Goal: Transaction & Acquisition: Purchase product/service

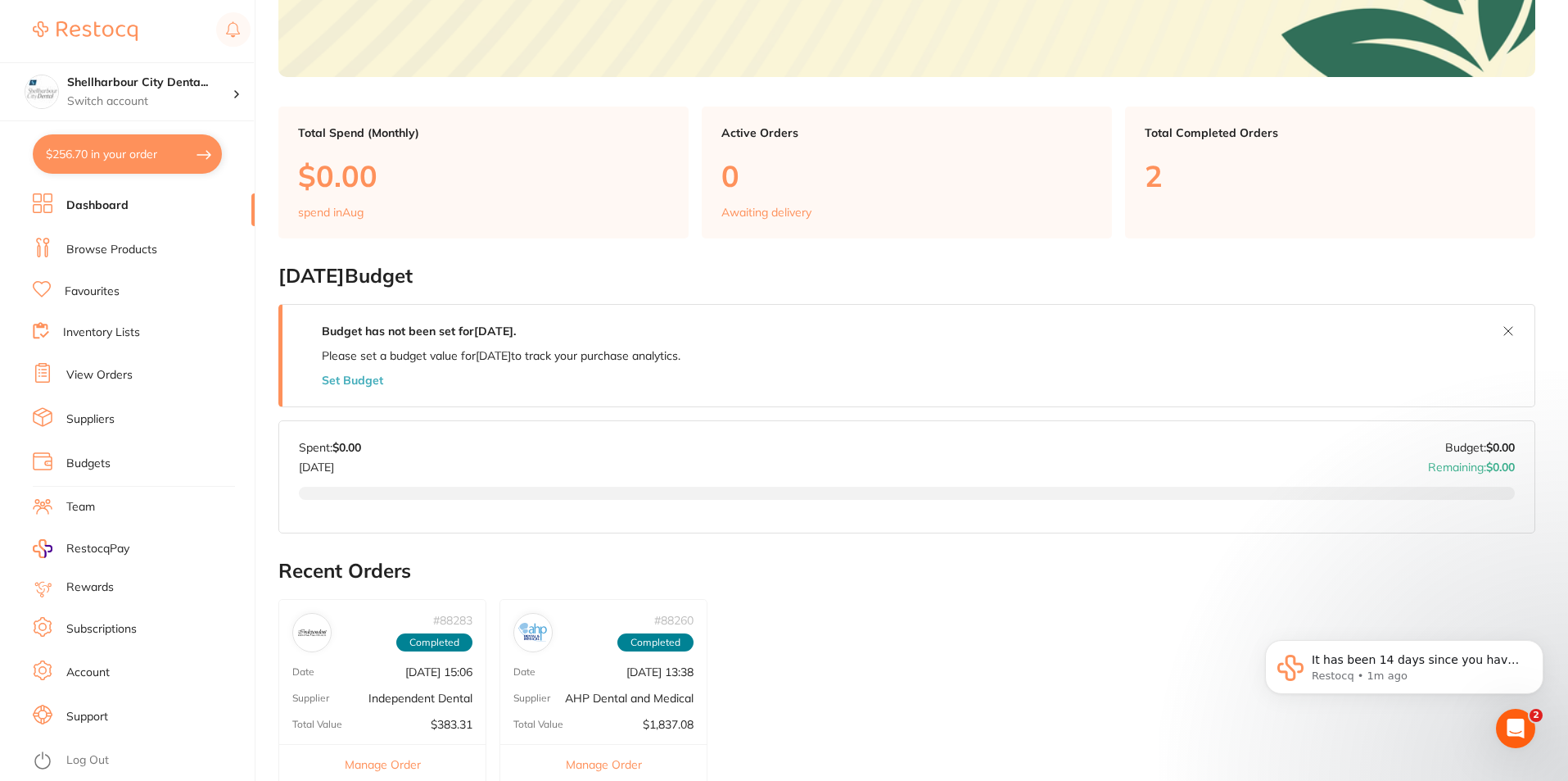
scroll to position [574, 0]
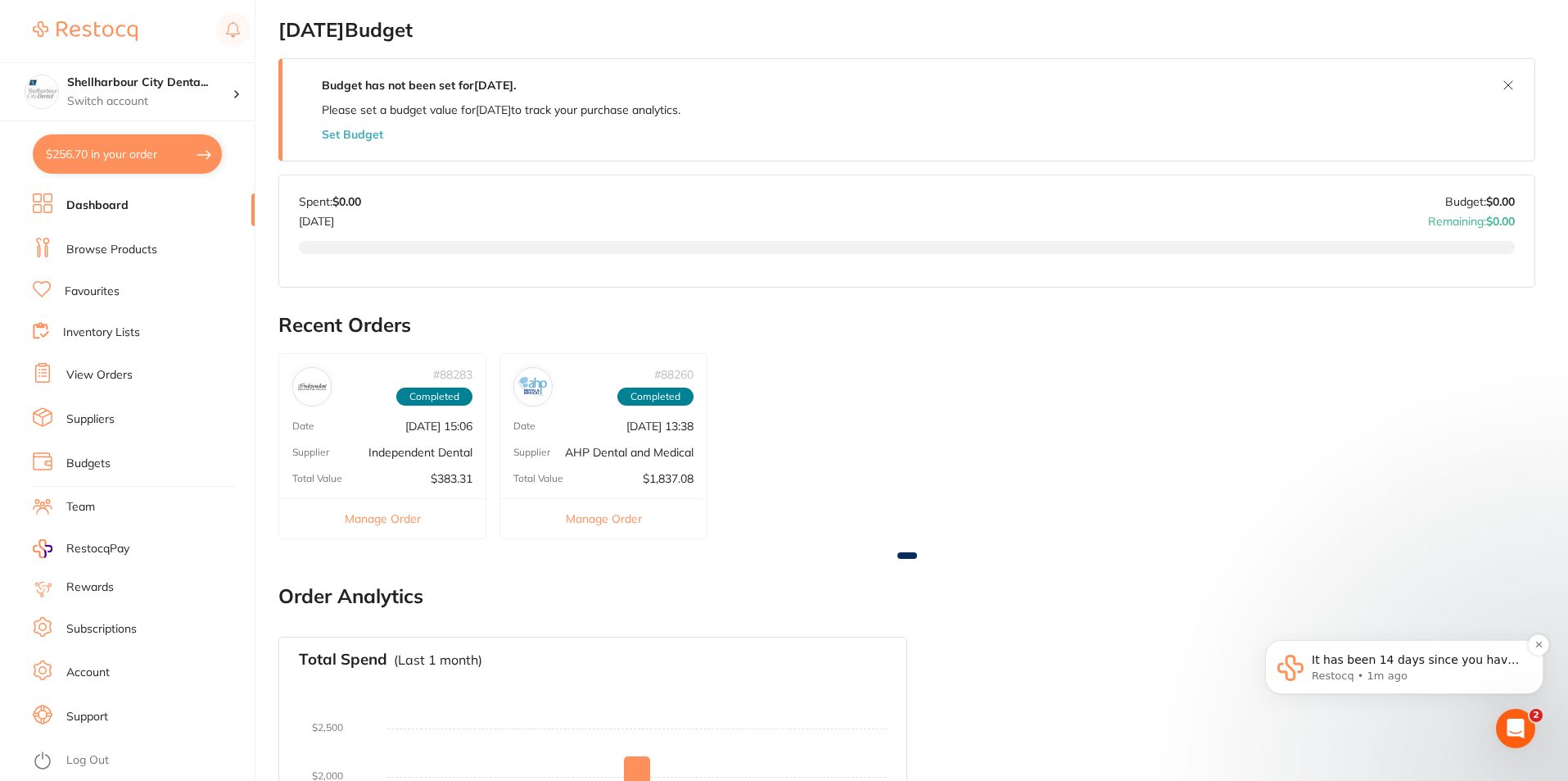
click at [1423, 673] on p "Restocq • 1m ago" at bounding box center [1416, 676] width 211 height 15
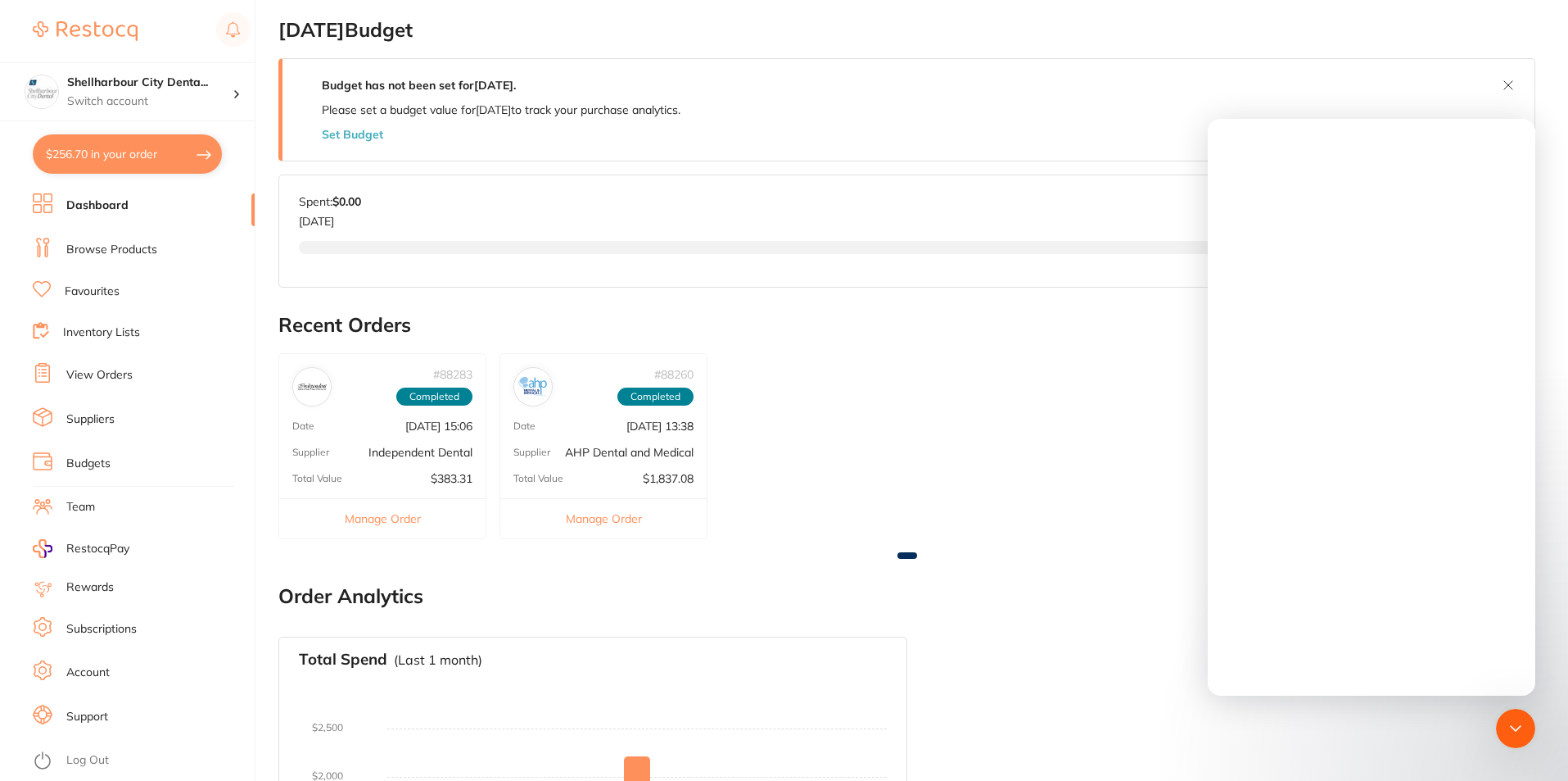
scroll to position [0, 0]
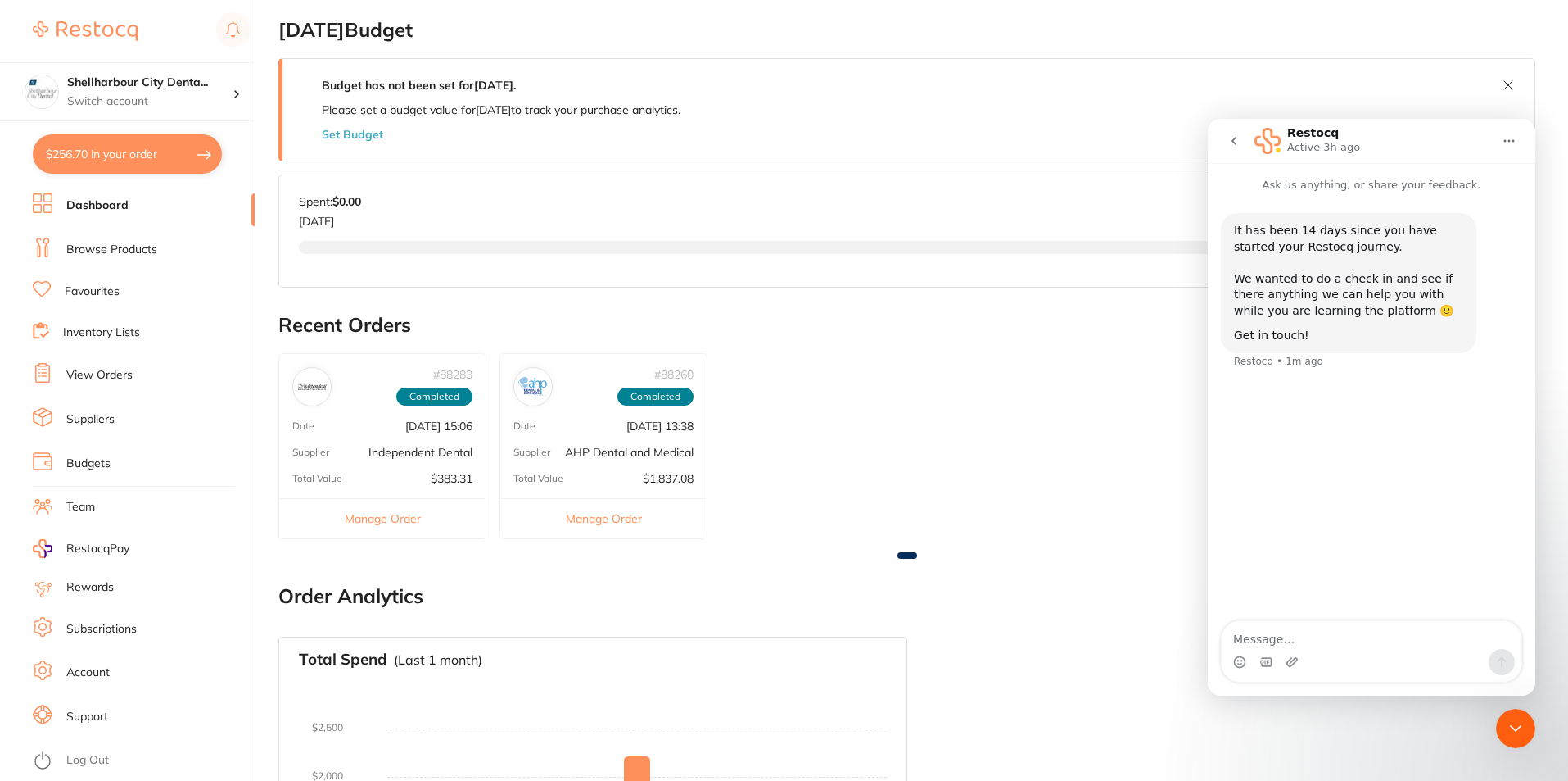
click at [1242, 143] on button "go back" at bounding box center [1233, 140] width 31 height 31
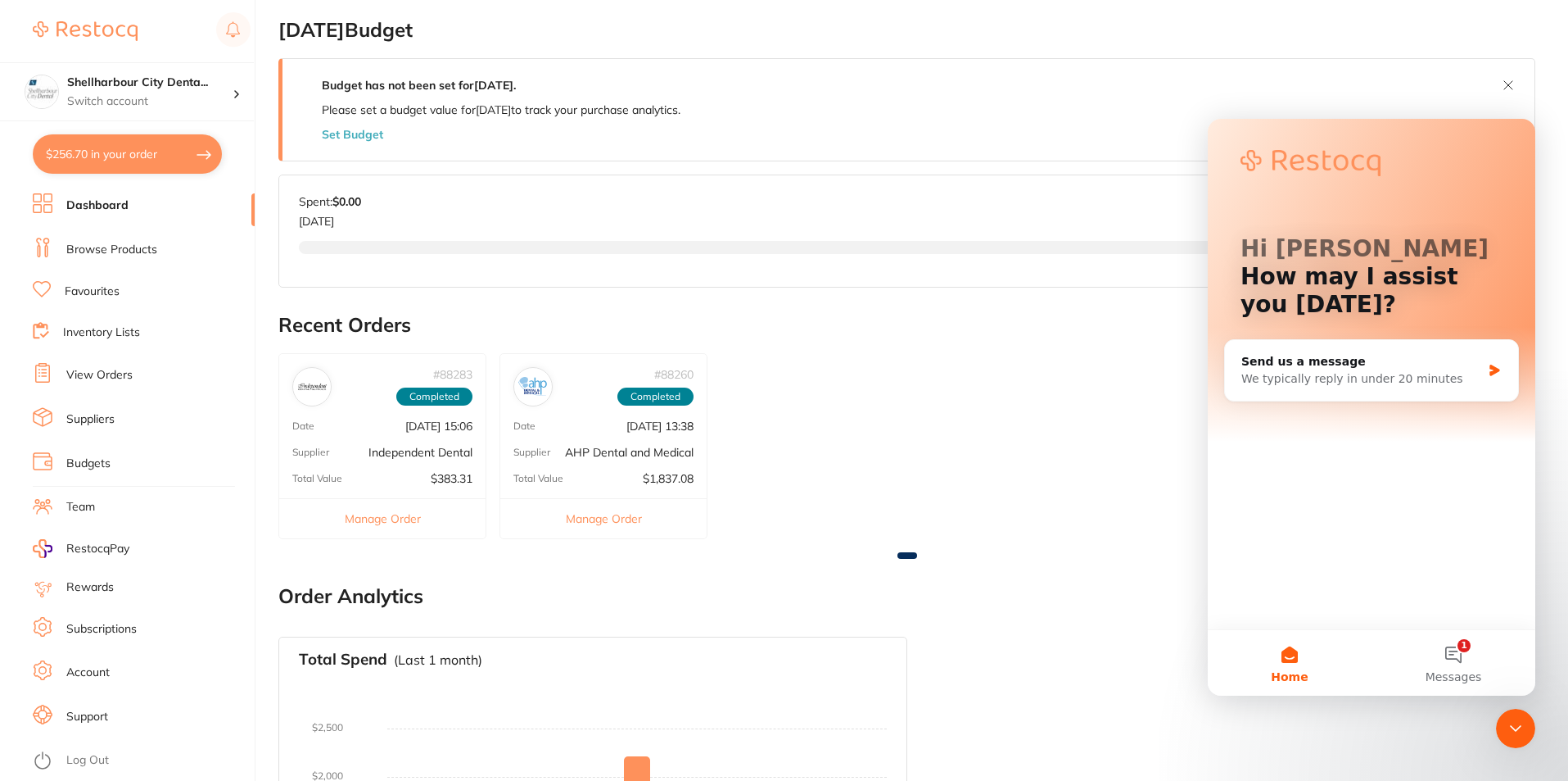
click at [1025, 409] on div "# 88283 Completed Date Jul 31 2025, 15:06 Supplier Independent Dental Total Val…" at bounding box center [906, 456] width 1257 height 205
click at [1506, 85] on button at bounding box center [1508, 85] width 26 height 26
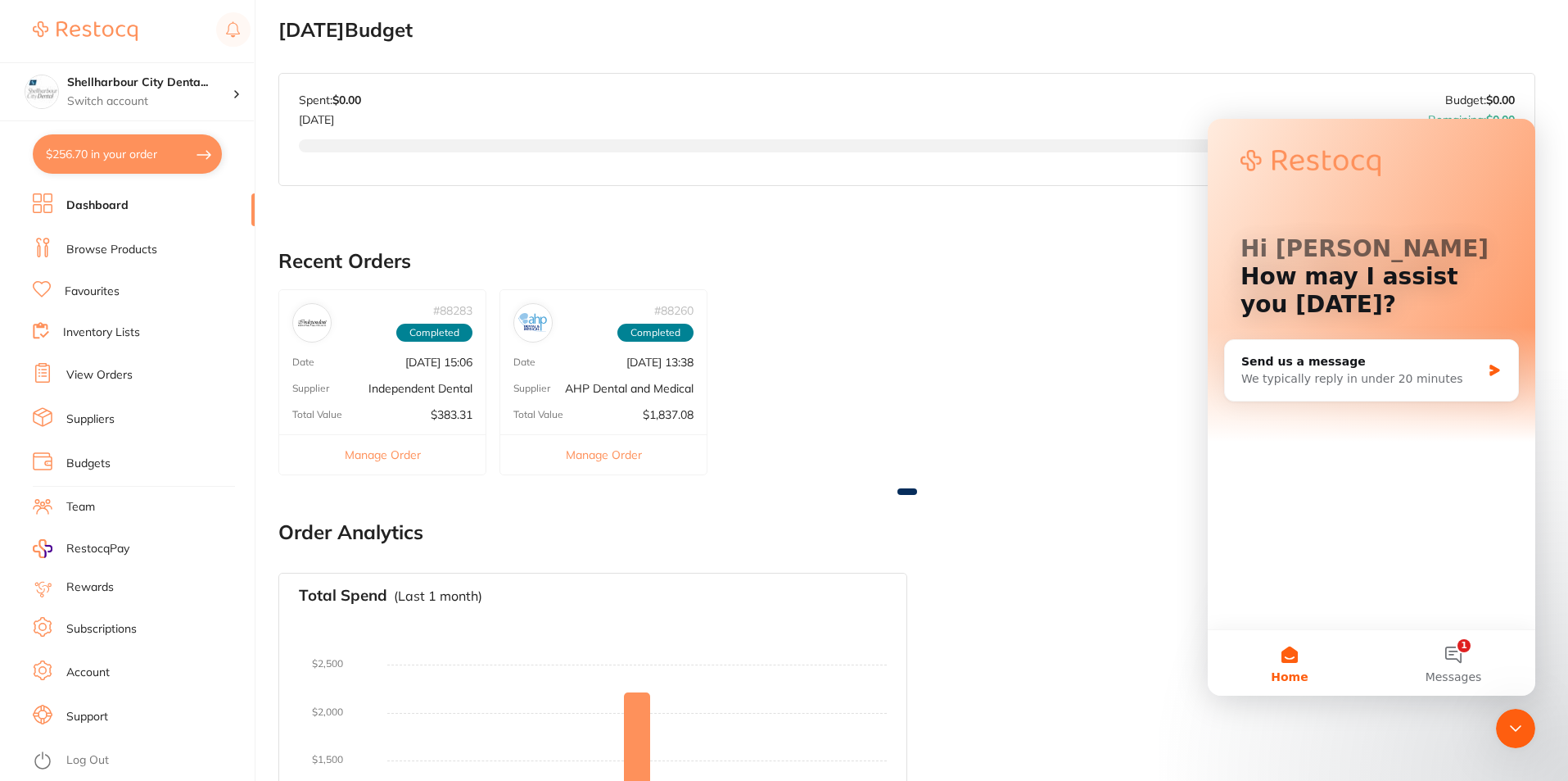
click at [1506, 722] on icon "Close Intercom Messenger" at bounding box center [1515, 728] width 20 height 20
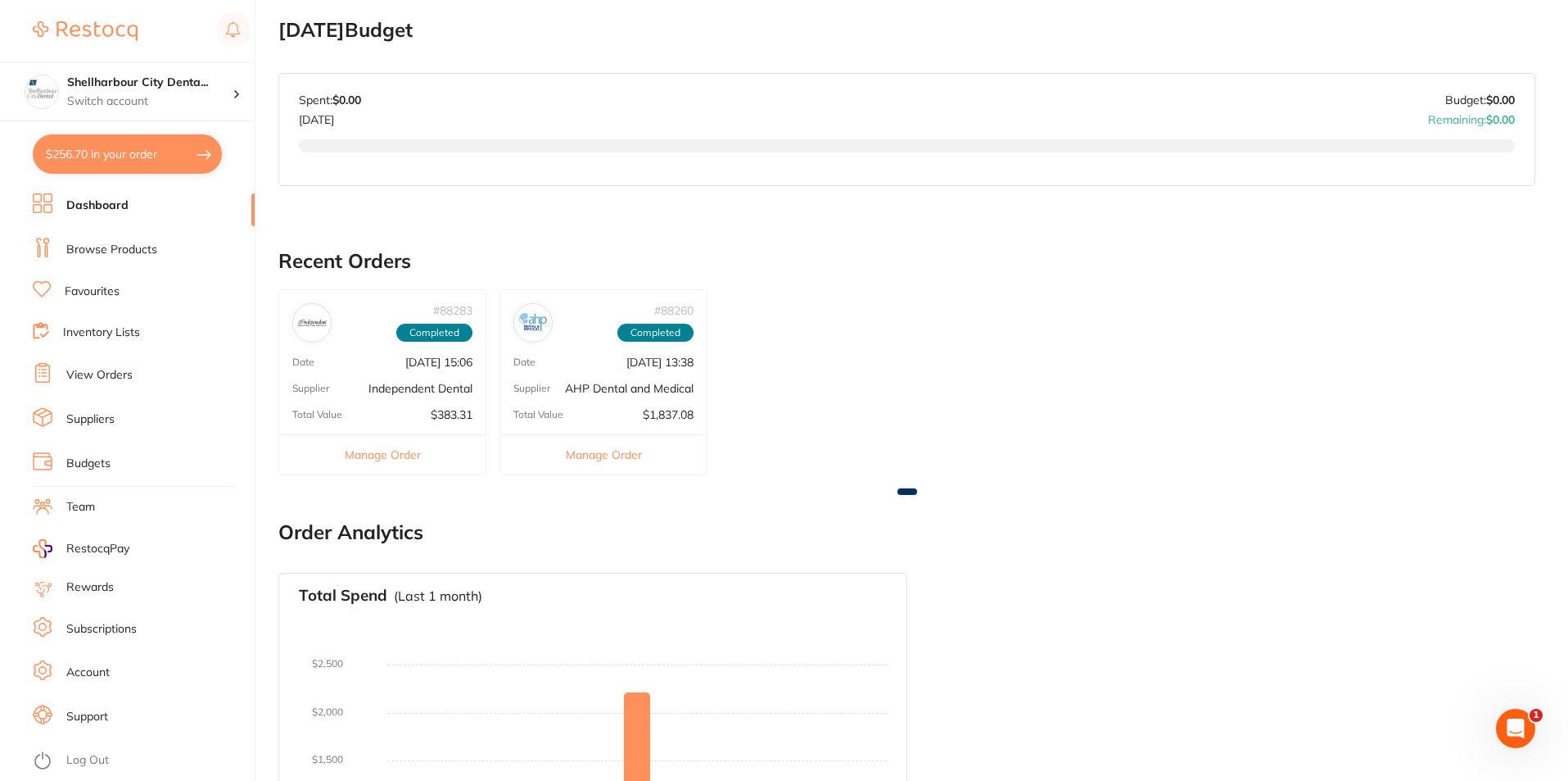
click at [134, 157] on button "$256.70 in your order" at bounding box center [127, 154] width 189 height 40
checkbox input "true"
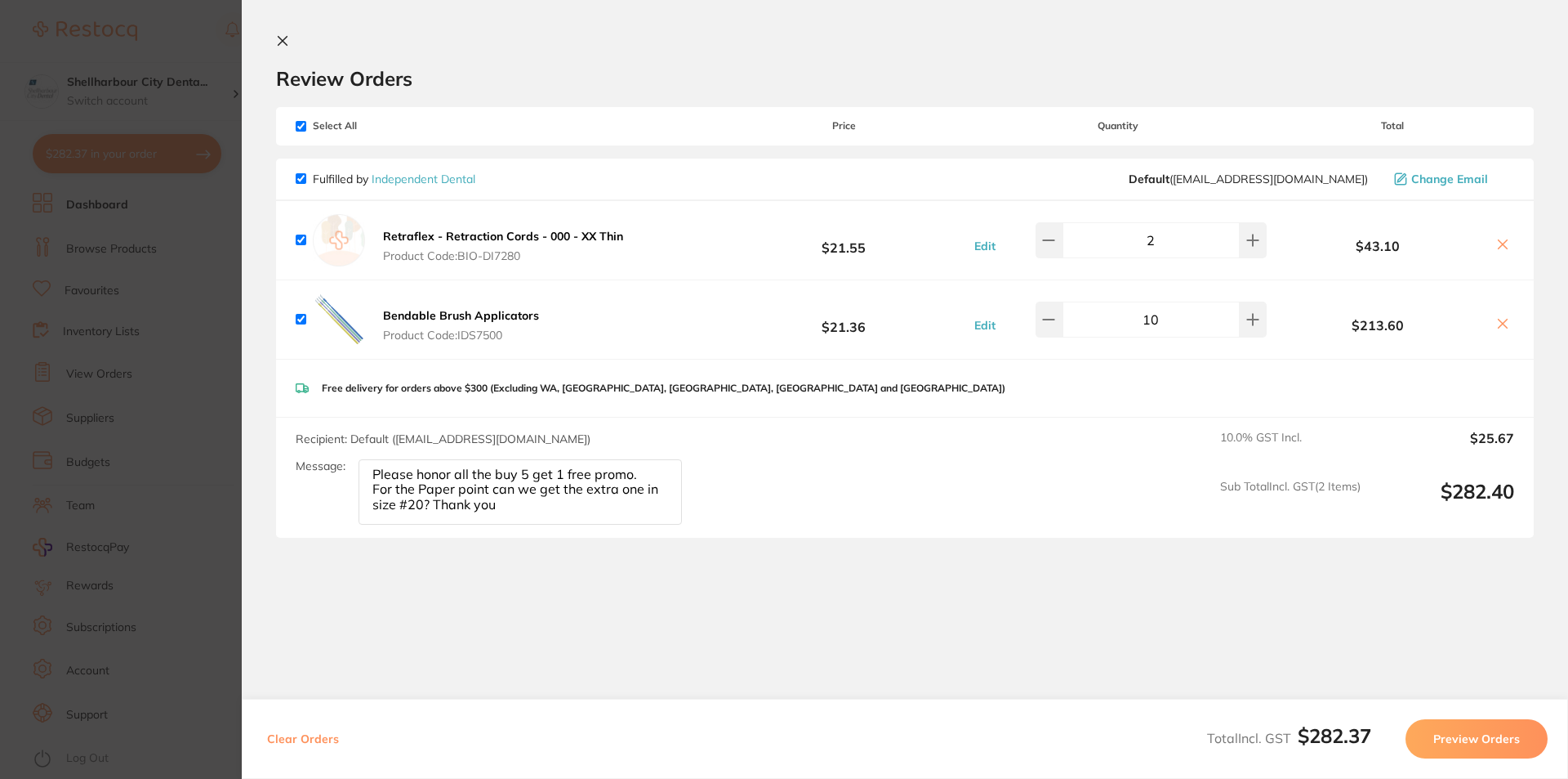
click at [287, 34] on section "Review Orders Your orders are being processed and we will notify you once we ha…" at bounding box center [904, 389] width 1326 height 779
click at [287, 35] on icon at bounding box center [282, 41] width 13 height 13
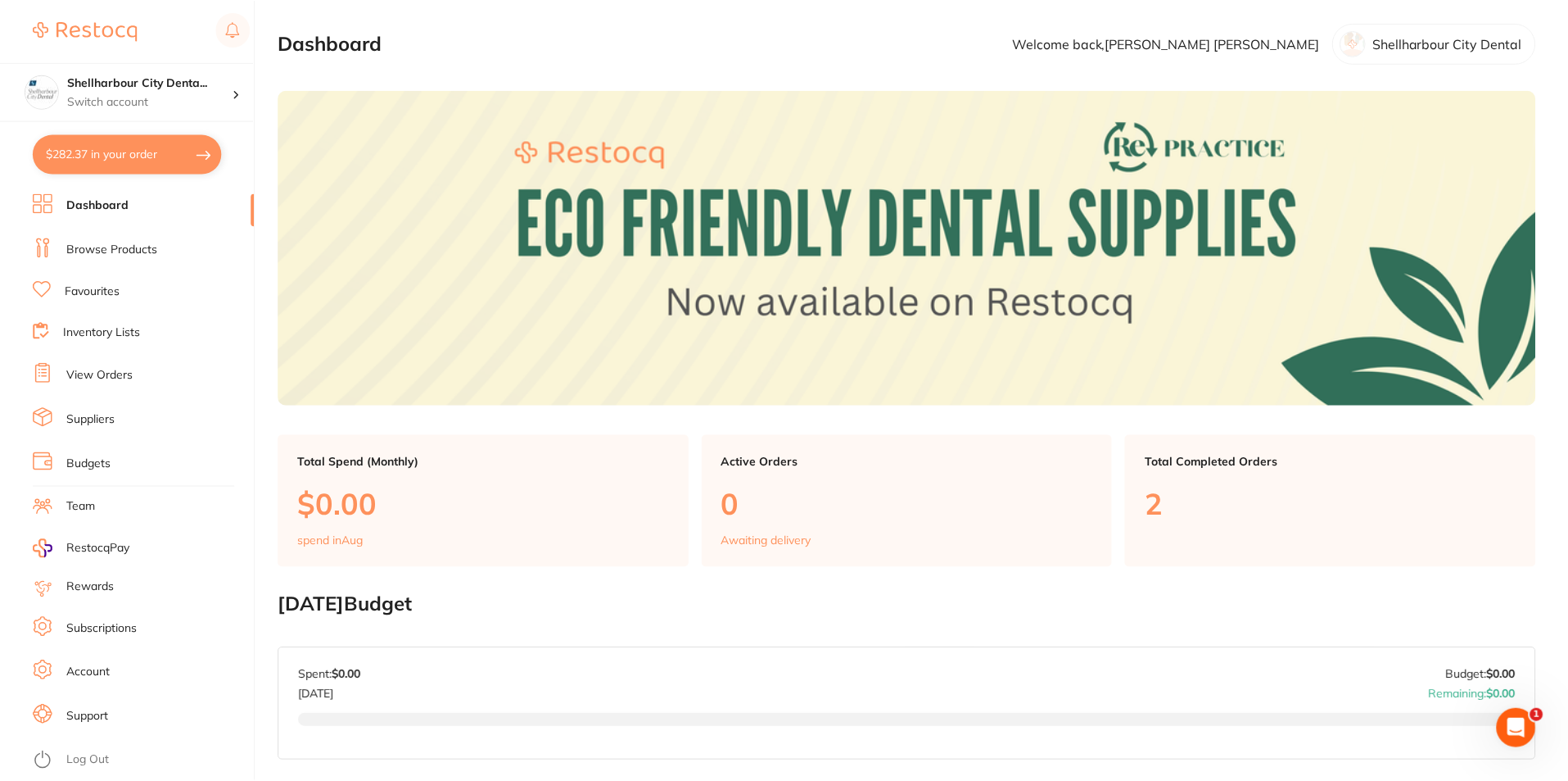
scroll to position [574, 0]
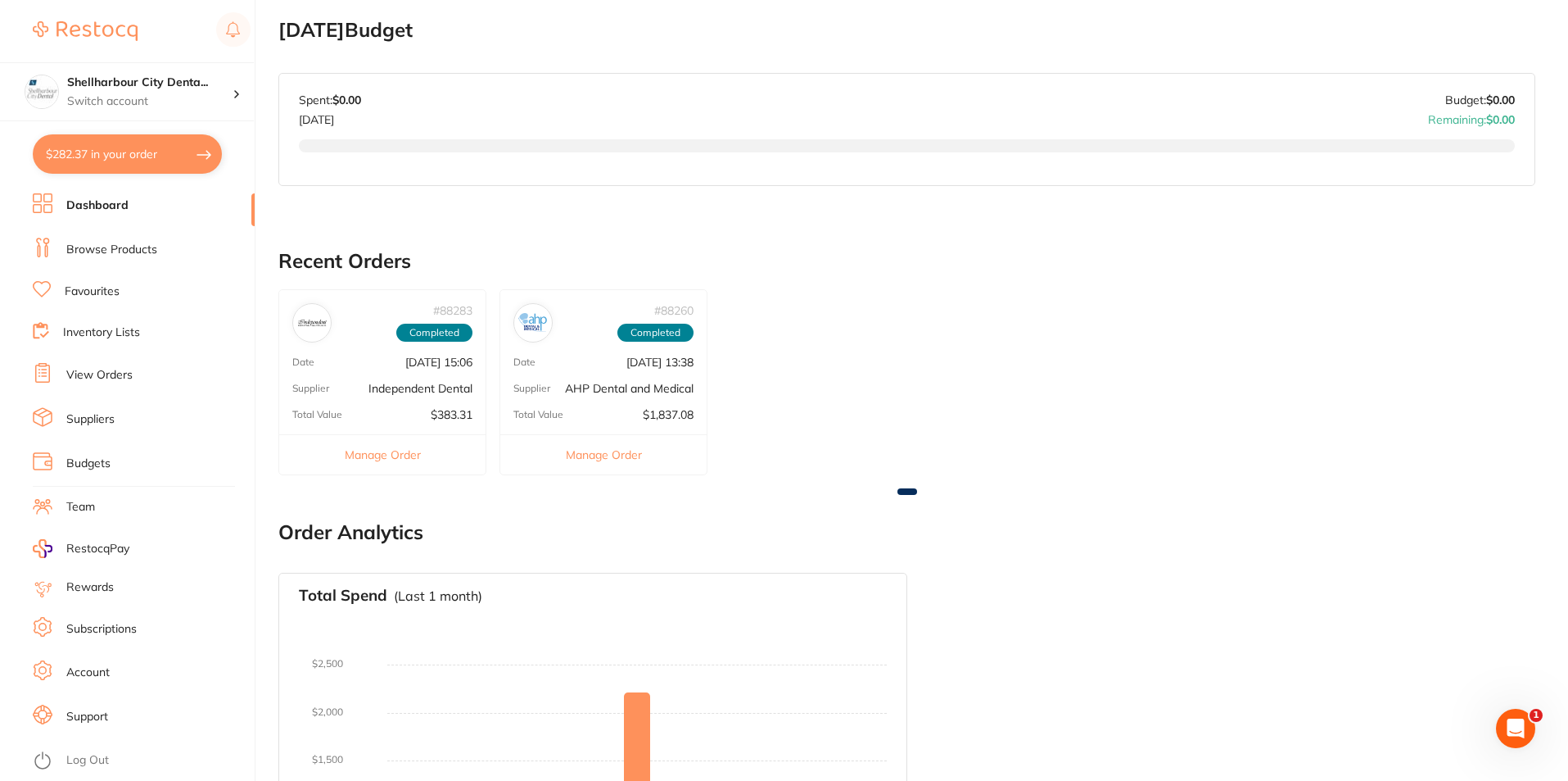
click at [116, 250] on link "Browse Products" at bounding box center [112, 249] width 91 height 17
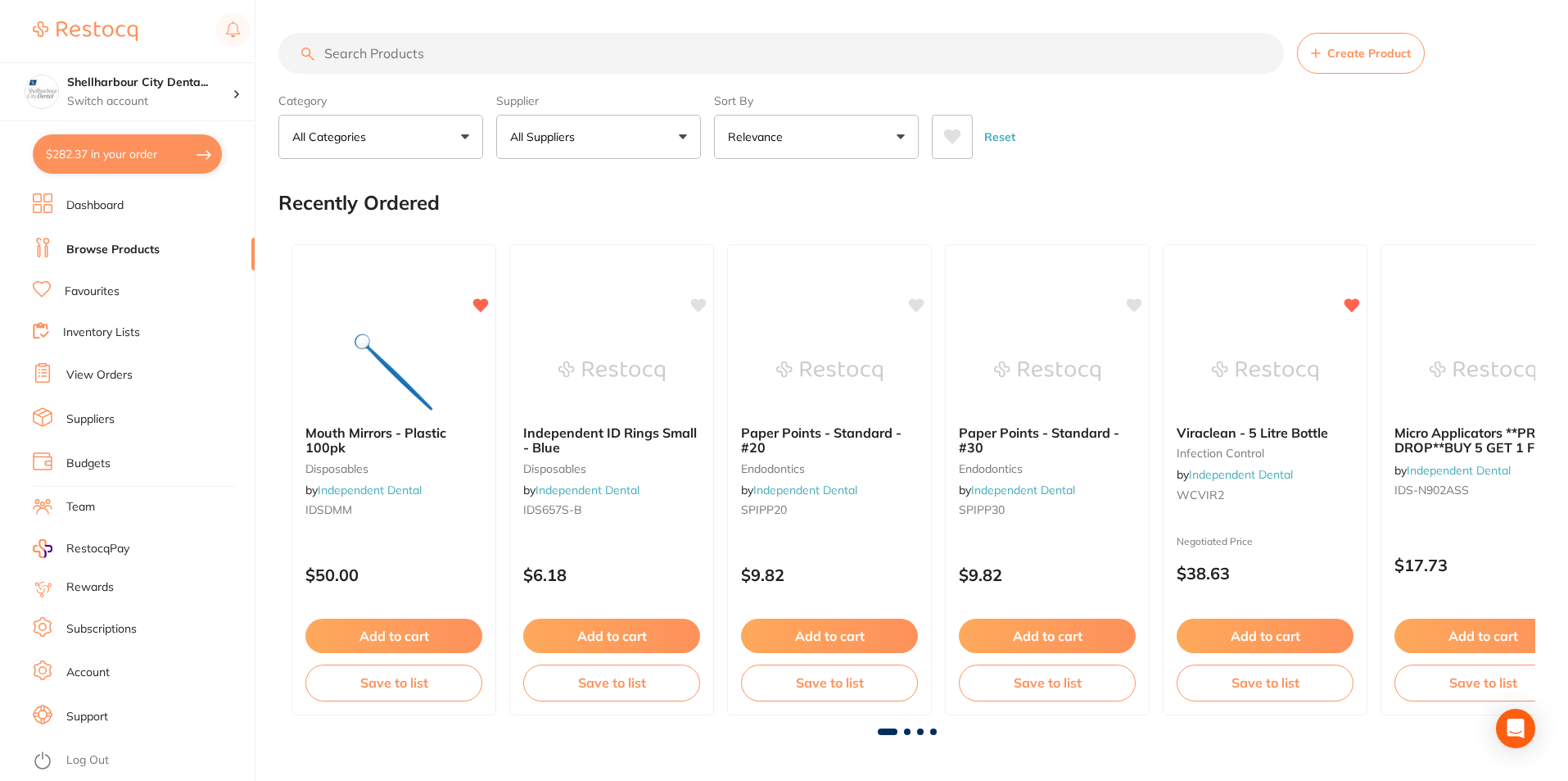
click at [537, 54] on input "search" at bounding box center [782, 53] width 1006 height 41
click at [416, 44] on input "search" at bounding box center [782, 53] width 1006 height 41
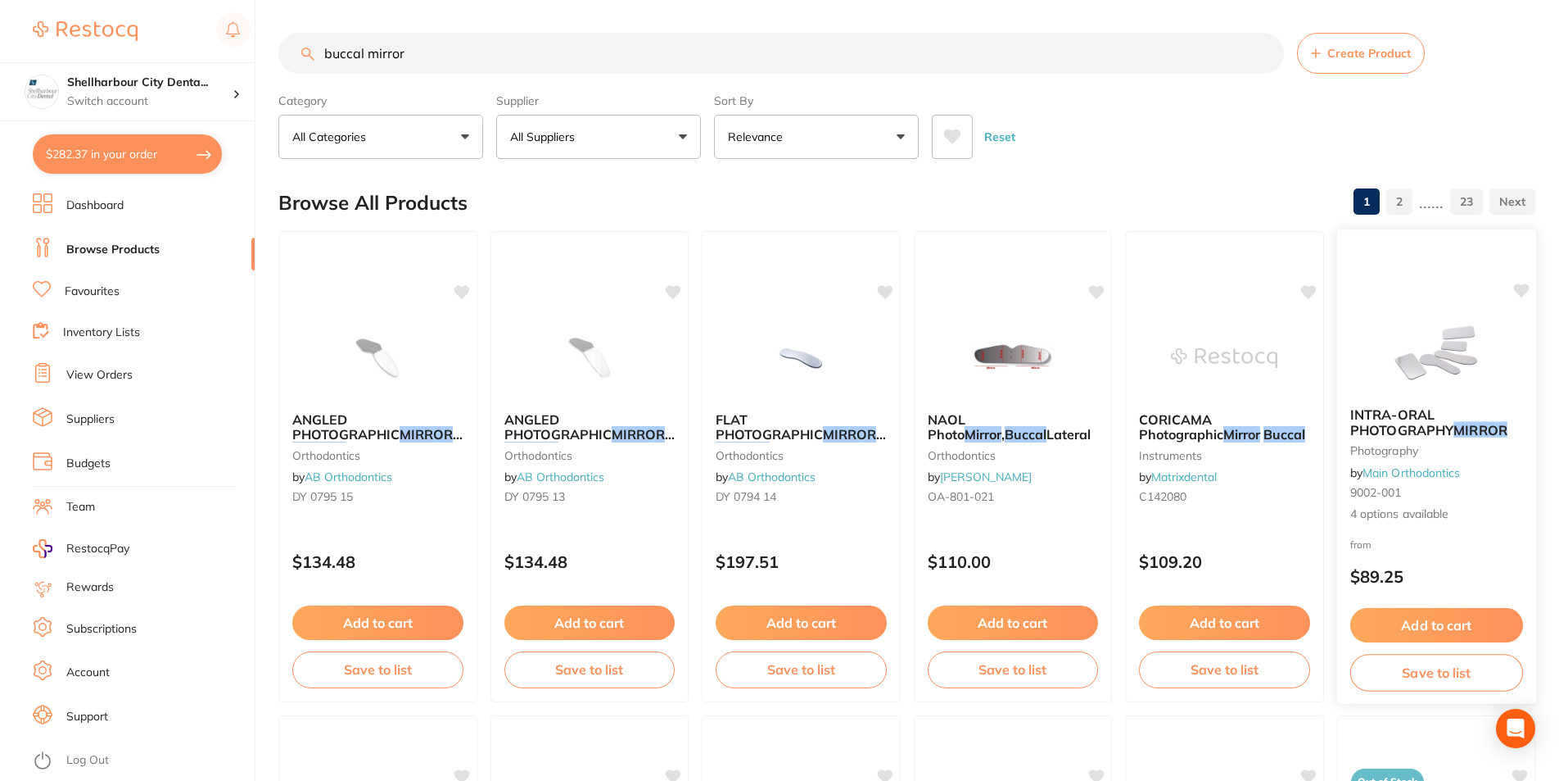
click at [1429, 516] on span "4 options available" at bounding box center [1435, 513] width 173 height 17
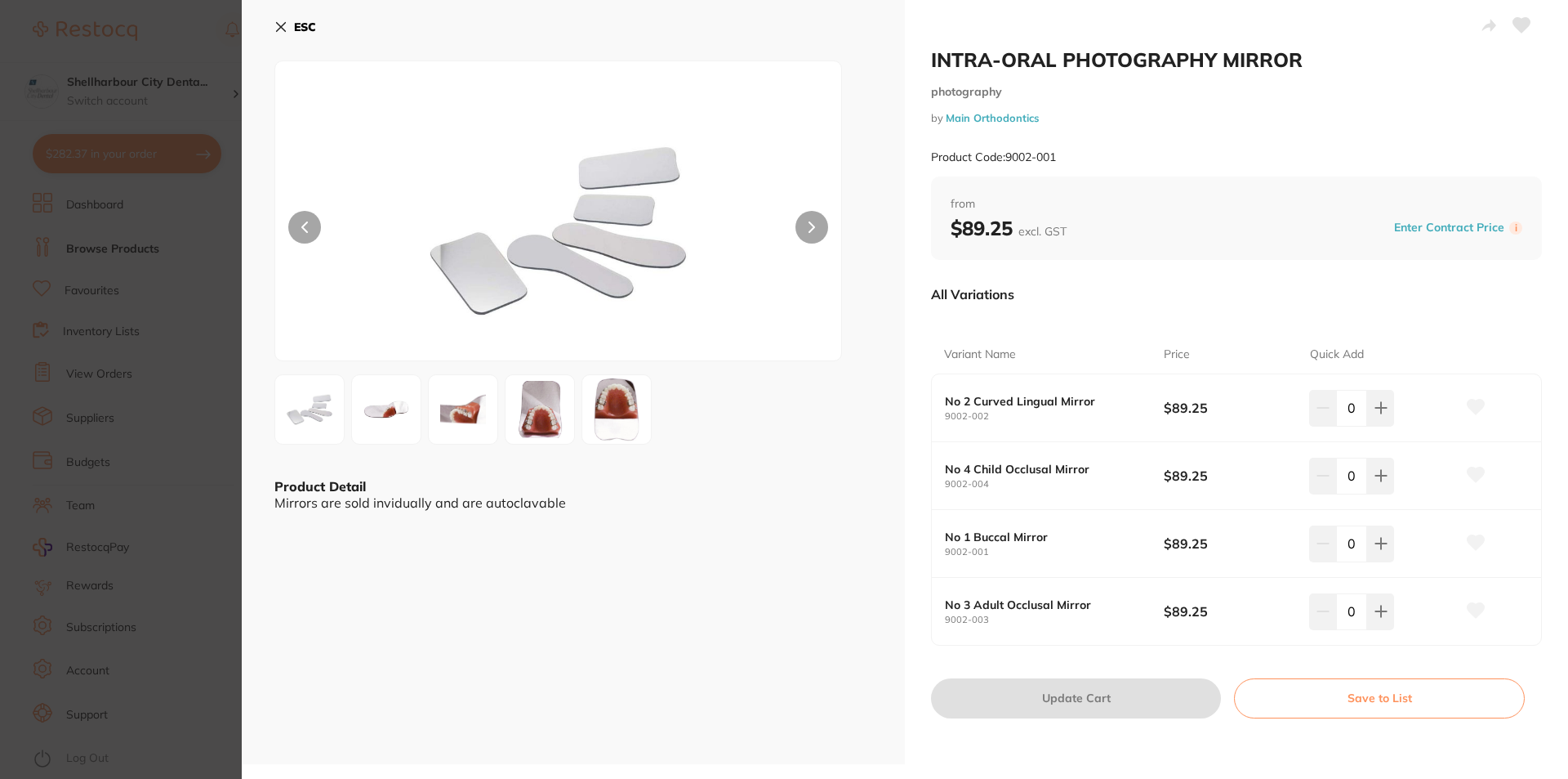
click at [810, 222] on icon at bounding box center [811, 228] width 7 height 12
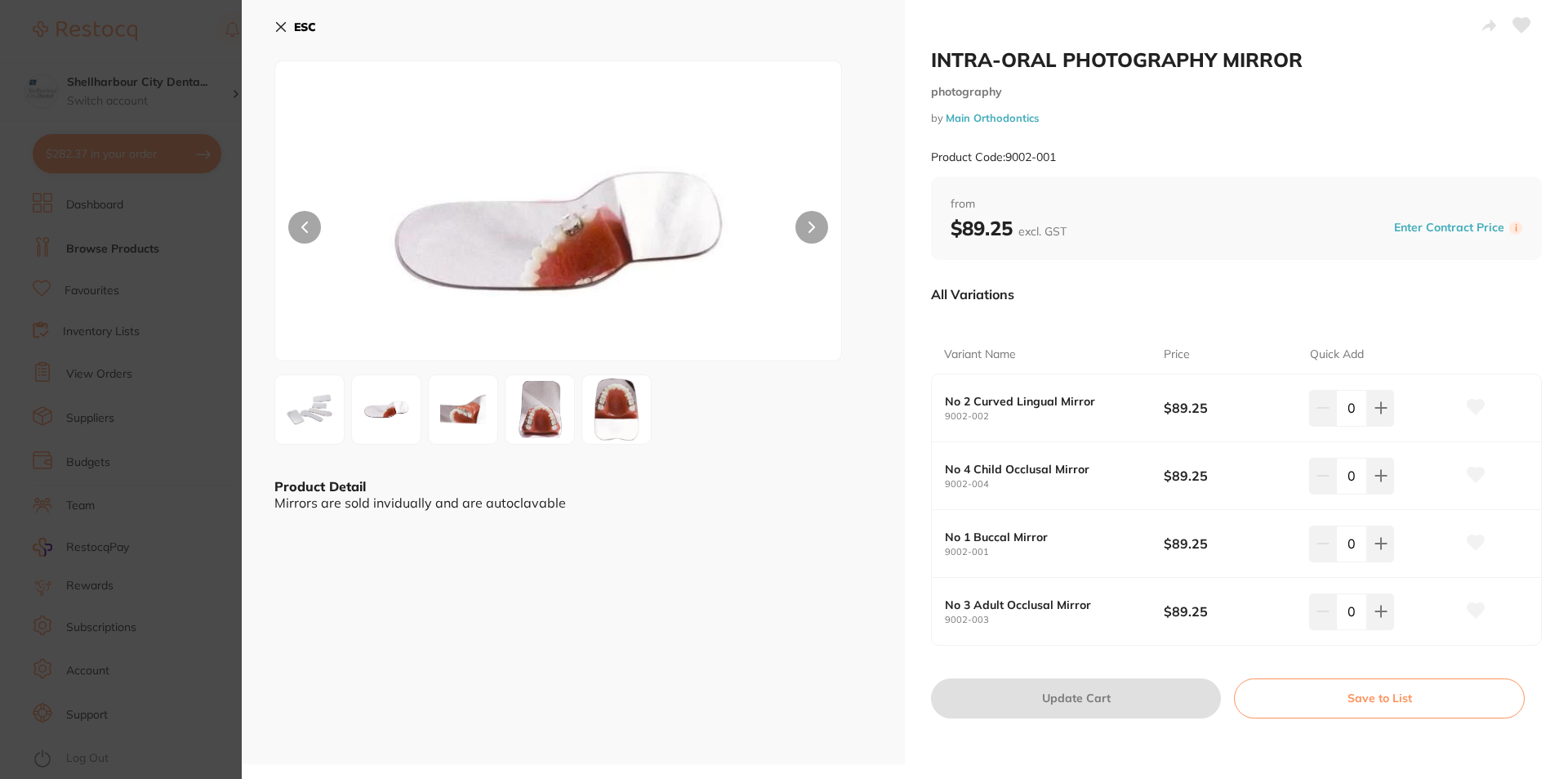
click at [808, 228] on icon at bounding box center [811, 228] width 7 height 12
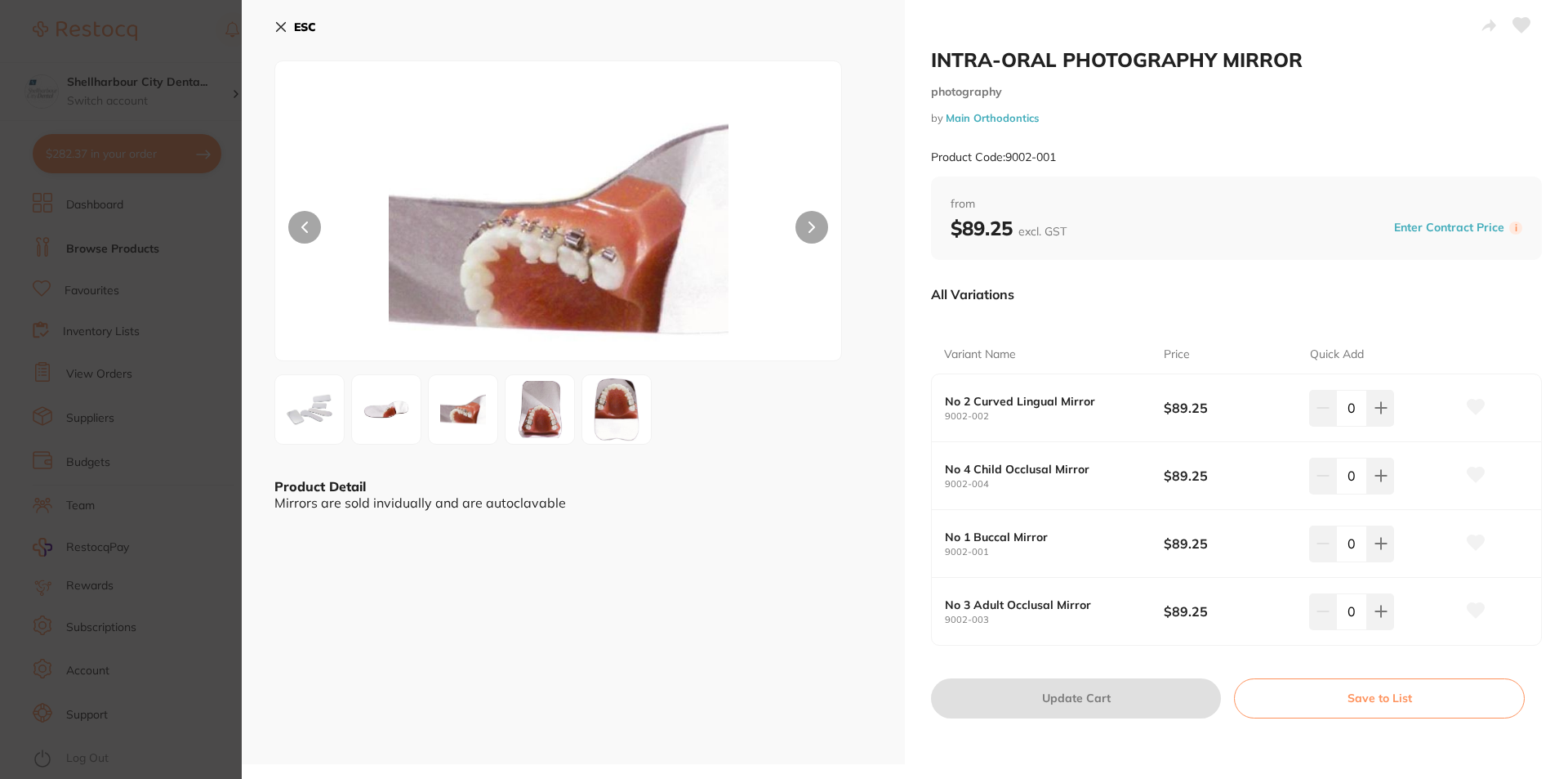
click at [808, 228] on icon at bounding box center [811, 228] width 7 height 12
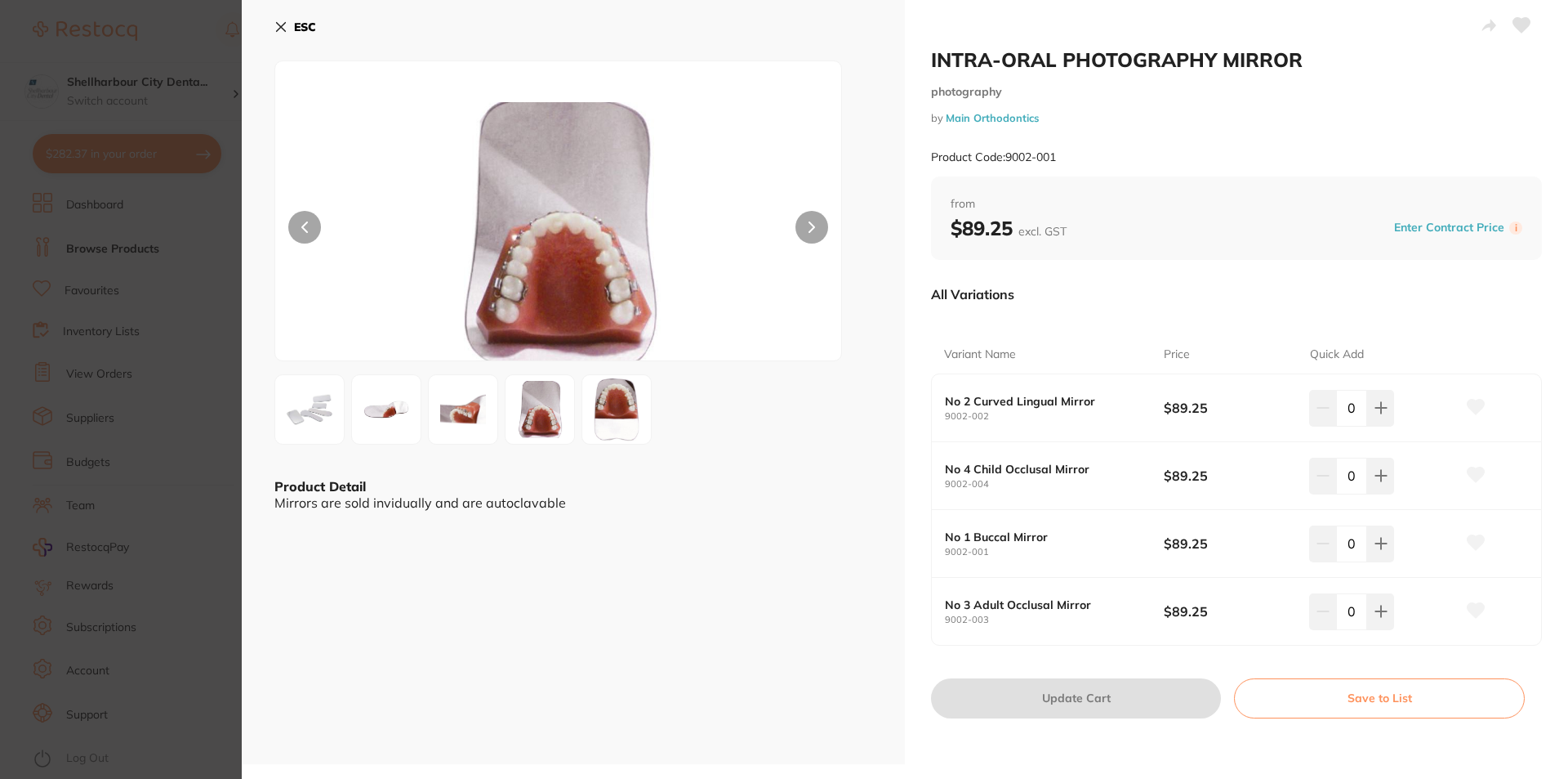
click at [808, 228] on icon at bounding box center [811, 228] width 7 height 12
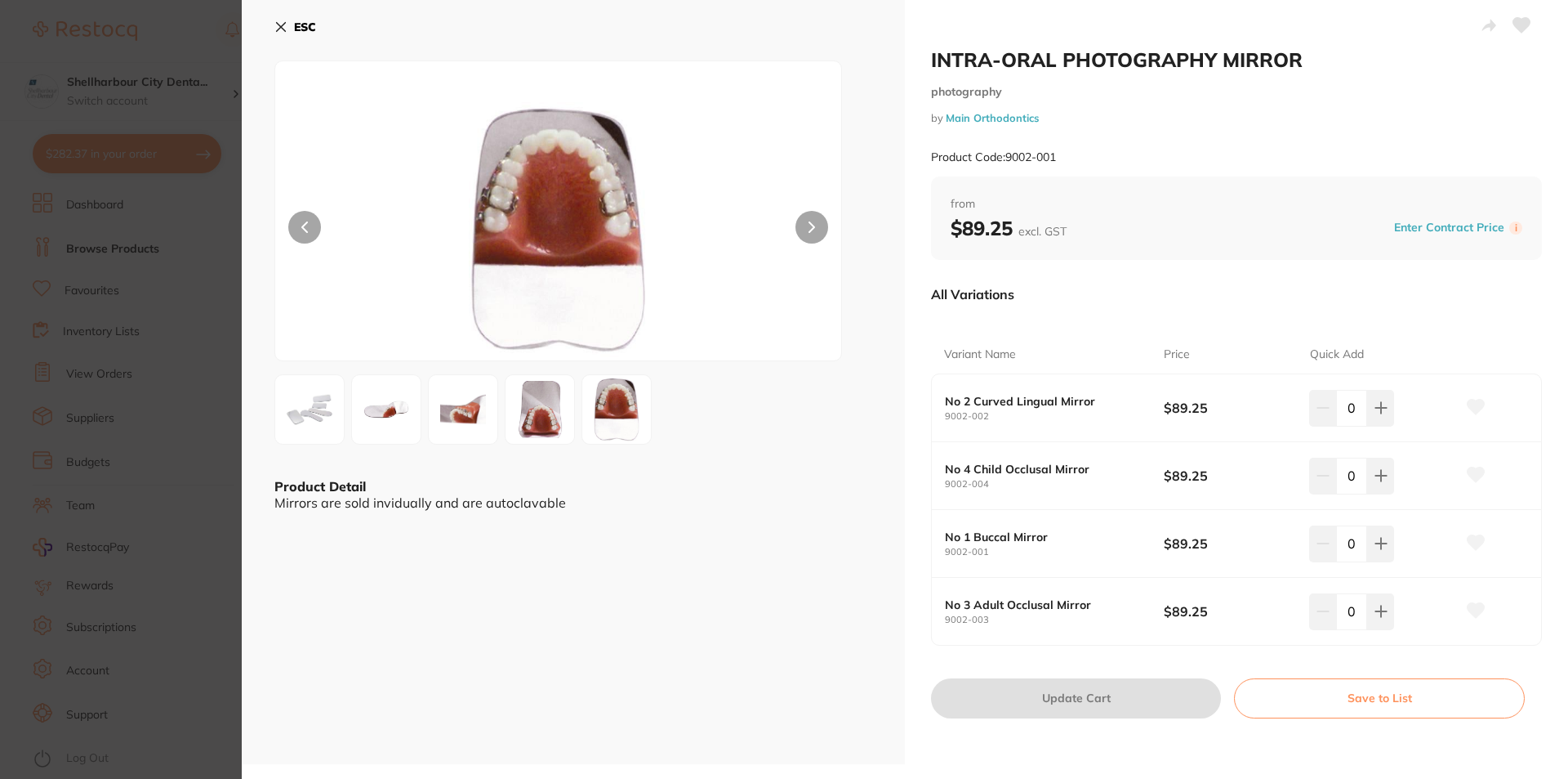
click at [808, 228] on icon at bounding box center [811, 228] width 7 height 12
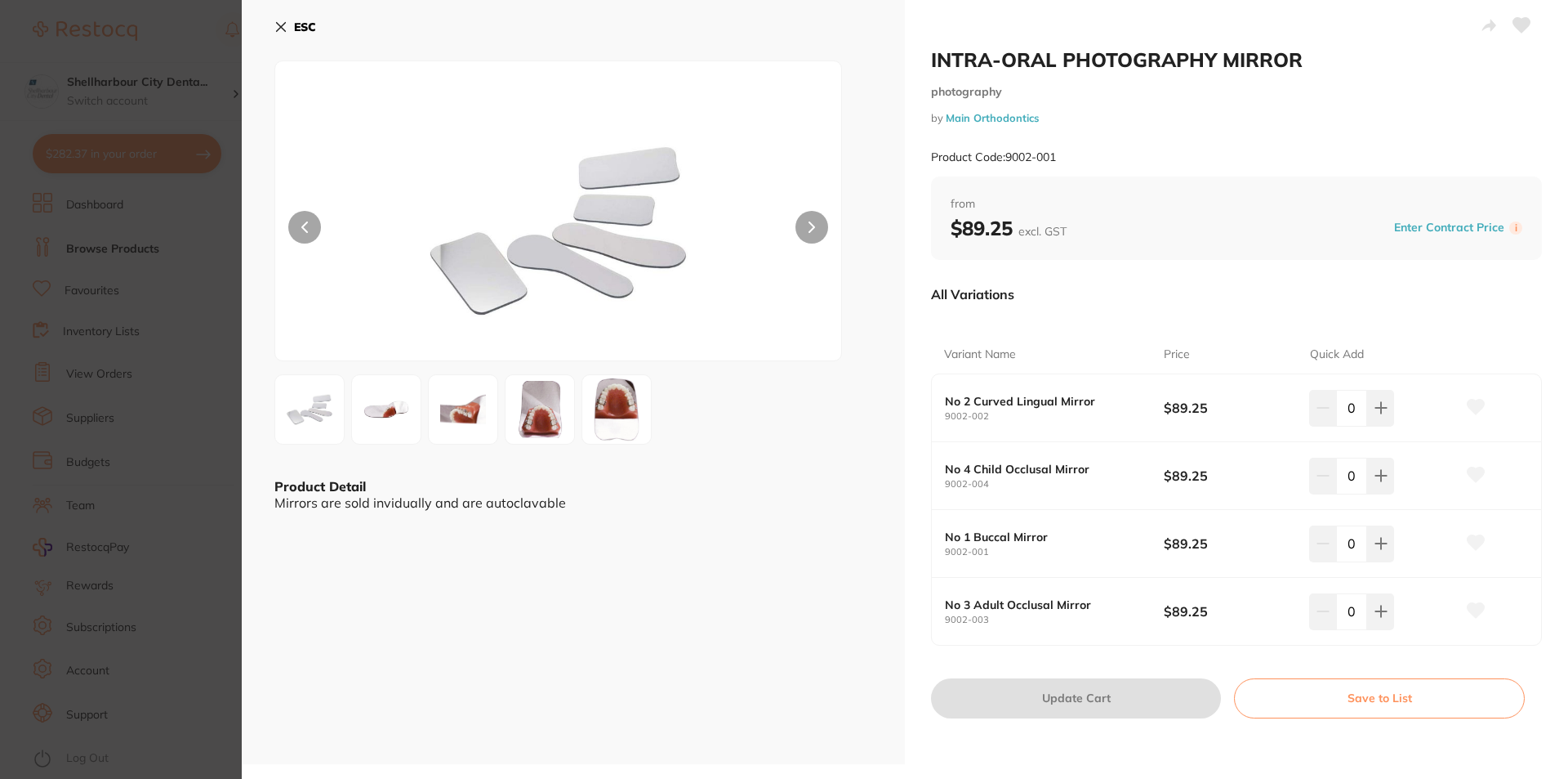
click at [808, 228] on icon at bounding box center [811, 228] width 7 height 12
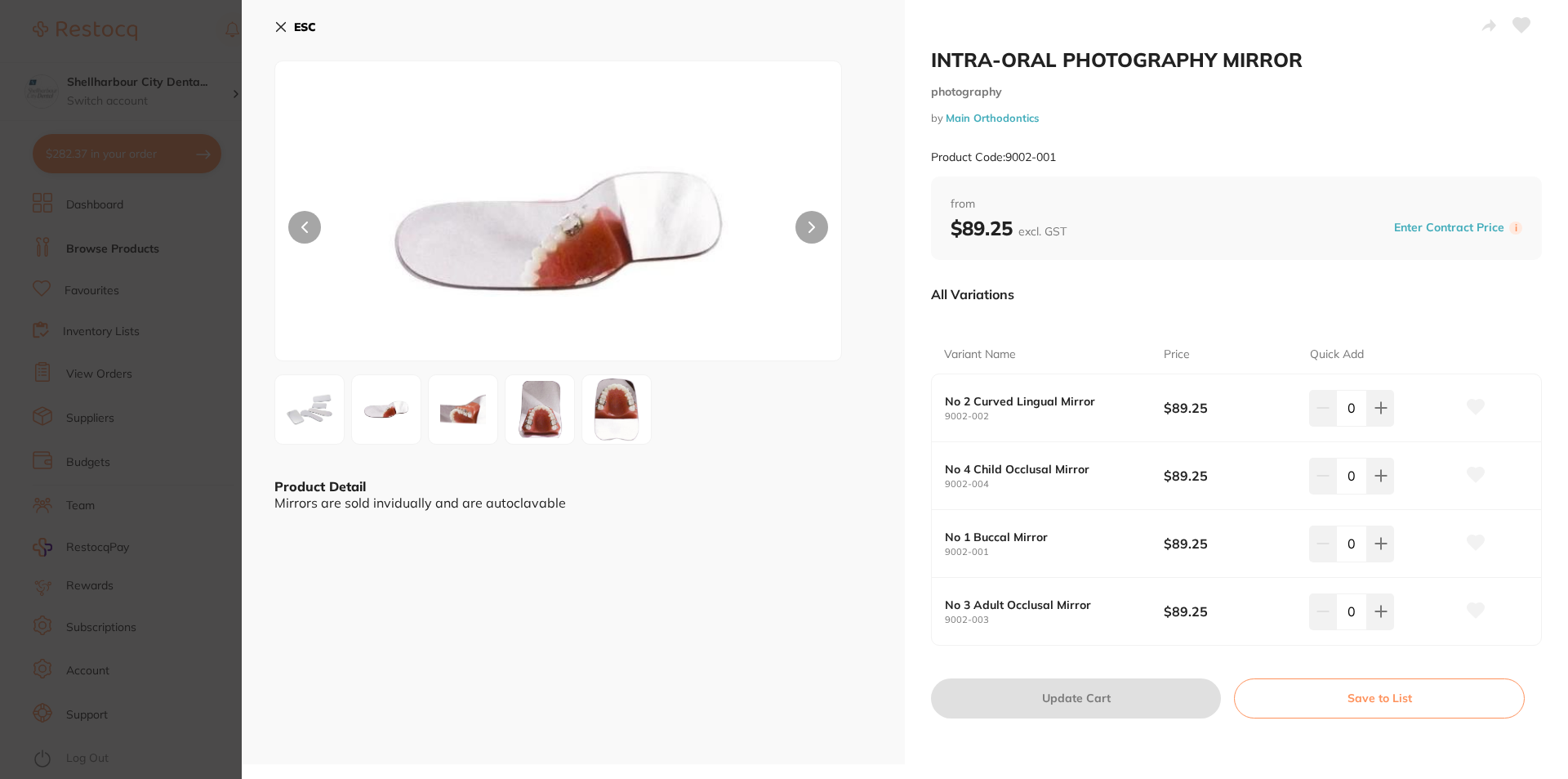
click at [808, 228] on icon at bounding box center [811, 228] width 7 height 12
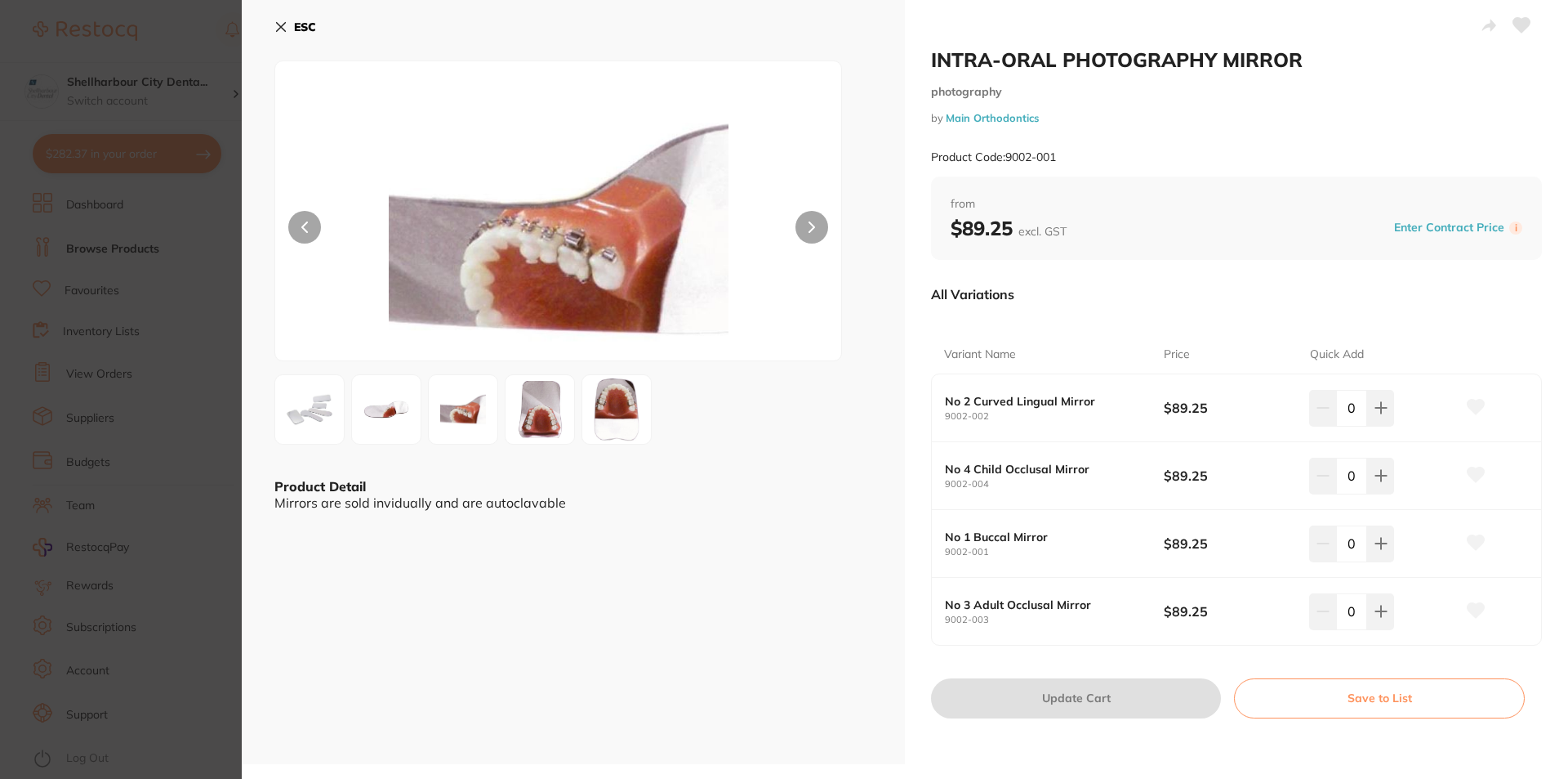
click at [808, 228] on icon at bounding box center [811, 228] width 7 height 12
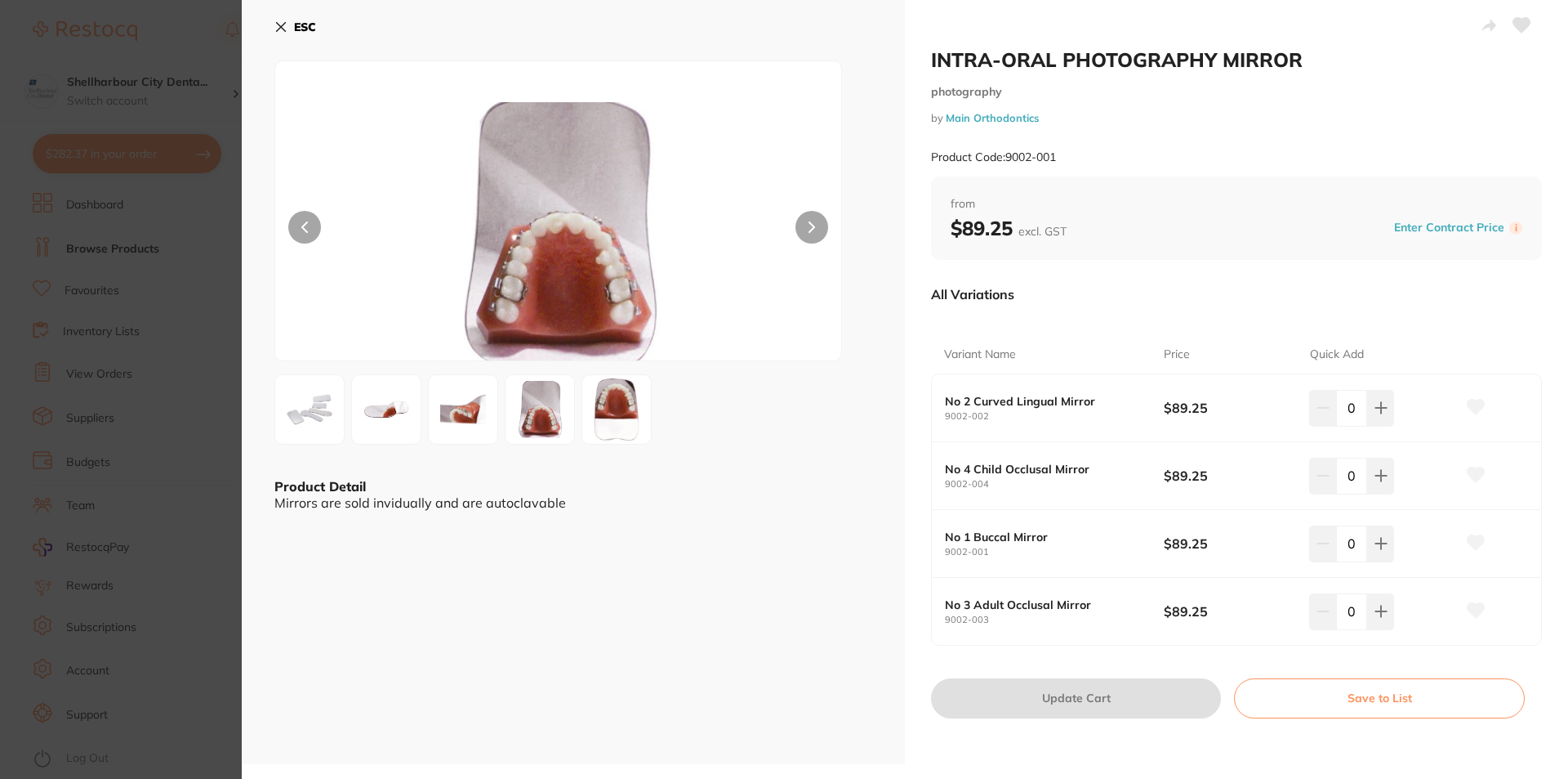
click at [280, 25] on icon at bounding box center [280, 27] width 13 height 13
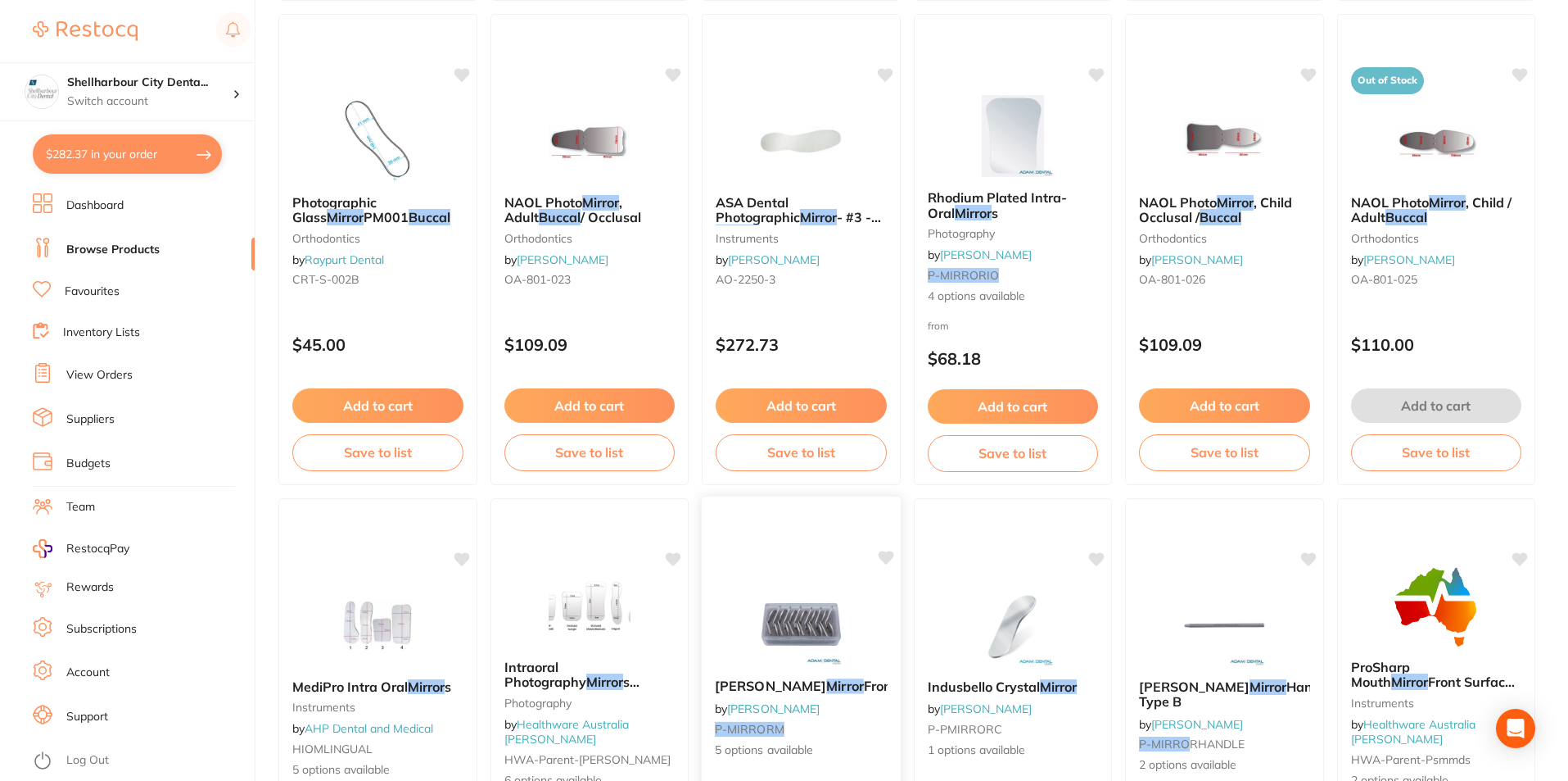
scroll to position [901, 0]
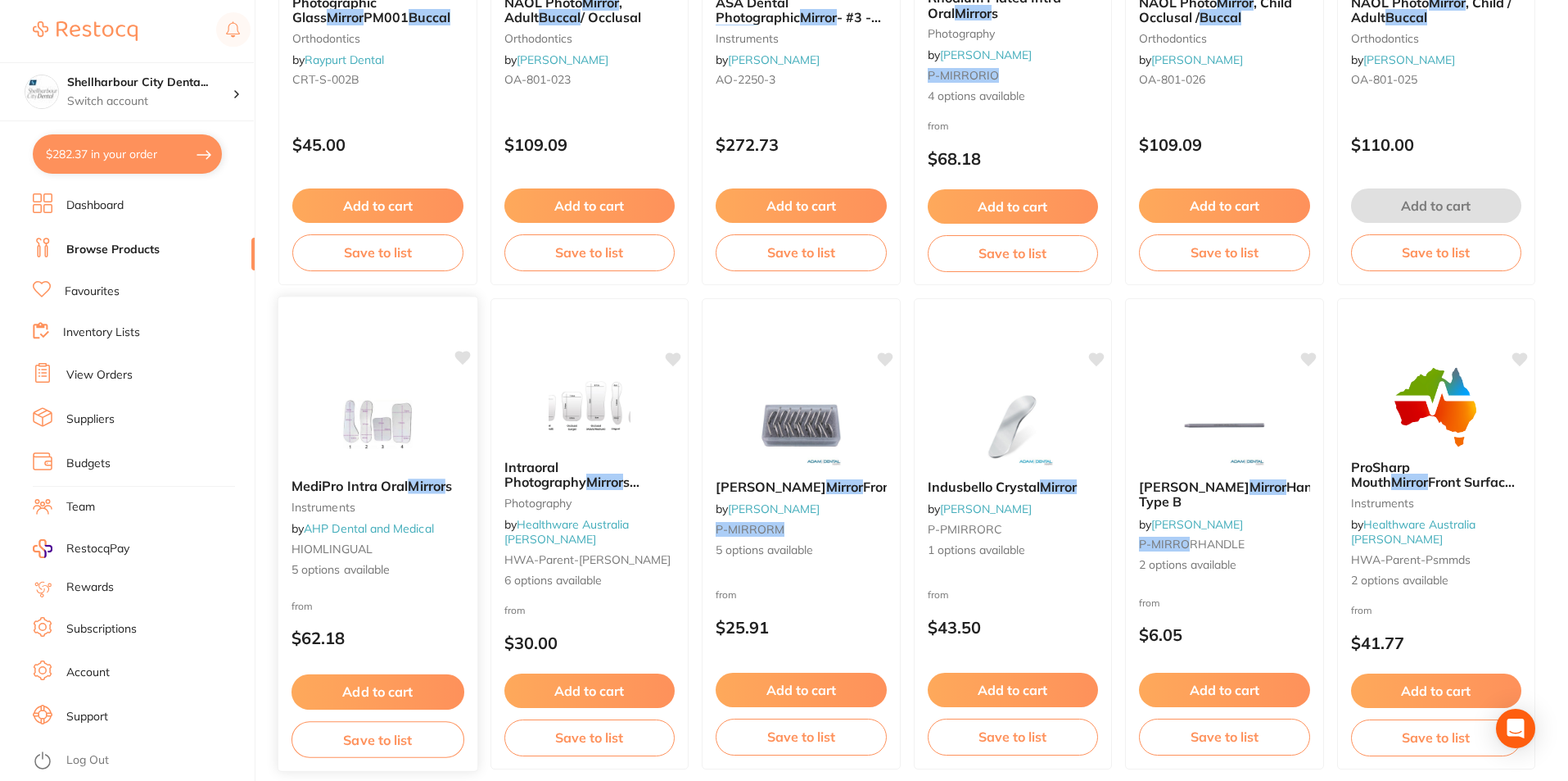
click at [400, 485] on span "MediPro Intra Oral" at bounding box center [349, 485] width 116 height 17
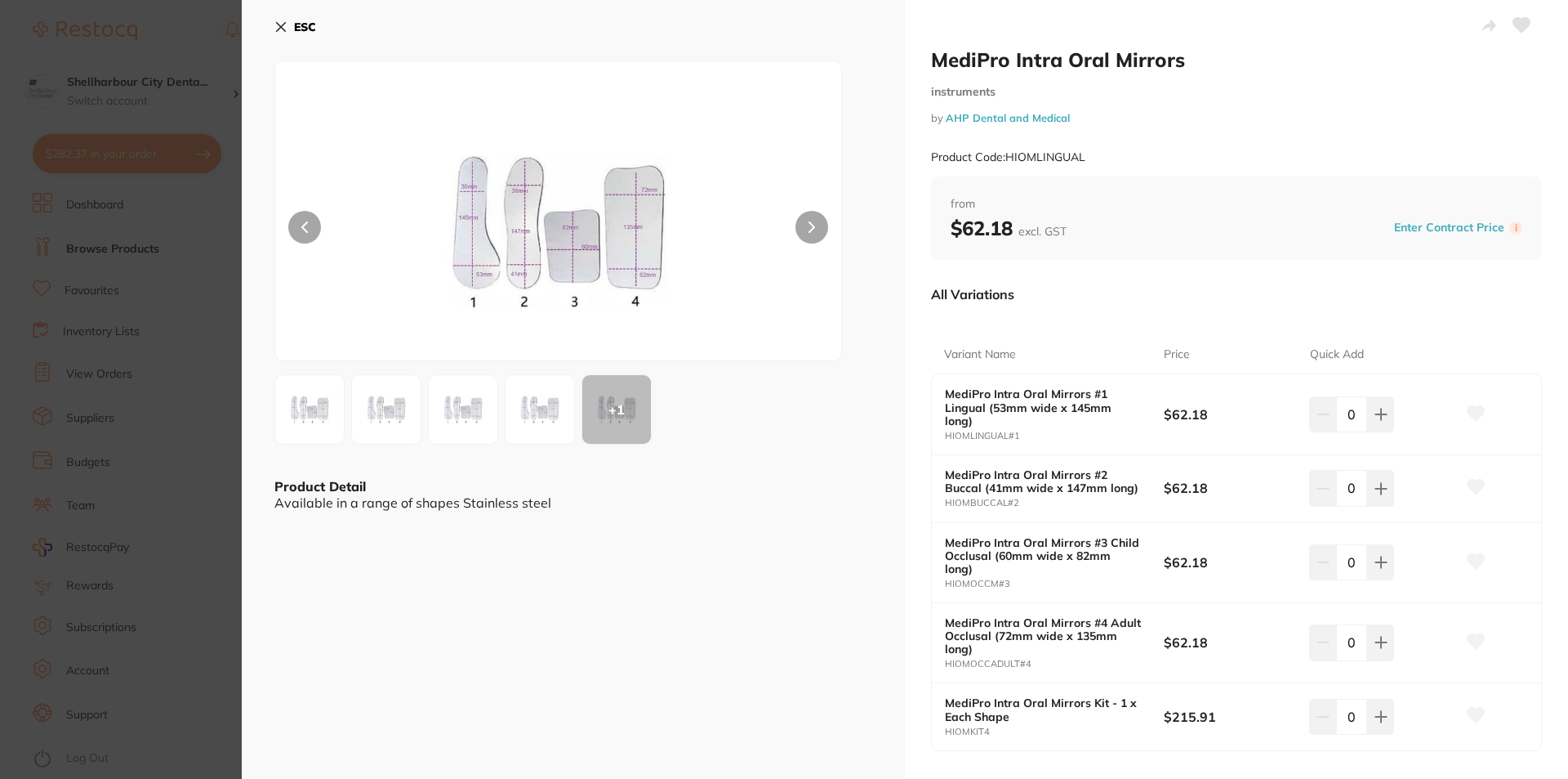
click at [808, 227] on icon at bounding box center [811, 228] width 7 height 12
click at [283, 24] on icon at bounding box center [281, 27] width 9 height 9
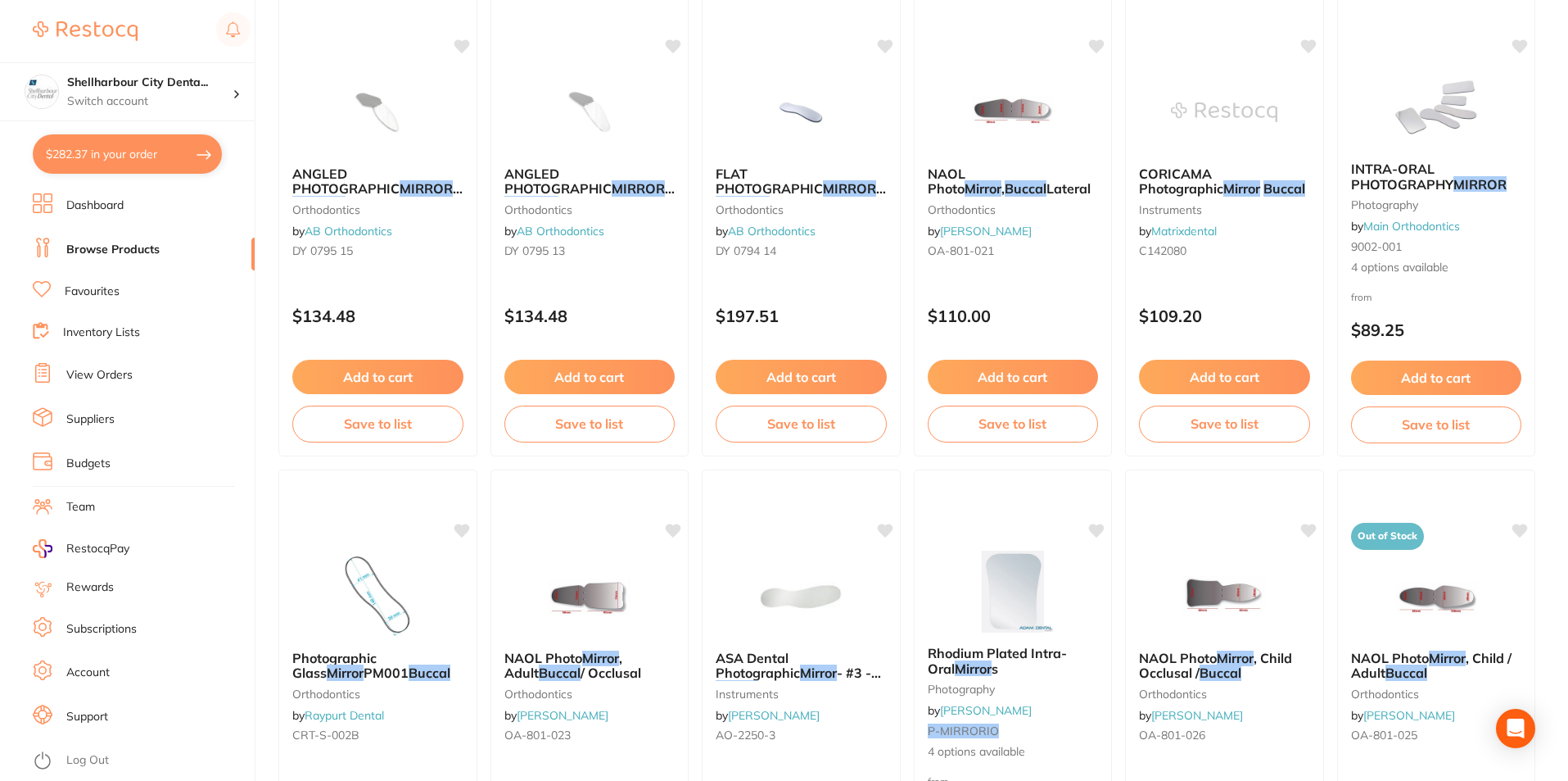
scroll to position [327, 0]
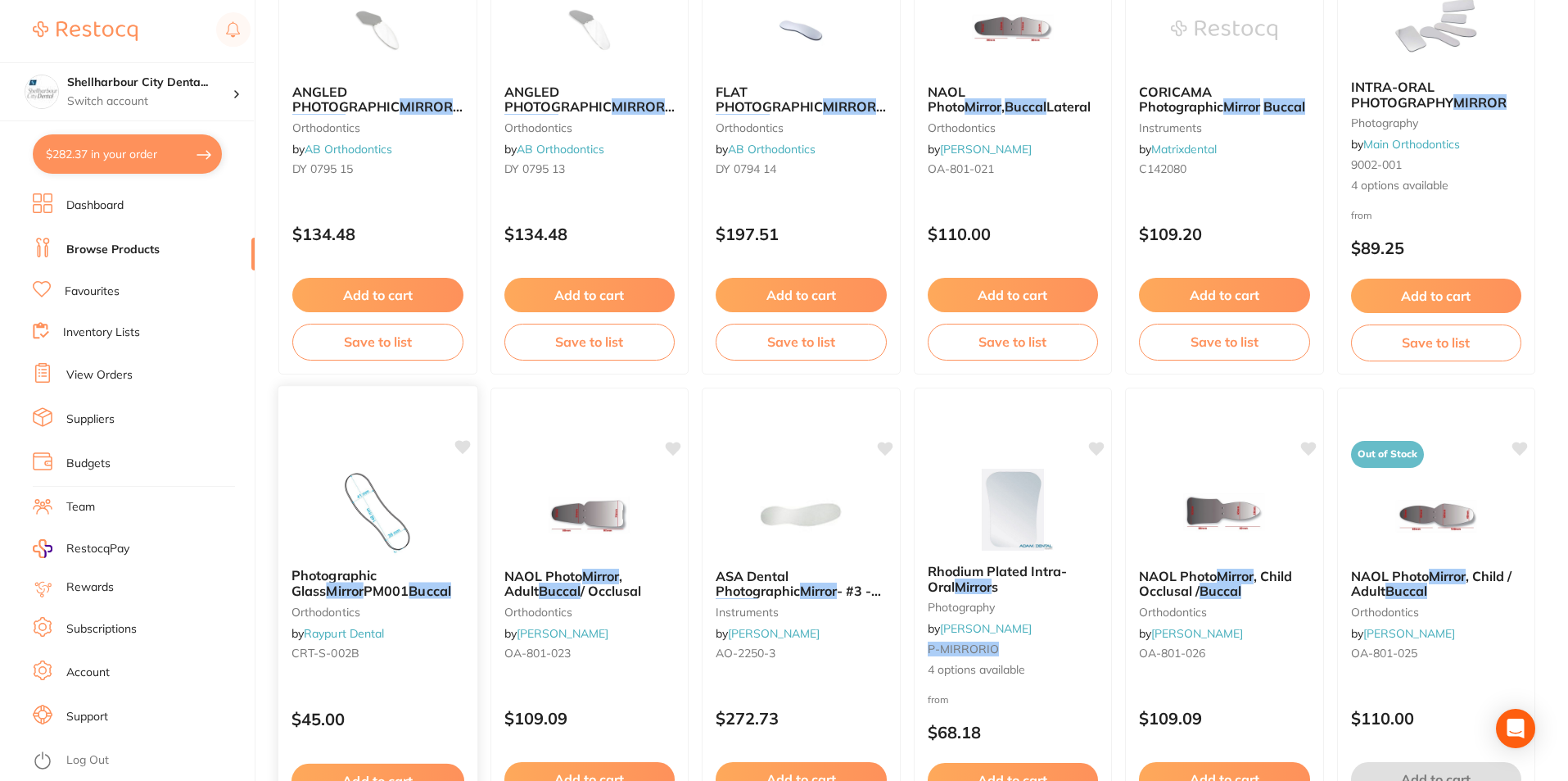
click at [390, 565] on div "Photographic Glass Mirror PM001 Buccal Orthodontics by Raypurt Dental CRT-S-002B" at bounding box center [378, 617] width 199 height 125
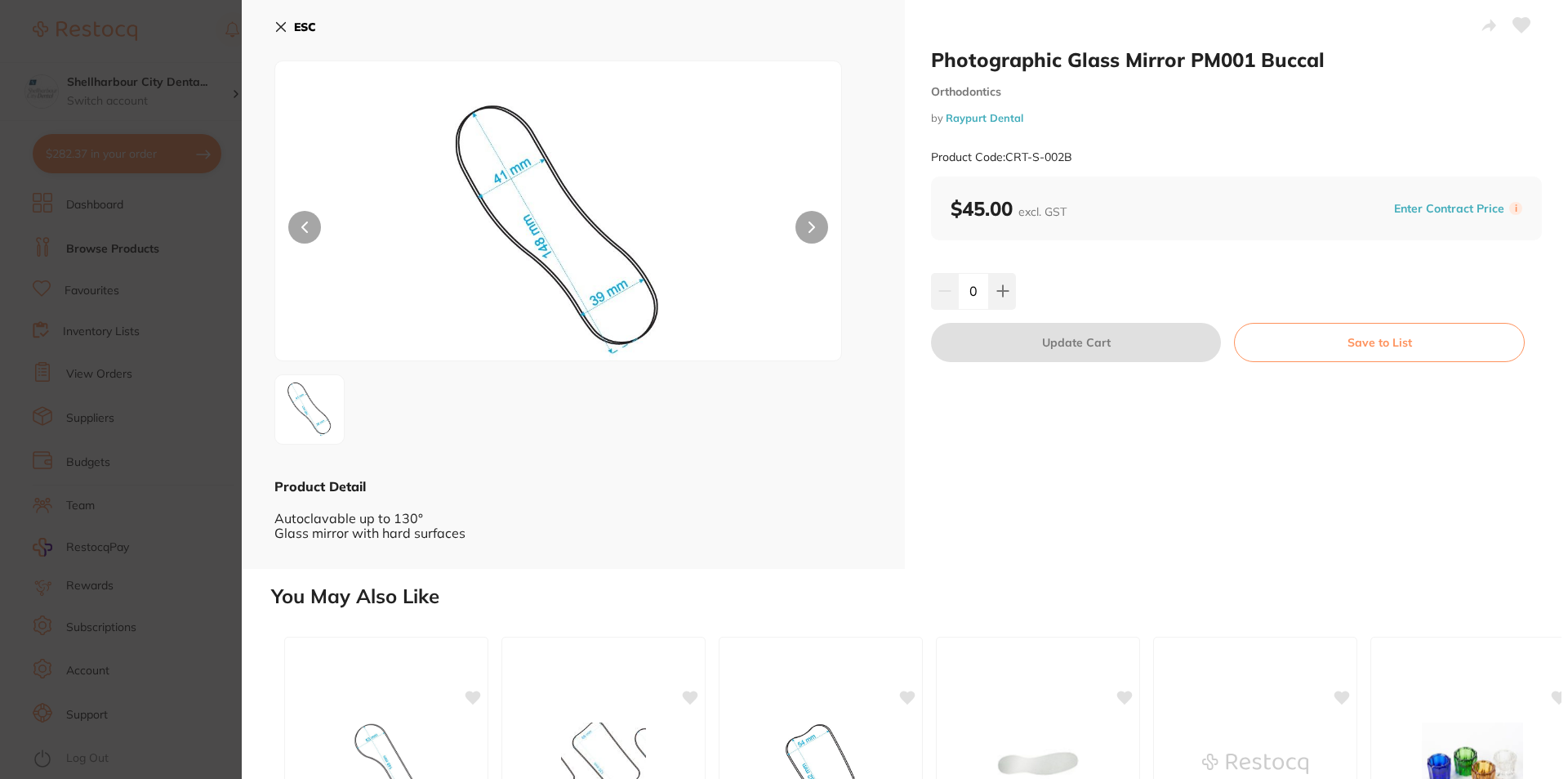
click at [289, 27] on button "ESC" at bounding box center [295, 27] width 42 height 28
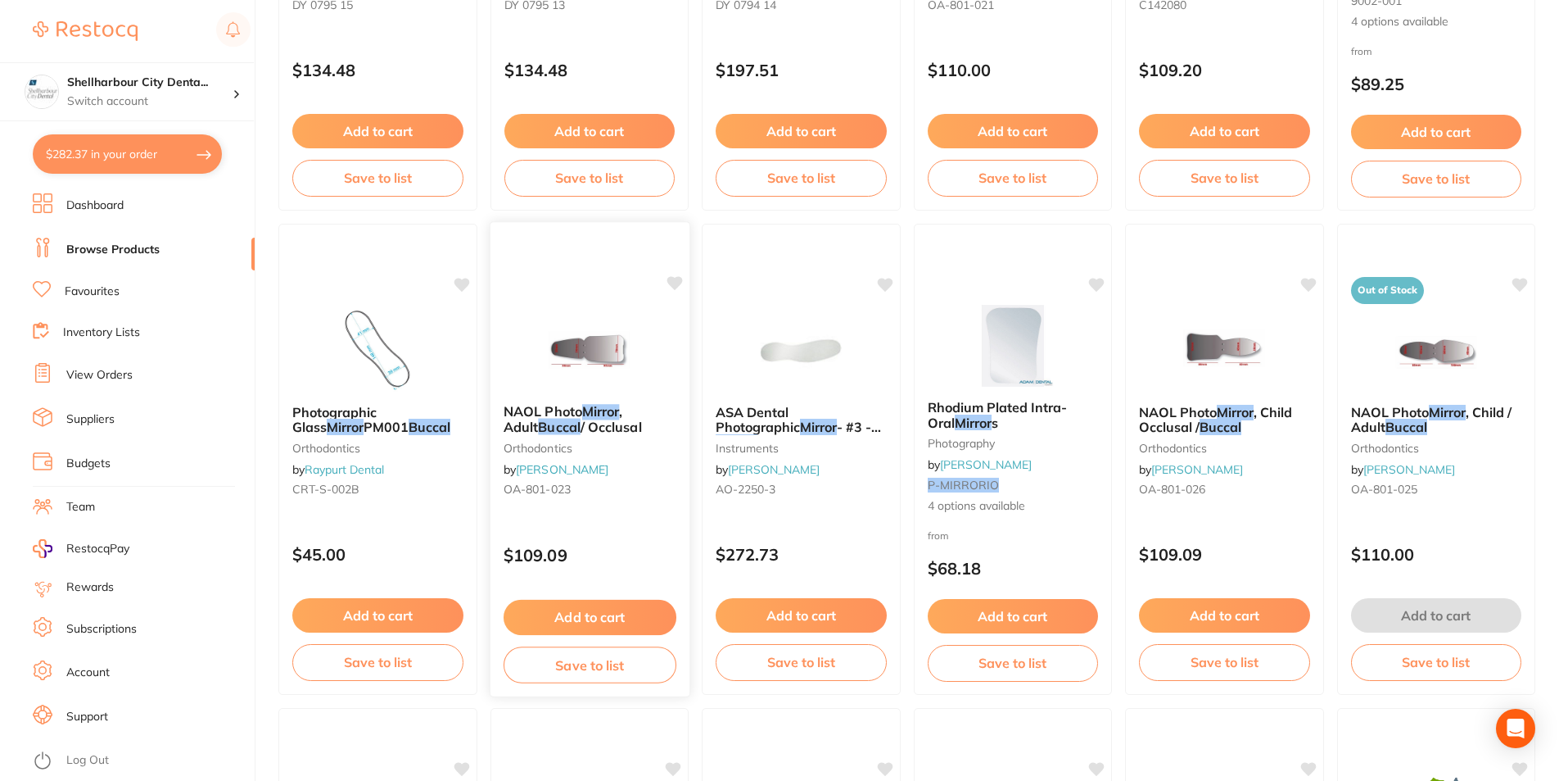
scroll to position [901, 0]
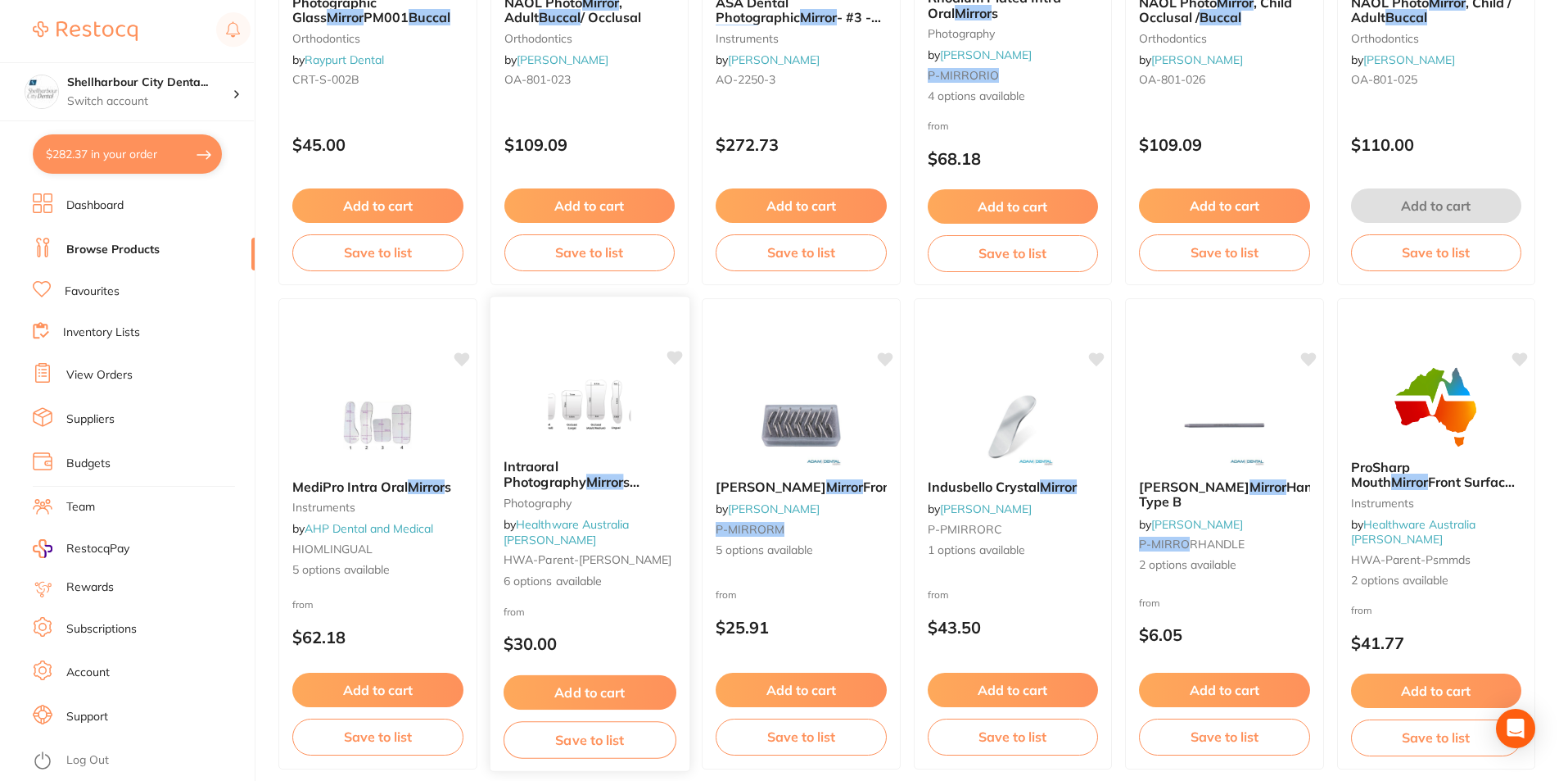
click at [565, 568] on div "Intraoral Photography Mirror s Stainless Steel D/Sided Photography by Healthwar…" at bounding box center [589, 524] width 199 height 157
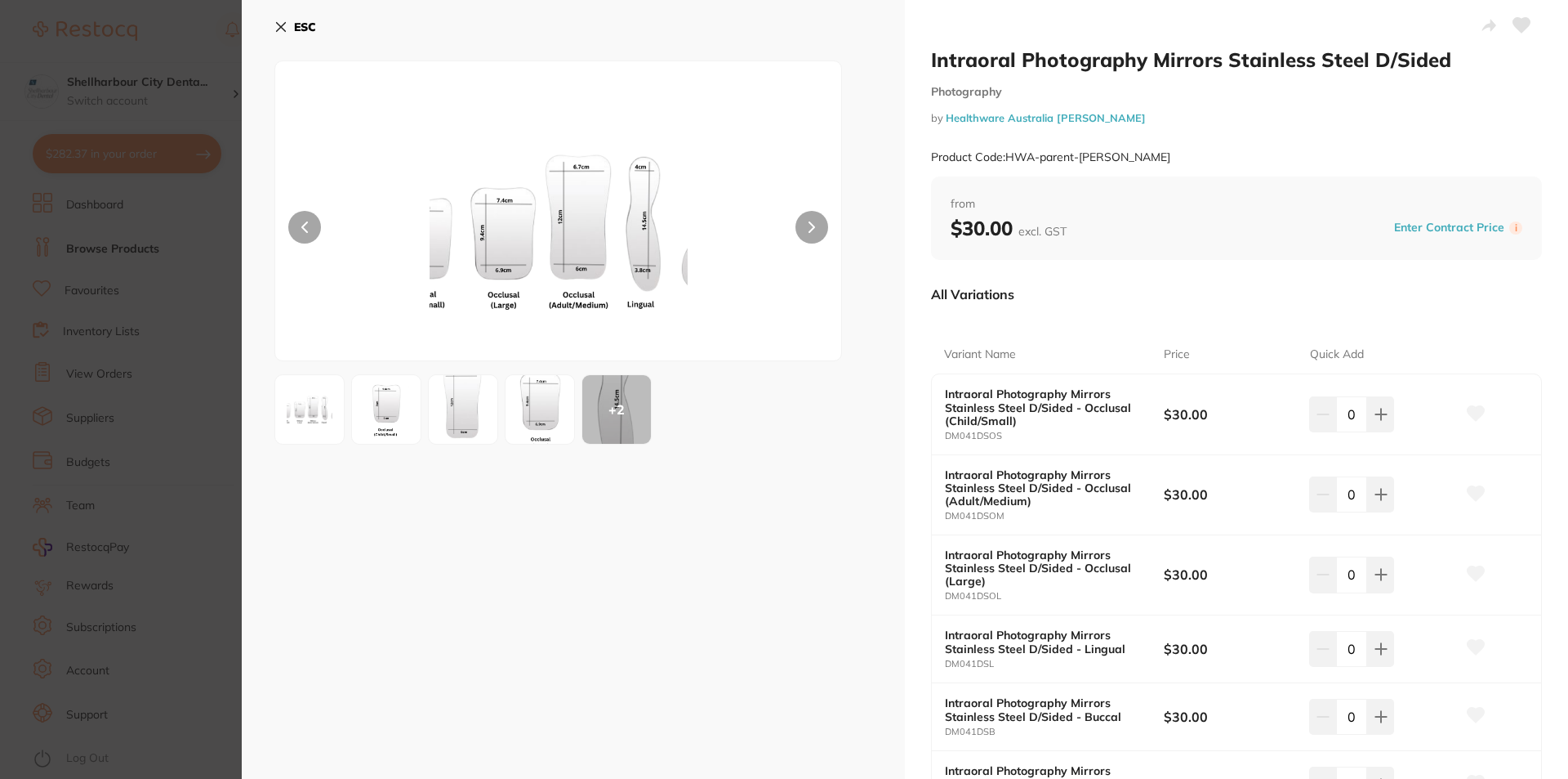
click at [805, 235] on button at bounding box center [811, 227] width 33 height 33
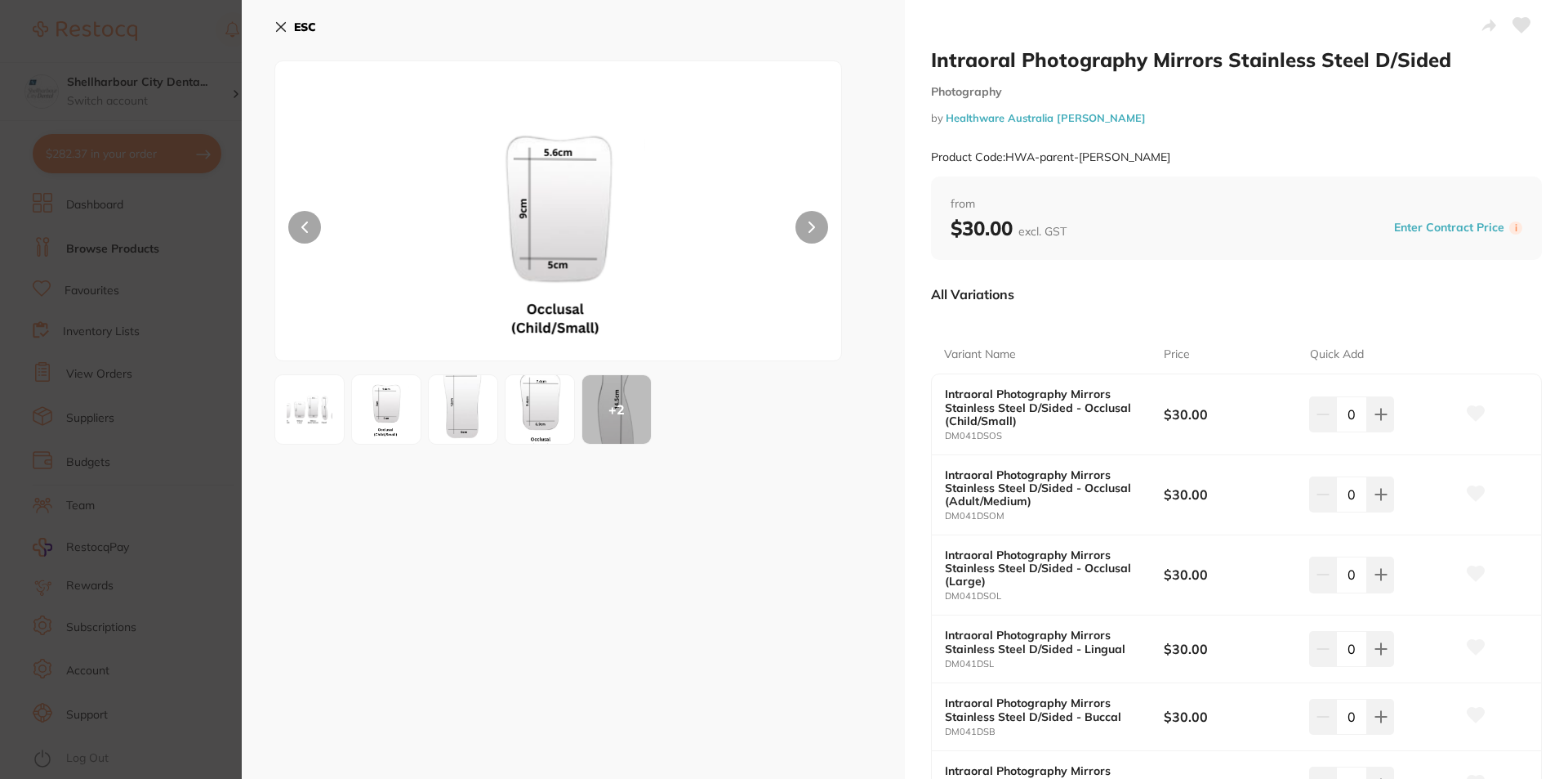
click at [805, 235] on button at bounding box center [811, 227] width 33 height 33
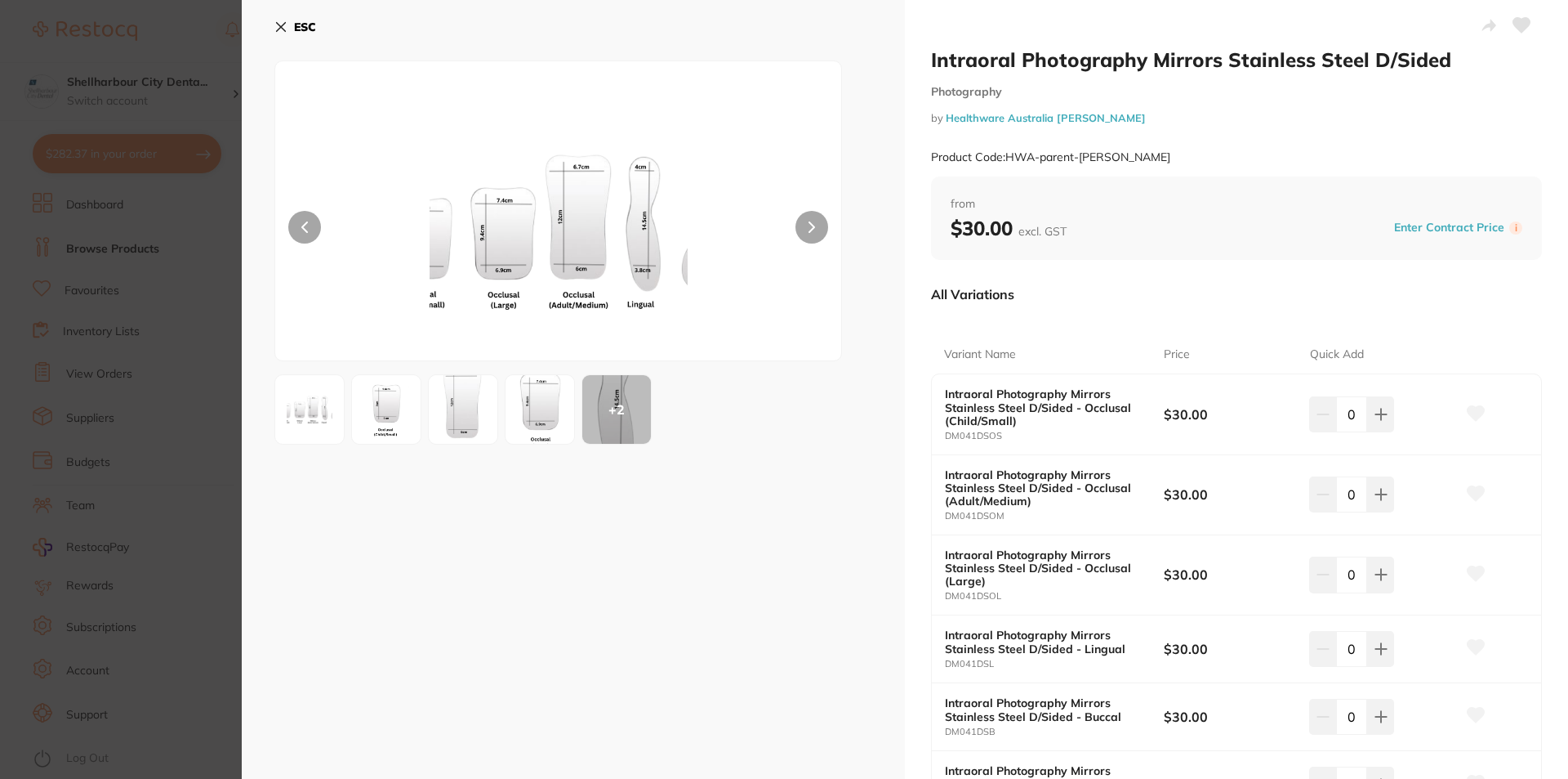
click at [287, 28] on icon at bounding box center [280, 27] width 13 height 13
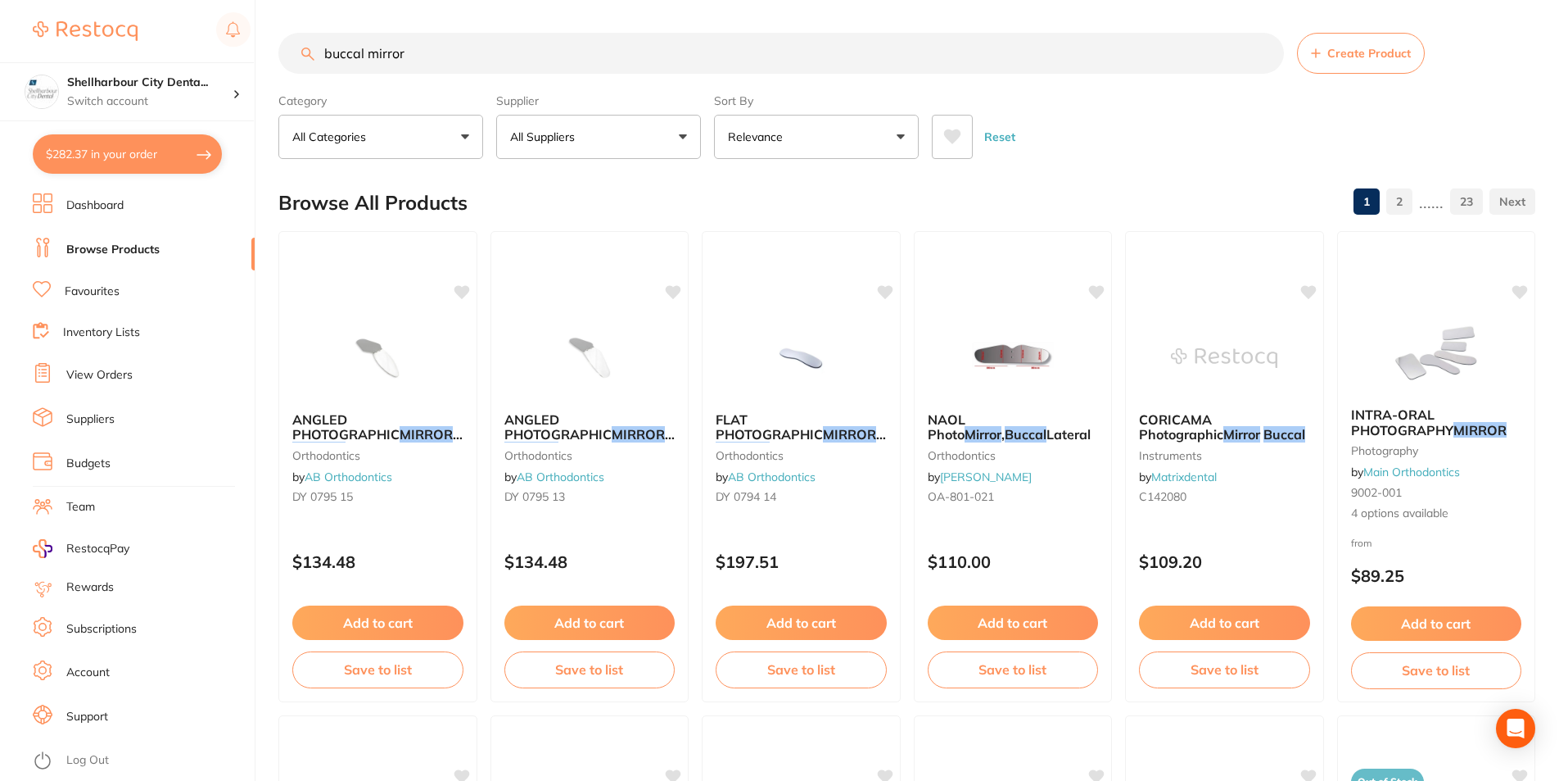
drag, startPoint x: 430, startPoint y: 52, endPoint x: 124, endPoint y: 62, distance: 306.2
click at [124, 62] on div "$282.37 Shellharbour City Denta... Switch account Shellharbour City Dental $282…" at bounding box center [784, 390] width 1568 height 781
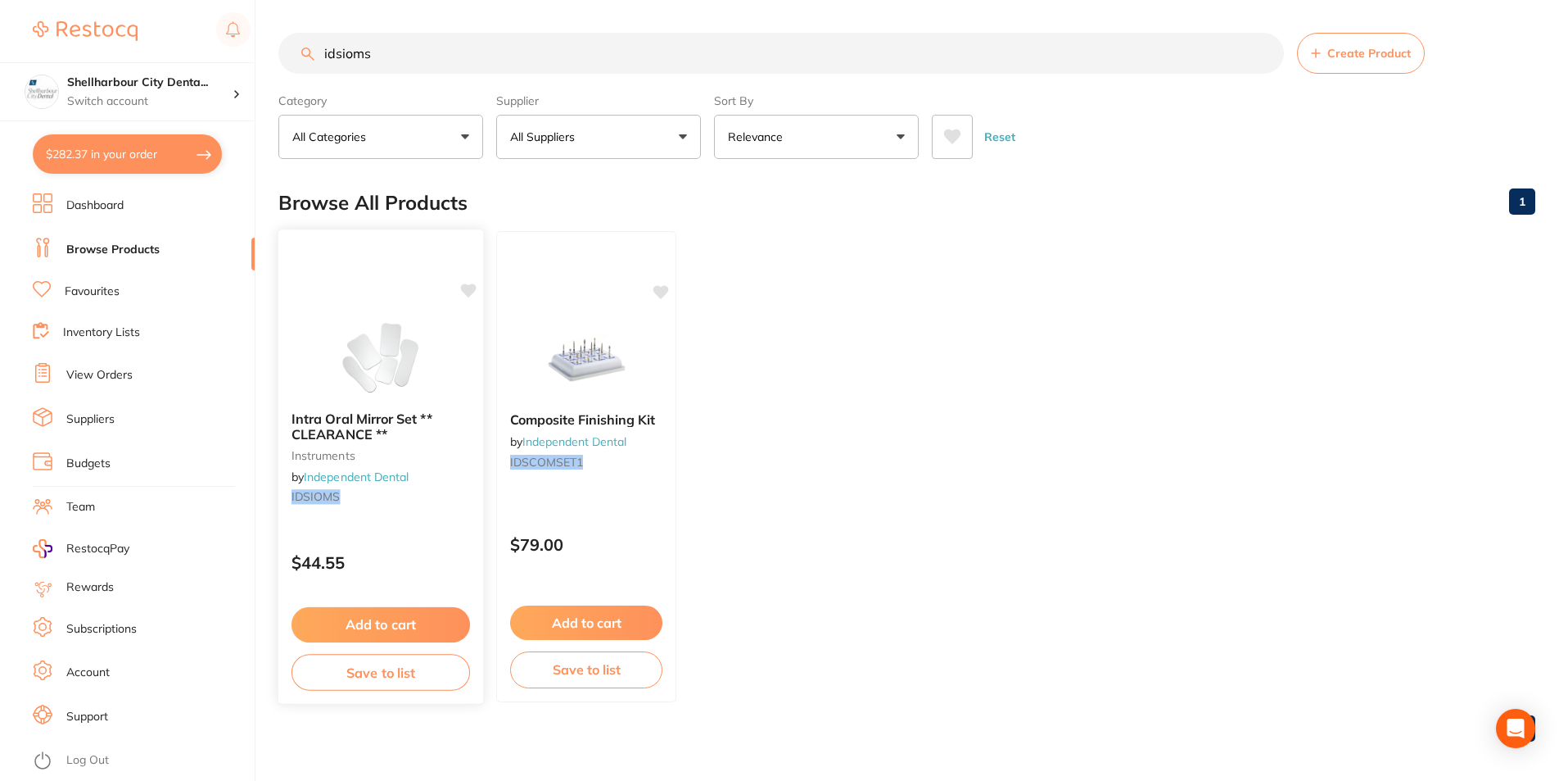
type input "idsioms"
click at [392, 421] on span "Intra Oral Mirror Set ** CLEARANCE **" at bounding box center [362, 427] width 141 height 32
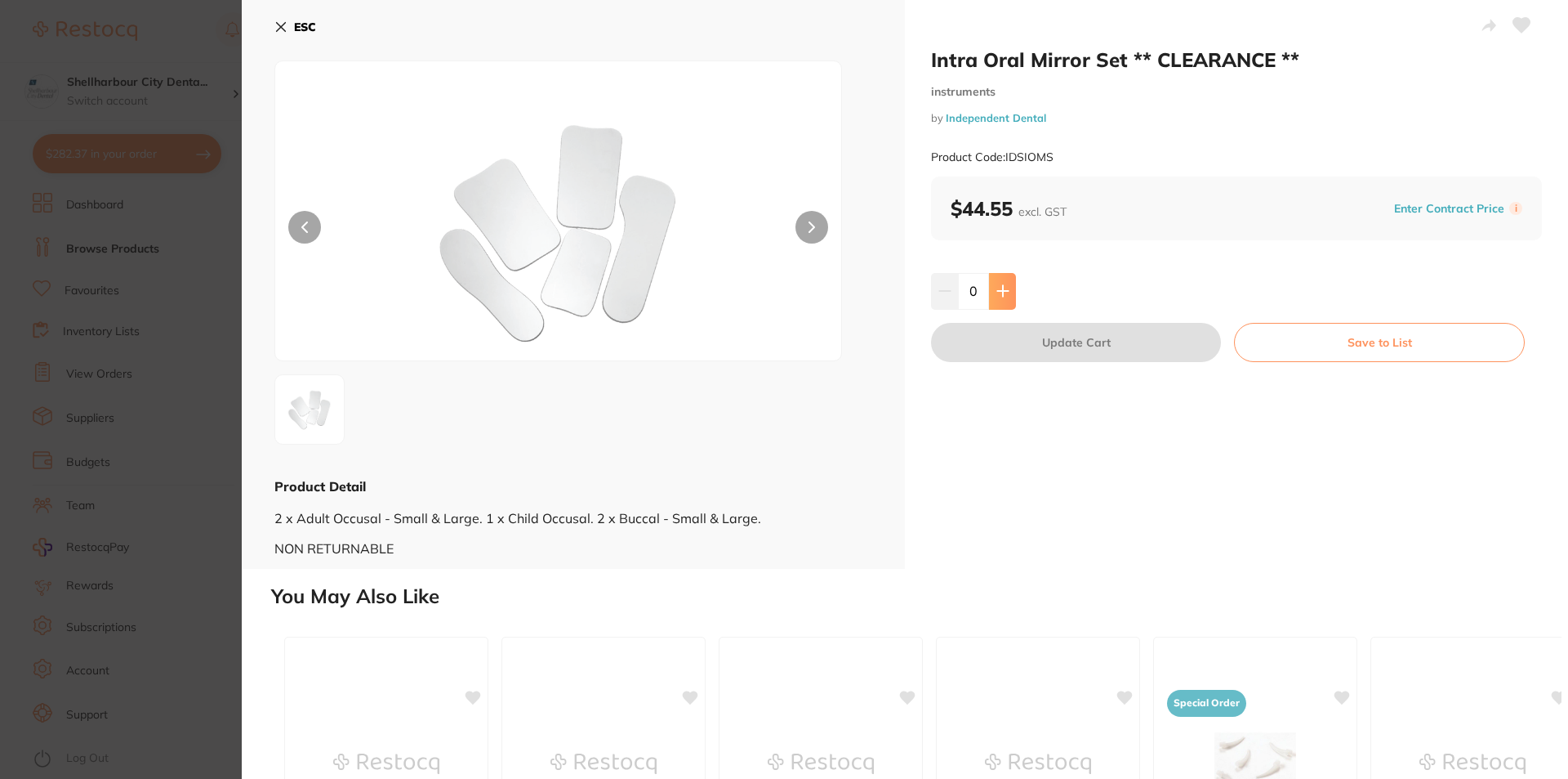
click at [1001, 298] on button at bounding box center [1002, 291] width 27 height 36
type input "1"
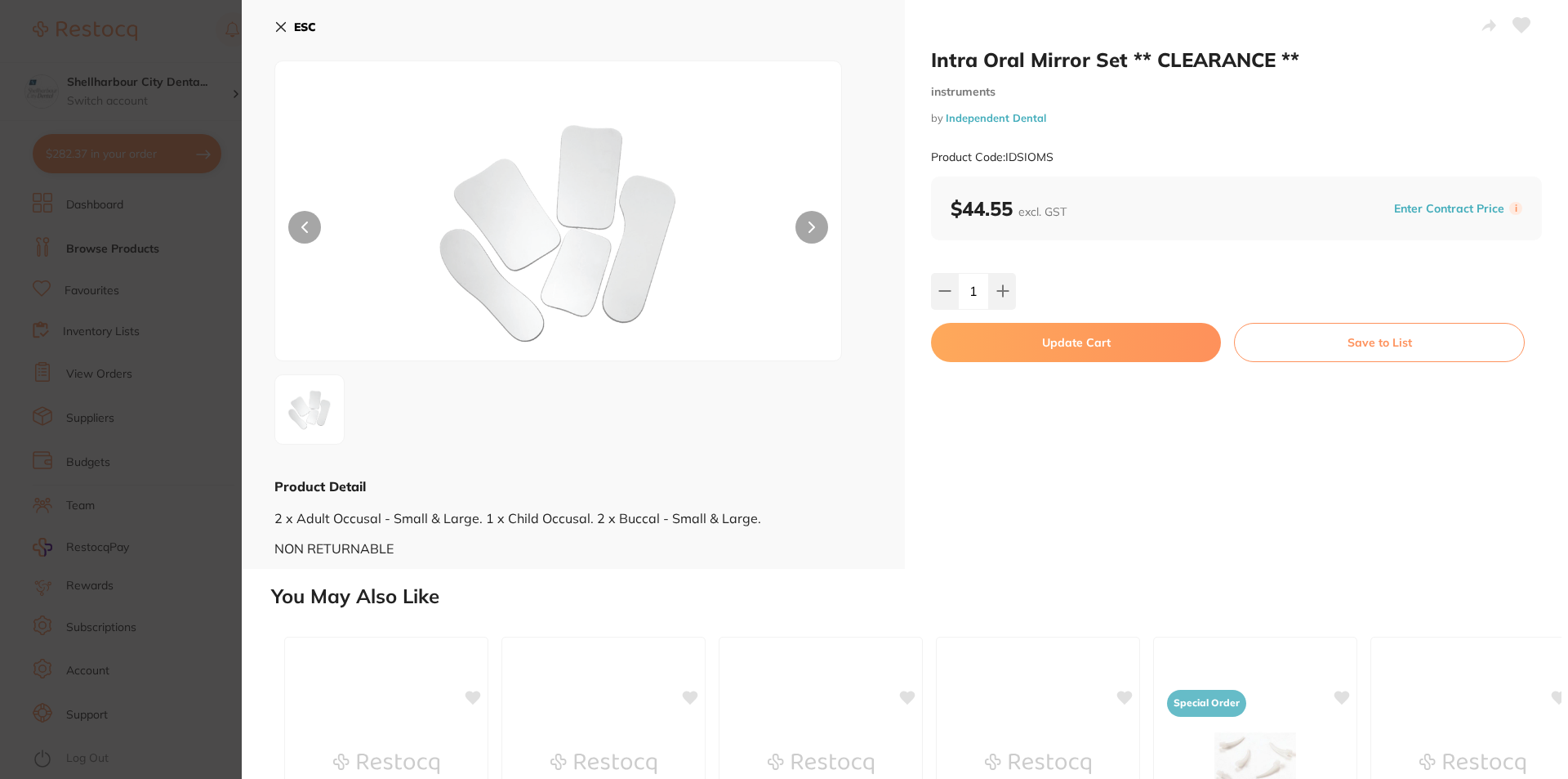
click at [1078, 342] on button "Update Cart" at bounding box center [1075, 342] width 290 height 40
checkbox input "false"
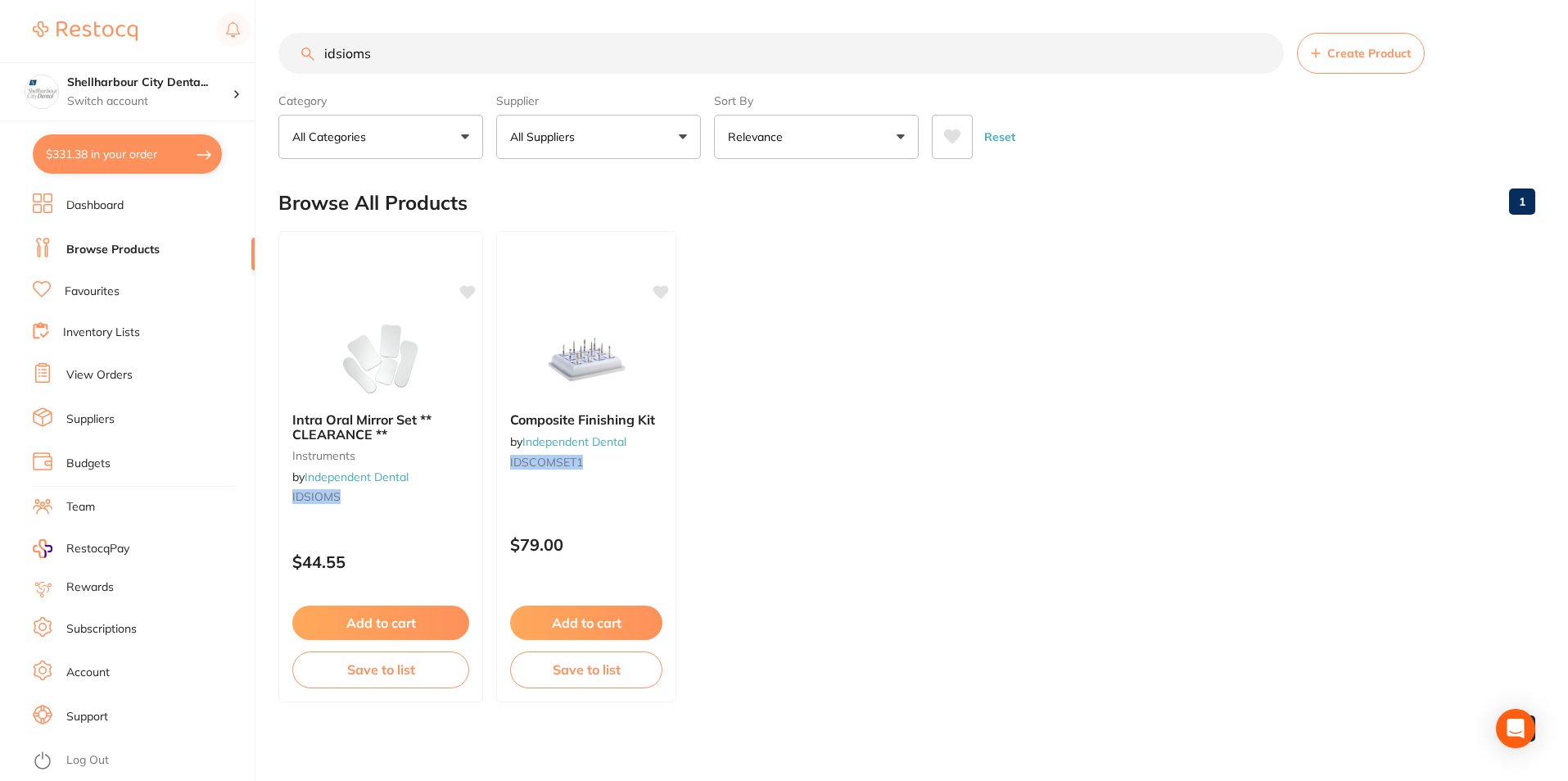
click at [97, 197] on link "Dashboard" at bounding box center [95, 205] width 58 height 17
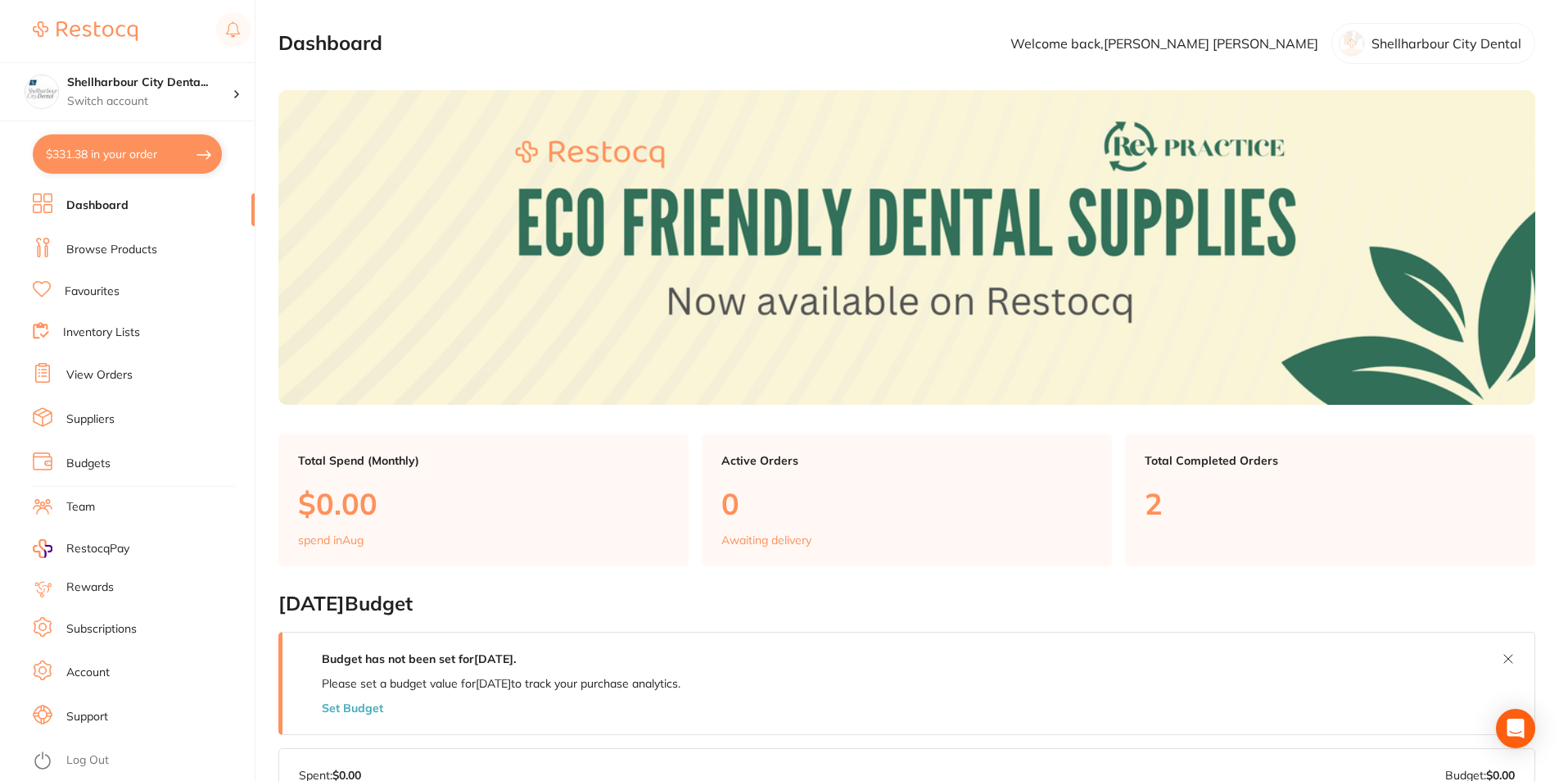
click at [133, 150] on button "$331.38 in your order" at bounding box center [127, 154] width 189 height 40
checkbox input "true"
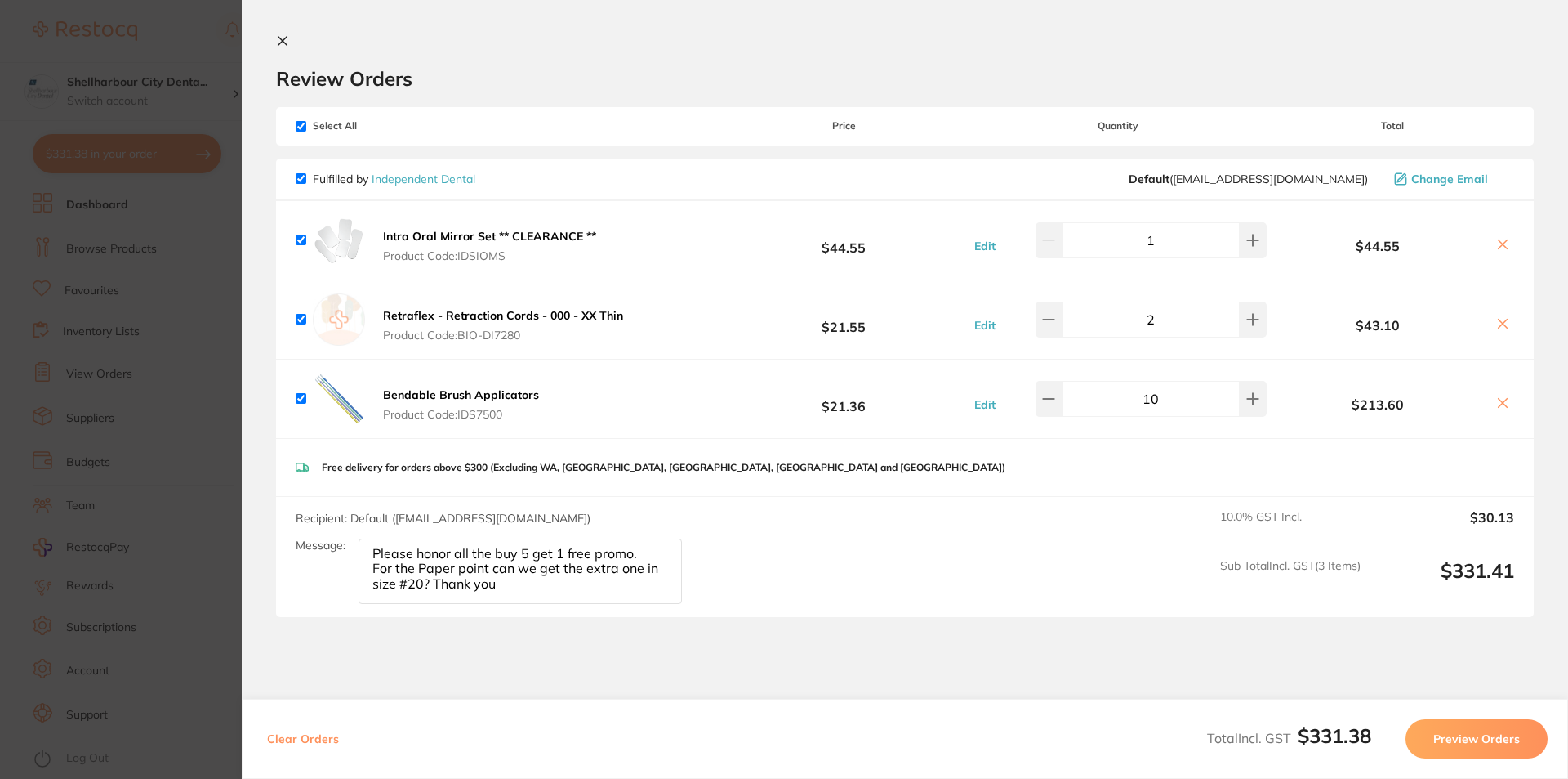
click at [278, 35] on icon at bounding box center [282, 41] width 13 height 13
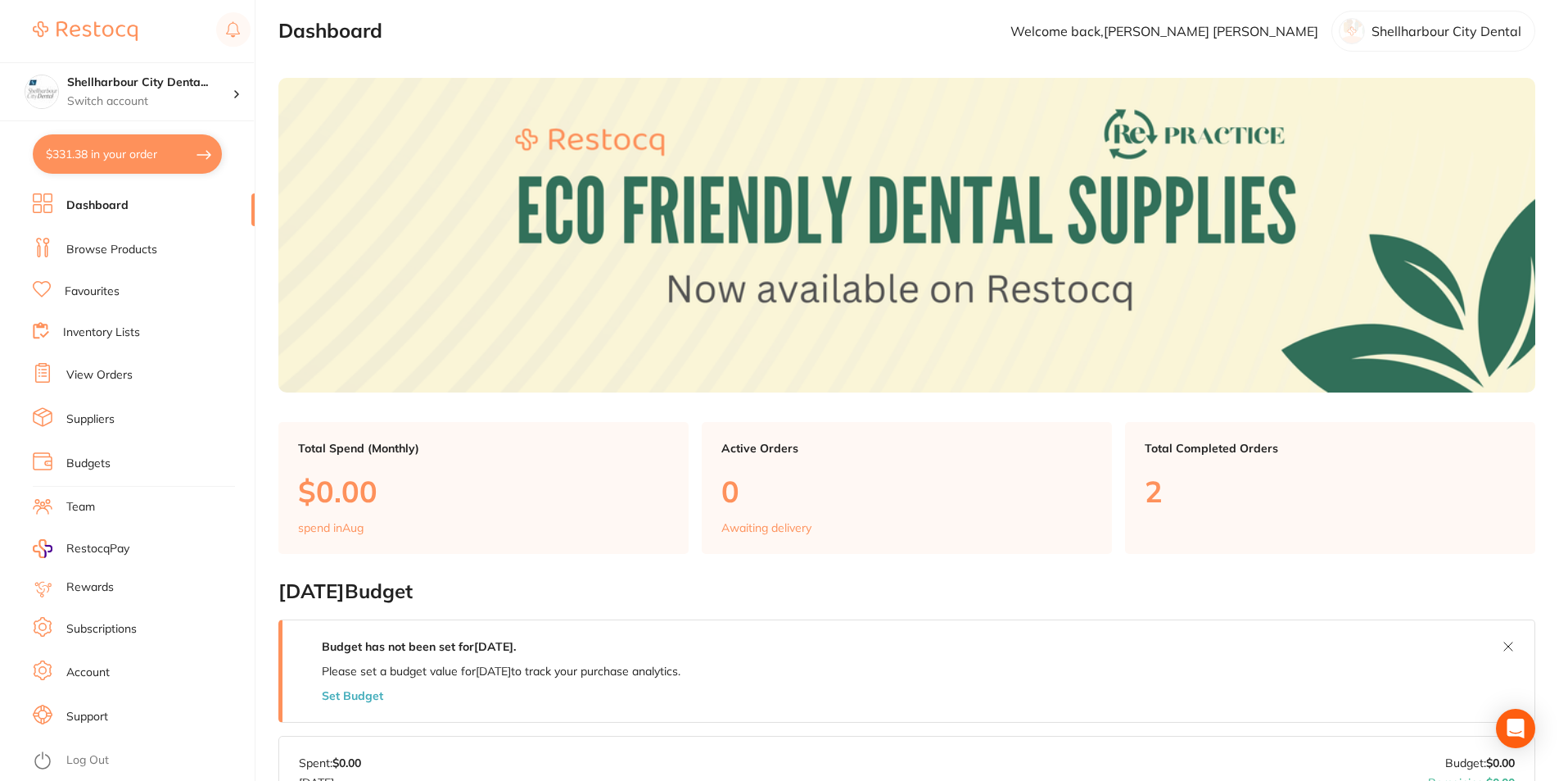
click at [109, 249] on link "Browse Products" at bounding box center [112, 249] width 91 height 17
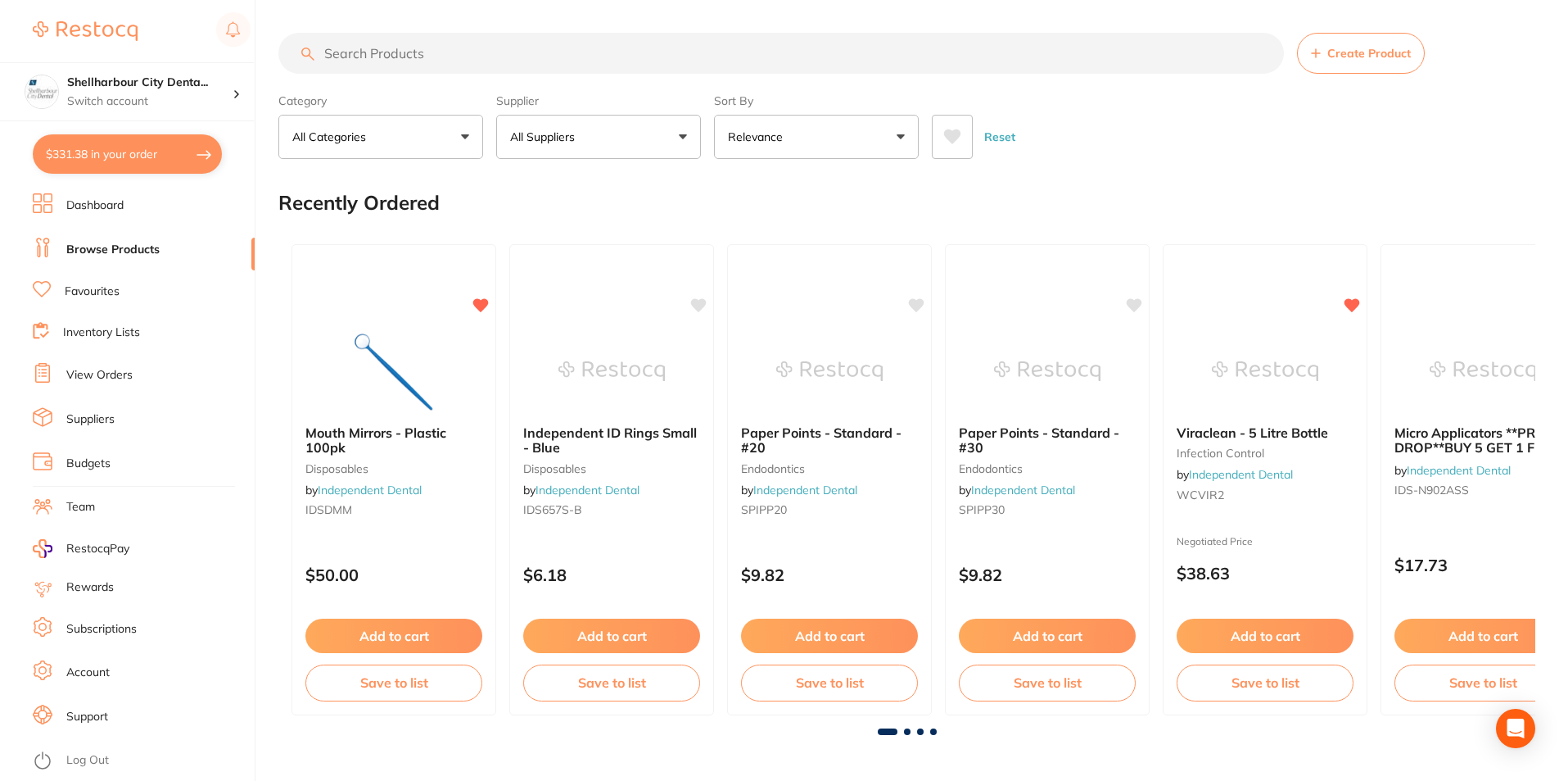
click at [426, 53] on input "search" at bounding box center [782, 53] width 1006 height 41
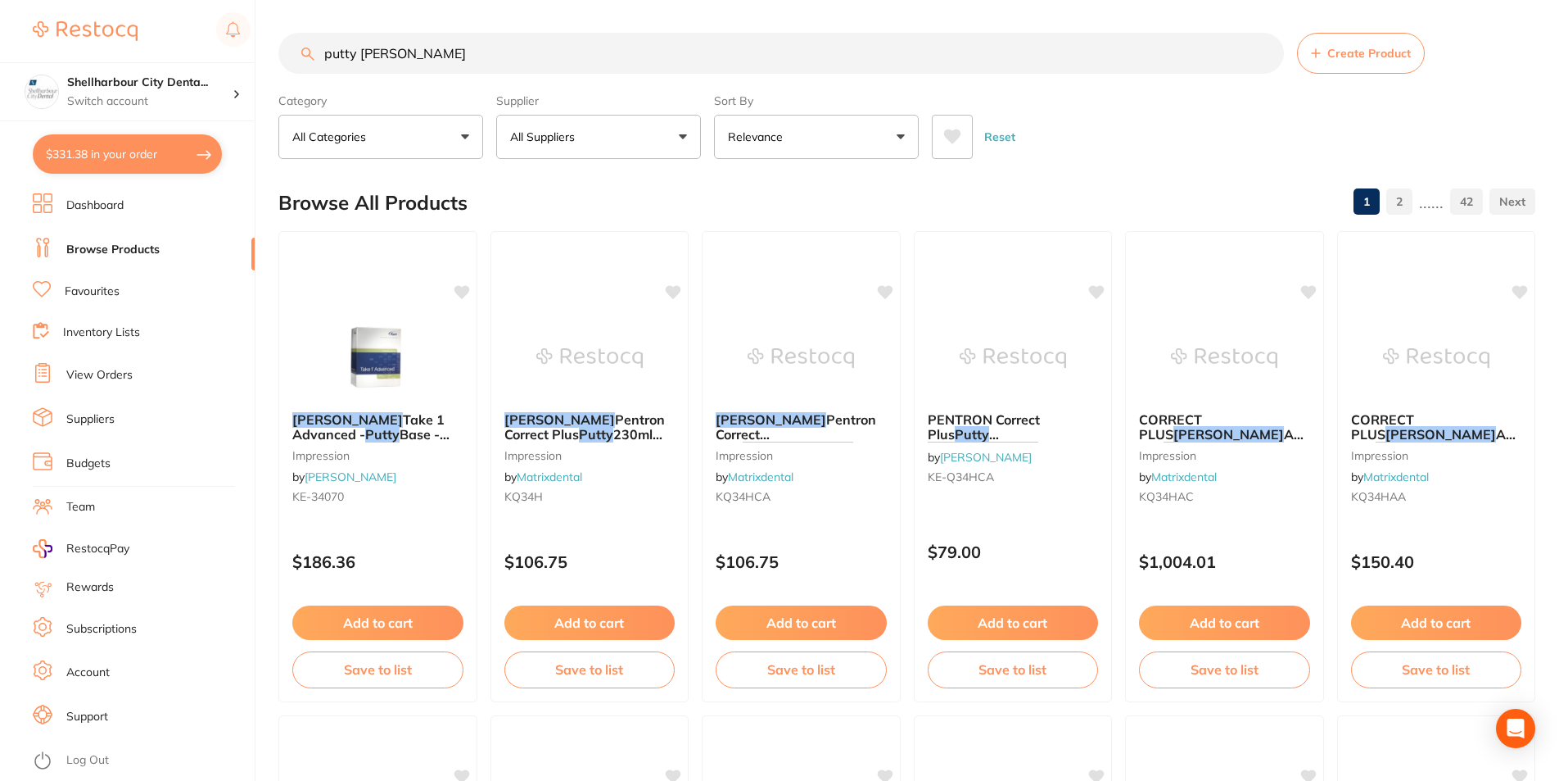
drag, startPoint x: 399, startPoint y: 56, endPoint x: 241, endPoint y: 57, distance: 158.0
click at [241, 57] on div "$331.38 Shellharbour City Denta... Switch account Shellharbour City Dental $331…" at bounding box center [784, 390] width 1568 height 781
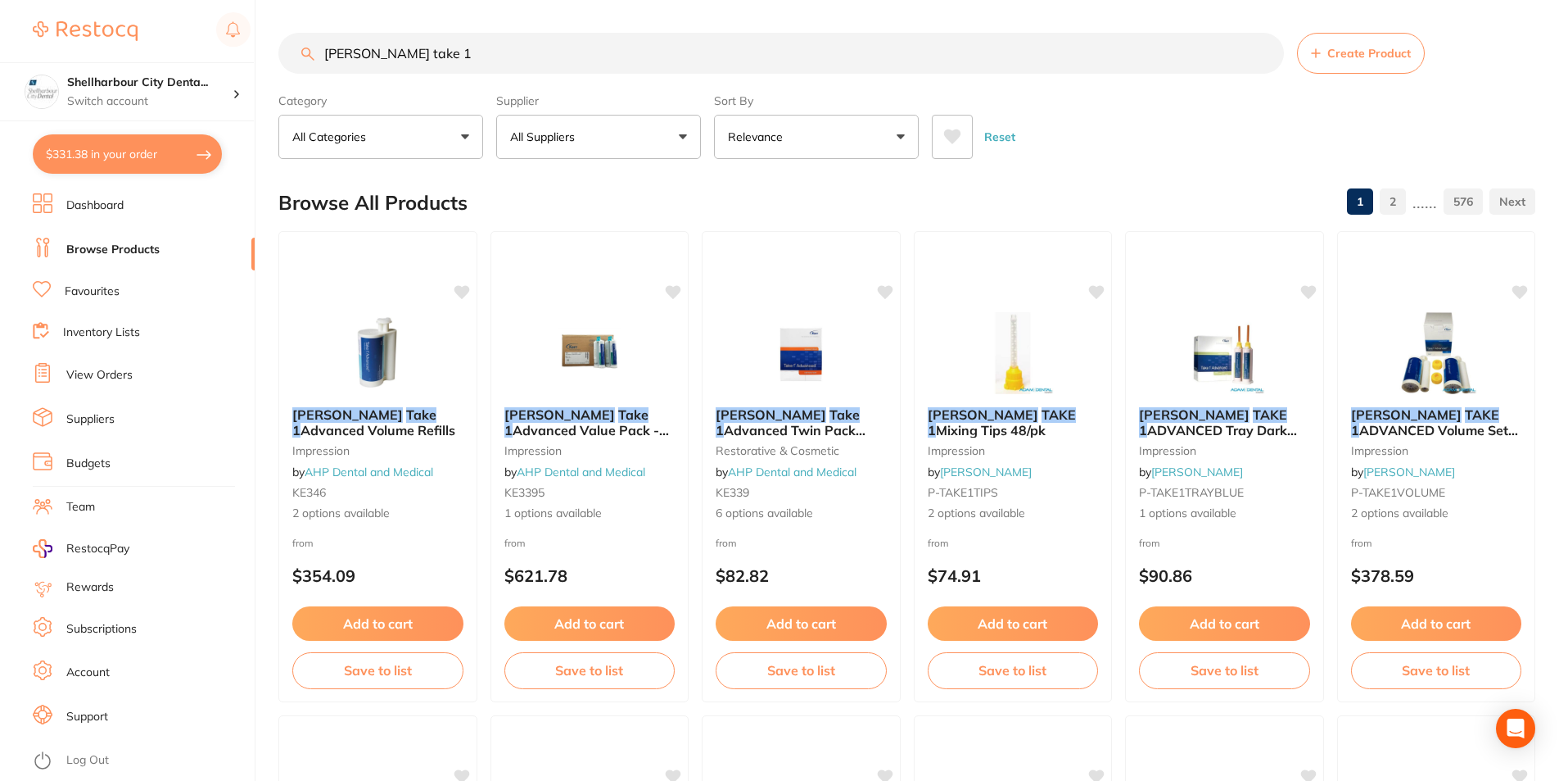
click at [469, 59] on input "kerr take 1" at bounding box center [782, 53] width 1006 height 41
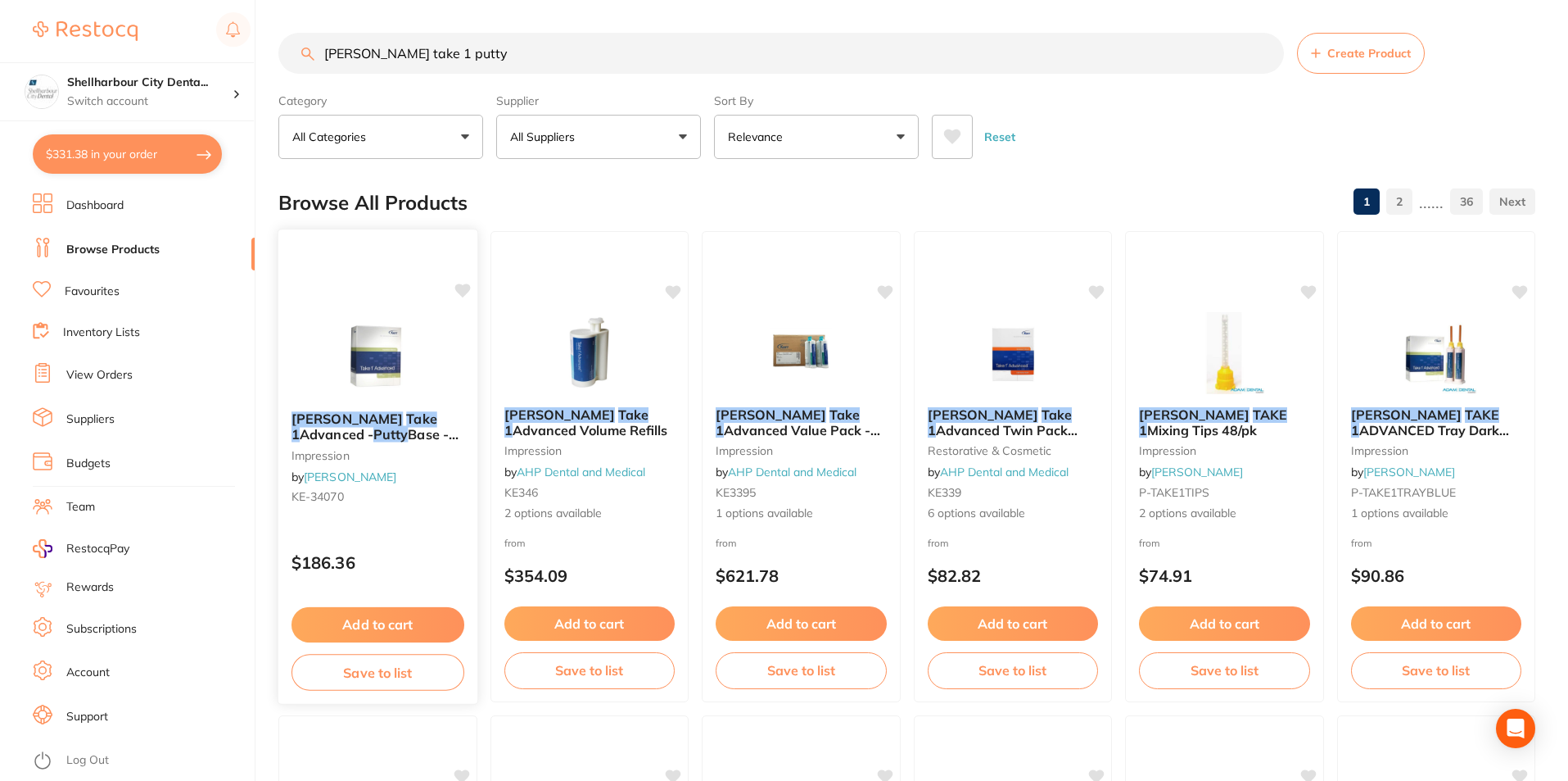
click at [399, 433] on span "Base - 400g and 400g Catalyst" at bounding box center [375, 442] width 167 height 32
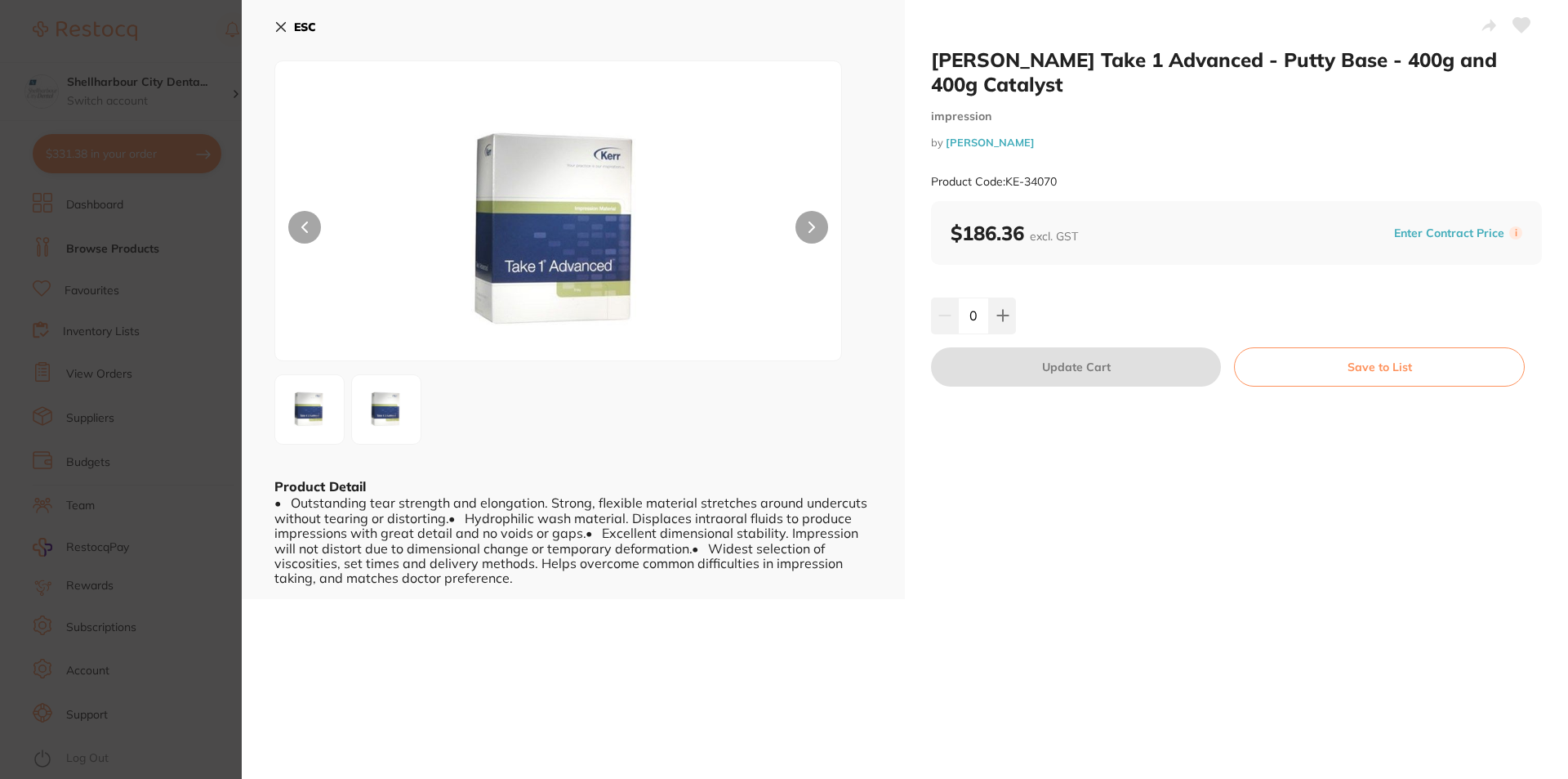
click at [805, 224] on button at bounding box center [811, 227] width 33 height 33
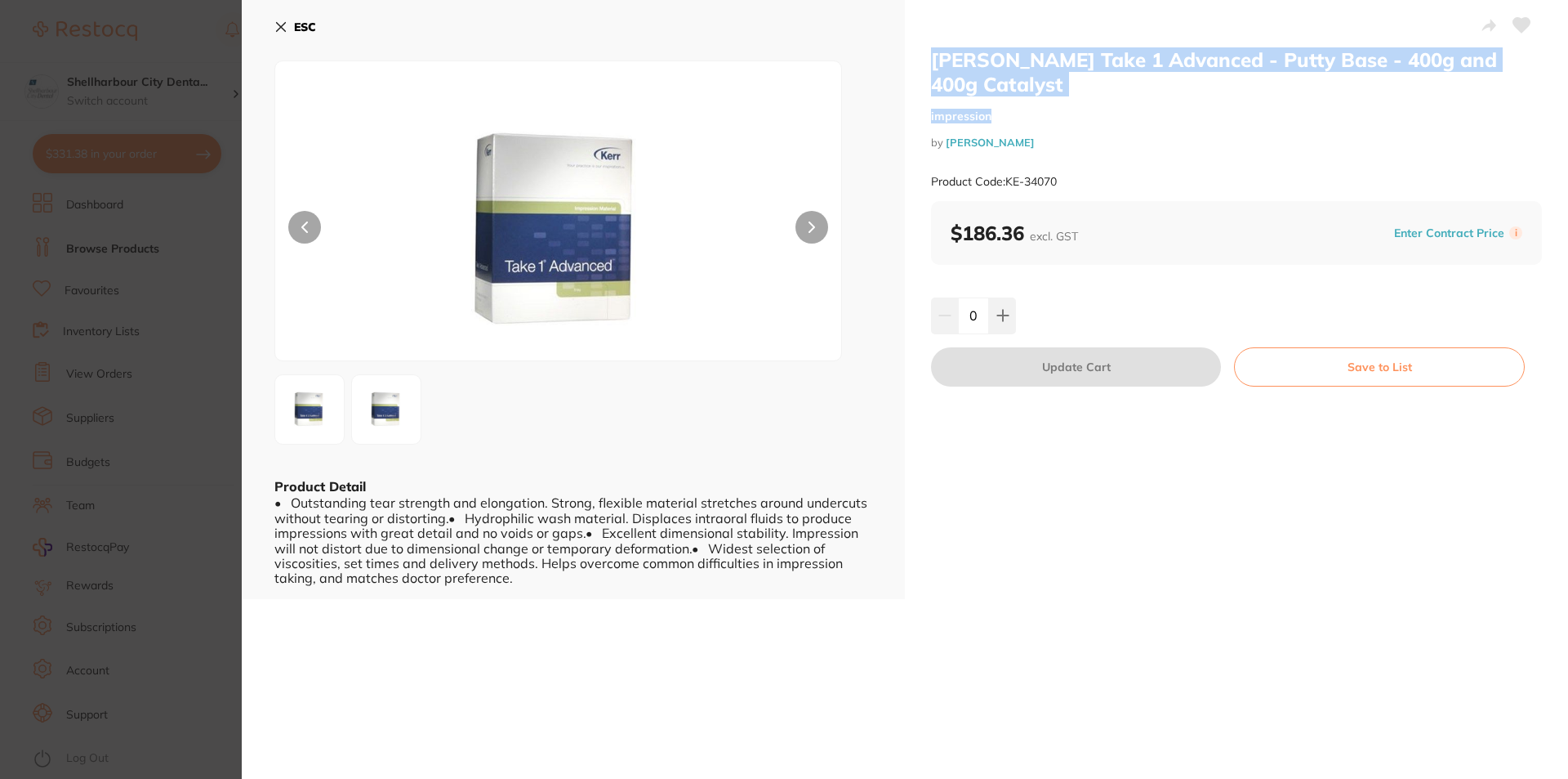
drag, startPoint x: 952, startPoint y: 61, endPoint x: 1523, endPoint y: 72, distance: 571.1
click at [1523, 72] on div "Kerr Take 1 Advanced - Putty Base - 400g and 400g Catalyst impression by Henry …" at bounding box center [1236, 124] width 610 height 153
copy div "Kerr Take 1 Advanced - Putty Base - 400g and 400g Catalyst impression"
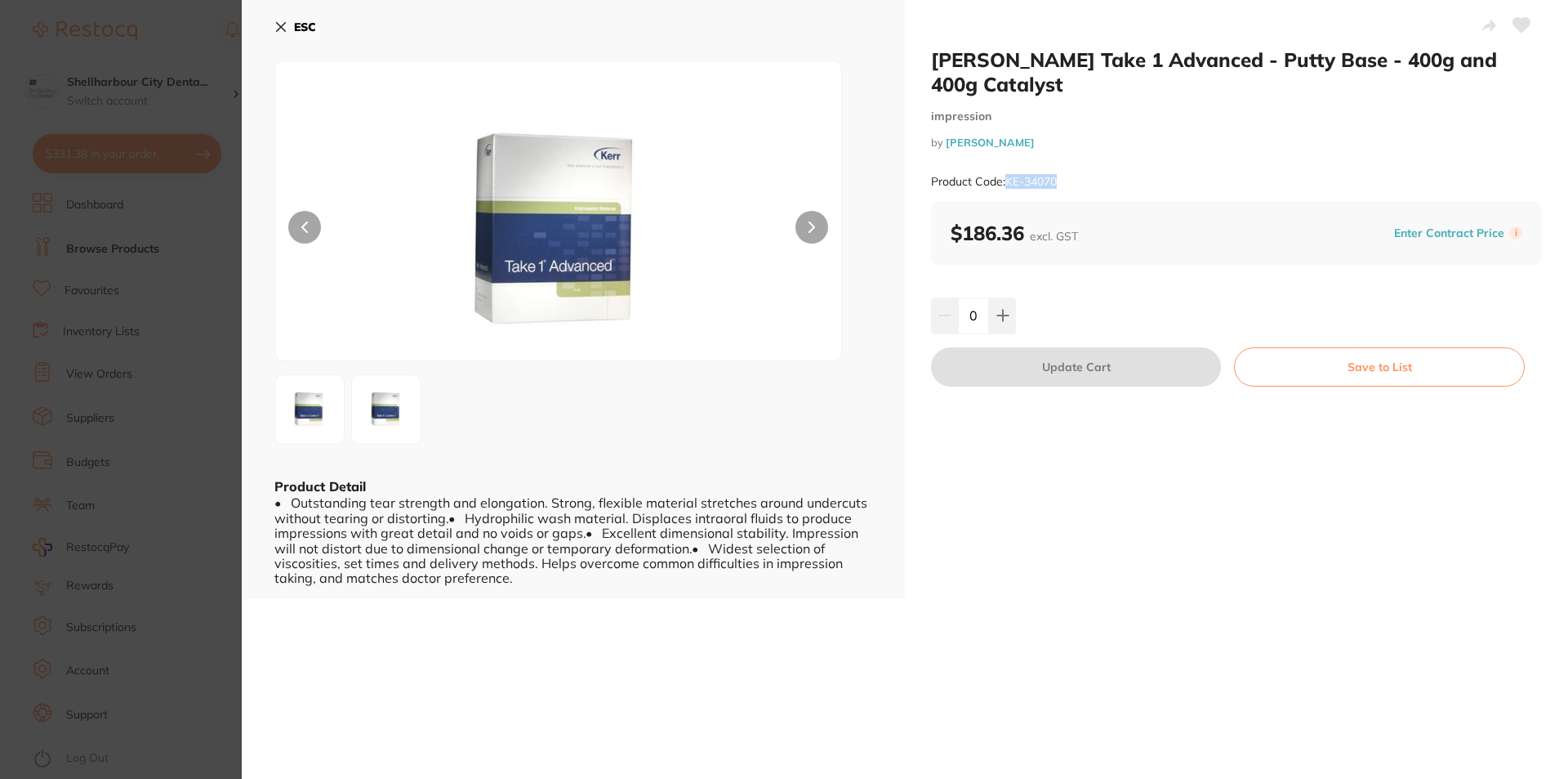
drag, startPoint x: 1056, startPoint y: 152, endPoint x: 1008, endPoint y: 153, distance: 48.0
click at [1008, 175] on small "Product Code: KE-34070" at bounding box center [993, 182] width 126 height 14
copy small "KE-34070"
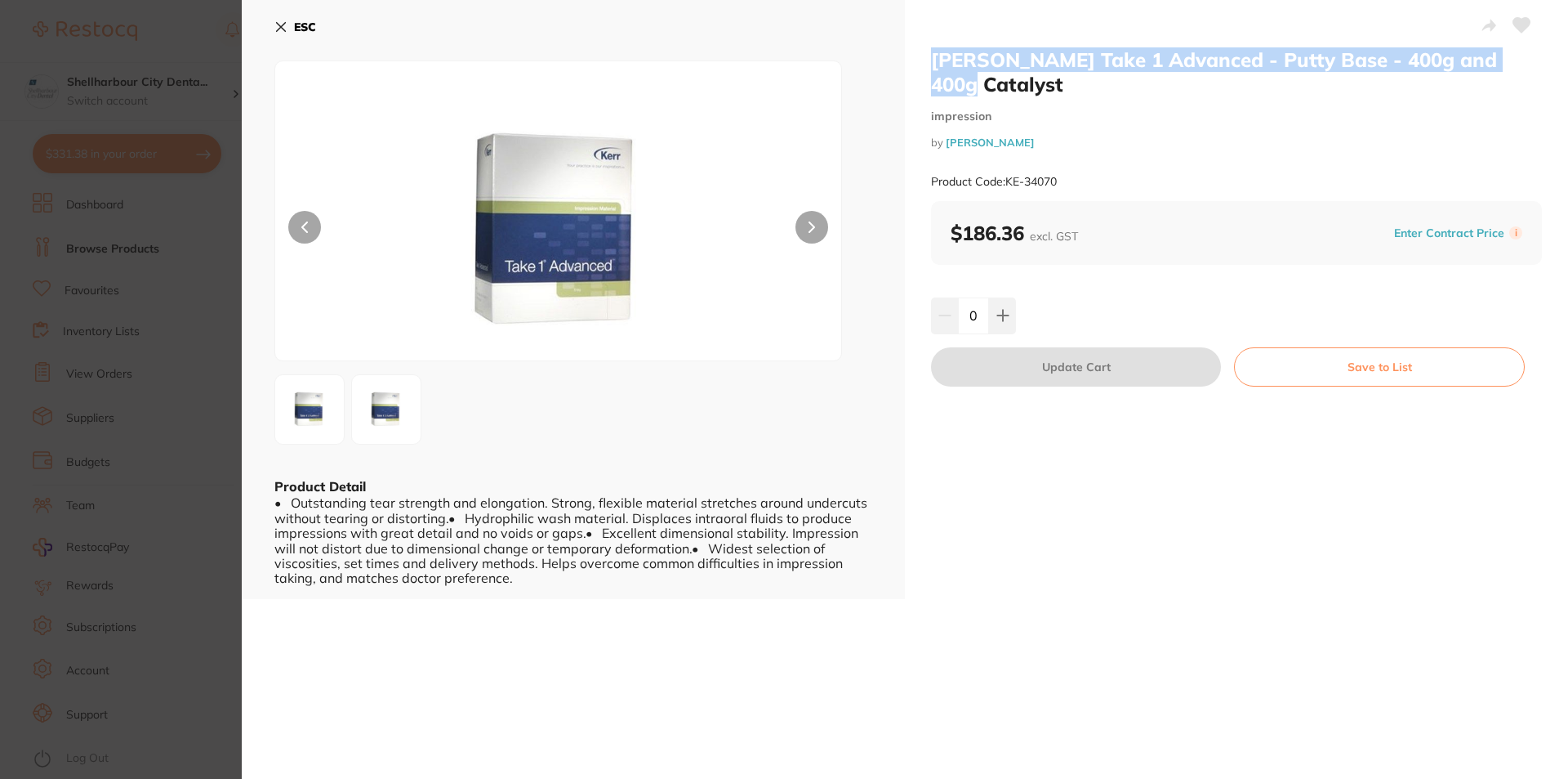
drag, startPoint x: 930, startPoint y: 58, endPoint x: 1513, endPoint y: 56, distance: 583.0
click at [1513, 56] on h2 "Kerr Take 1 Advanced - Putty Base - 400g and 400g Catalyst" at bounding box center [1236, 72] width 610 height 49
copy h2 "Kerr Take 1 Advanced - Putty Base - 400g and 400g Catalyst"
click at [288, 25] on button "ESC" at bounding box center [295, 27] width 42 height 28
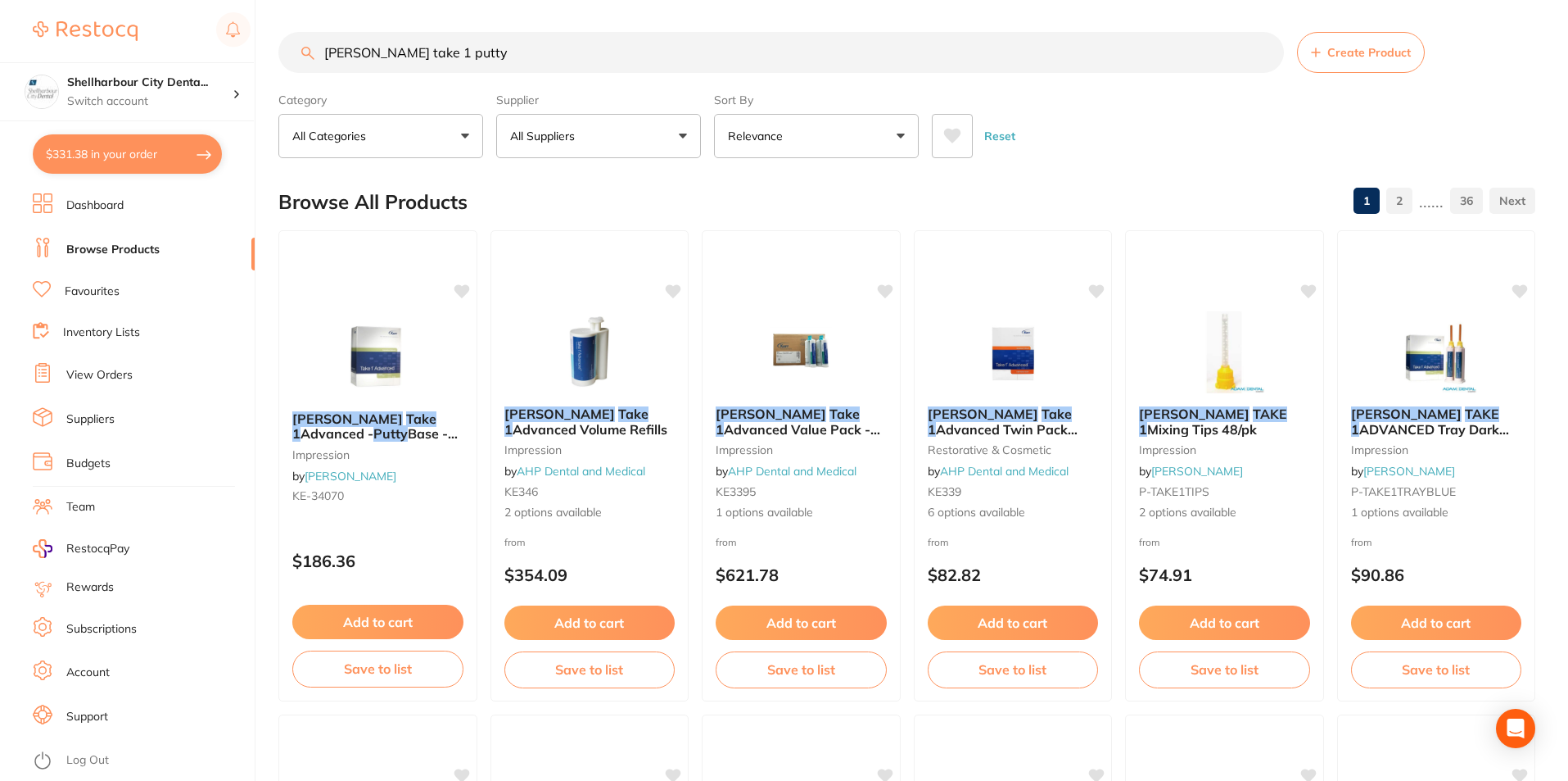
drag, startPoint x: 448, startPoint y: 55, endPoint x: 181, endPoint y: 42, distance: 267.3
click at [181, 42] on div "$331.38 Shellharbour City Denta... Switch account Shellharbour City Dental $331…" at bounding box center [784, 389] width 1568 height 781
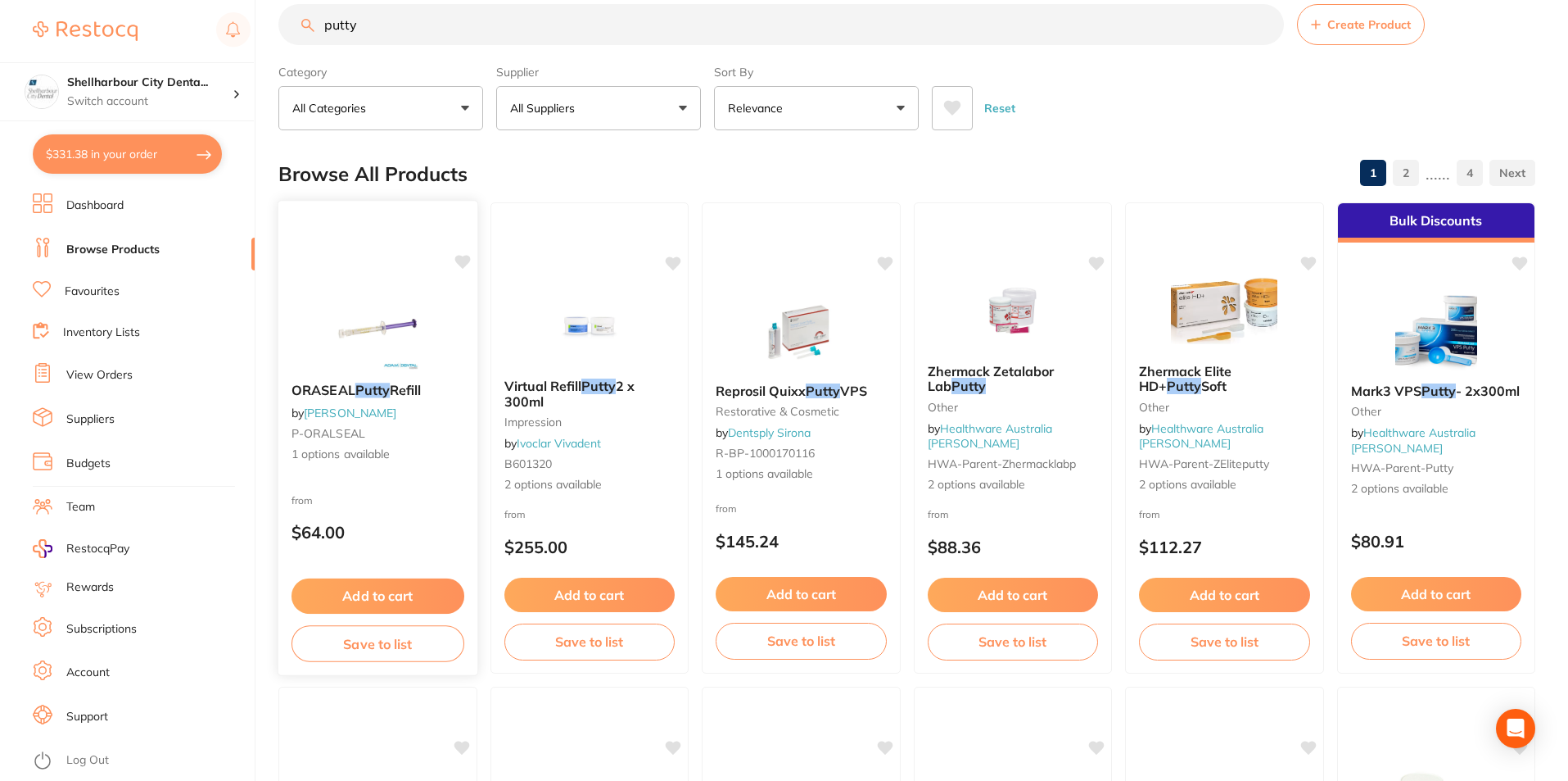
scroll to position [0, 0]
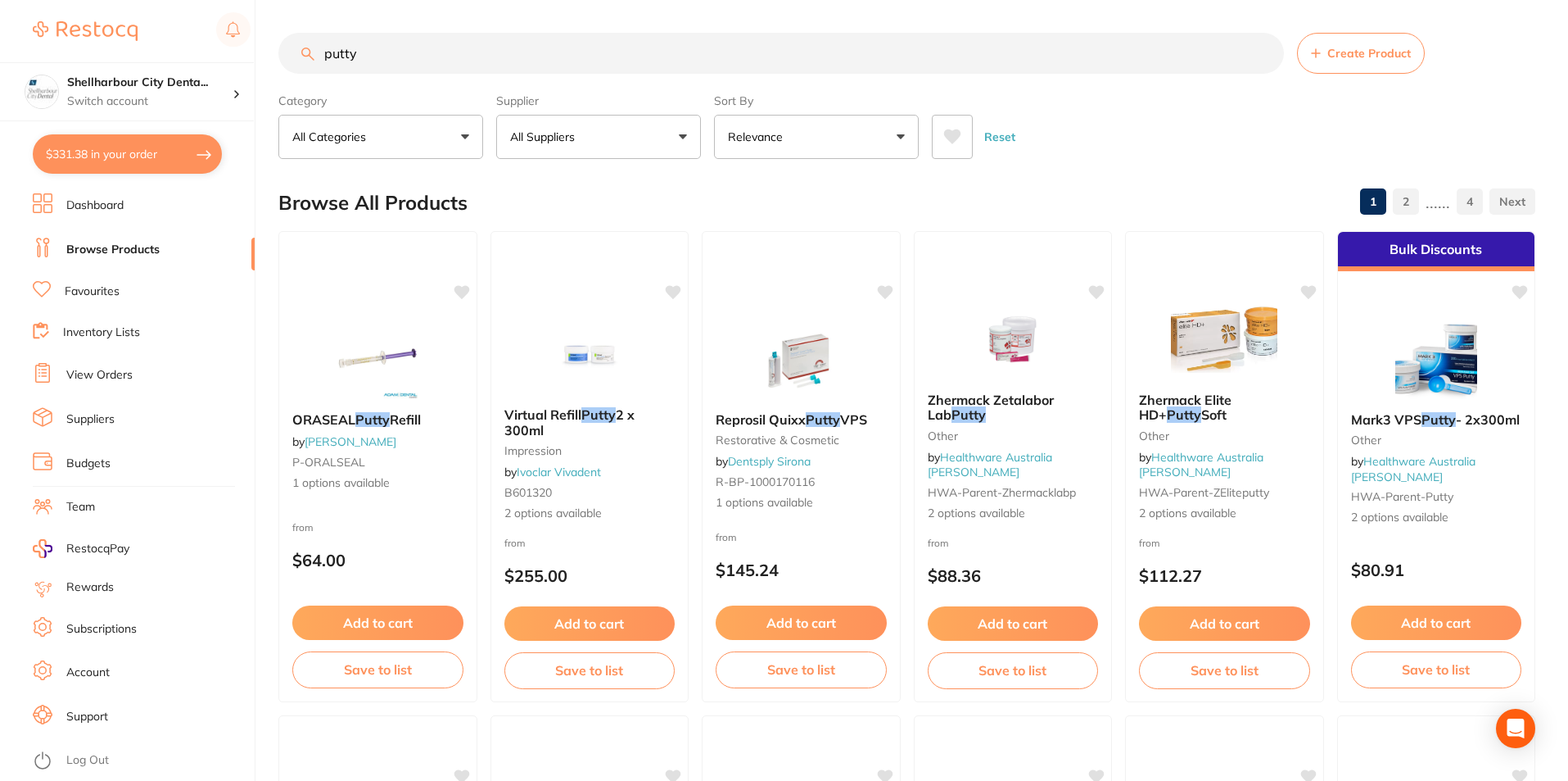
click at [324, 54] on input "putty" at bounding box center [782, 53] width 1006 height 41
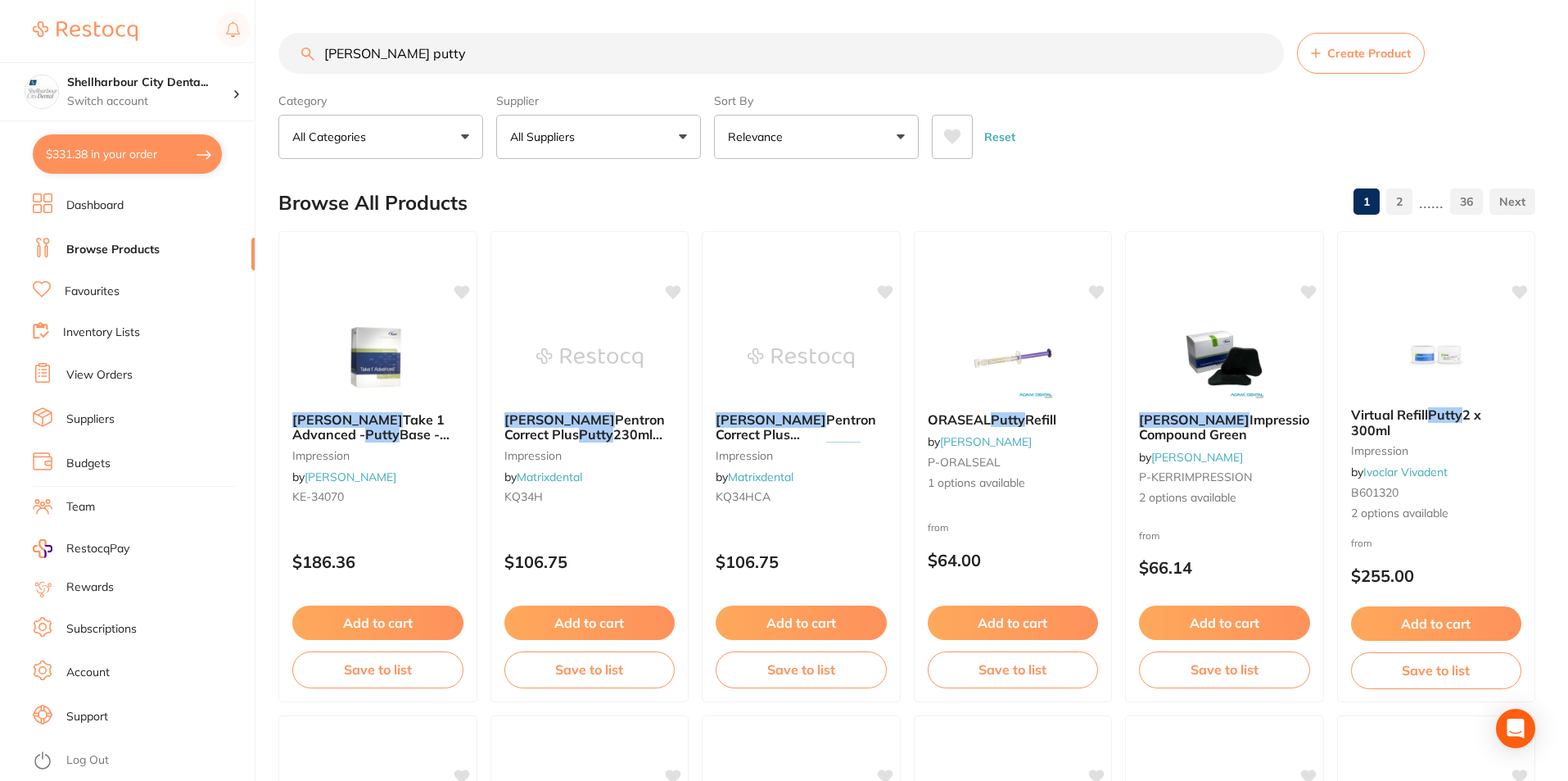
click at [636, 138] on button "All Suppliers" at bounding box center [598, 137] width 204 height 45
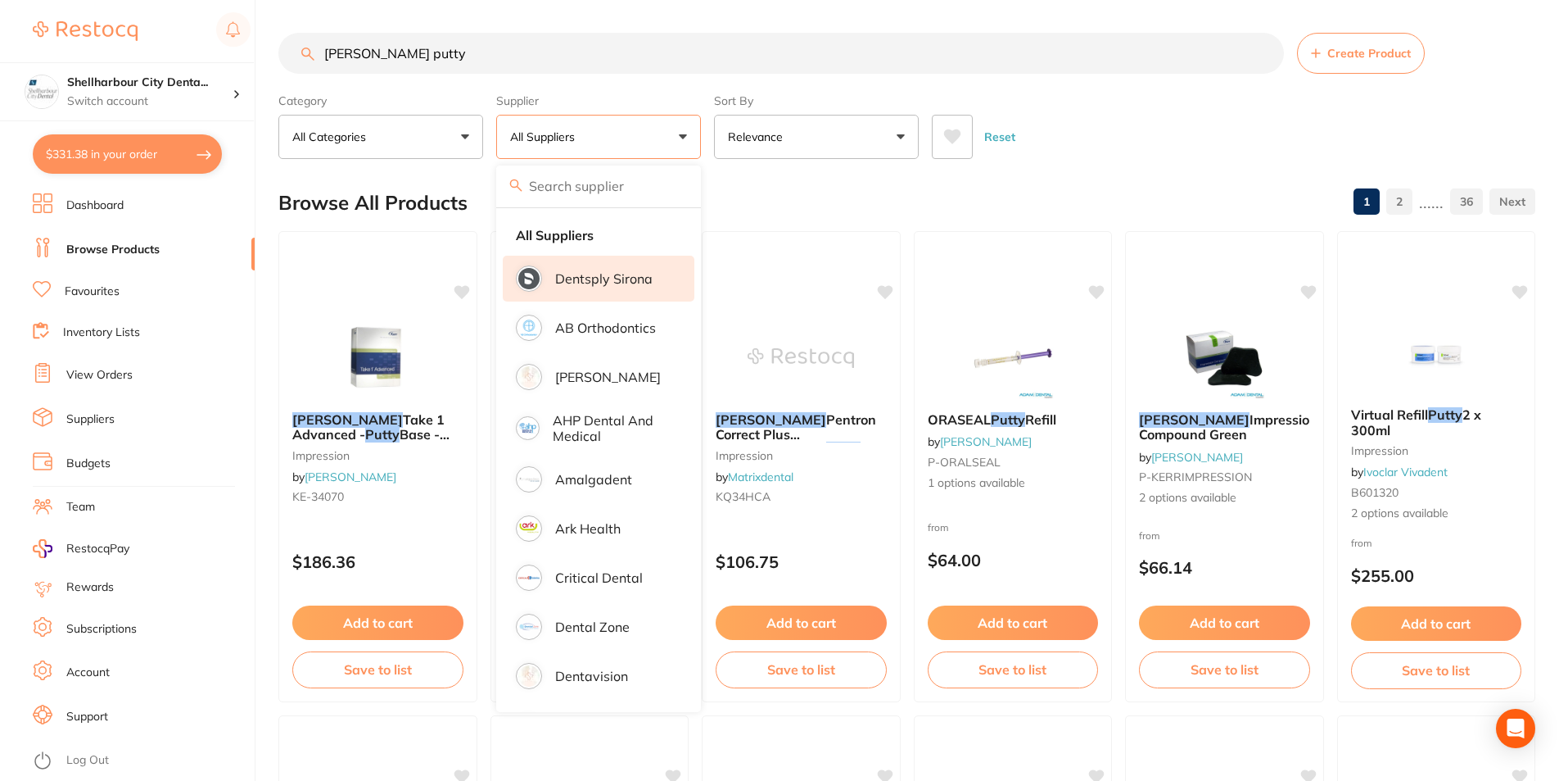
click at [619, 281] on p "Dentsply Sirona" at bounding box center [604, 278] width 97 height 15
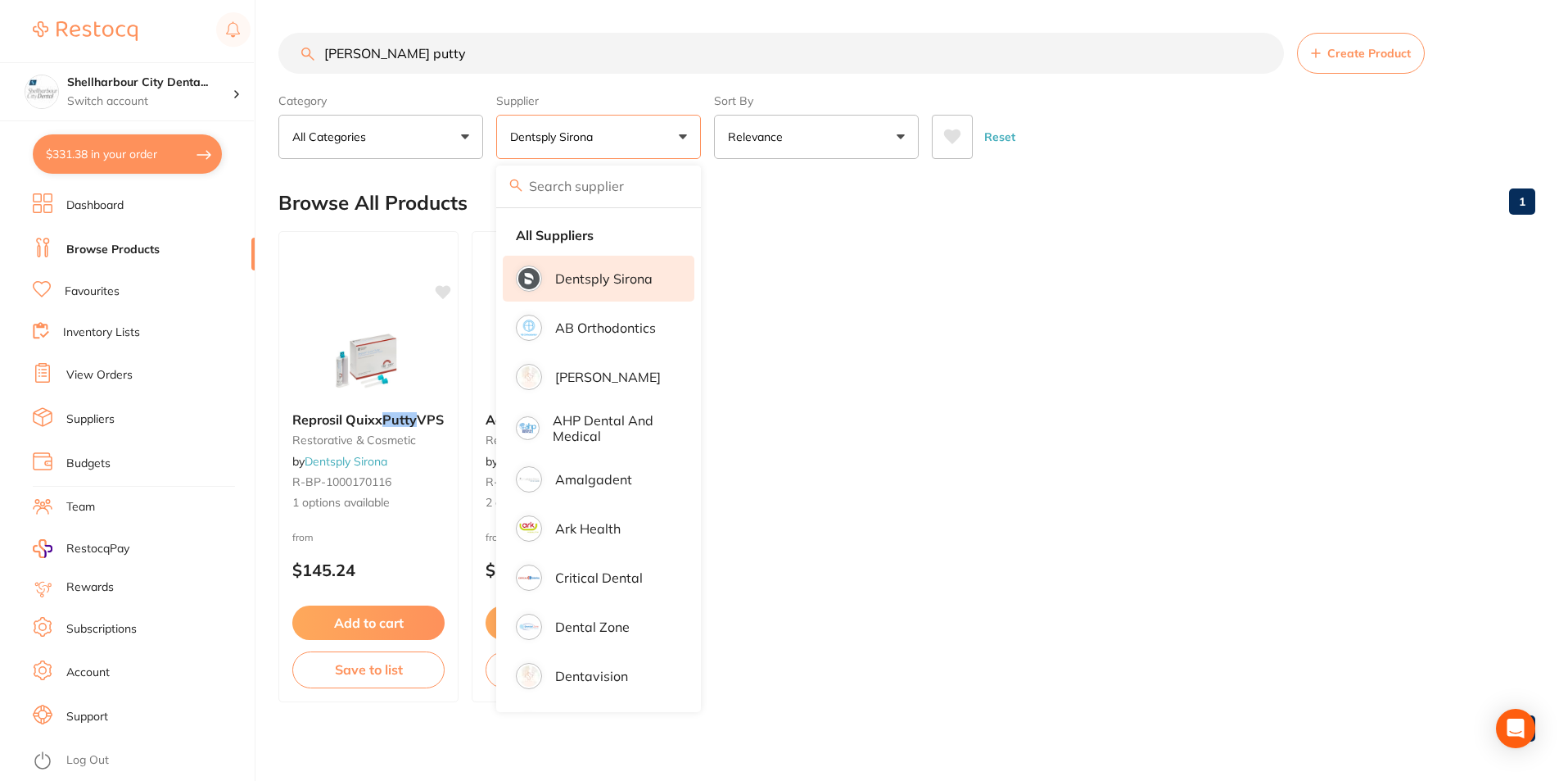
click at [995, 425] on ul "Reprosil Quixx Putty VPS restorative & cosmetic by Dentsply Sirona R-BP-1000170…" at bounding box center [906, 466] width 1257 height 471
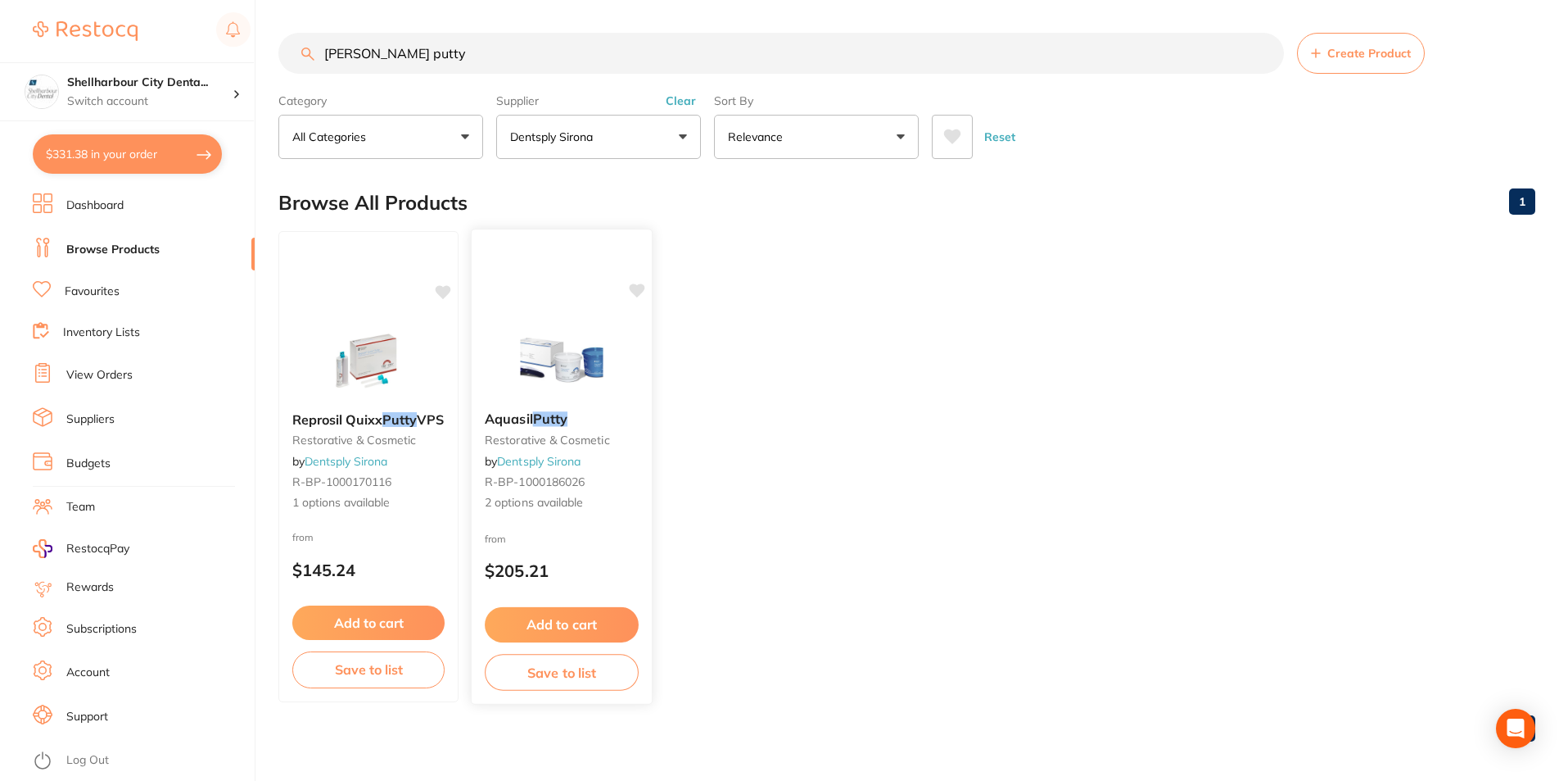
click at [538, 503] on span "2 options available" at bounding box center [561, 503] width 154 height 17
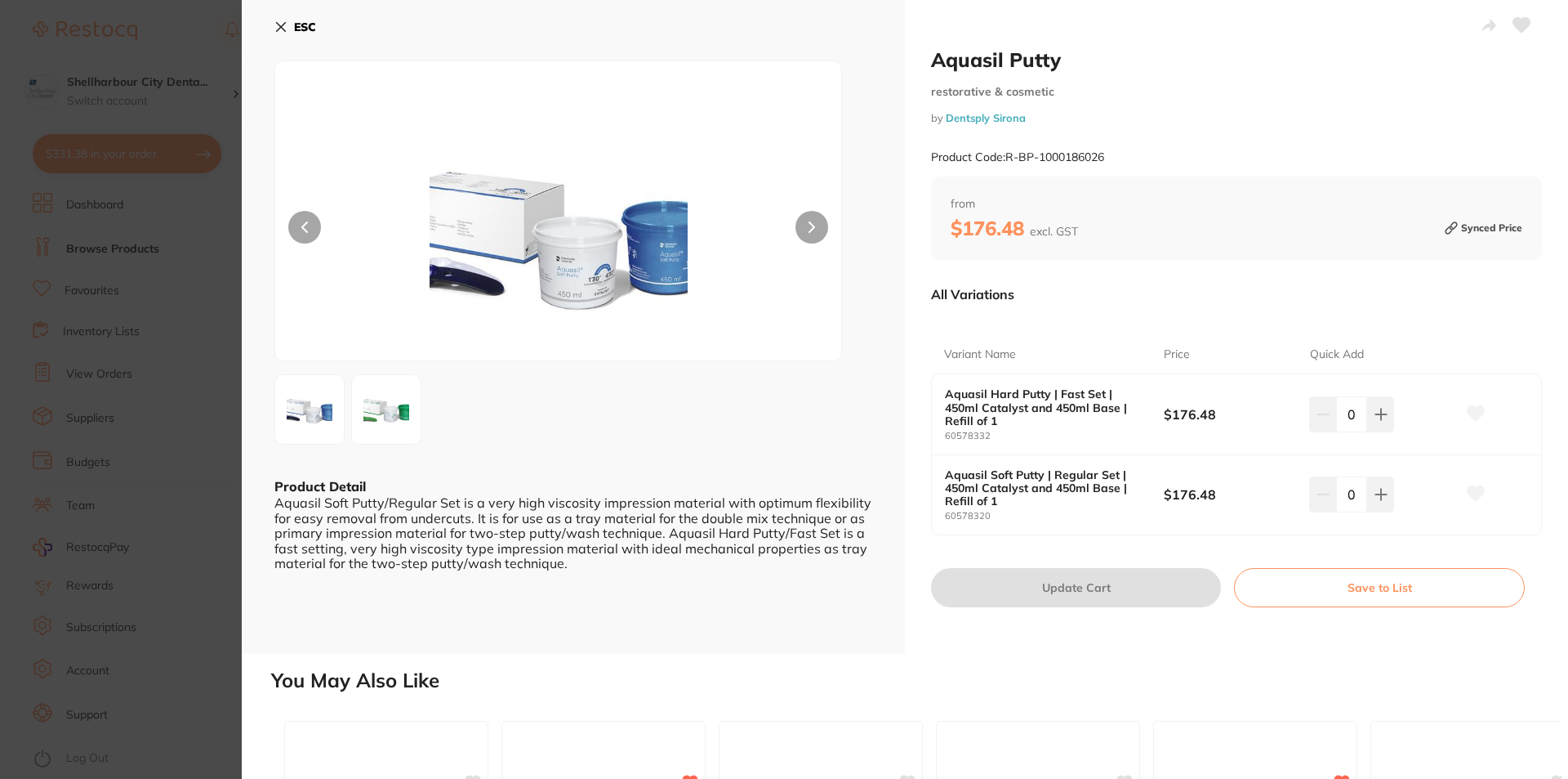
click at [388, 415] on img at bounding box center [386, 409] width 58 height 58
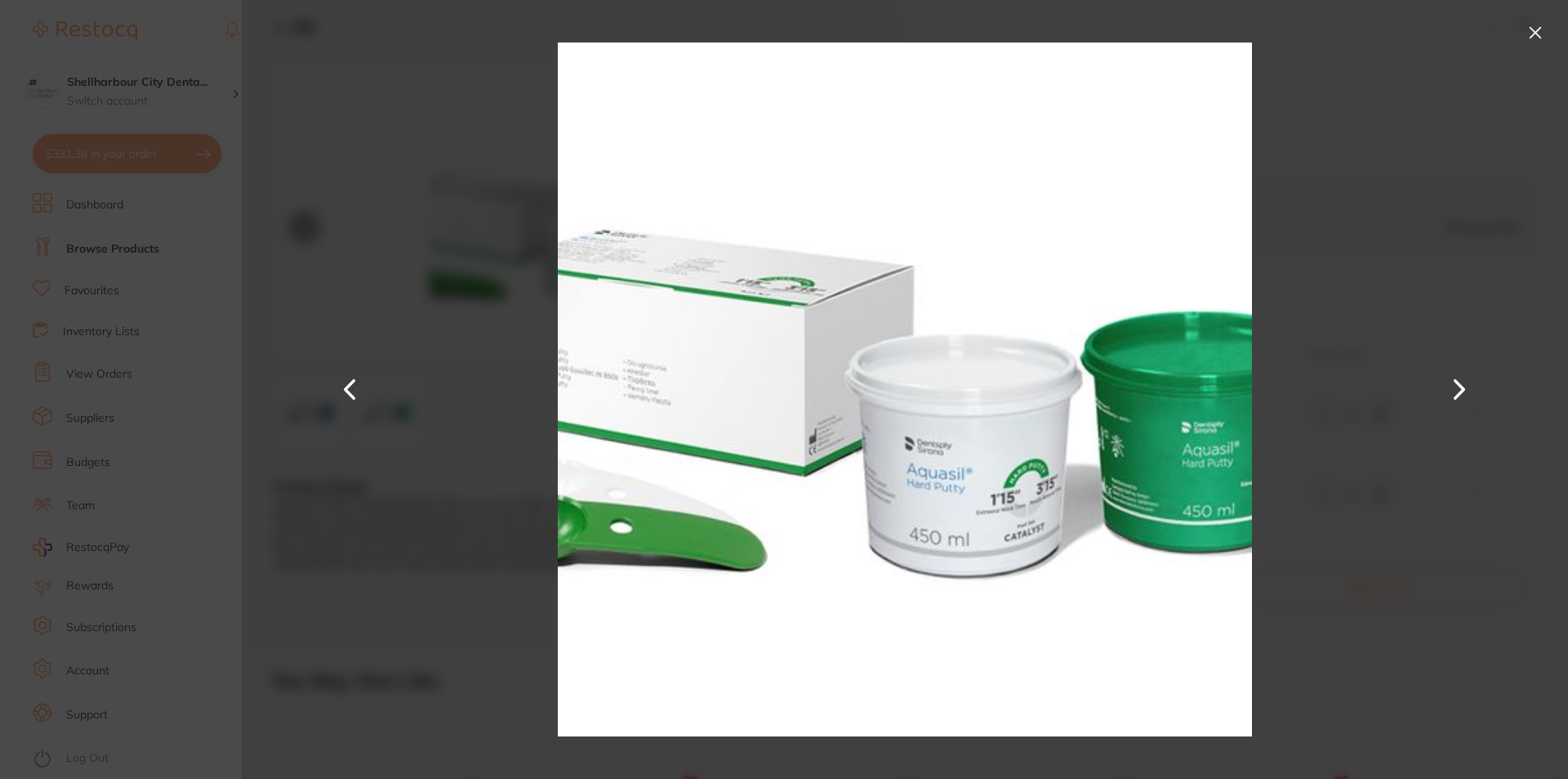
click at [344, 386] on button at bounding box center [350, 389] width 40 height 390
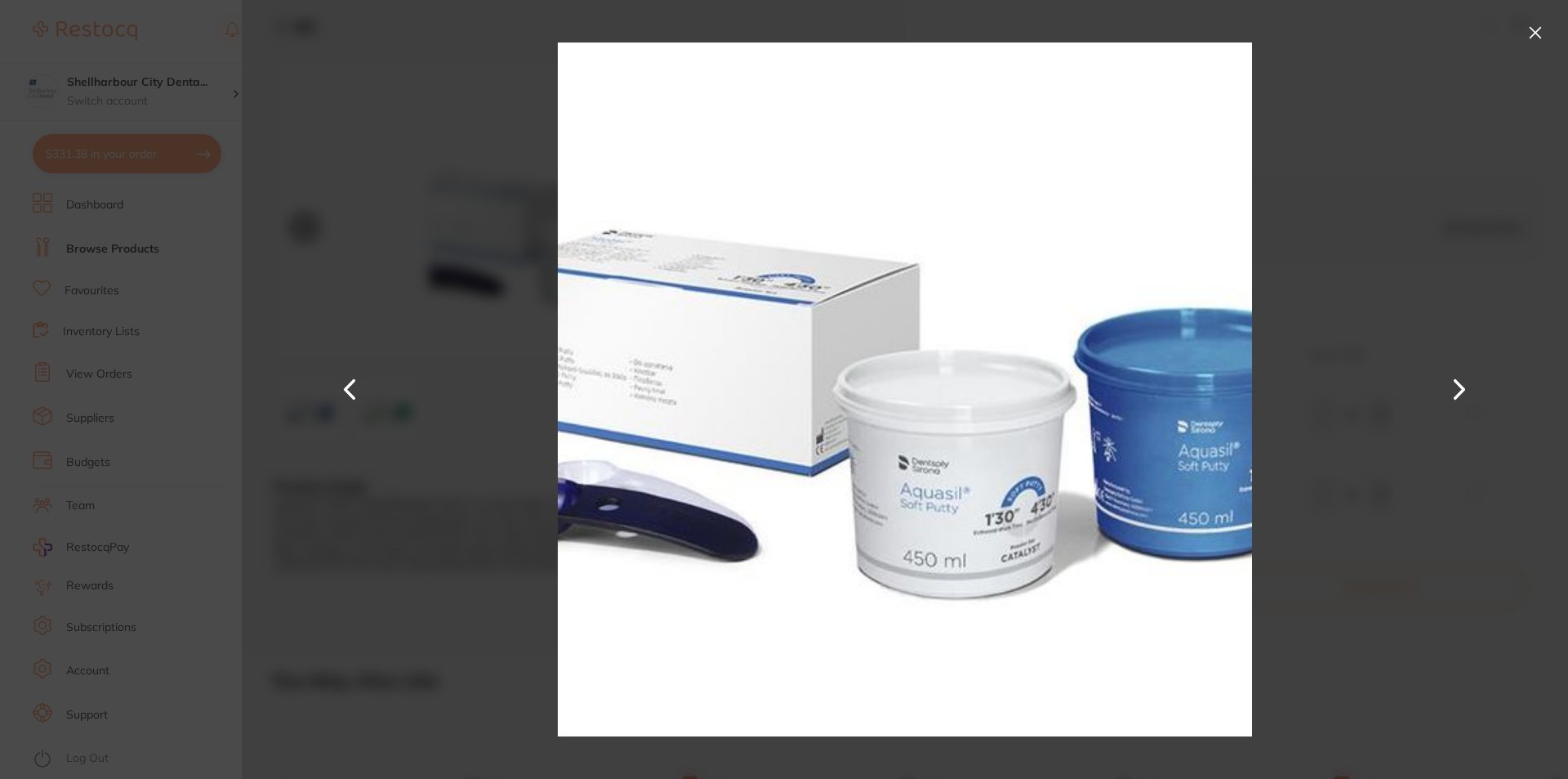
click at [1456, 375] on button at bounding box center [1459, 389] width 40 height 390
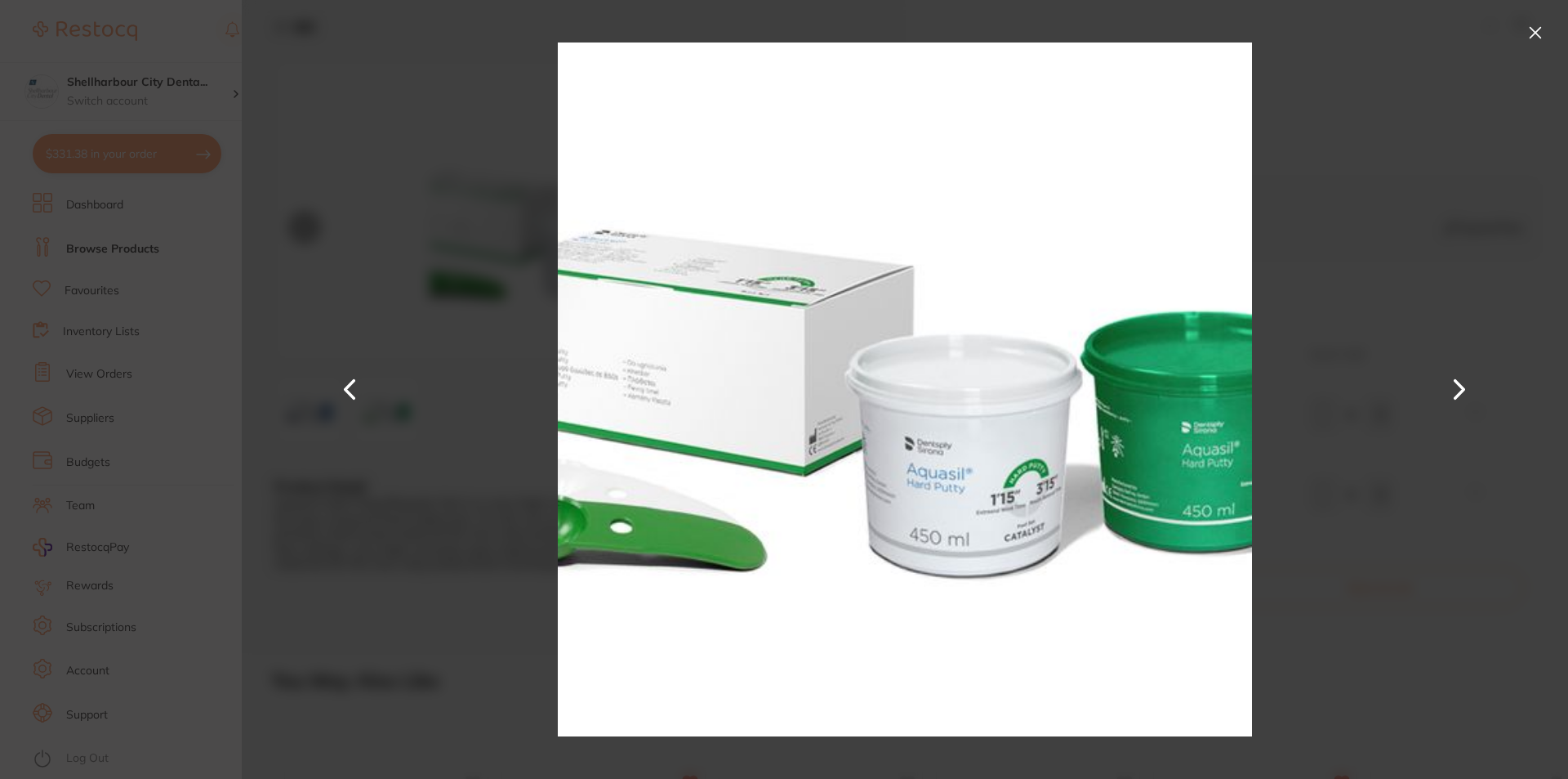
click at [1456, 375] on button at bounding box center [1459, 389] width 40 height 390
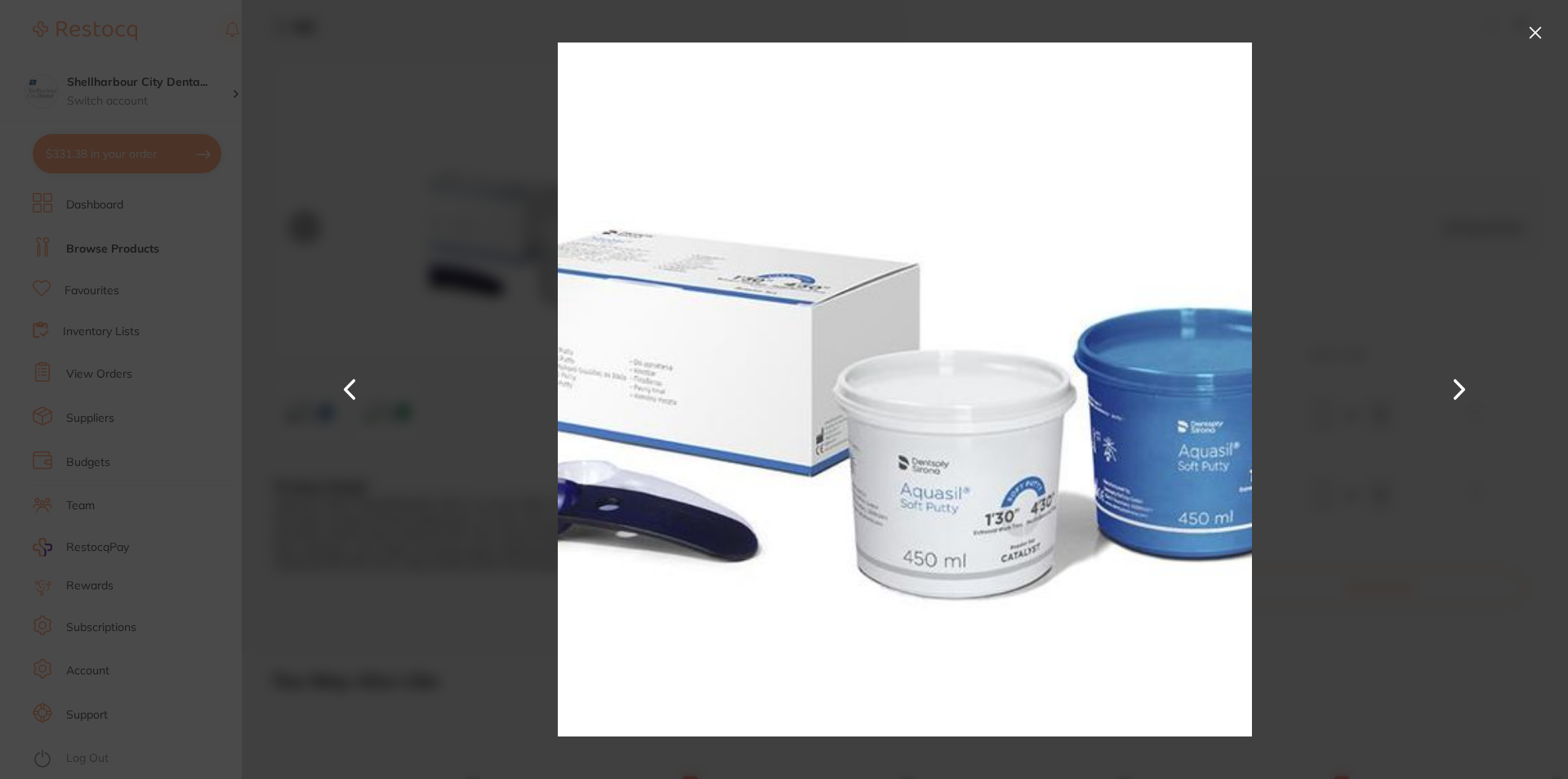
click at [1535, 33] on button at bounding box center [1535, 33] width 26 height 26
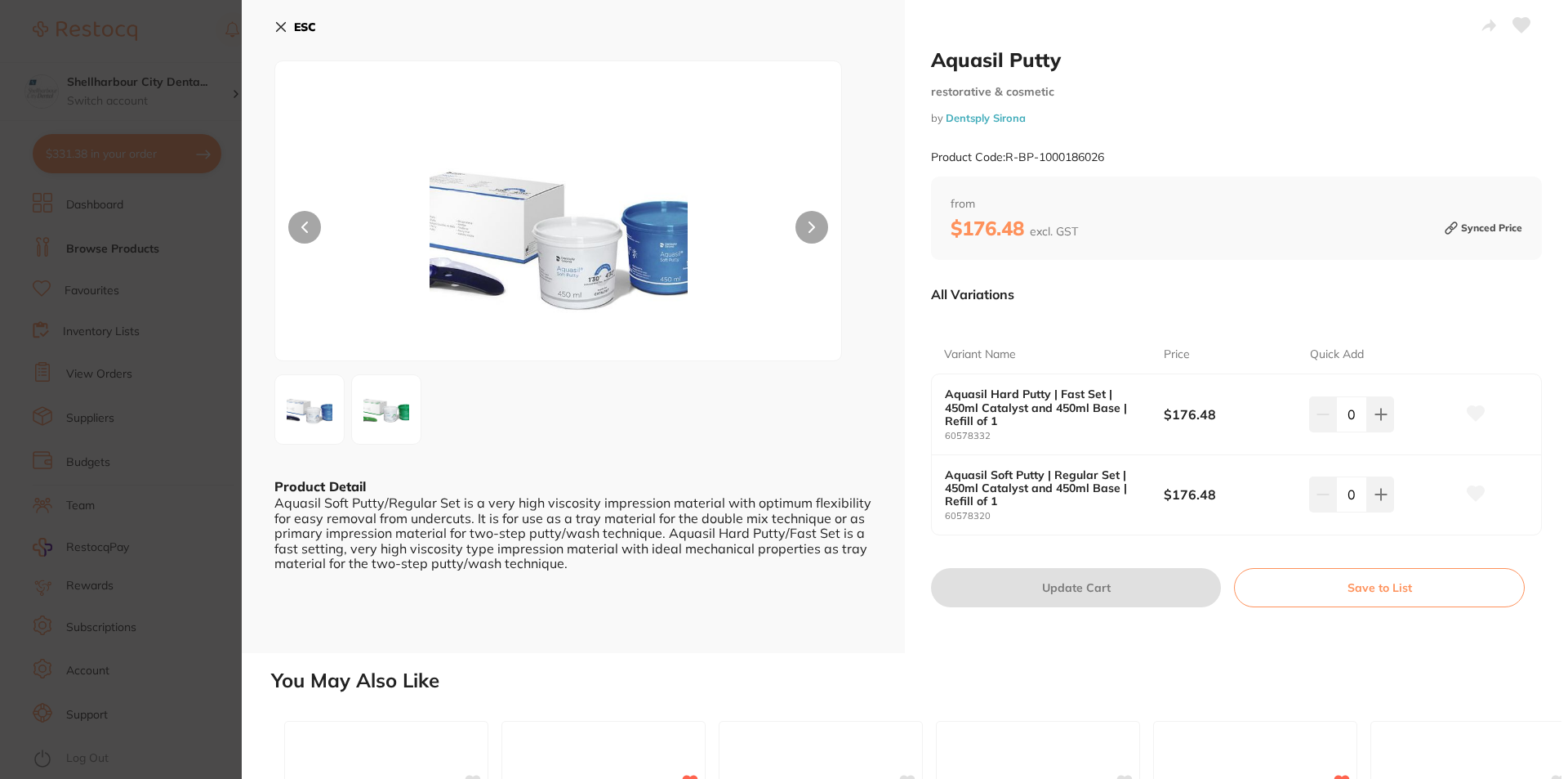
click at [275, 22] on icon at bounding box center [280, 27] width 13 height 13
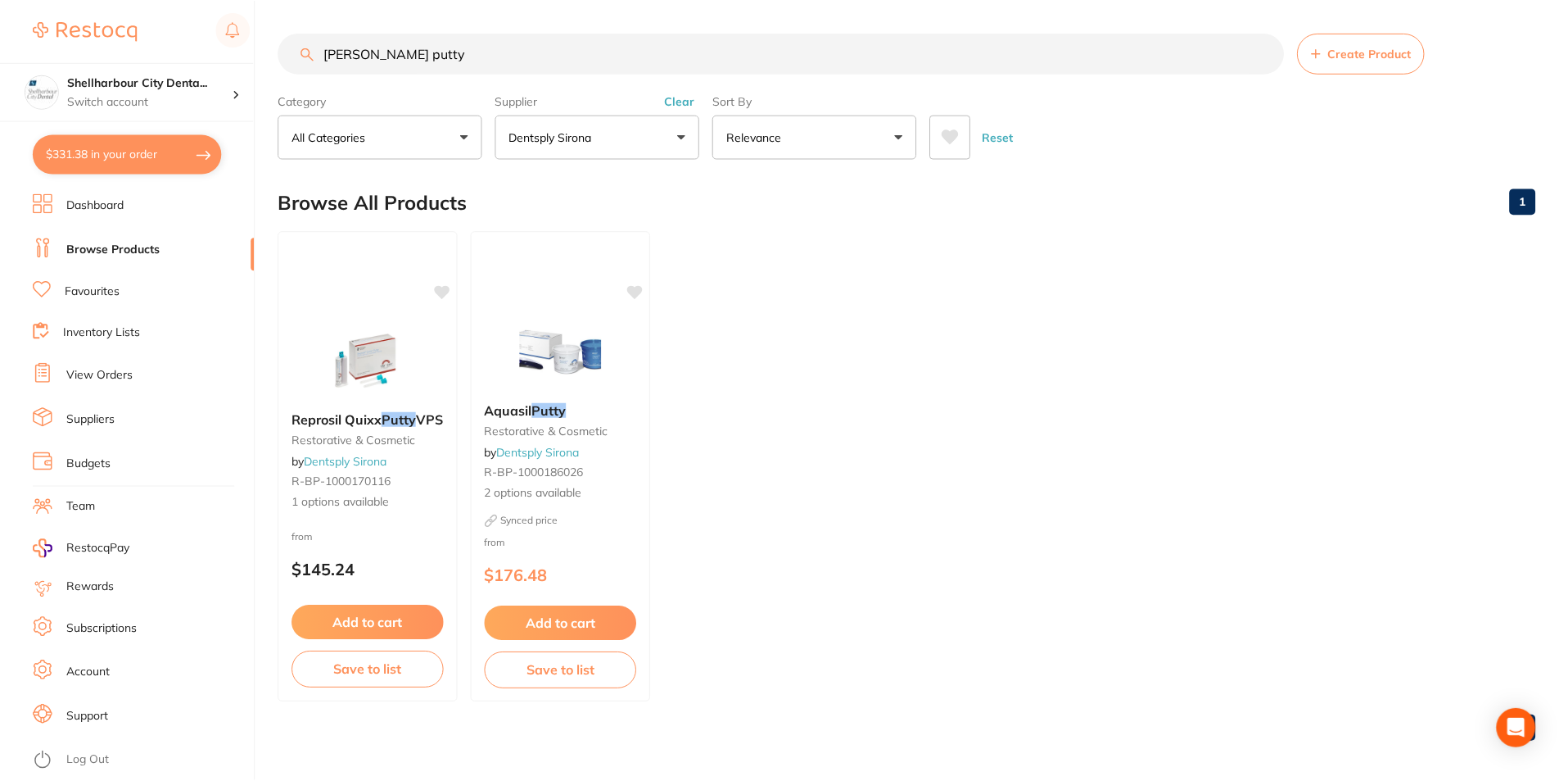
scroll to position [5, 0]
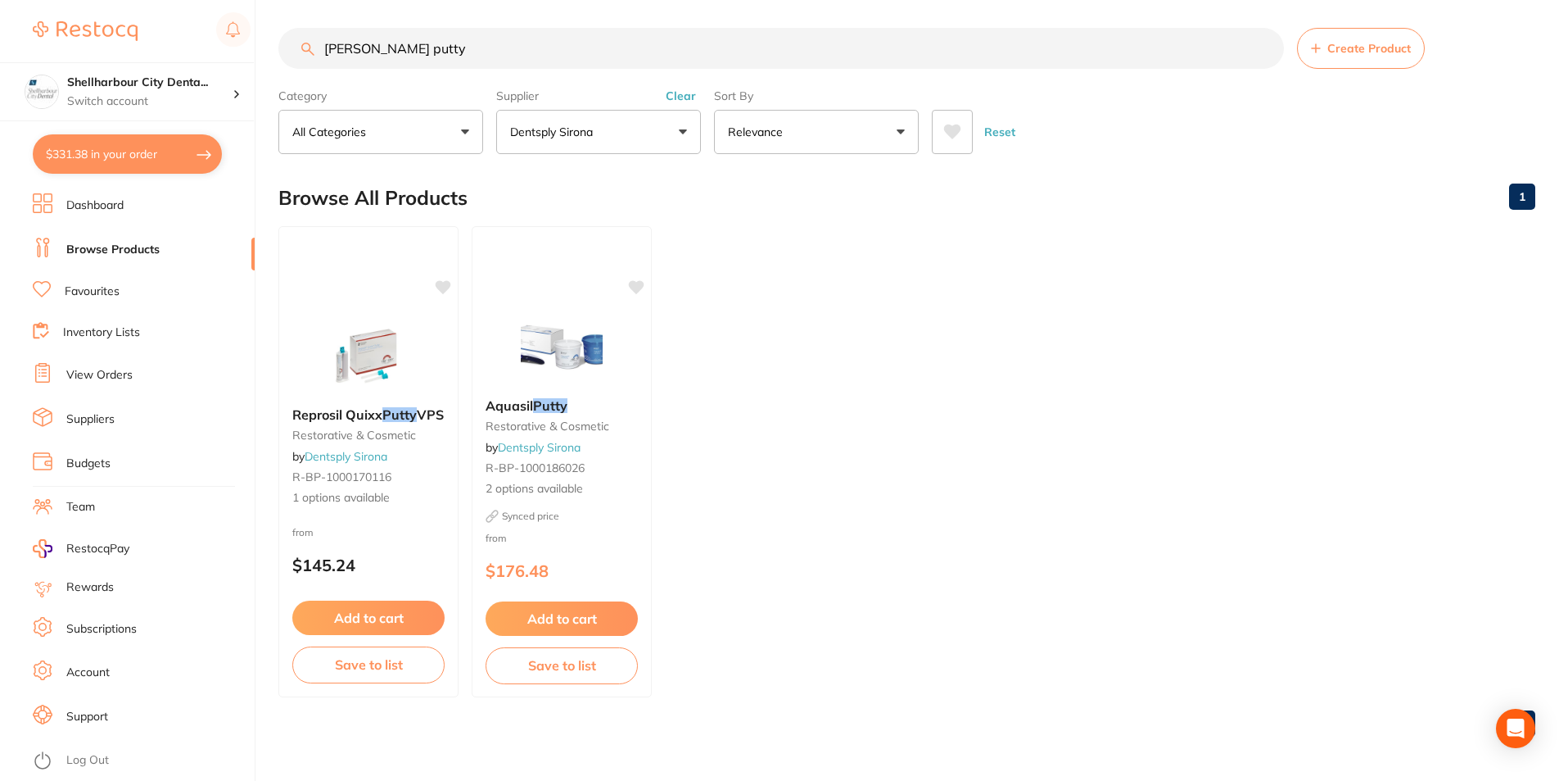
click at [611, 141] on button "Dentsply Sirona" at bounding box center [598, 132] width 204 height 45
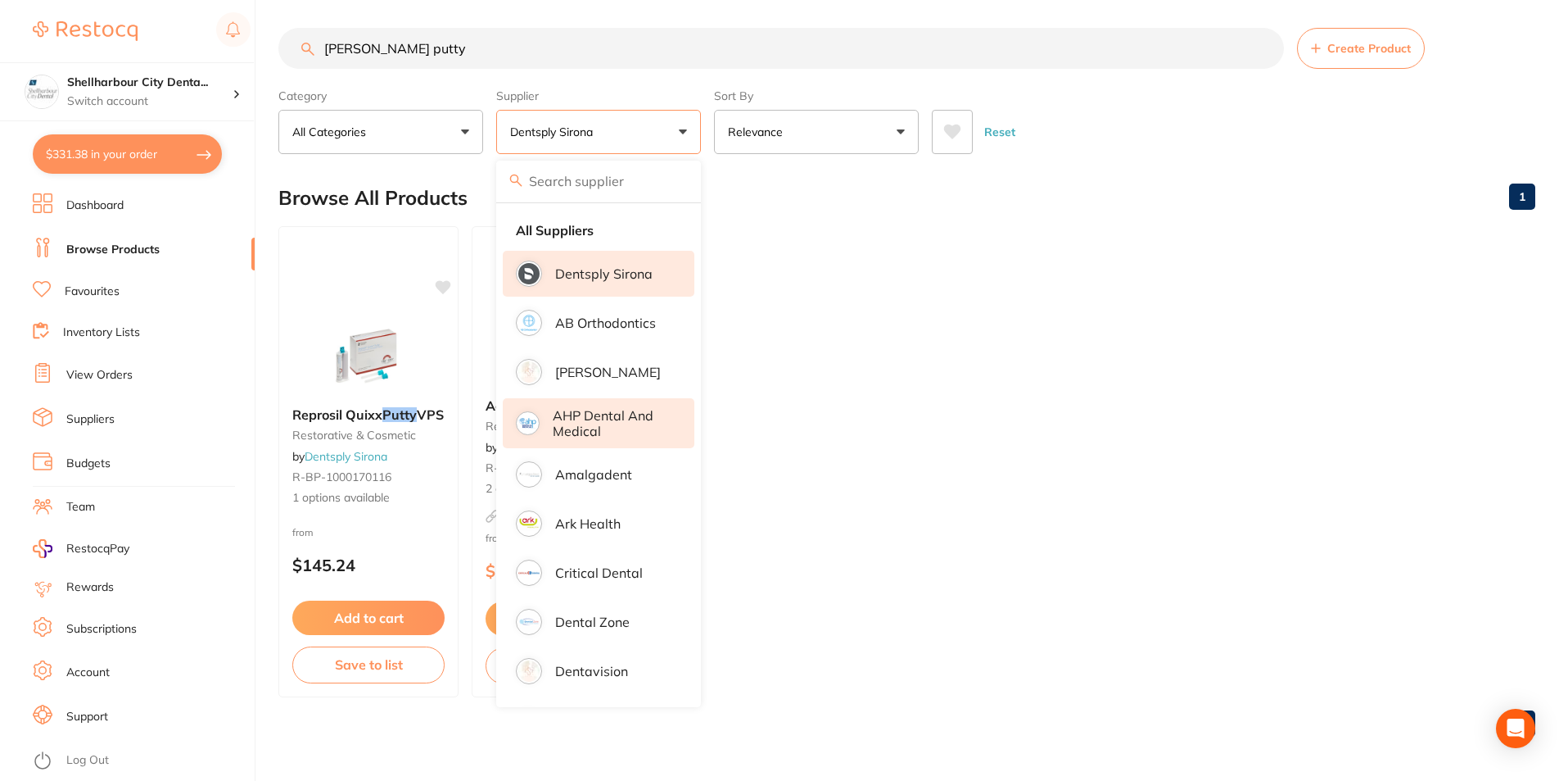
click at [581, 421] on p "AHP Dental and Medical" at bounding box center [612, 423] width 119 height 31
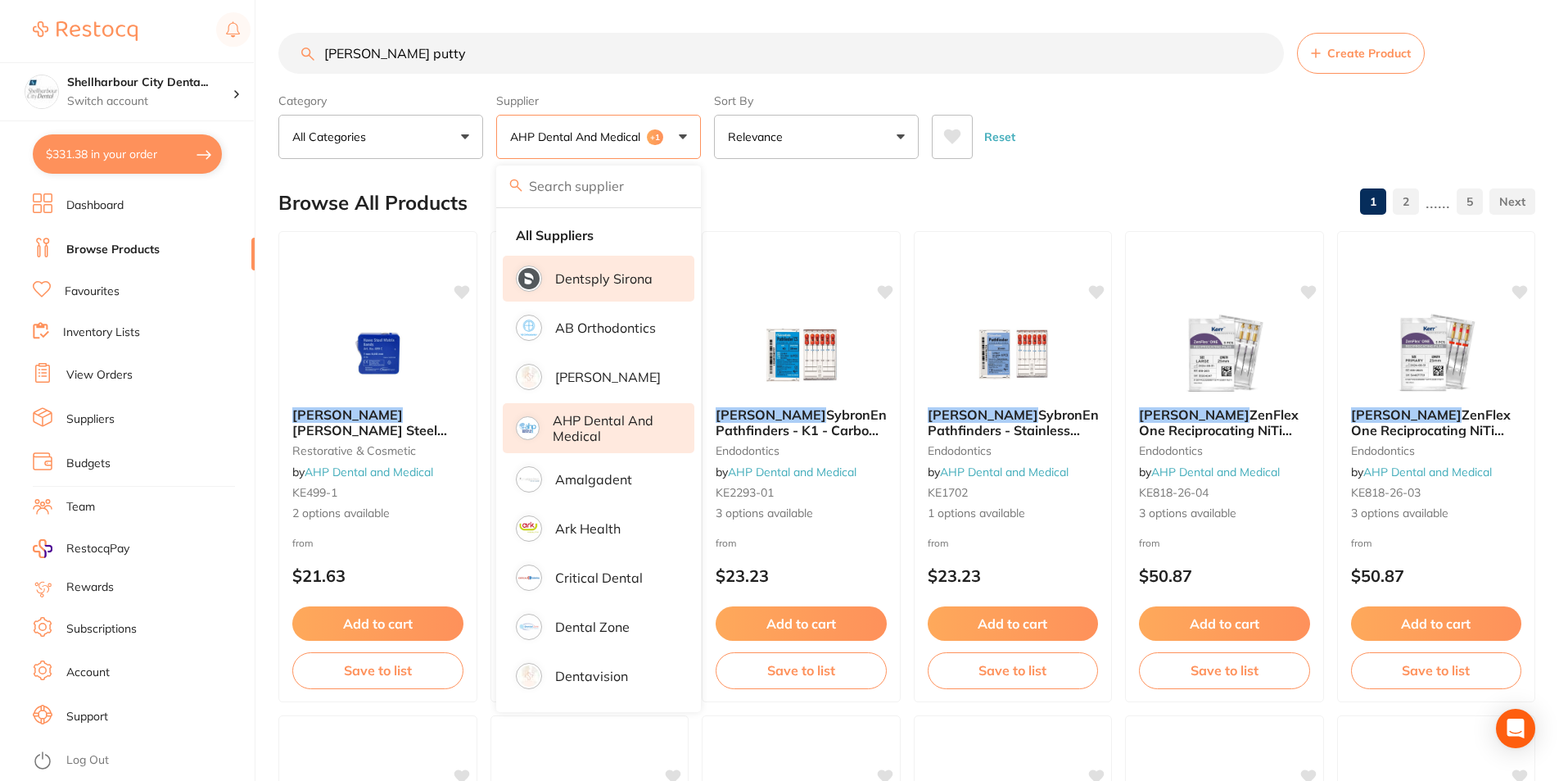
drag, startPoint x: 349, startPoint y: 58, endPoint x: 257, endPoint y: 58, distance: 92.0
click at [257, 58] on div "$331.38 Shellharbour City Denta... Switch account Shellharbour City Dental $331…" at bounding box center [784, 390] width 1568 height 781
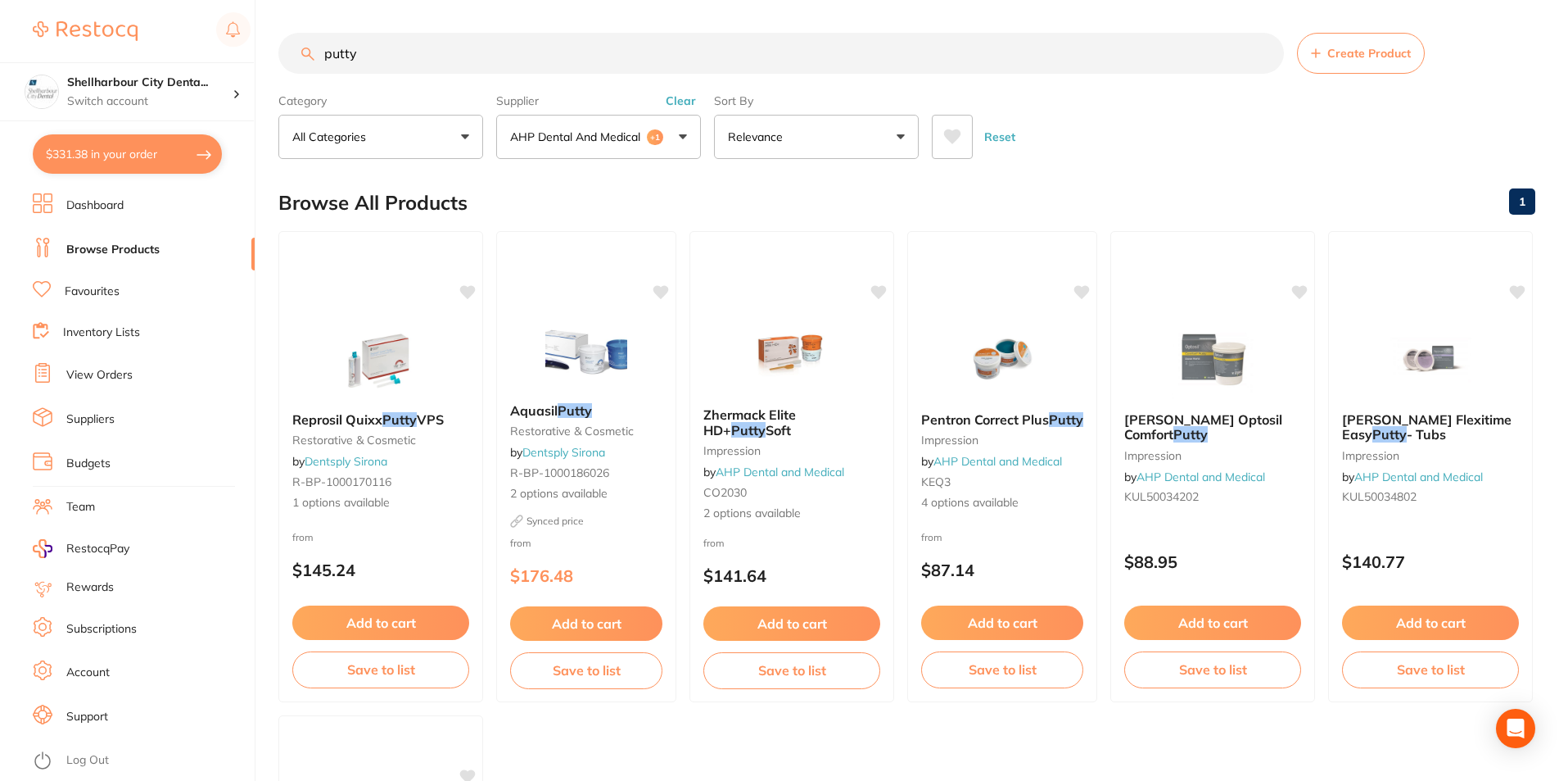
type input "putty"
click at [635, 132] on p "AHP Dental and Medical" at bounding box center [578, 137] width 137 height 17
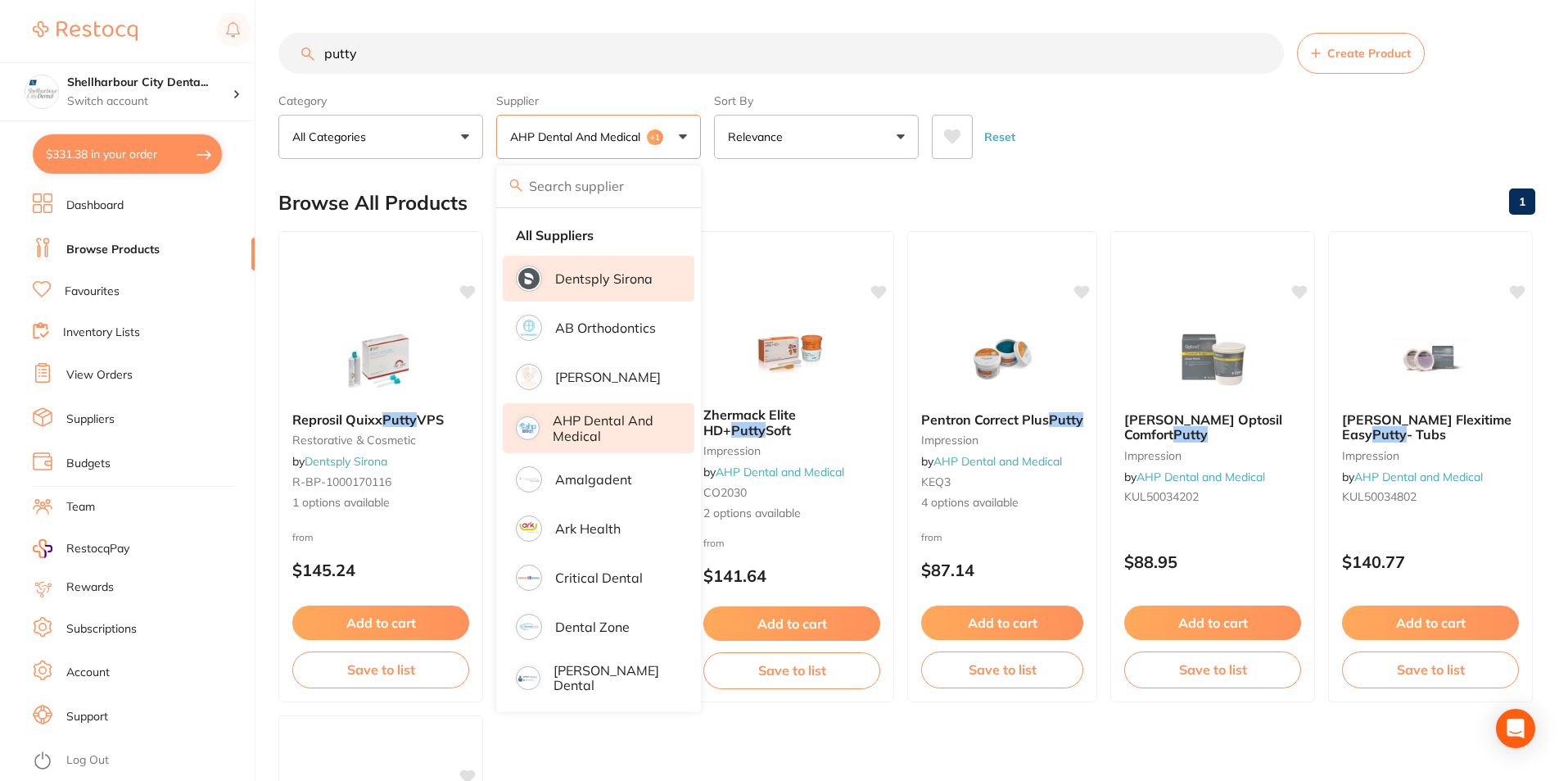
click at [607, 271] on p "Dentsply Sirona" at bounding box center [604, 278] width 97 height 15
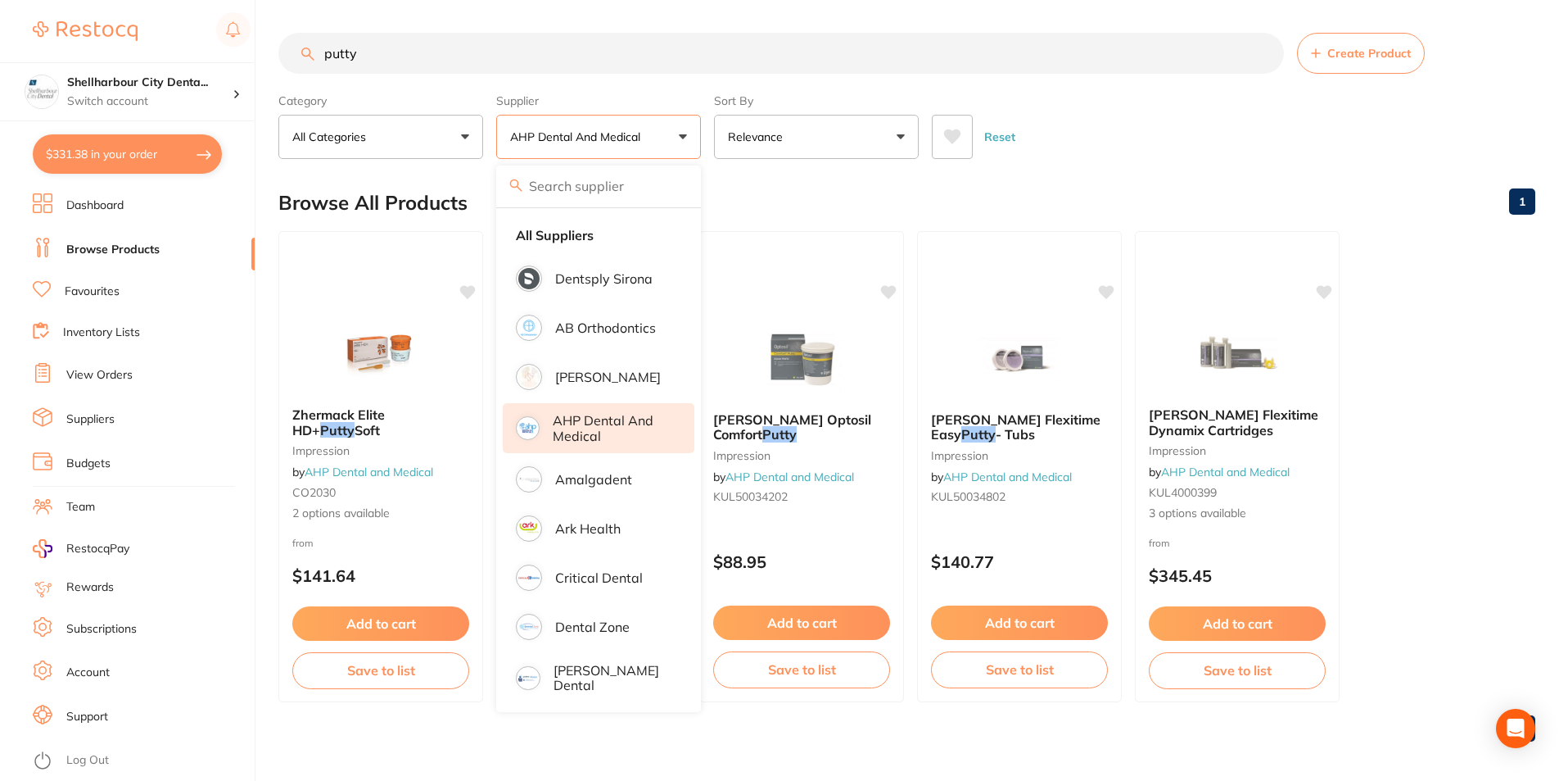
click at [1125, 157] on div "Reset" at bounding box center [1226, 130] width 590 height 58
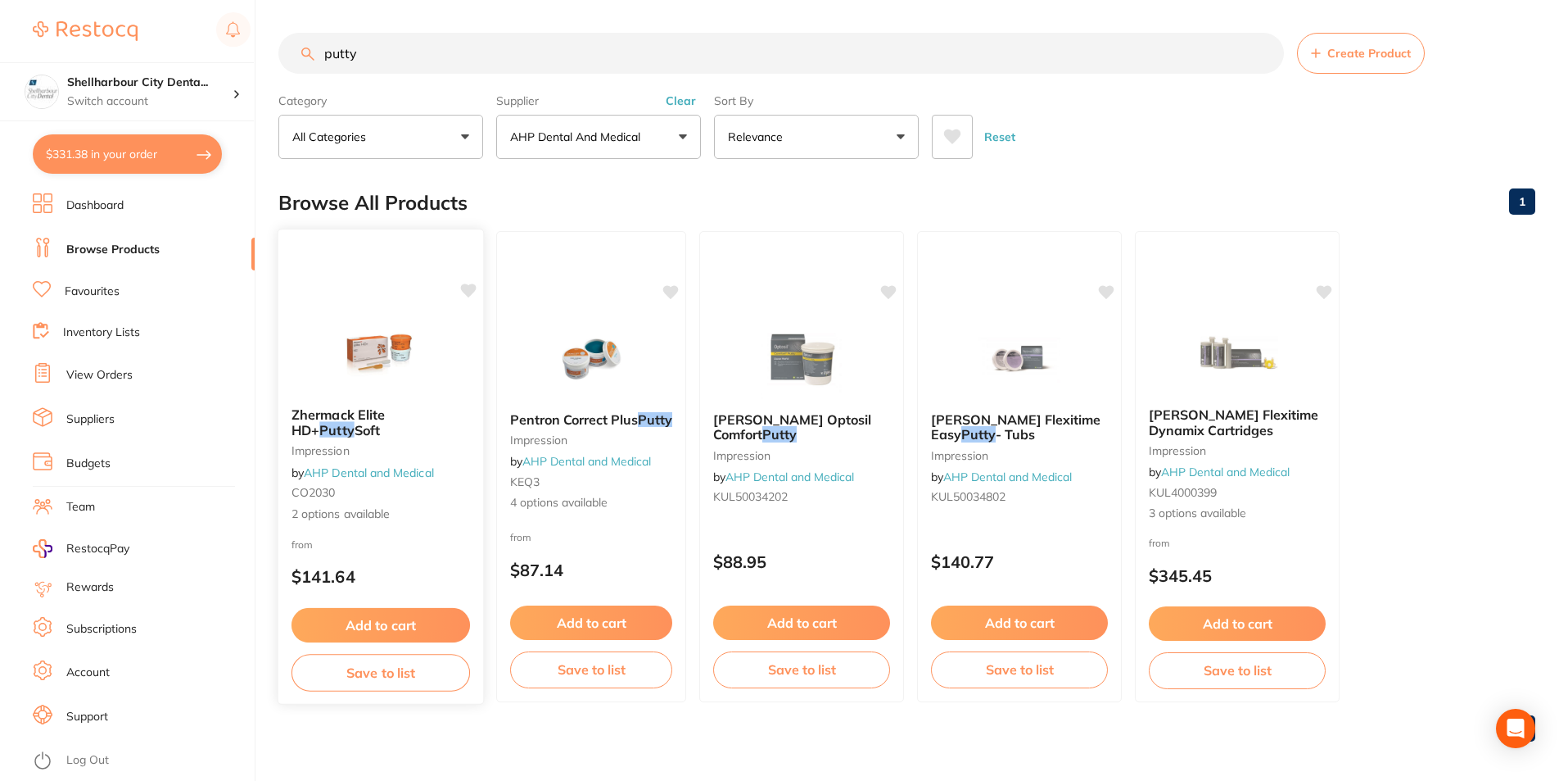
click at [348, 499] on small "CO2030" at bounding box center [381, 491] width 179 height 13
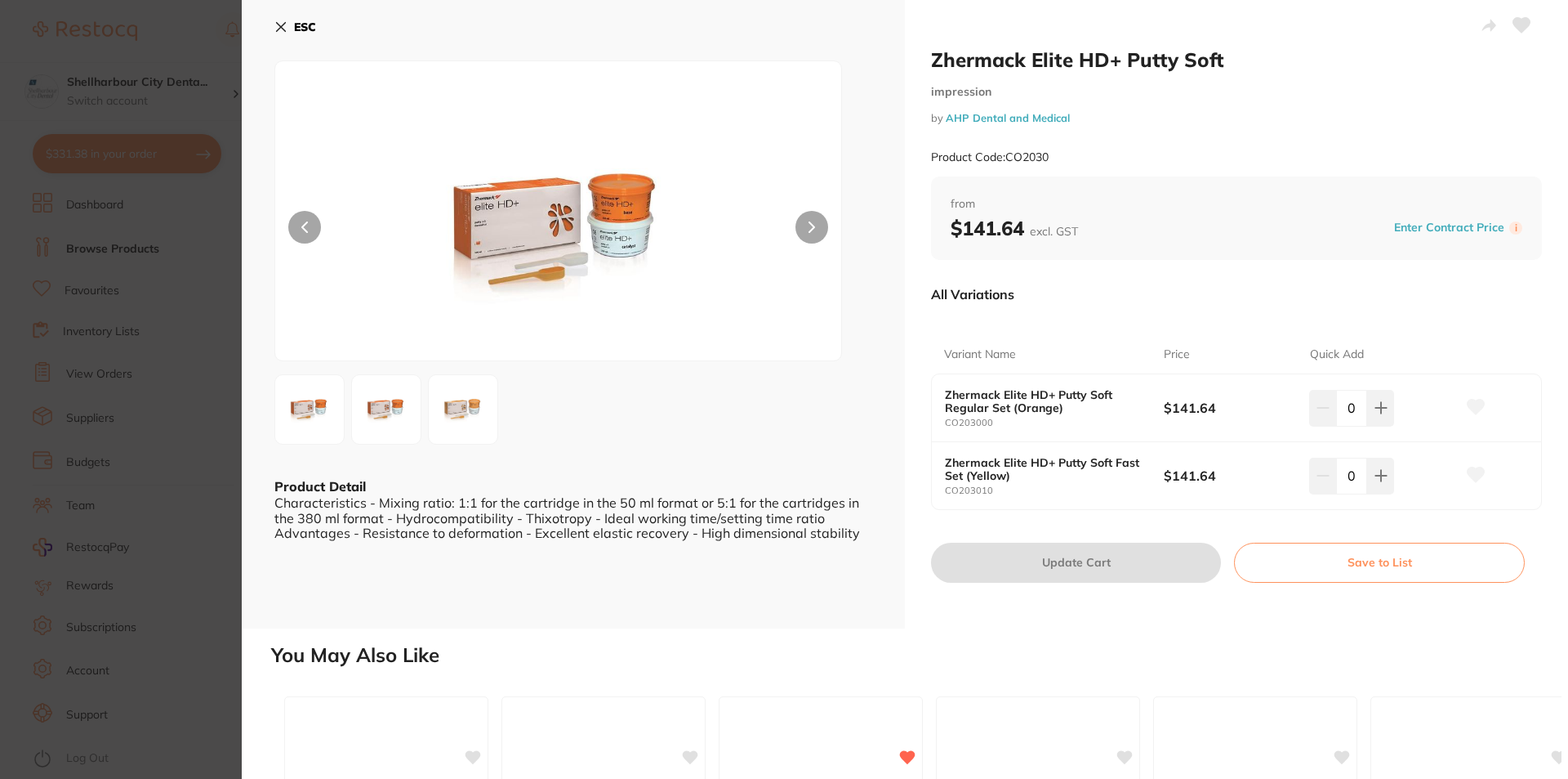
click at [626, 237] on img at bounding box center [558, 231] width 339 height 258
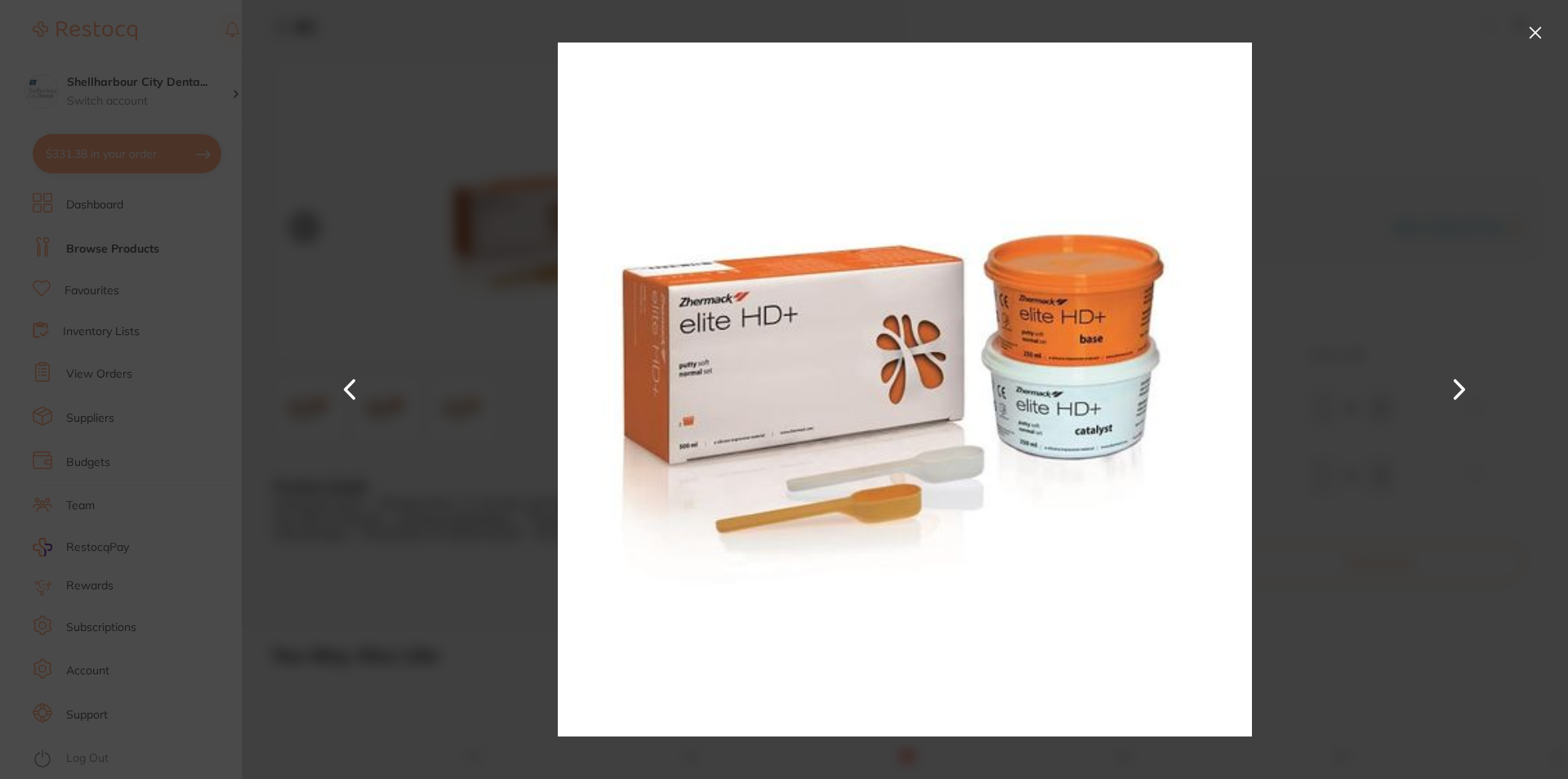
click at [1453, 384] on button at bounding box center [1459, 389] width 40 height 390
click at [1452, 390] on button at bounding box center [1459, 389] width 40 height 390
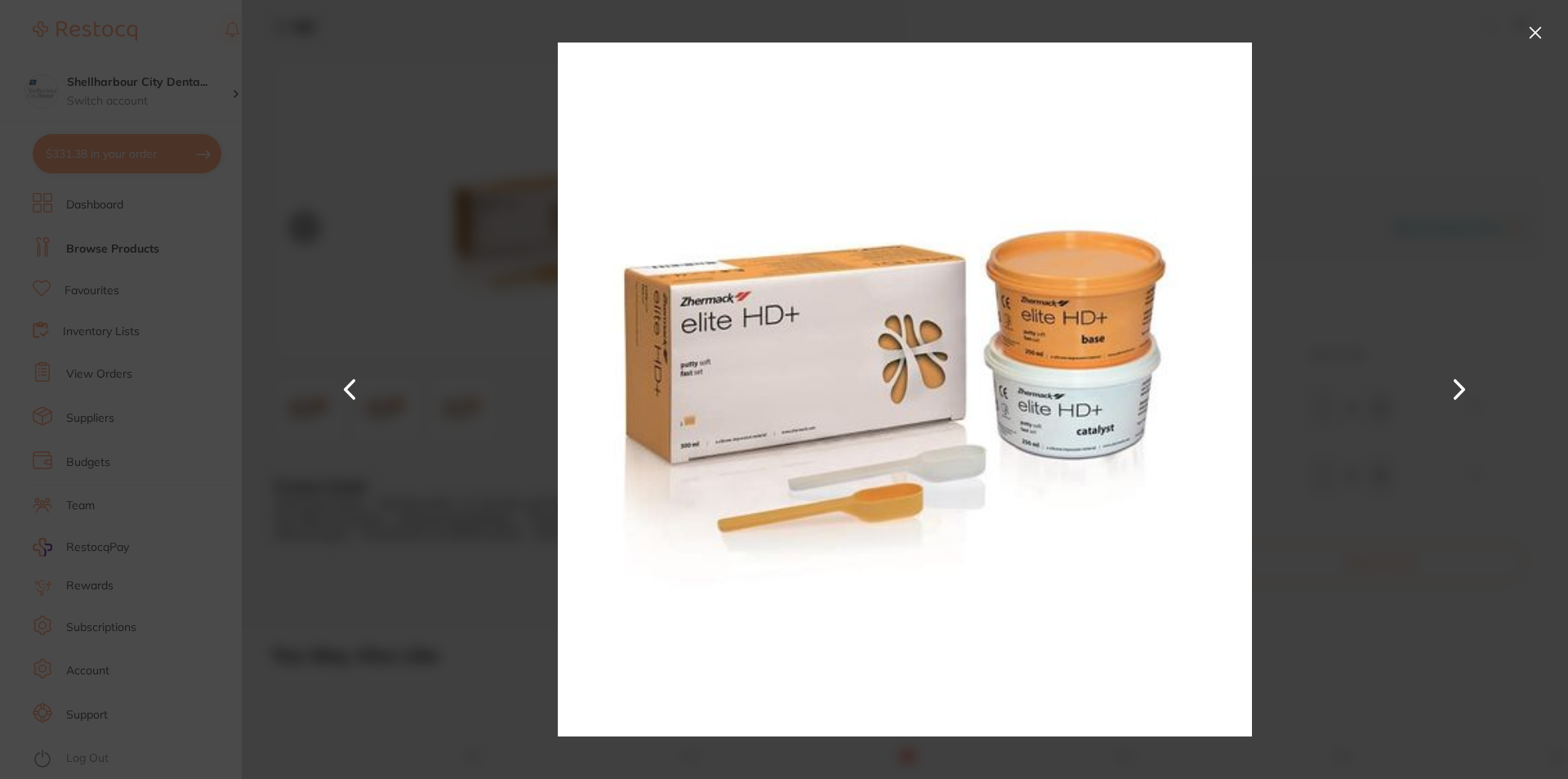
click at [1452, 390] on button at bounding box center [1459, 389] width 40 height 390
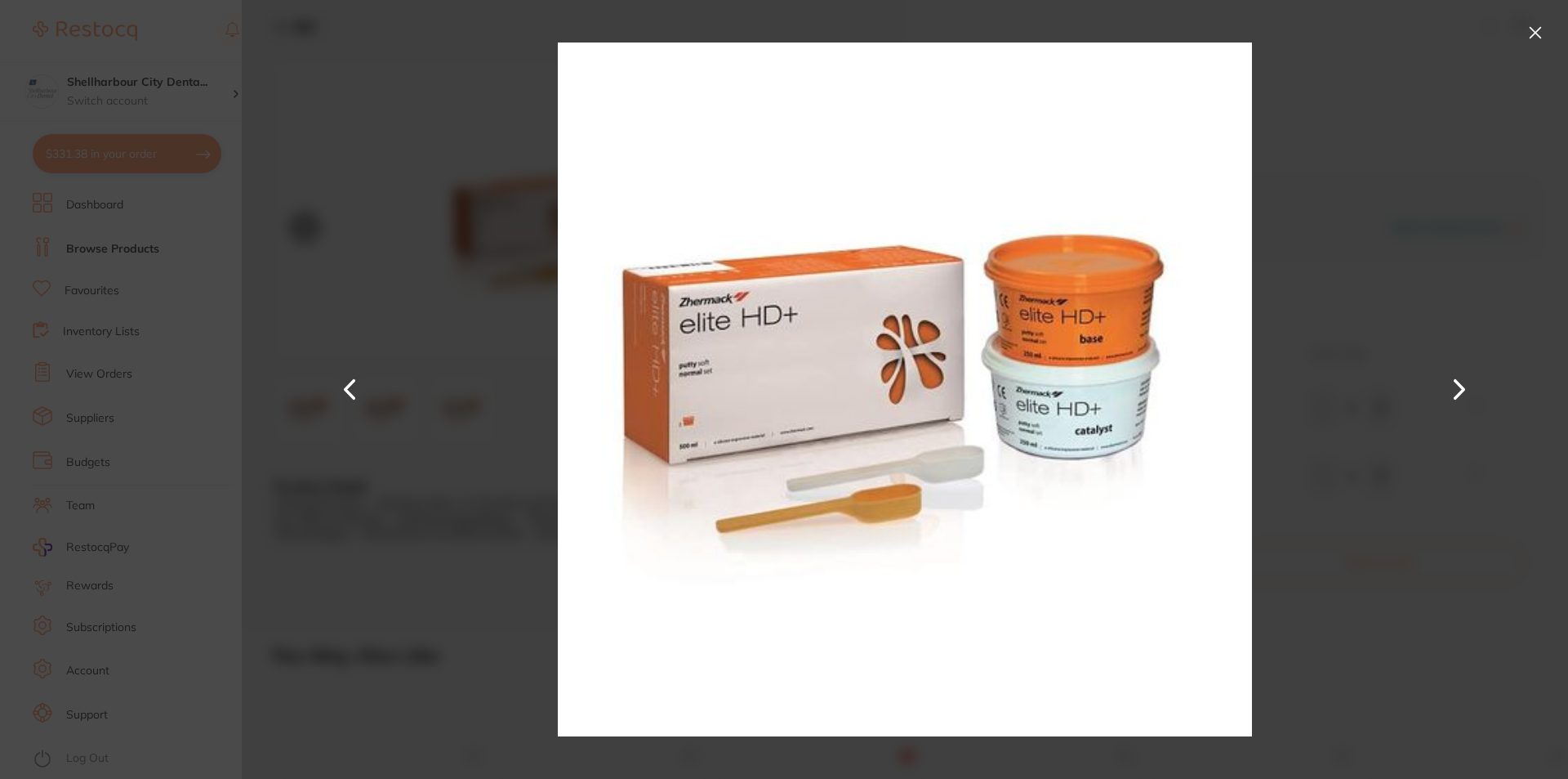
click at [1452, 390] on button at bounding box center [1459, 389] width 40 height 390
click at [1536, 35] on button at bounding box center [1535, 33] width 26 height 26
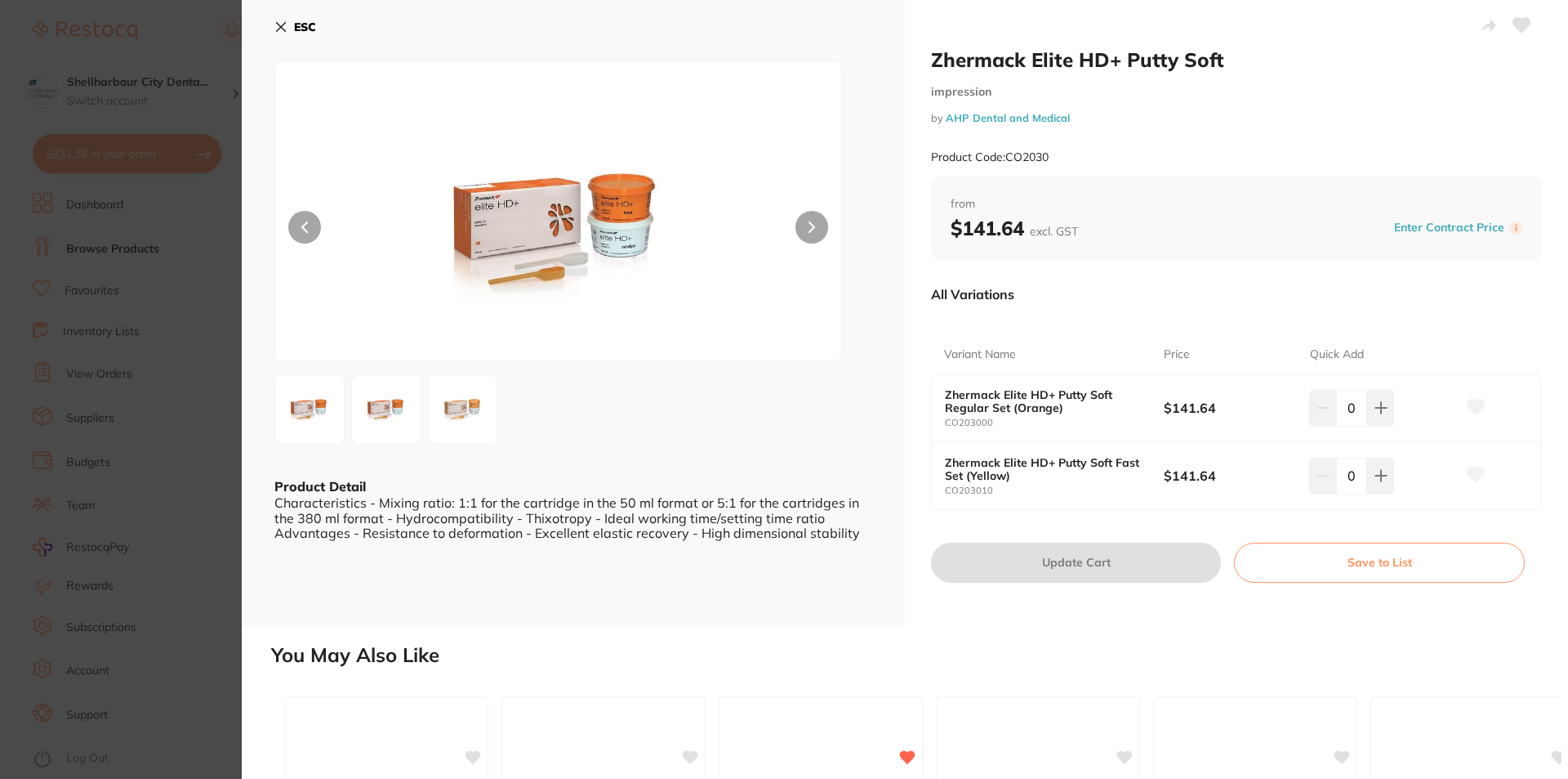
click at [284, 21] on icon at bounding box center [280, 27] width 13 height 13
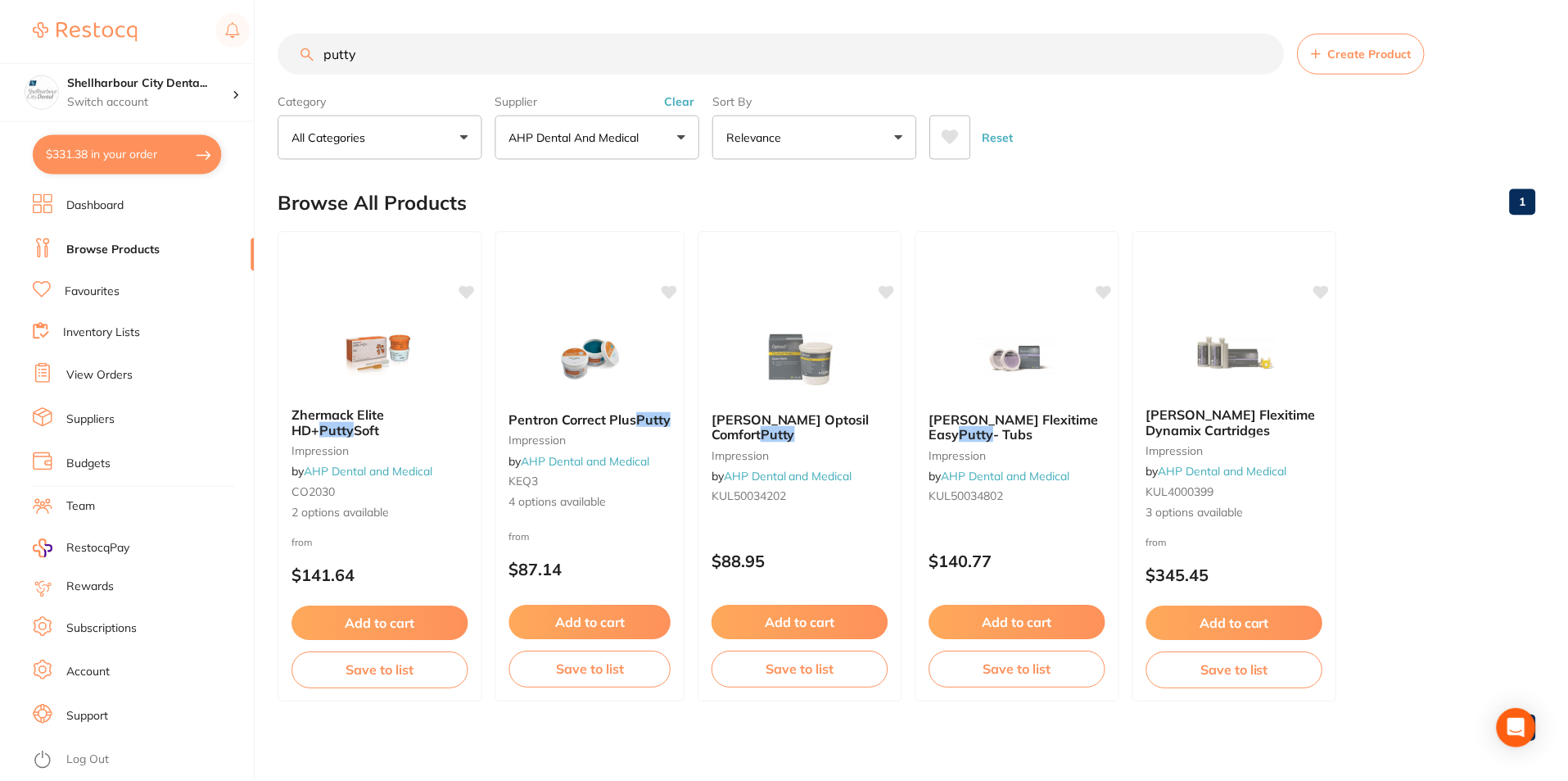
scroll to position [5, 0]
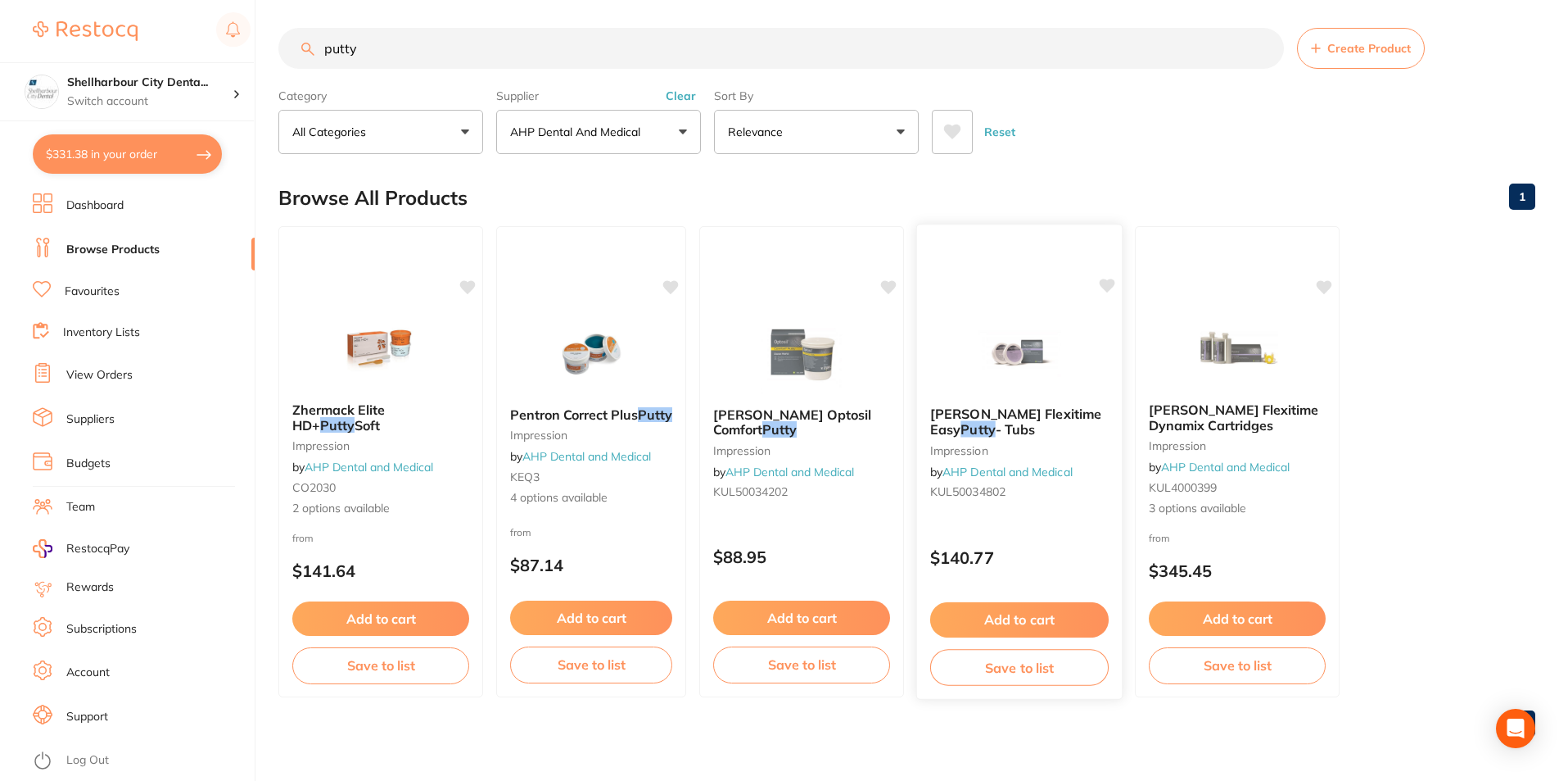
click at [1001, 415] on span "[PERSON_NAME] Flexitime Easy" at bounding box center [1016, 422] width 172 height 32
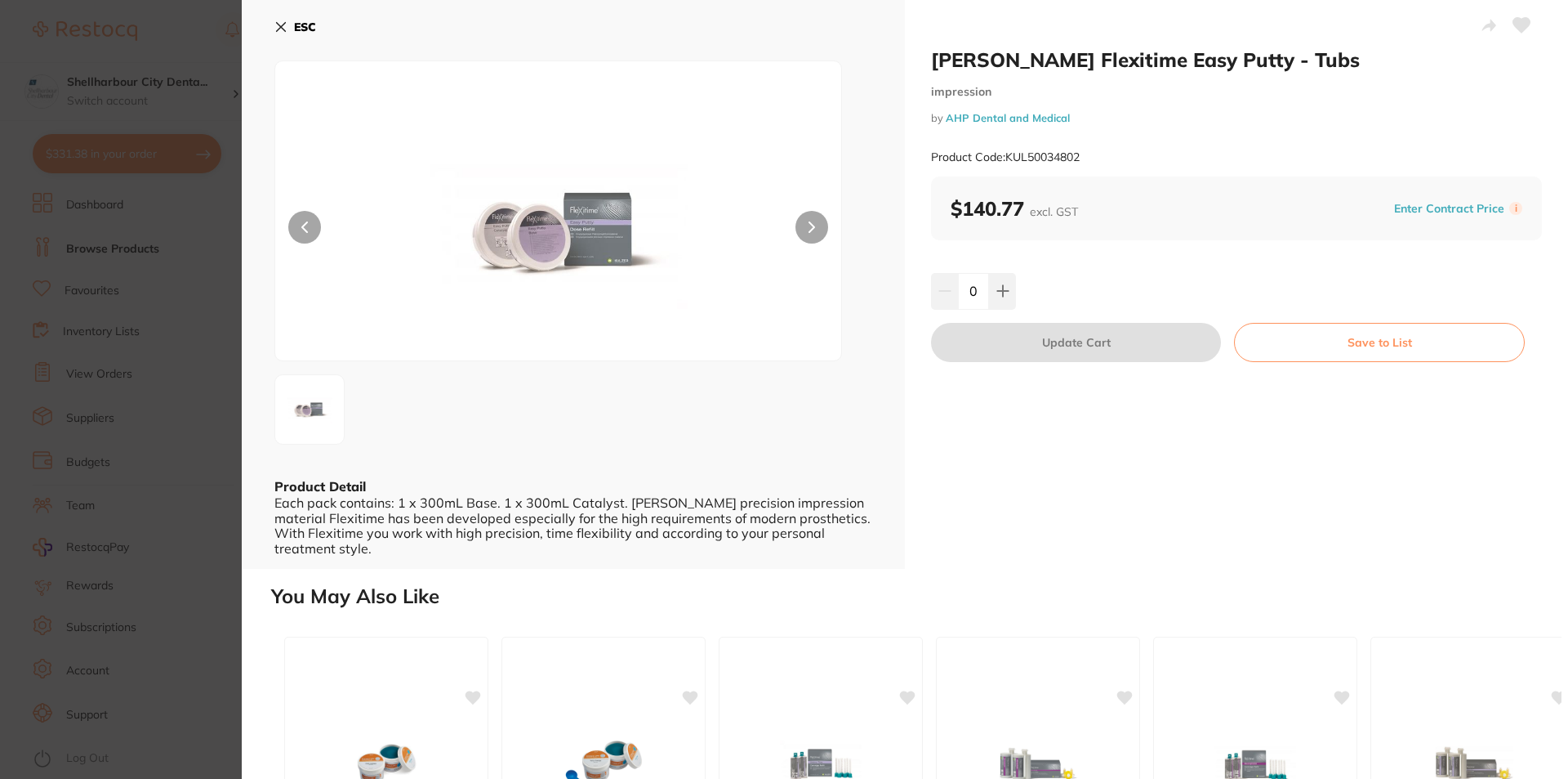
click at [816, 217] on button at bounding box center [811, 227] width 33 height 33
click at [816, 223] on button at bounding box center [811, 227] width 33 height 33
click at [278, 24] on icon at bounding box center [281, 27] width 9 height 9
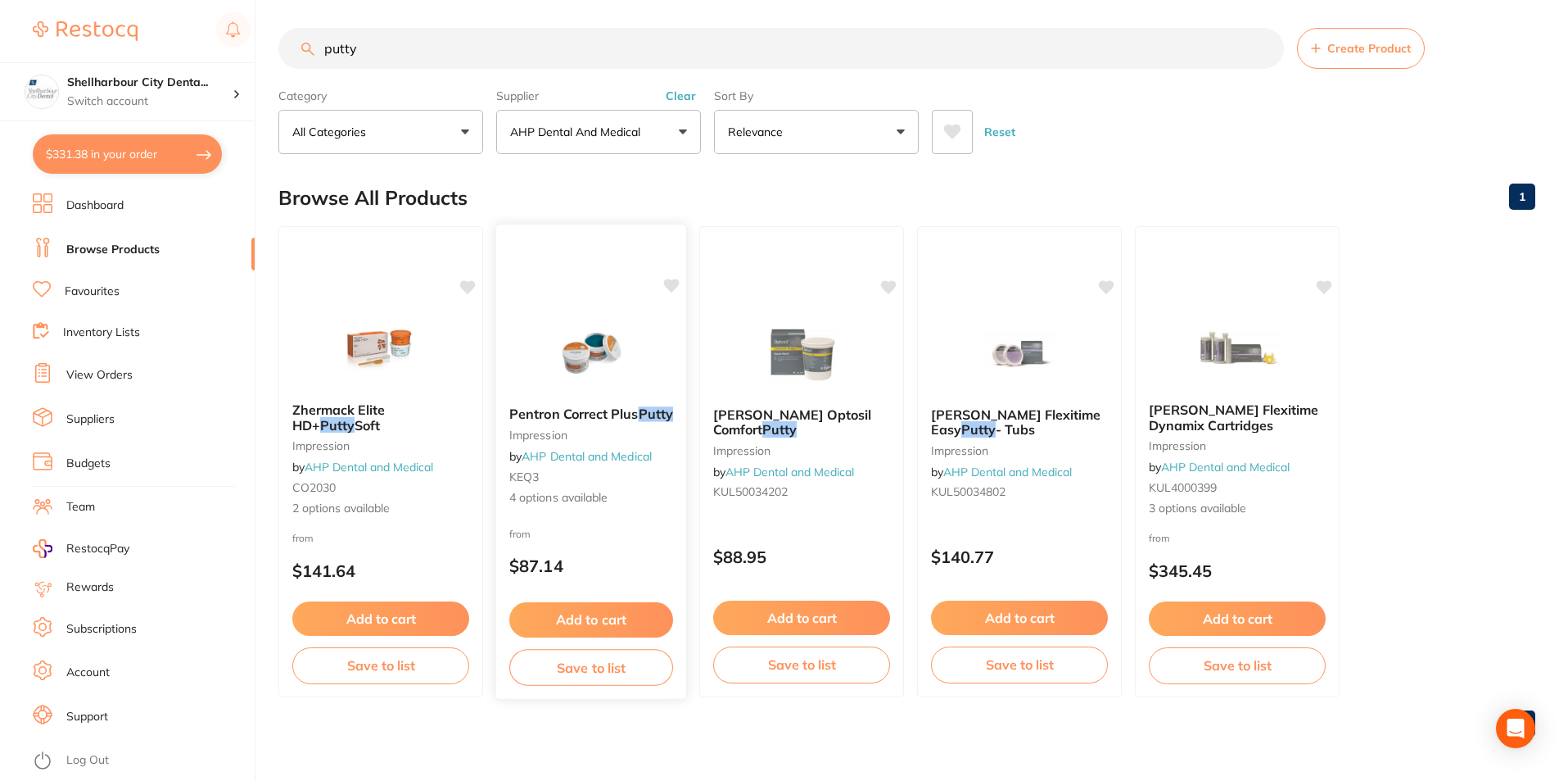
scroll to position [7, 0]
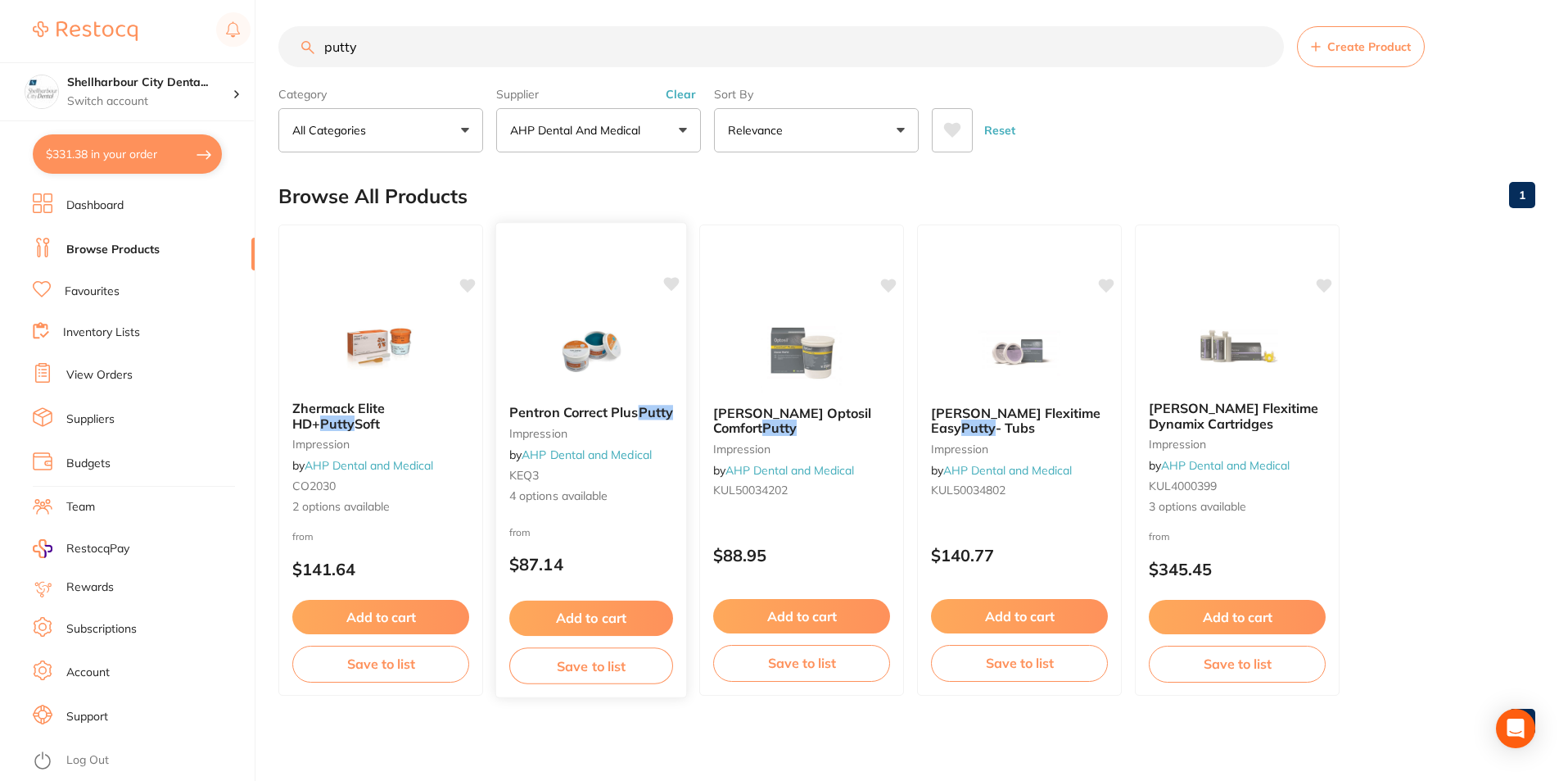
click at [598, 395] on div "Pentron Correct Plus Putty impression by AHP Dental and Medical KEQ3 4 options …" at bounding box center [590, 455] width 189 height 126
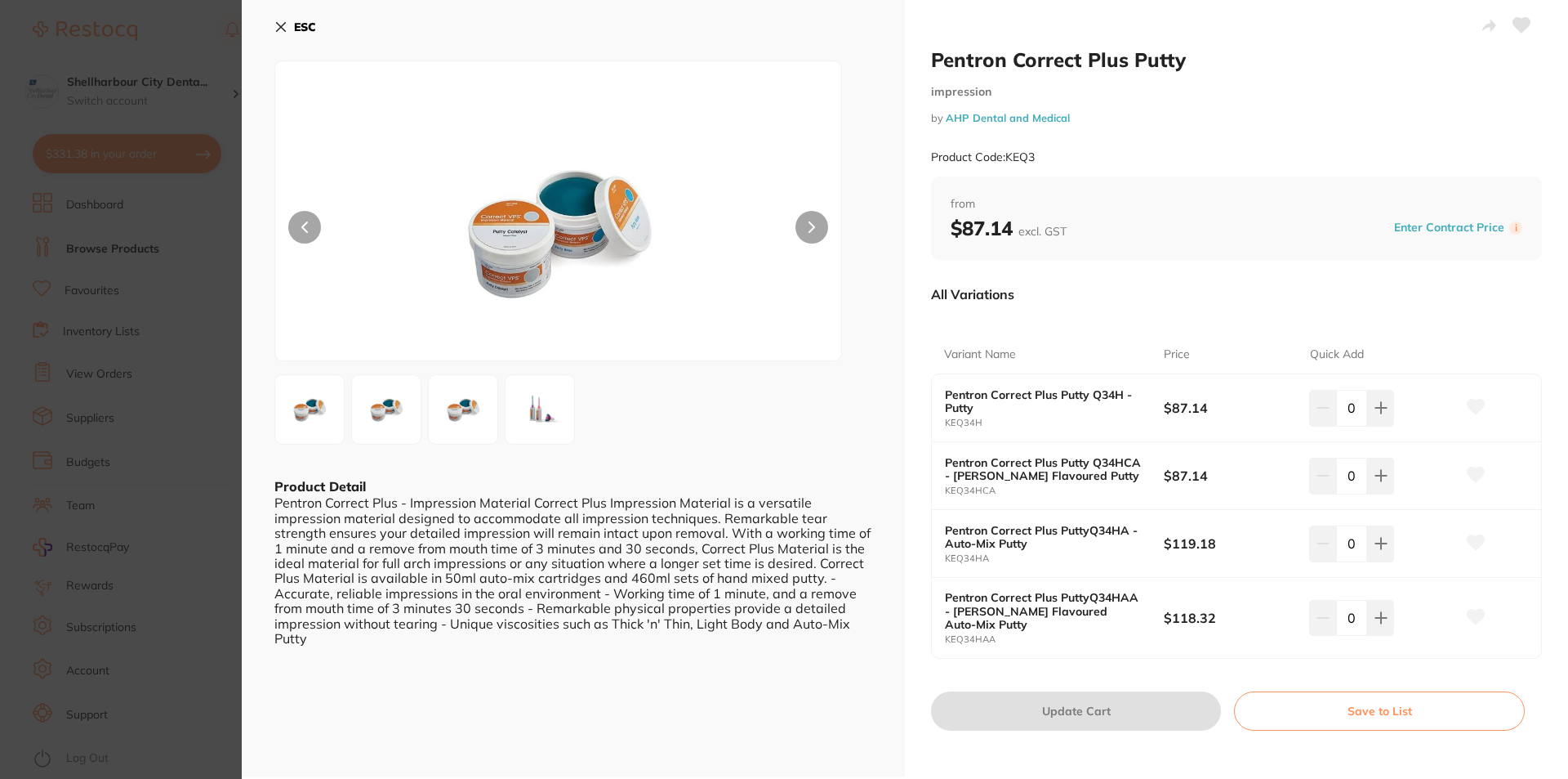
click at [809, 230] on icon at bounding box center [811, 228] width 5 height 10
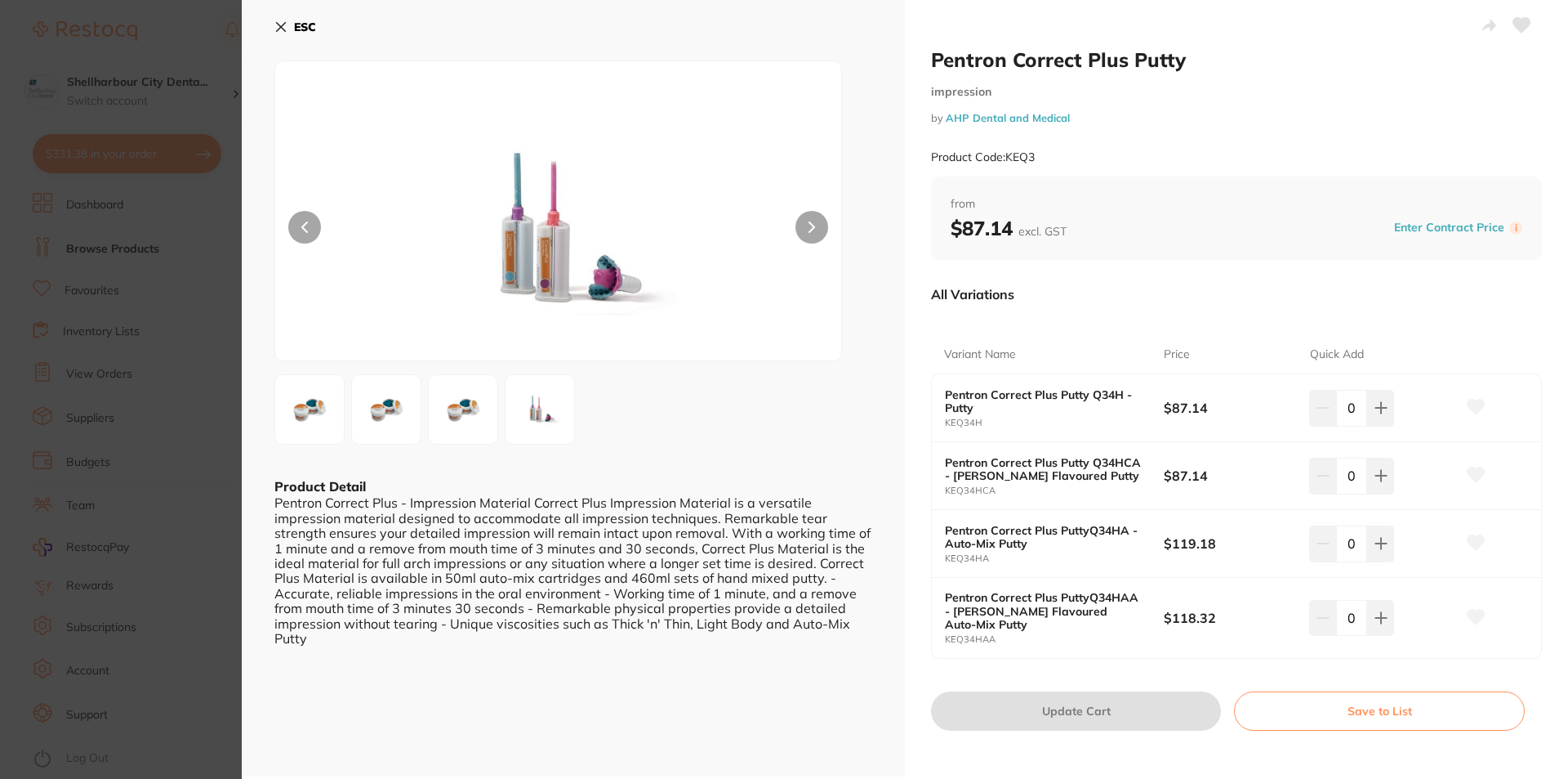
click at [287, 26] on icon at bounding box center [280, 27] width 13 height 13
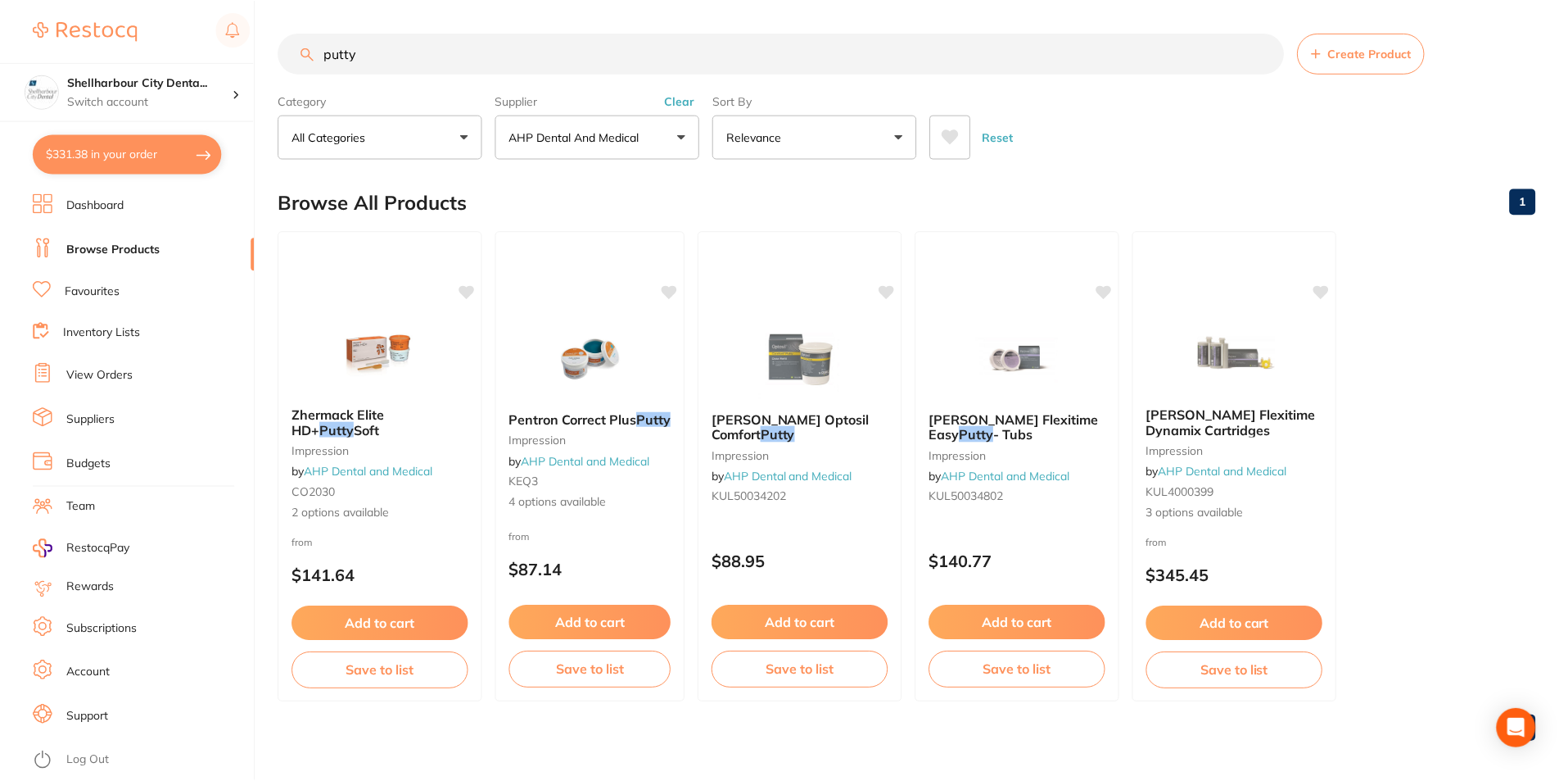
scroll to position [7, 0]
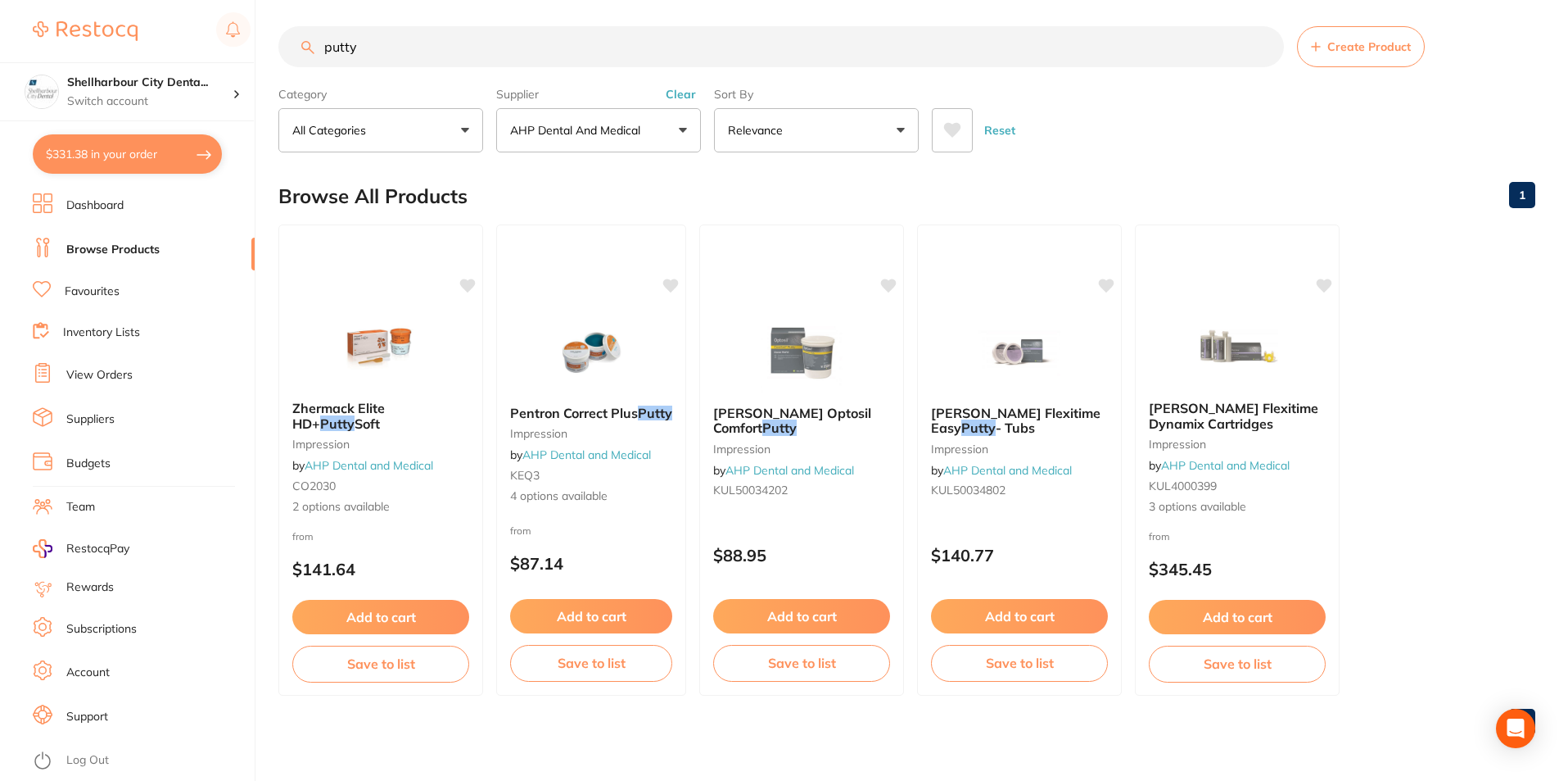
click at [611, 123] on p "AHP Dental and Medical" at bounding box center [578, 130] width 137 height 17
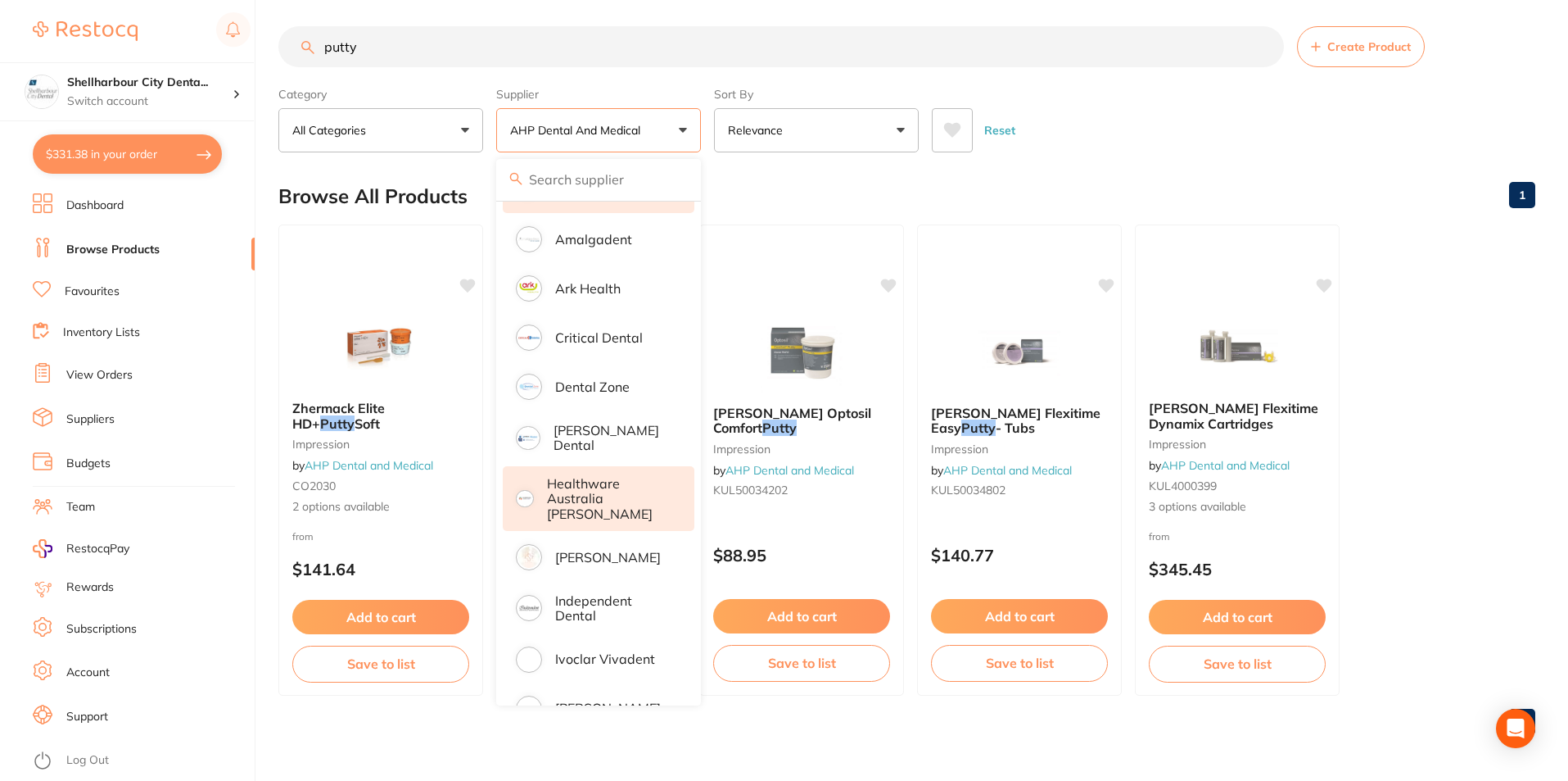
scroll to position [246, 0]
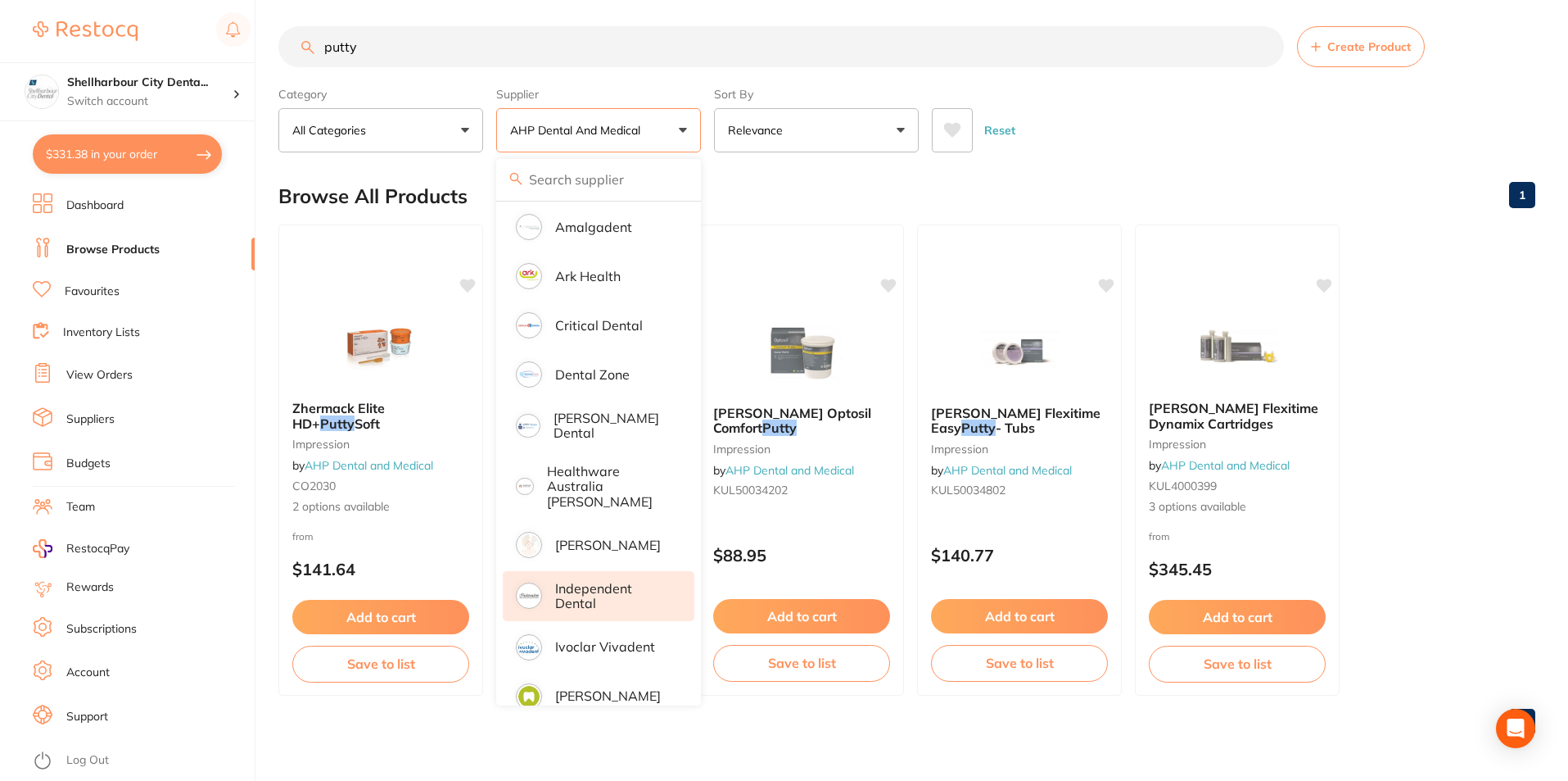
click at [586, 581] on p "Independent Dental" at bounding box center [613, 595] width 116 height 31
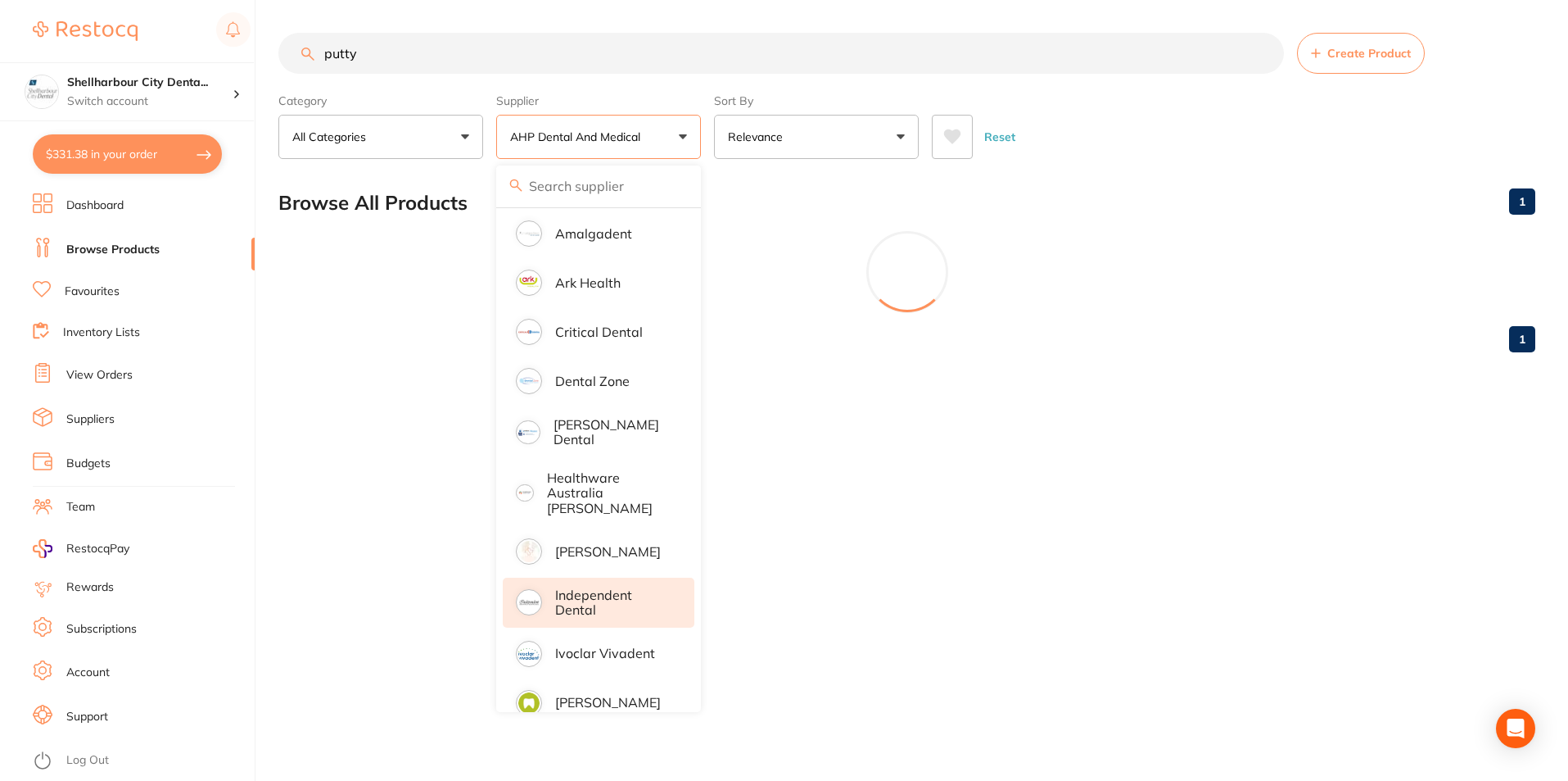
scroll to position [0, 0]
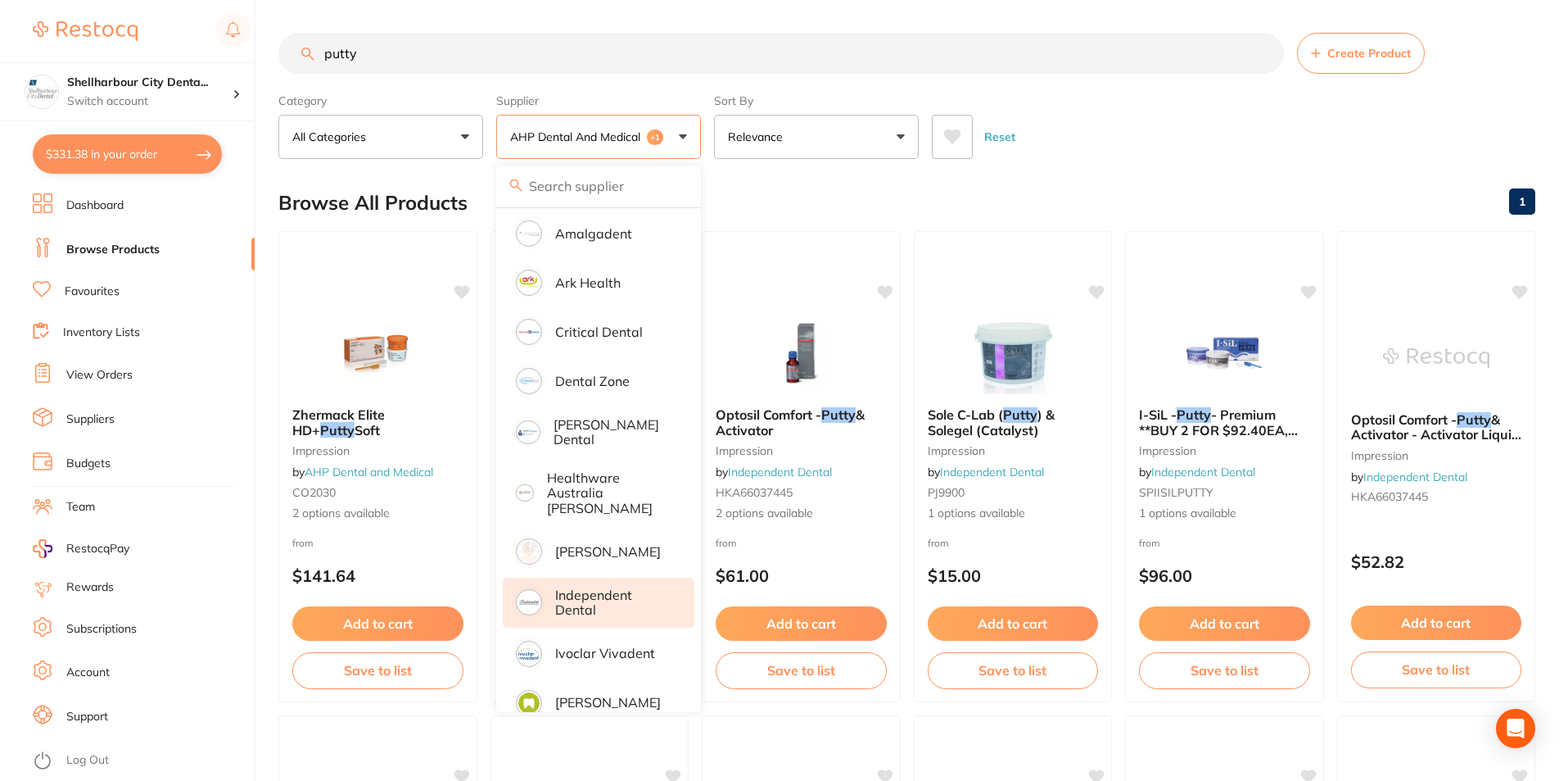
click at [644, 124] on button "AHP Dental and Medical +1" at bounding box center [598, 137] width 204 height 45
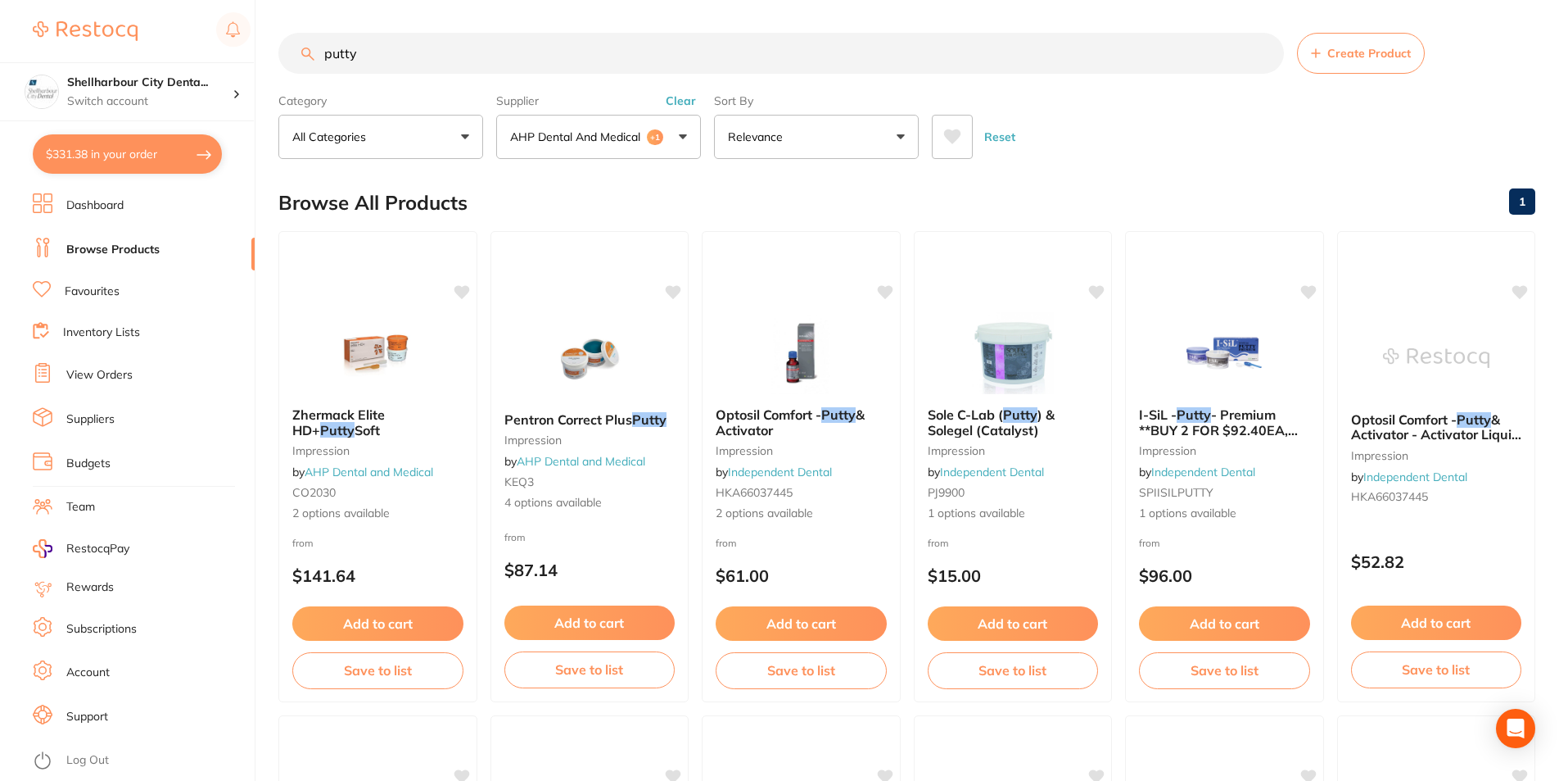
click at [628, 129] on p "AHP Dental and Medical" at bounding box center [578, 137] width 137 height 17
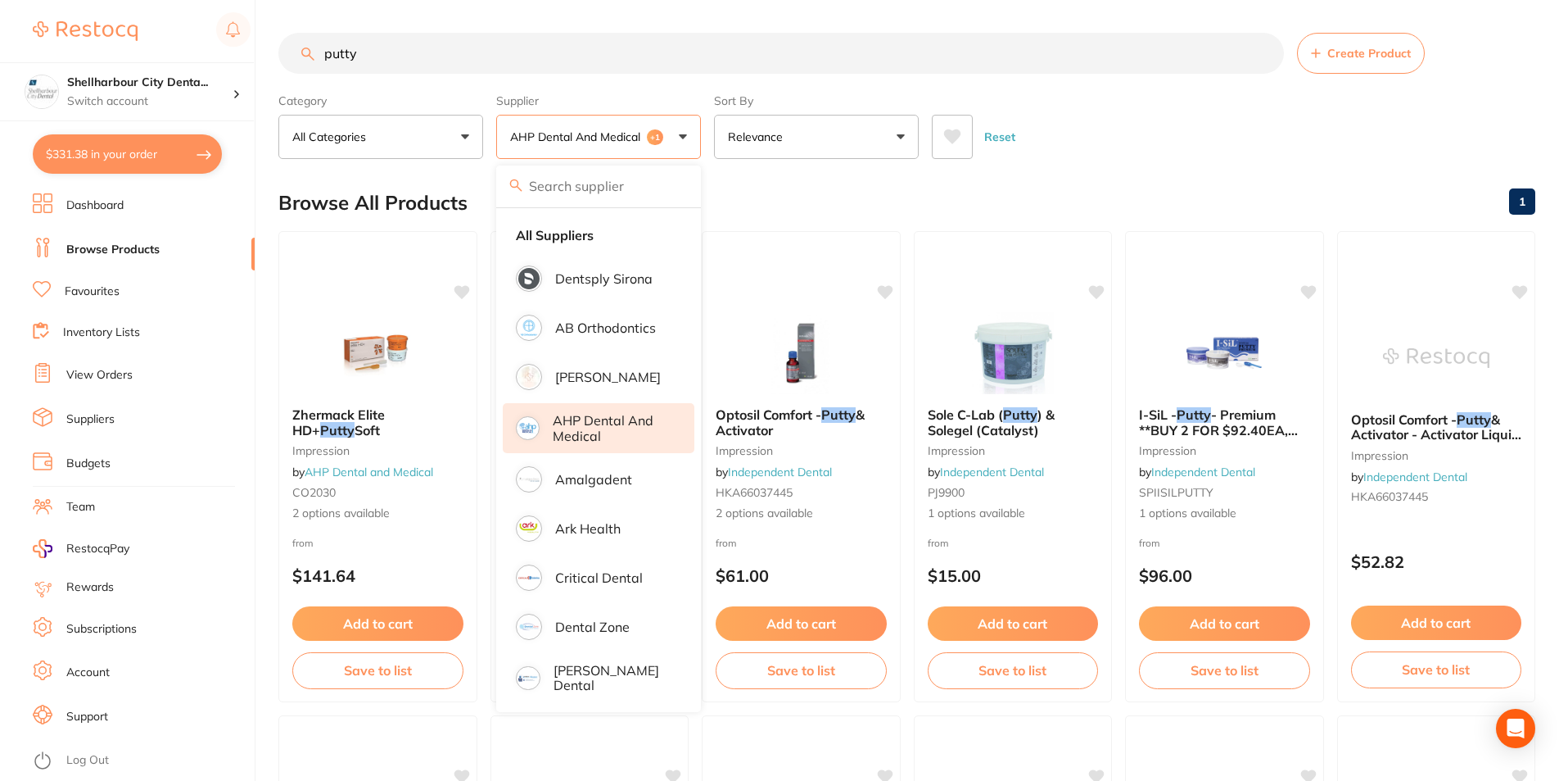
click at [594, 415] on p "AHP Dental and Medical" at bounding box center [612, 428] width 119 height 31
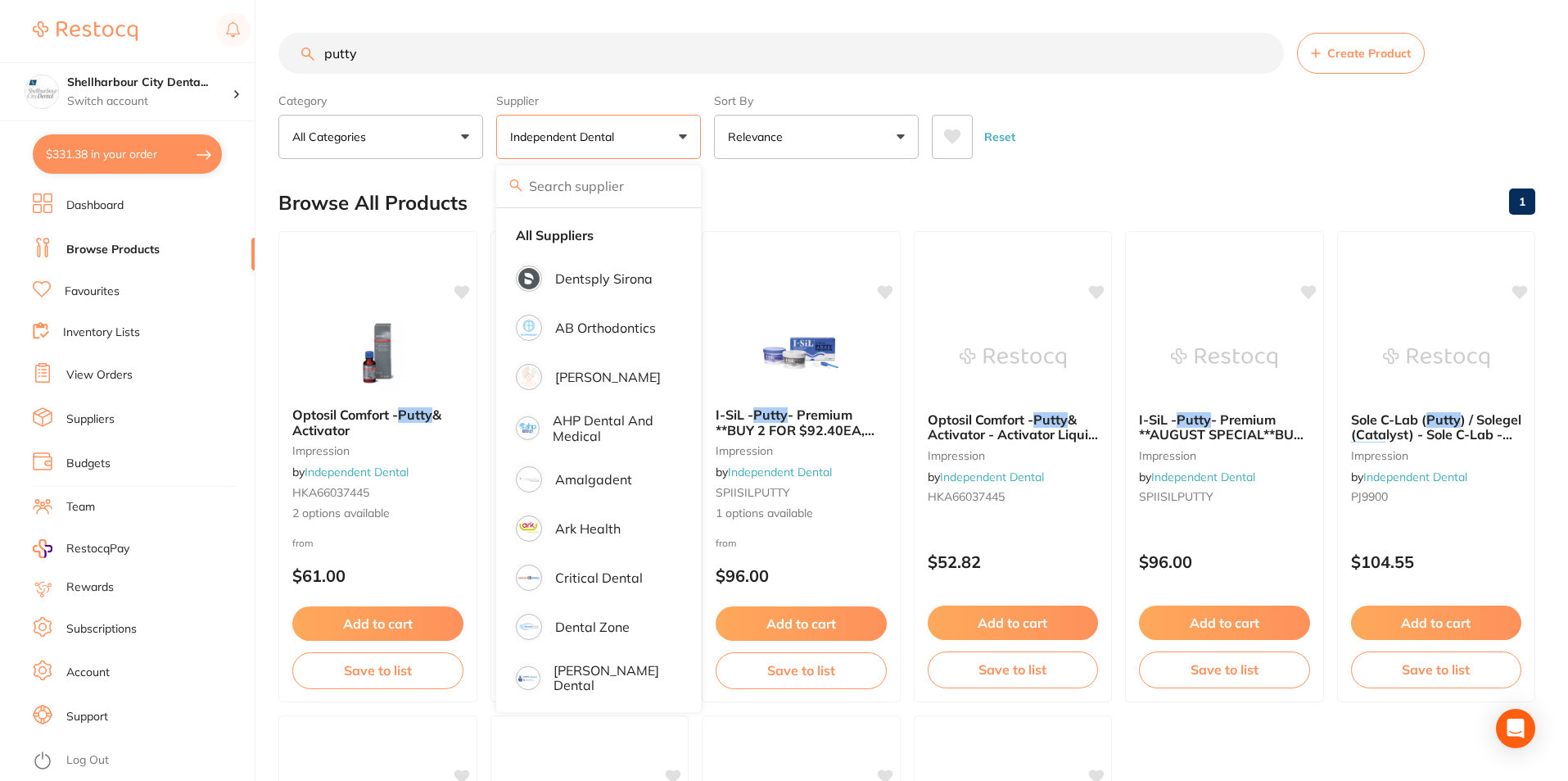
click at [1145, 129] on div "Reset" at bounding box center [1226, 130] width 590 height 58
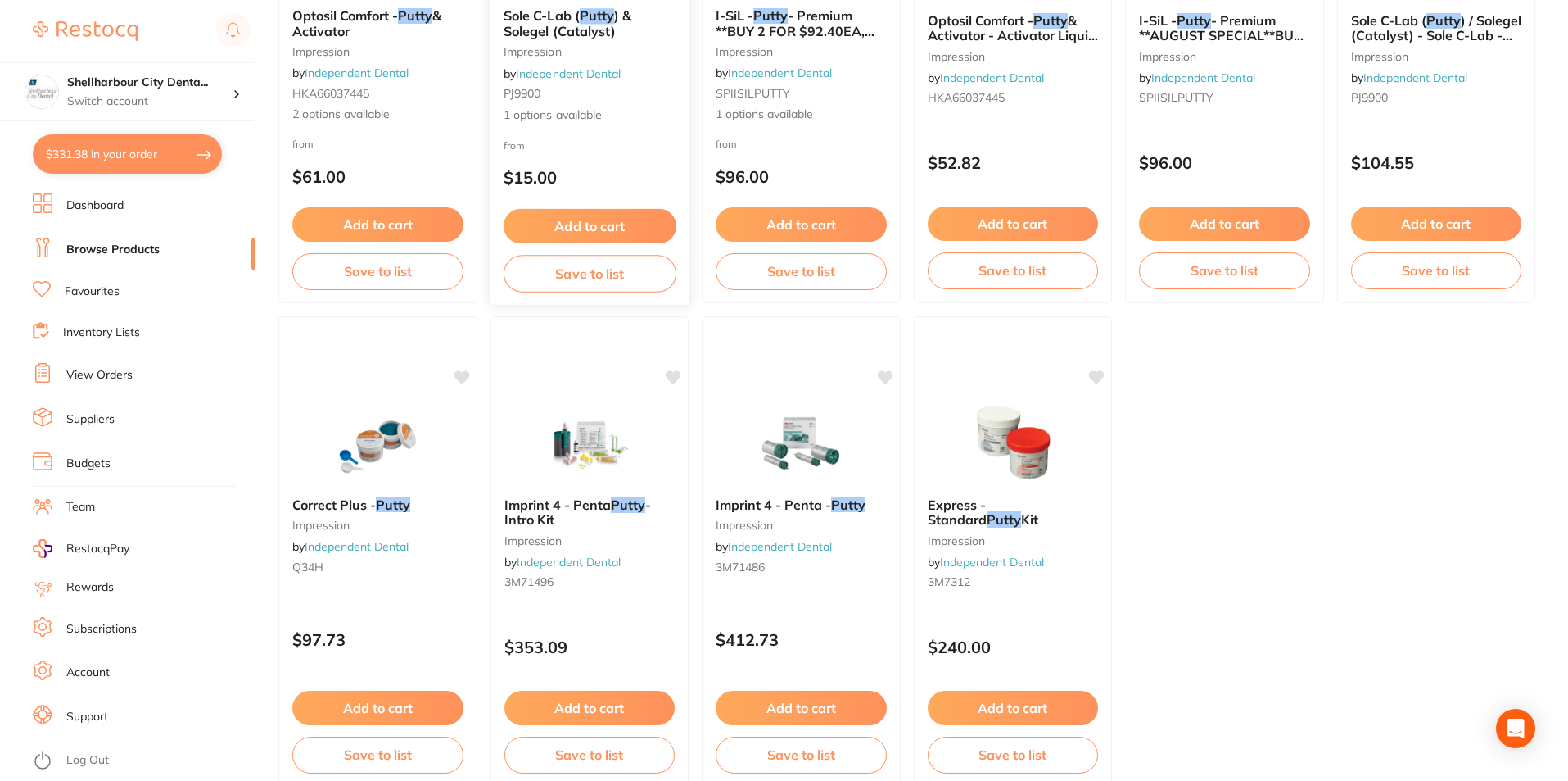
scroll to position [410, 0]
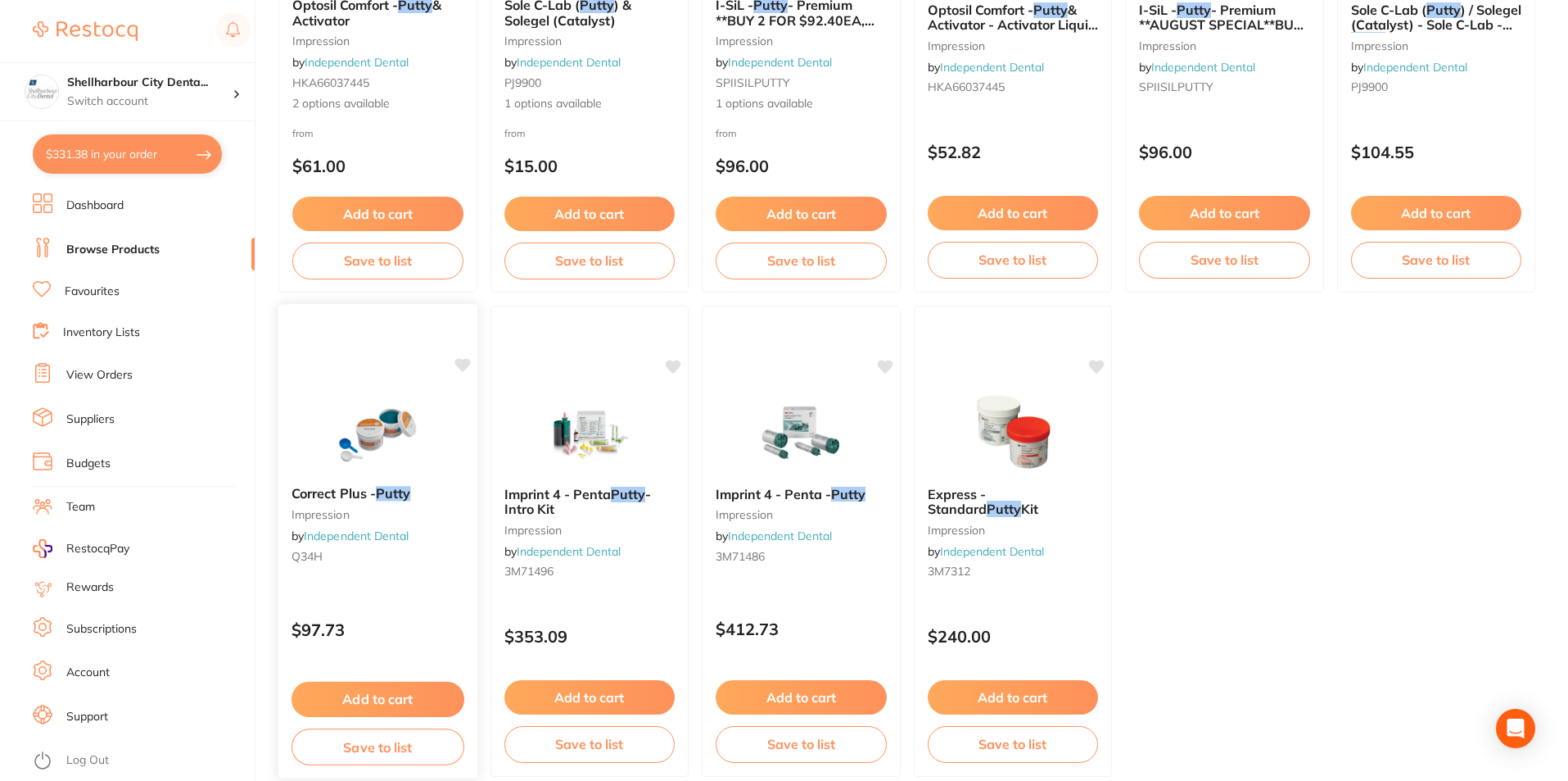
click at [330, 510] on small "impression" at bounding box center [378, 514] width 173 height 13
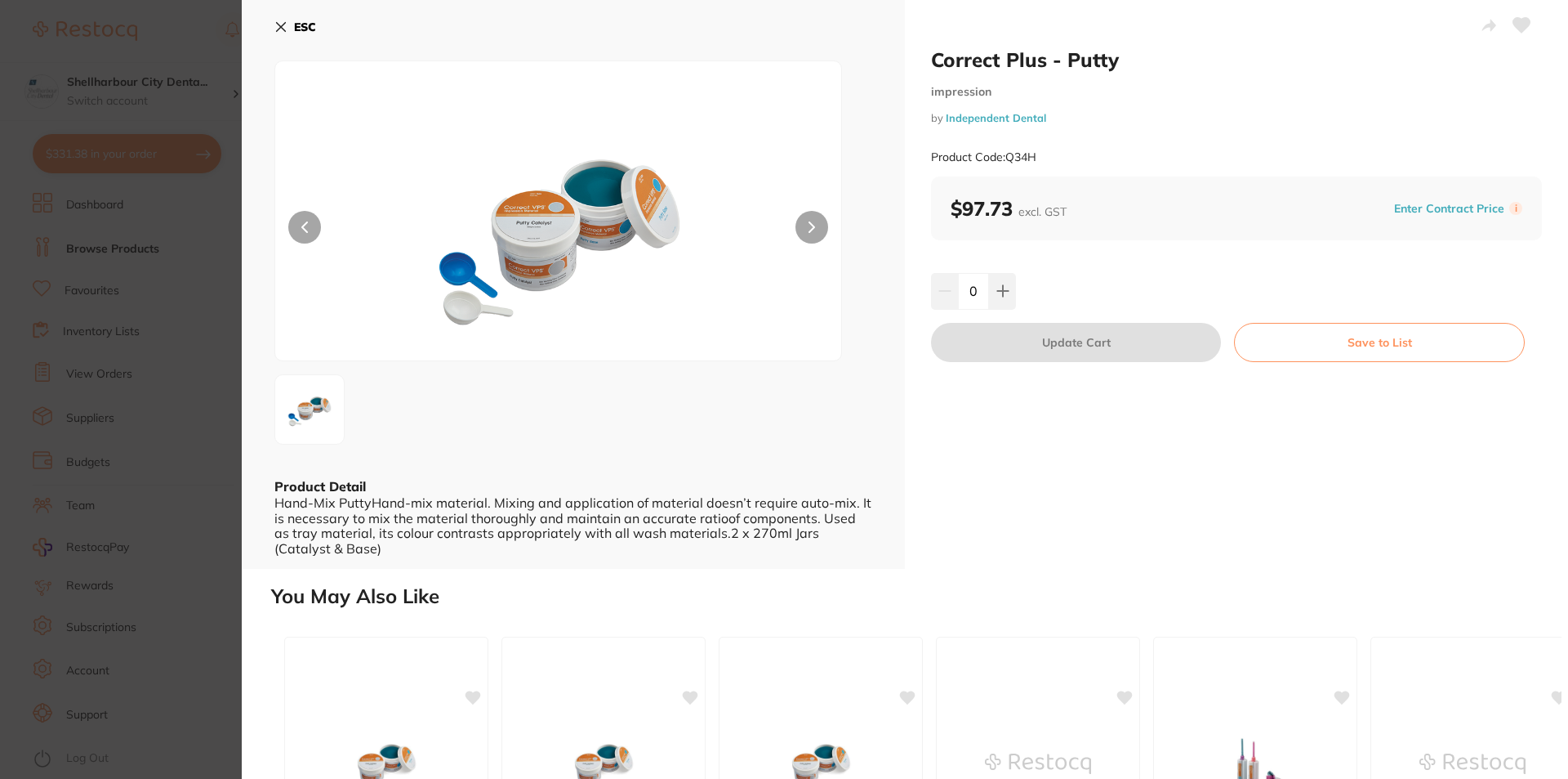
click at [275, 26] on icon at bounding box center [280, 27] width 13 height 13
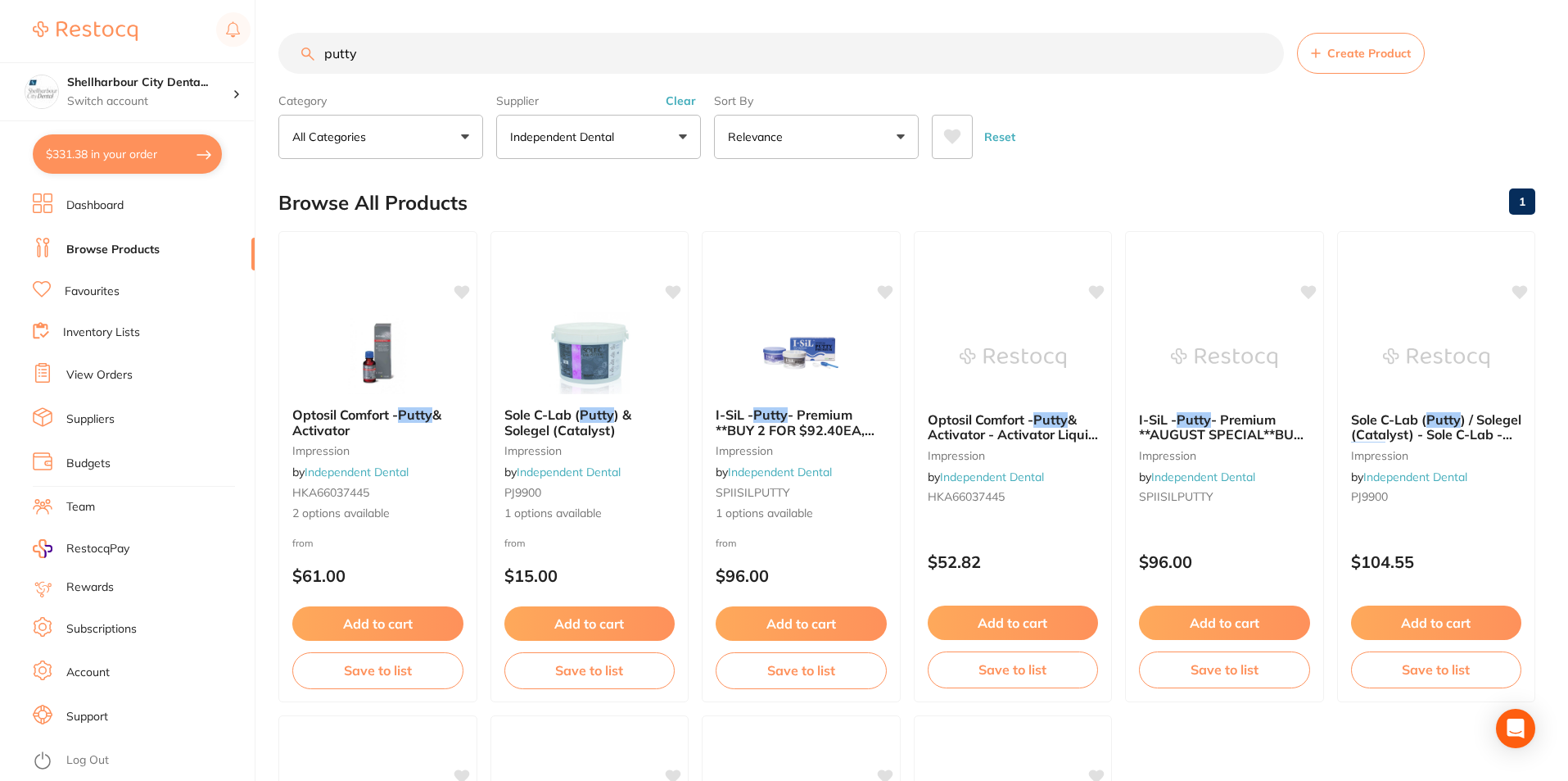
click at [645, 120] on button "Independent Dental" at bounding box center [598, 137] width 204 height 45
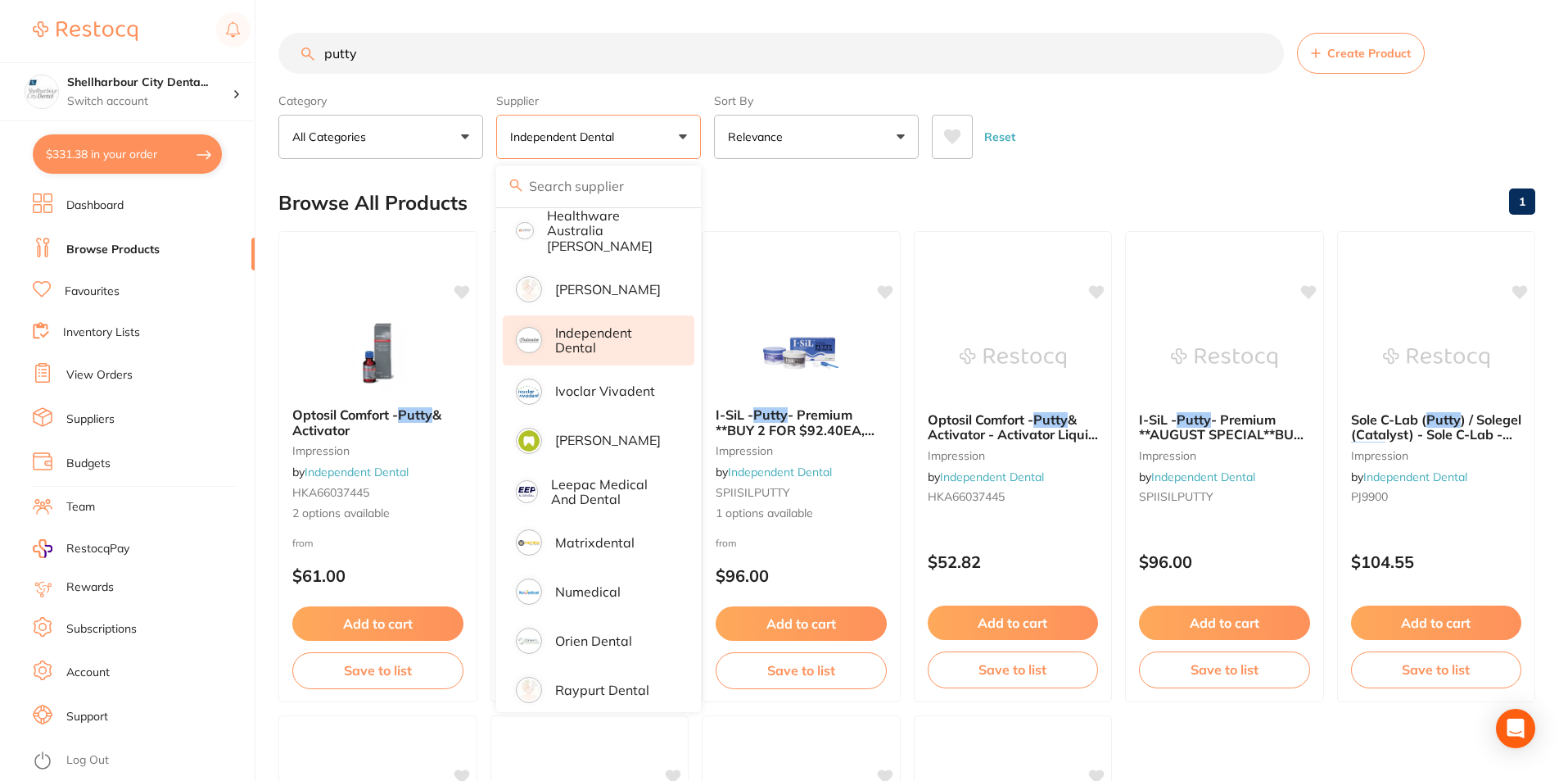
click at [574, 325] on p "Independent Dental" at bounding box center [613, 340] width 116 height 31
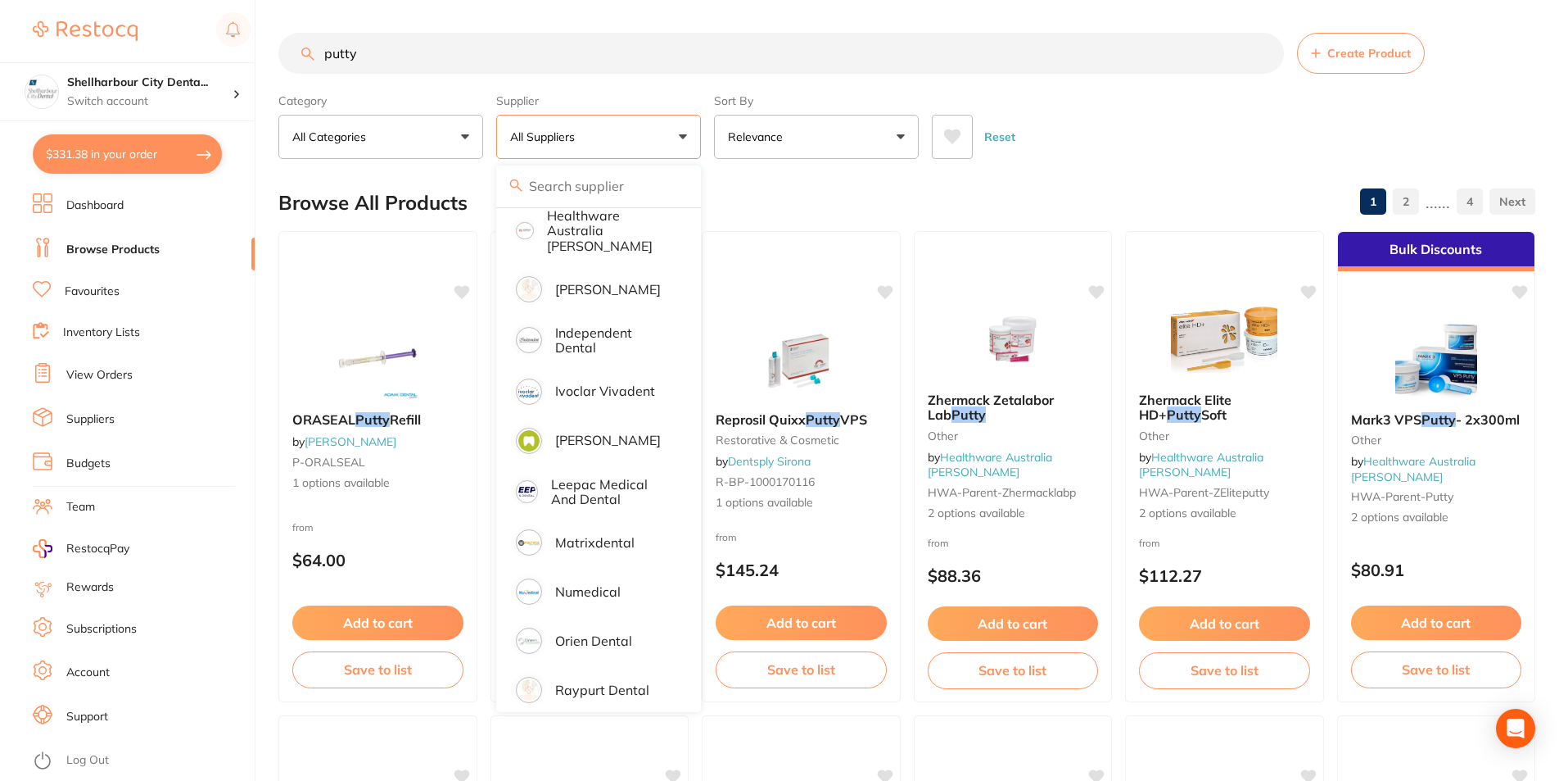
click at [1099, 88] on div "Category All Categories All Categories crown & bridge endodontics equipment imp…" at bounding box center [906, 122] width 1257 height 72
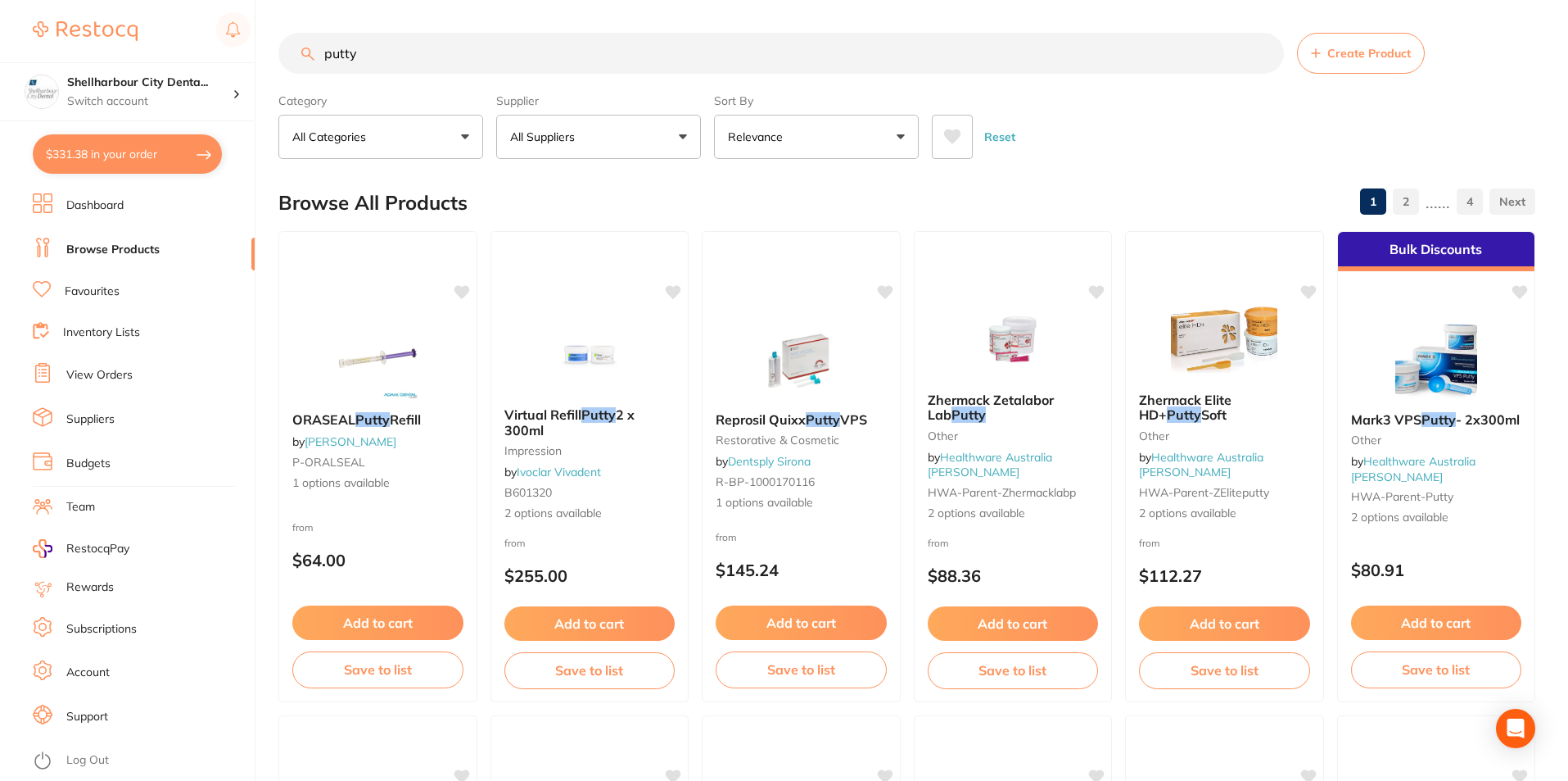
click at [121, 151] on button "$331.38 in your order" at bounding box center [127, 154] width 189 height 40
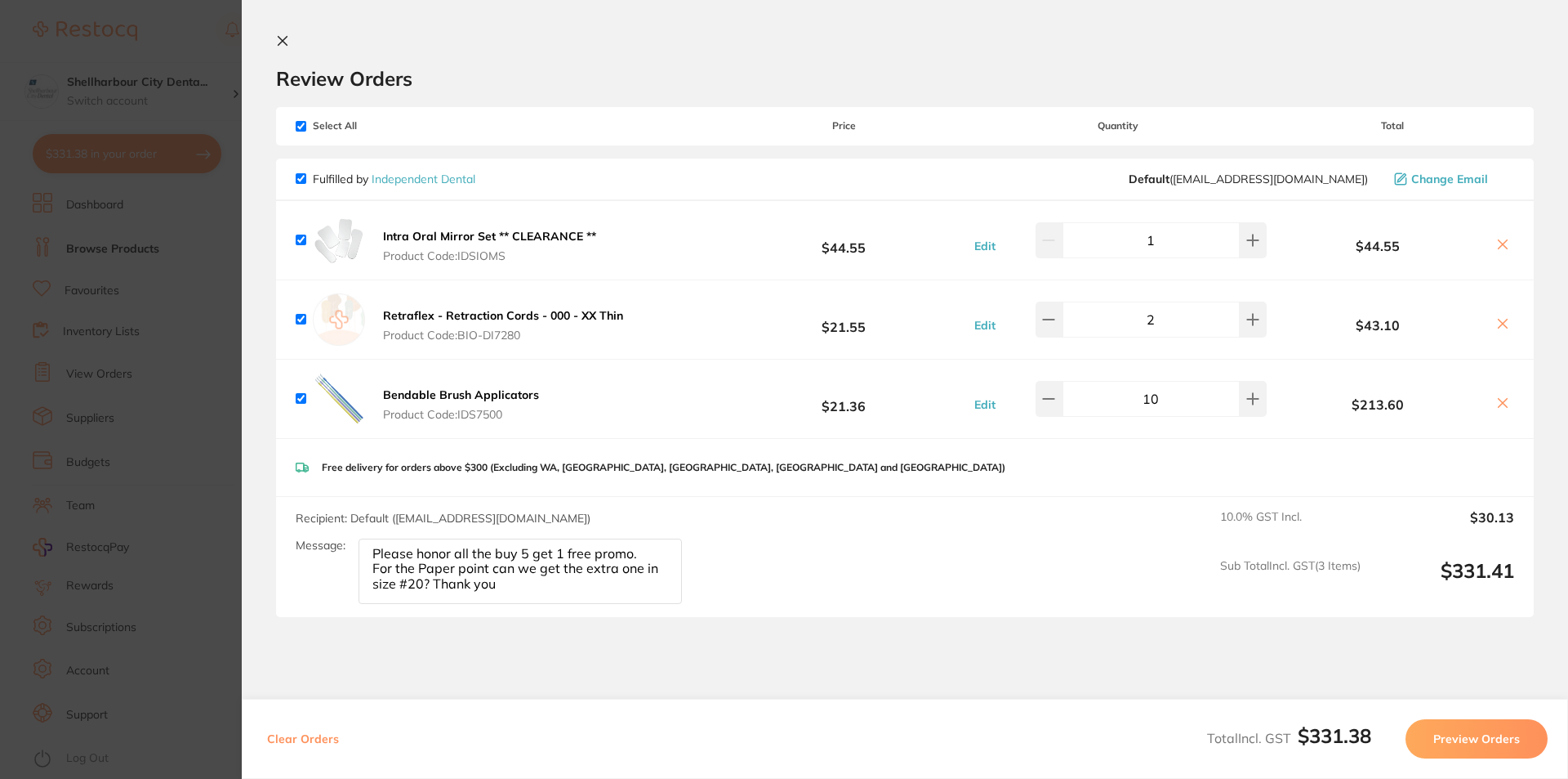
drag, startPoint x: 496, startPoint y: 586, endPoint x: 369, endPoint y: 572, distance: 127.8
click at [369, 572] on textarea "Please honor all the buy 5 get 1 free promo. For the Paper point can we get the…" at bounding box center [519, 571] width 323 height 65
click at [424, 585] on textarea "Please honor all the buy 5 get 1 free promo. For the Paper point can we get the…" at bounding box center [519, 571] width 323 height 65
drag, startPoint x: 428, startPoint y: 585, endPoint x: 358, endPoint y: 571, distance: 71.4
click at [358, 571] on div "Message: Please honor all the buy 5 get 1 free promo. For the Paper point can w…" at bounding box center [496, 571] width 400 height 65
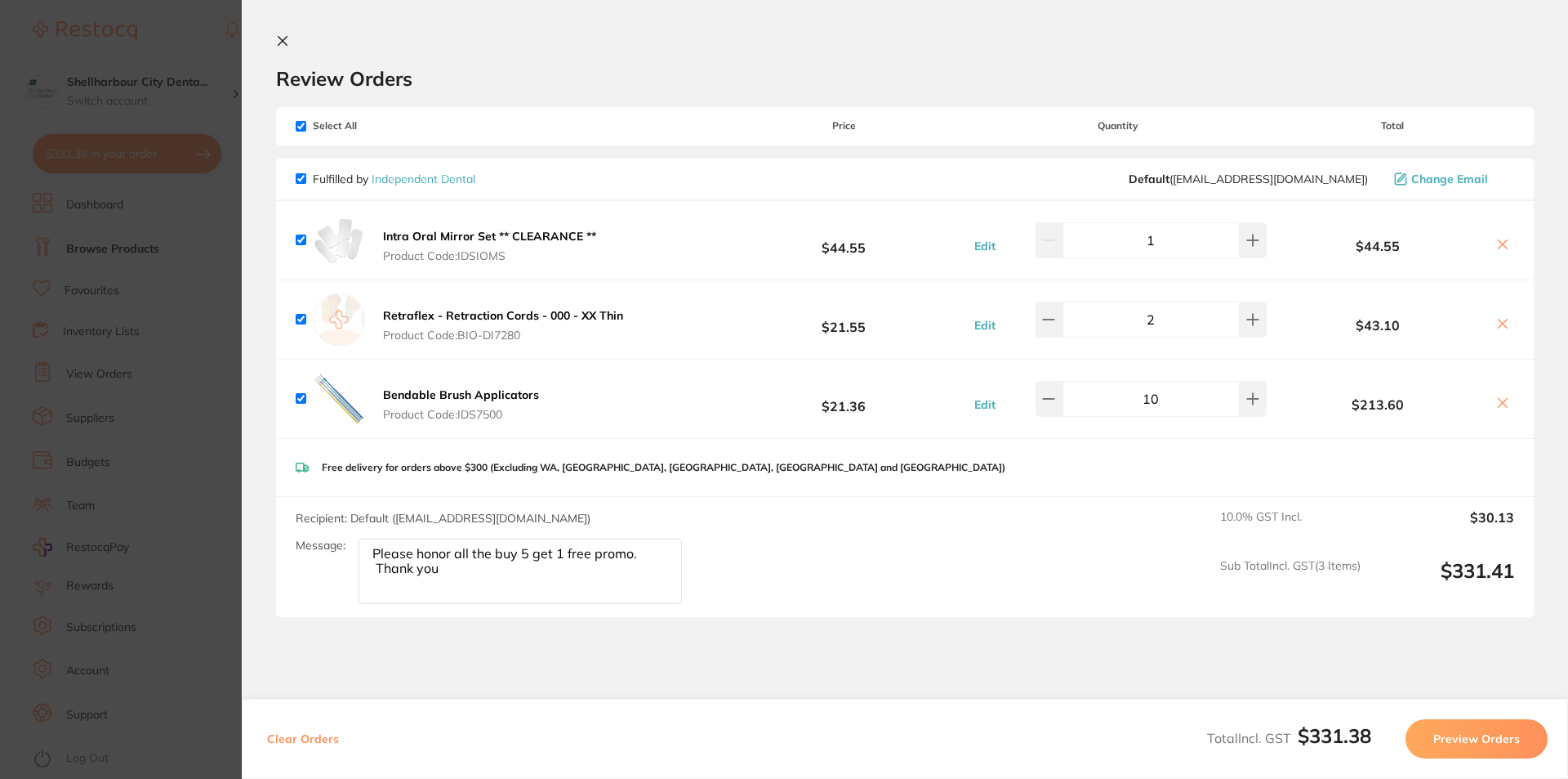
drag, startPoint x: 377, startPoint y: 567, endPoint x: 374, endPoint y: 588, distance: 21.2
click at [376, 567] on textarea "Please honor all the buy 5 get 1 free promo. Thank you" at bounding box center [519, 571] width 323 height 65
click at [371, 568] on textarea "Please honor all the buy 5 get 1 free promo. Thank you" at bounding box center [519, 571] width 323 height 65
type textarea "Please honor all the buy 5 get 1 free promo. For the intraoral photo mirror kit…"
click at [1512, 738] on button "Preview Orders" at bounding box center [1477, 738] width 142 height 40
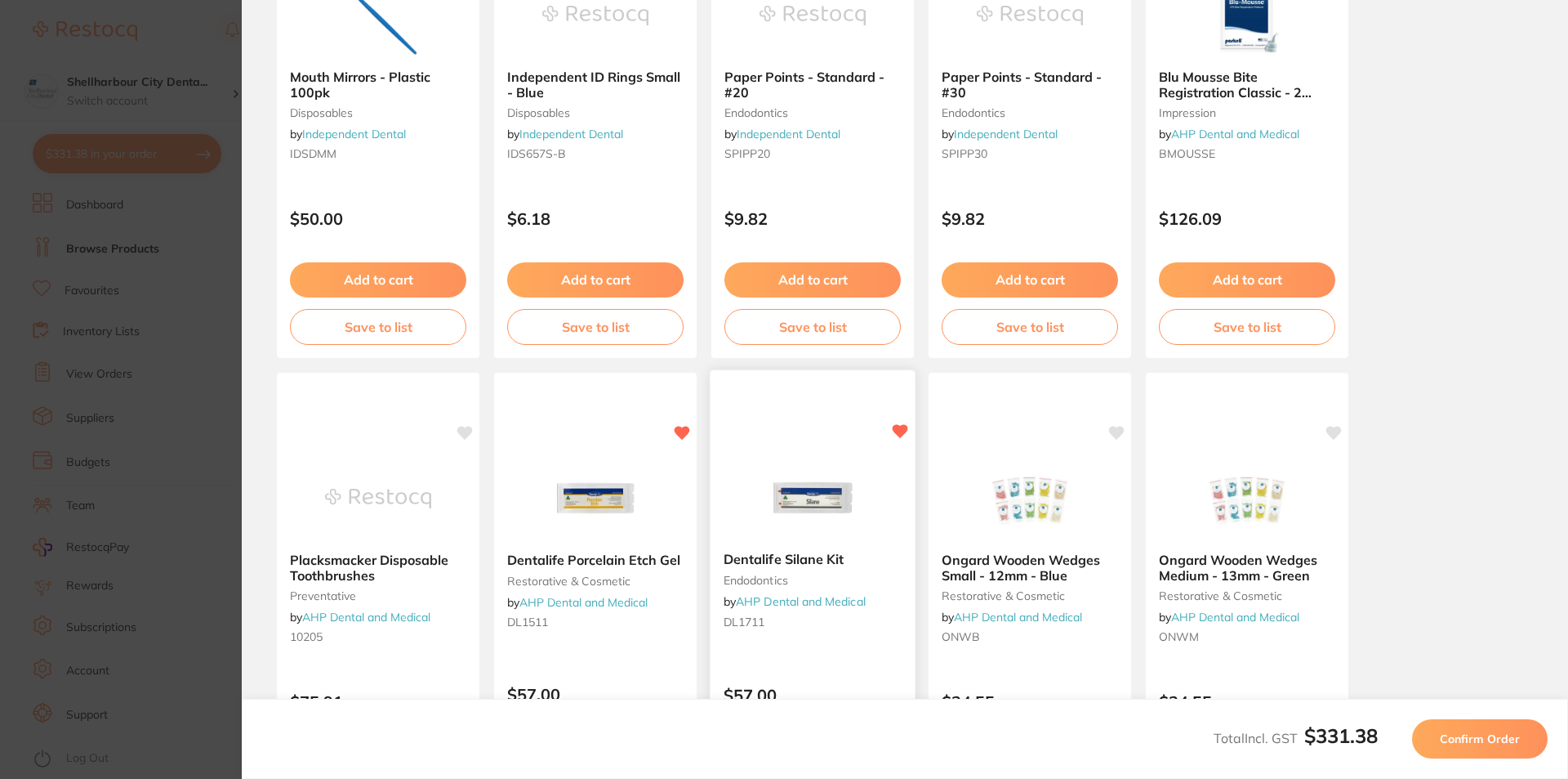
scroll to position [429, 0]
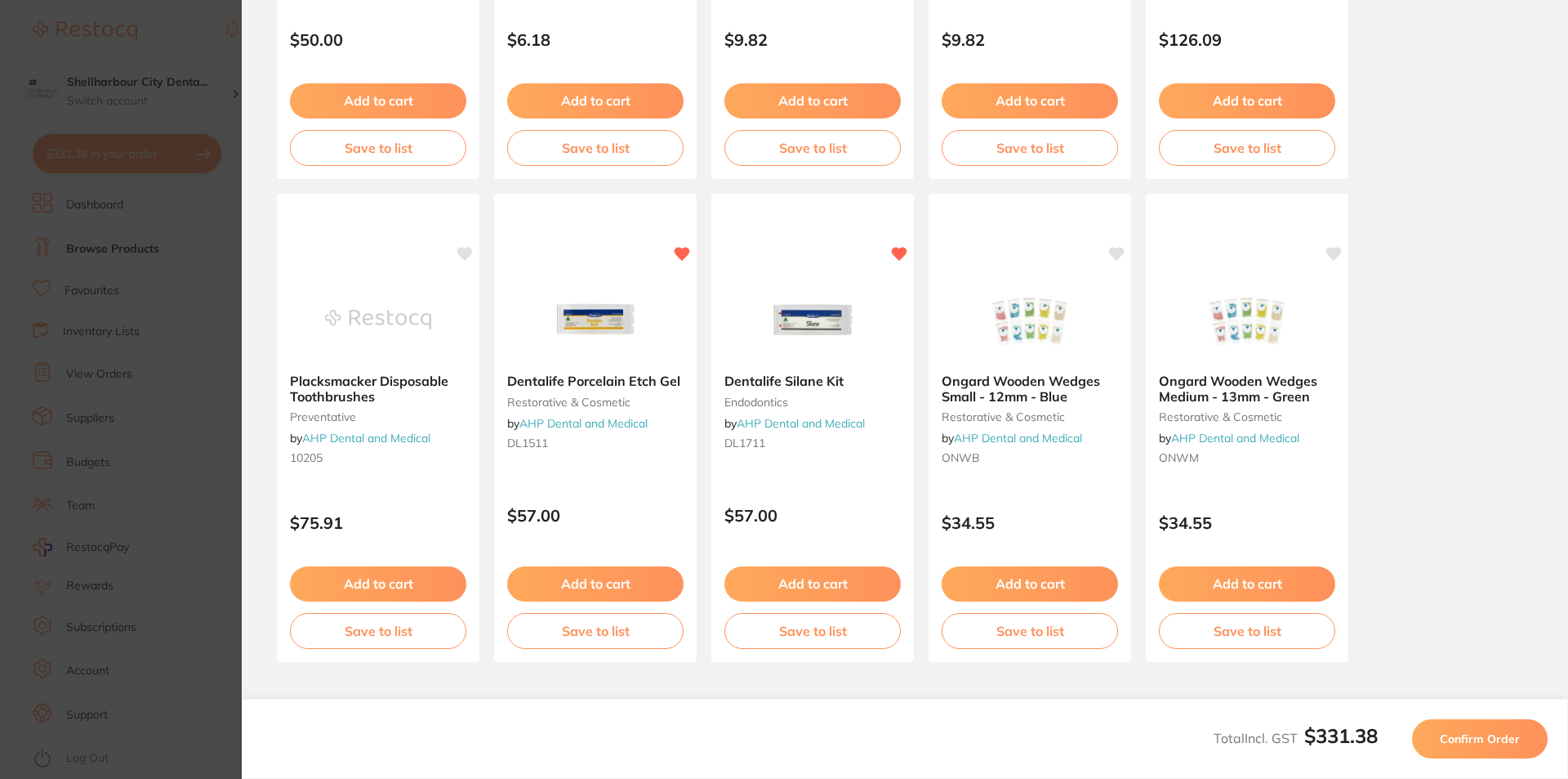
click at [1514, 737] on span "Confirm Order" at bounding box center [1479, 738] width 80 height 15
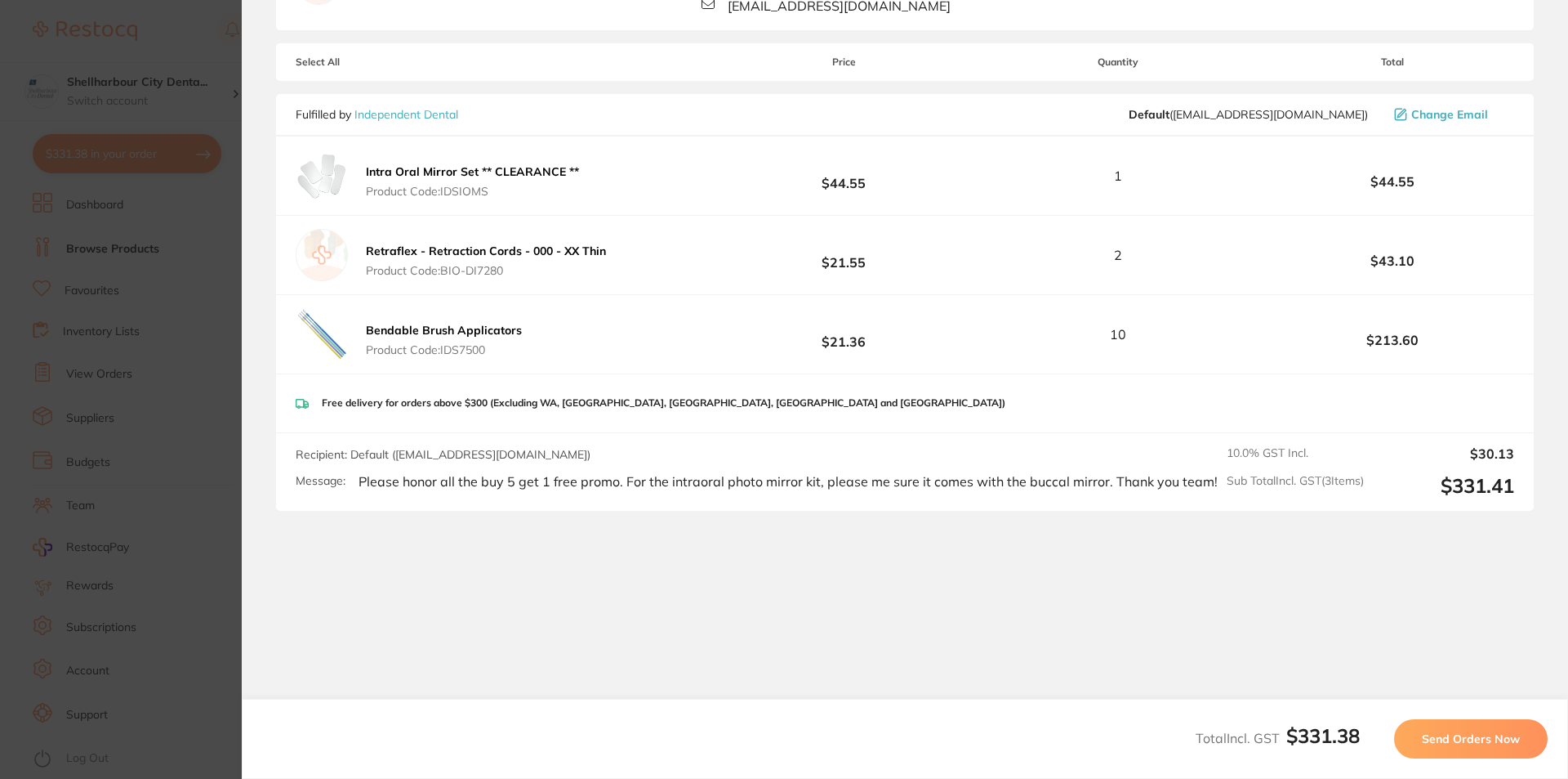
scroll to position [215, 0]
click at [1479, 741] on span "Send Orders Now" at bounding box center [1470, 738] width 98 height 15
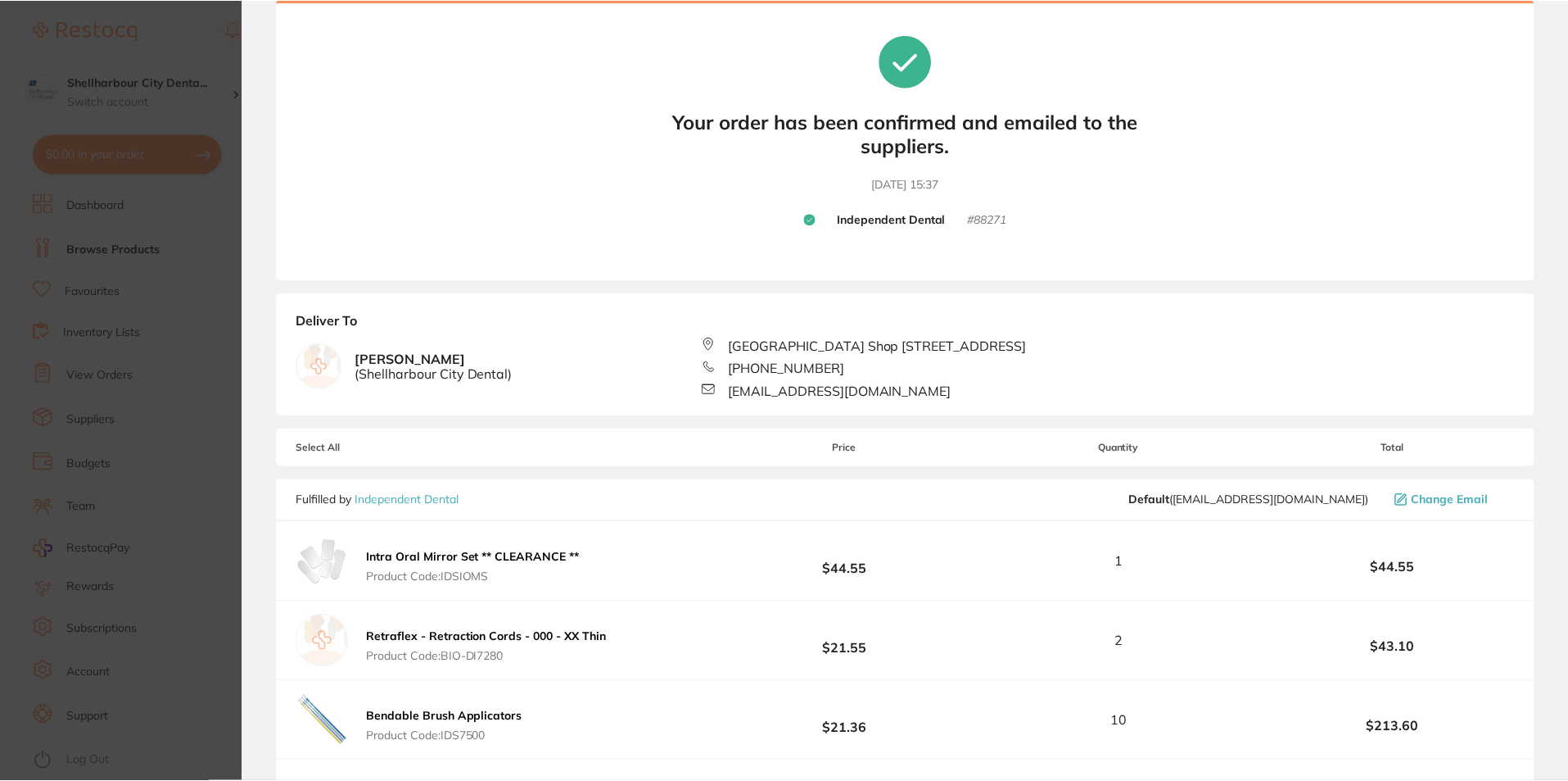
scroll to position [0, 0]
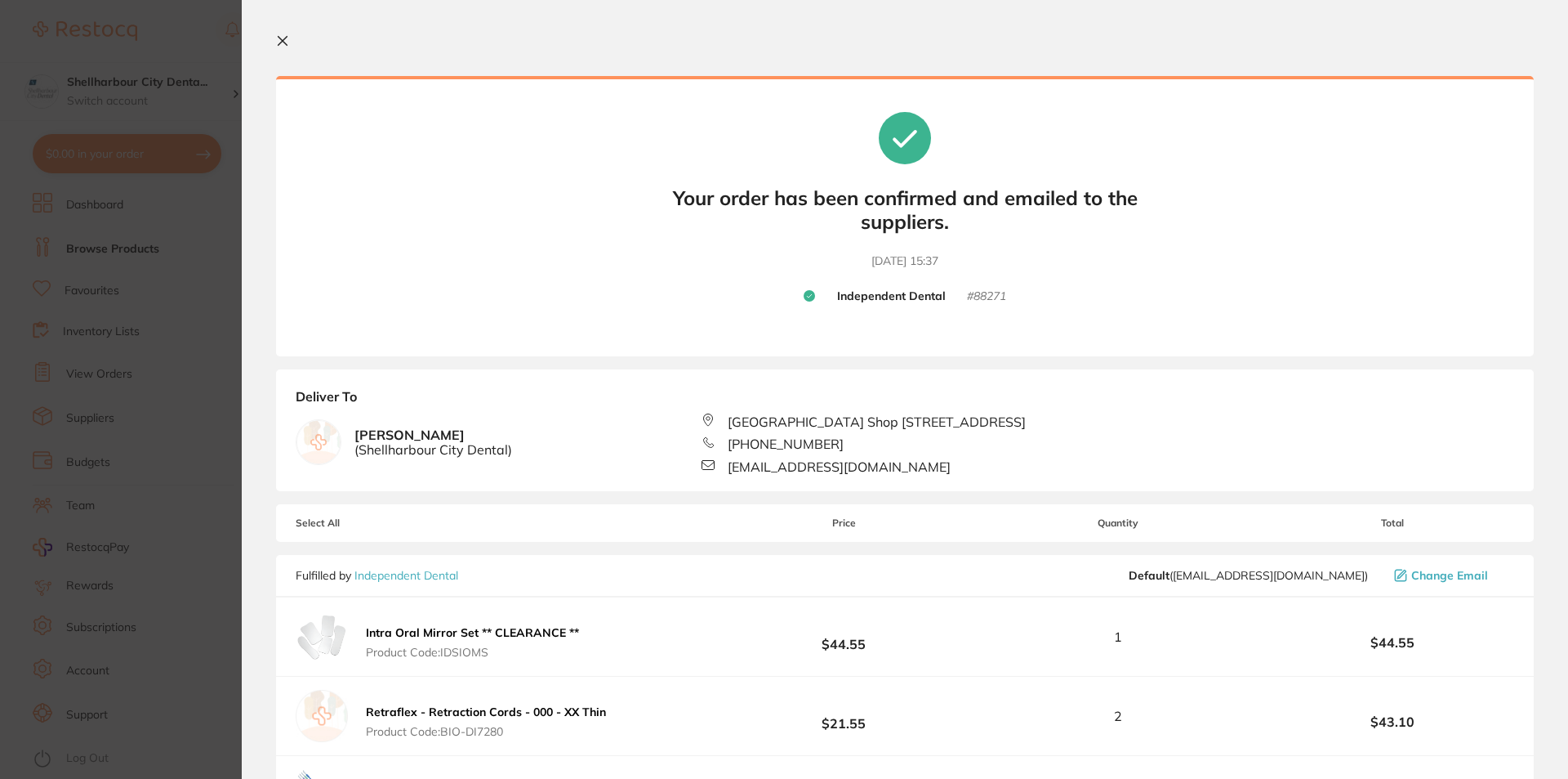
click at [282, 40] on icon at bounding box center [282, 41] width 9 height 9
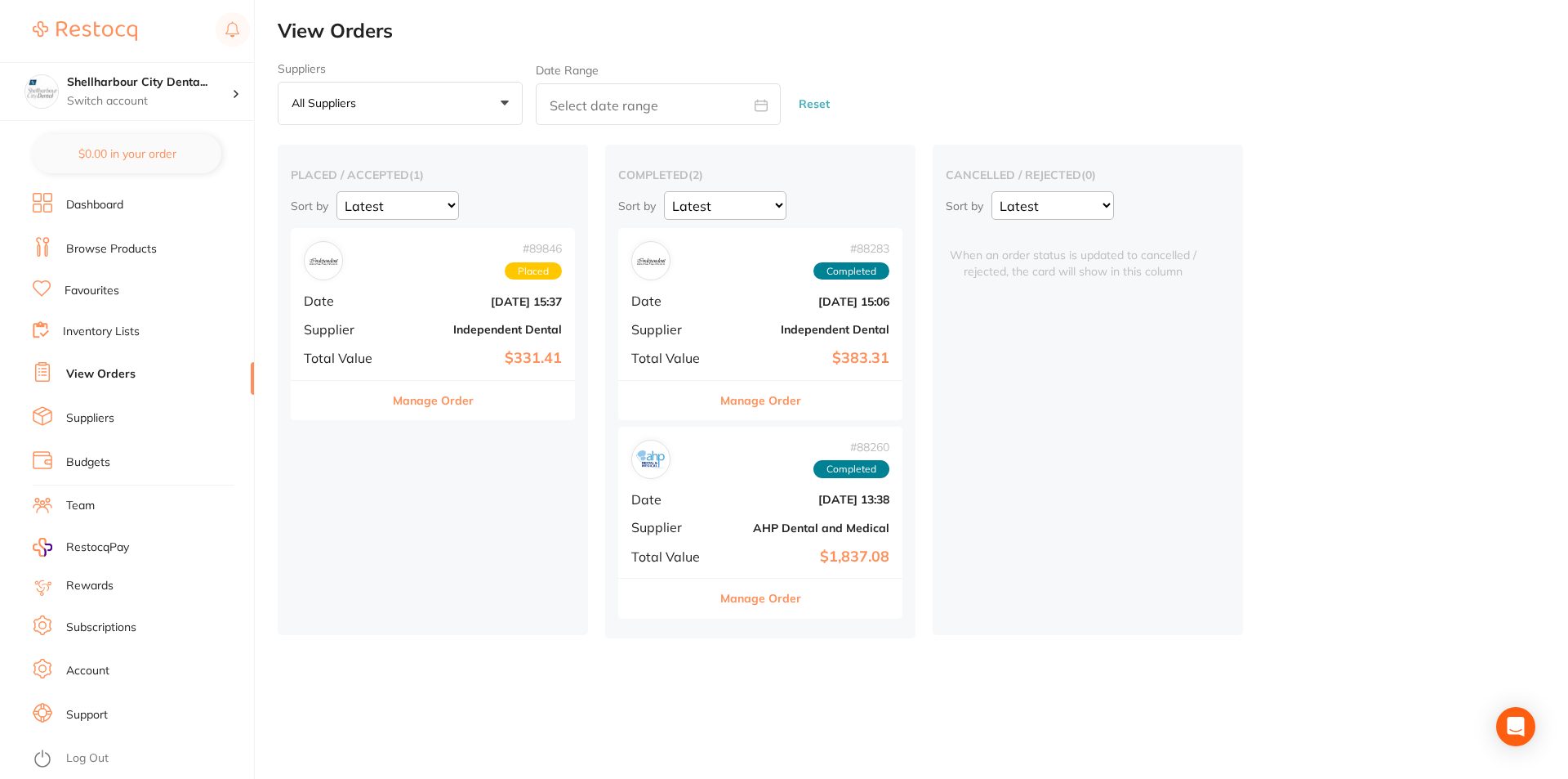
click at [140, 246] on link "Browse Products" at bounding box center [112, 248] width 91 height 17
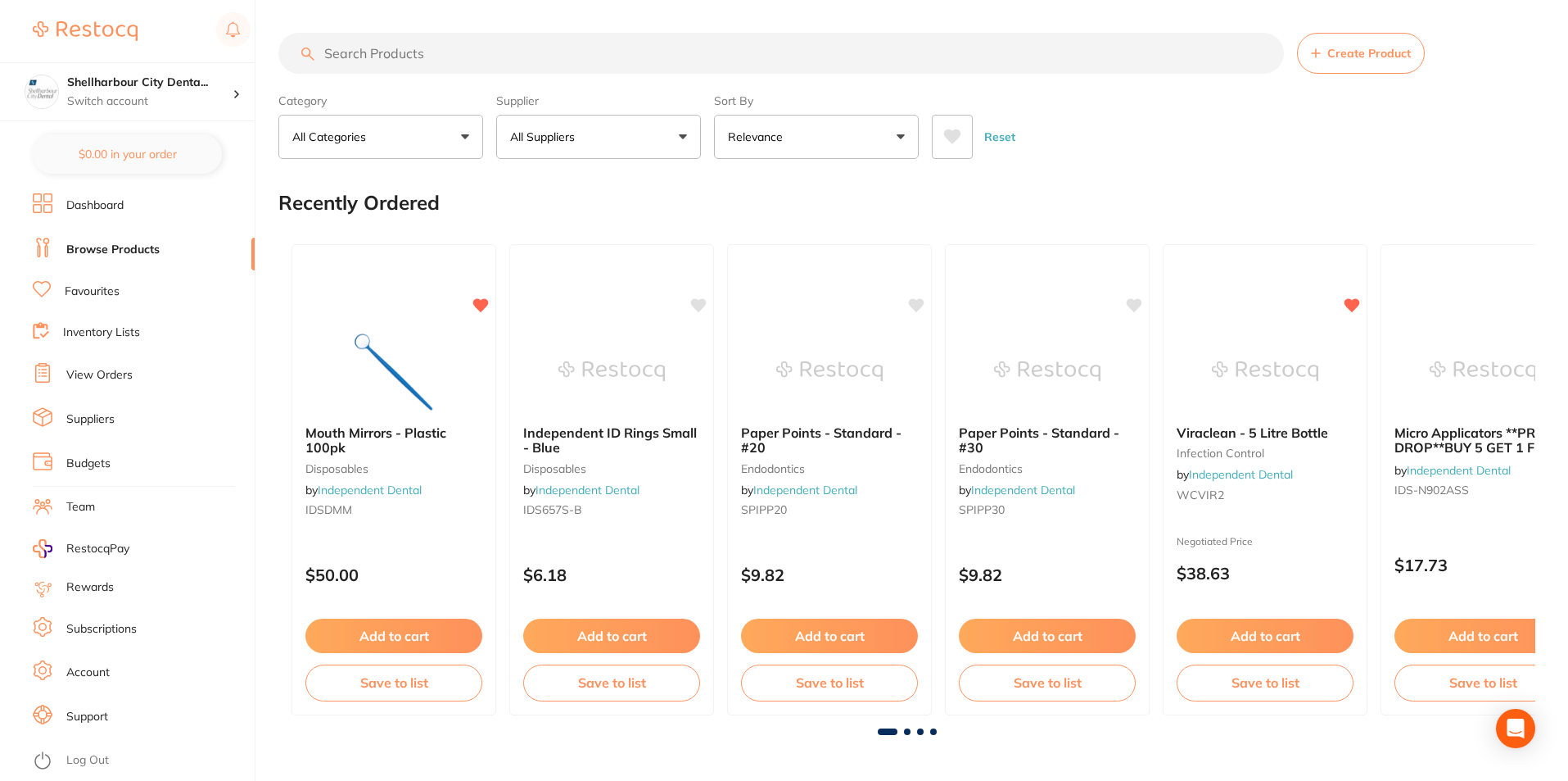
click at [382, 53] on input "search" at bounding box center [782, 53] width 1006 height 41
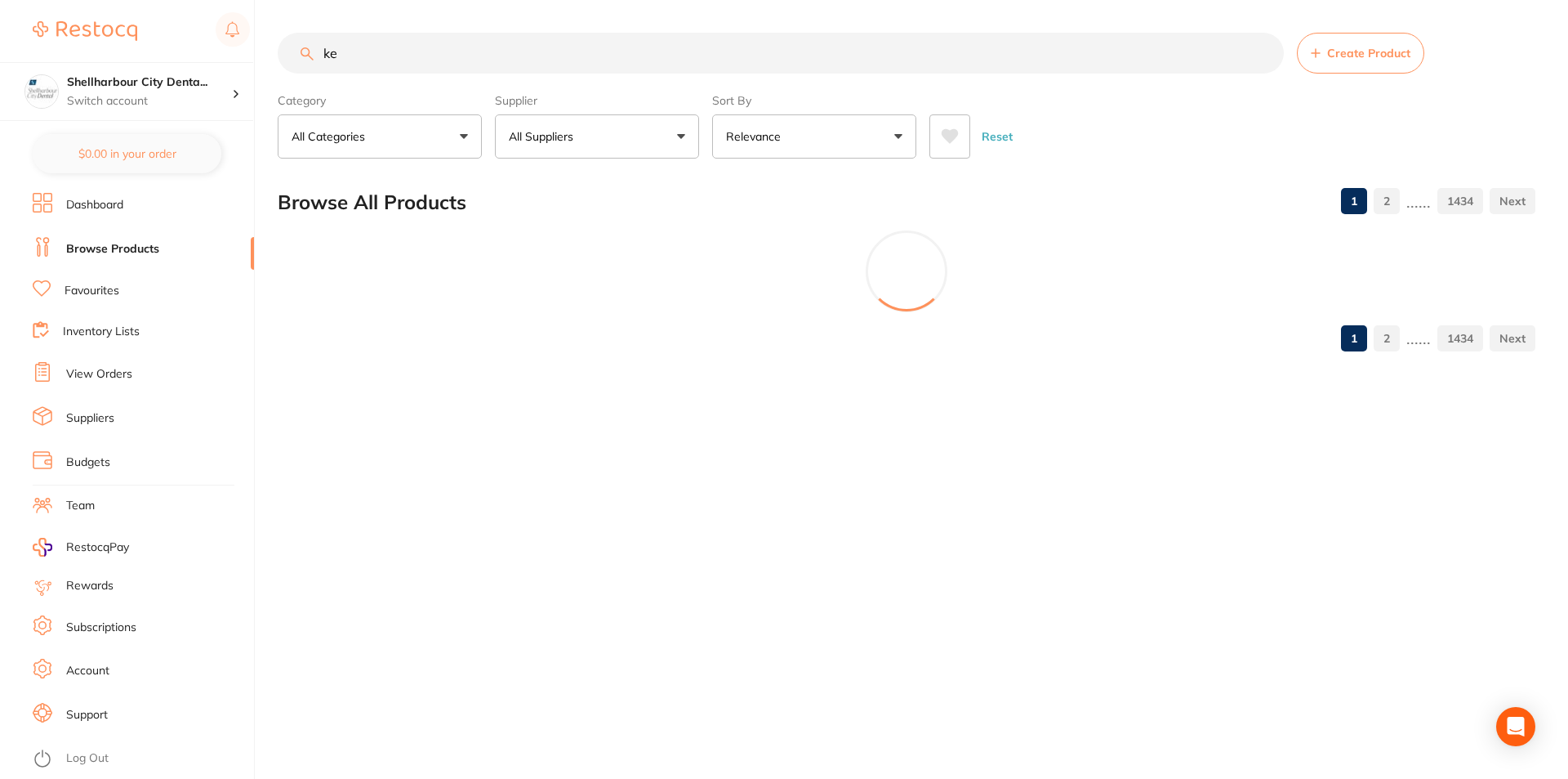
type input "k"
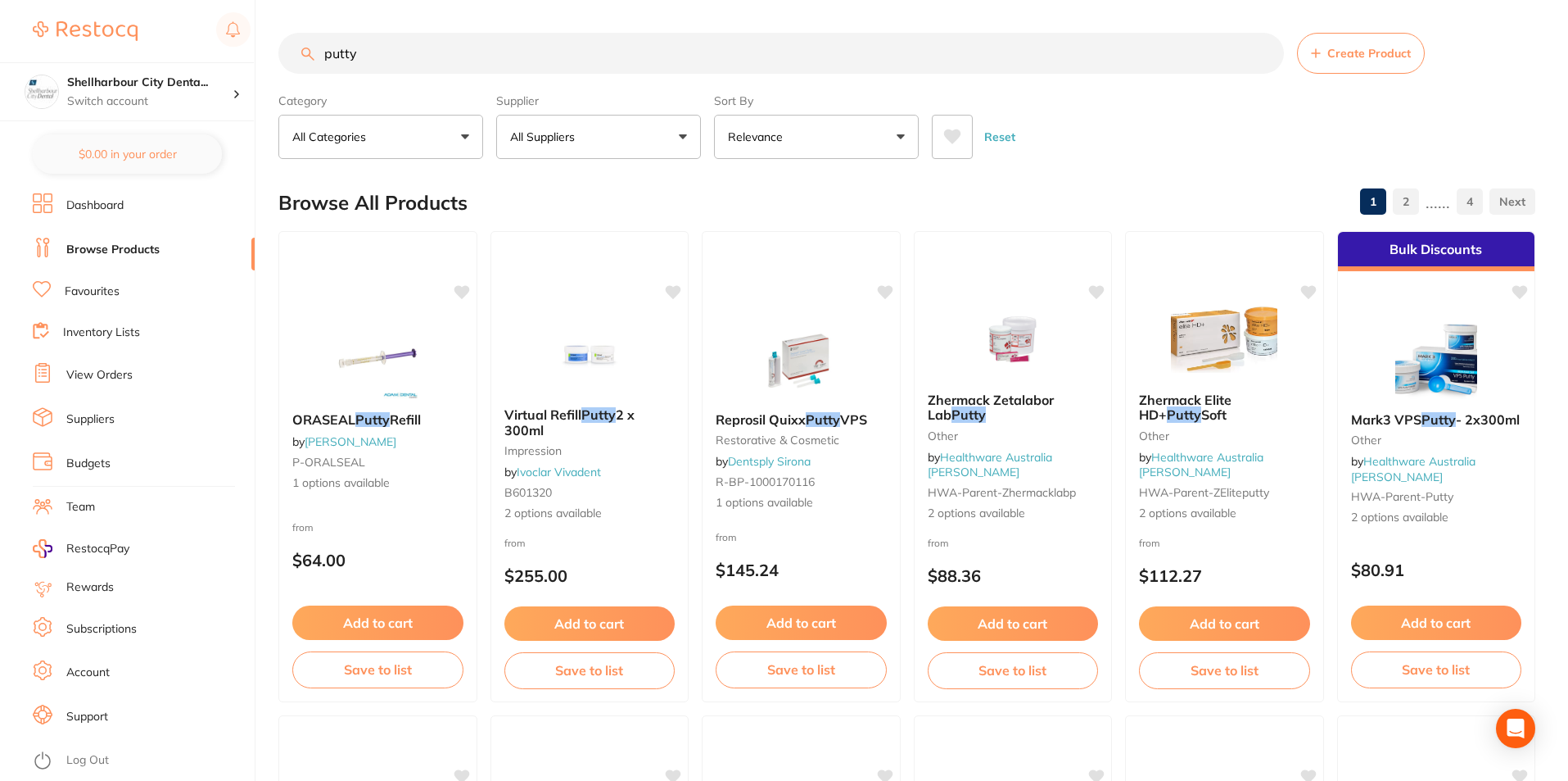
type input "putty"
click at [558, 126] on button "All Suppliers" at bounding box center [598, 137] width 204 height 45
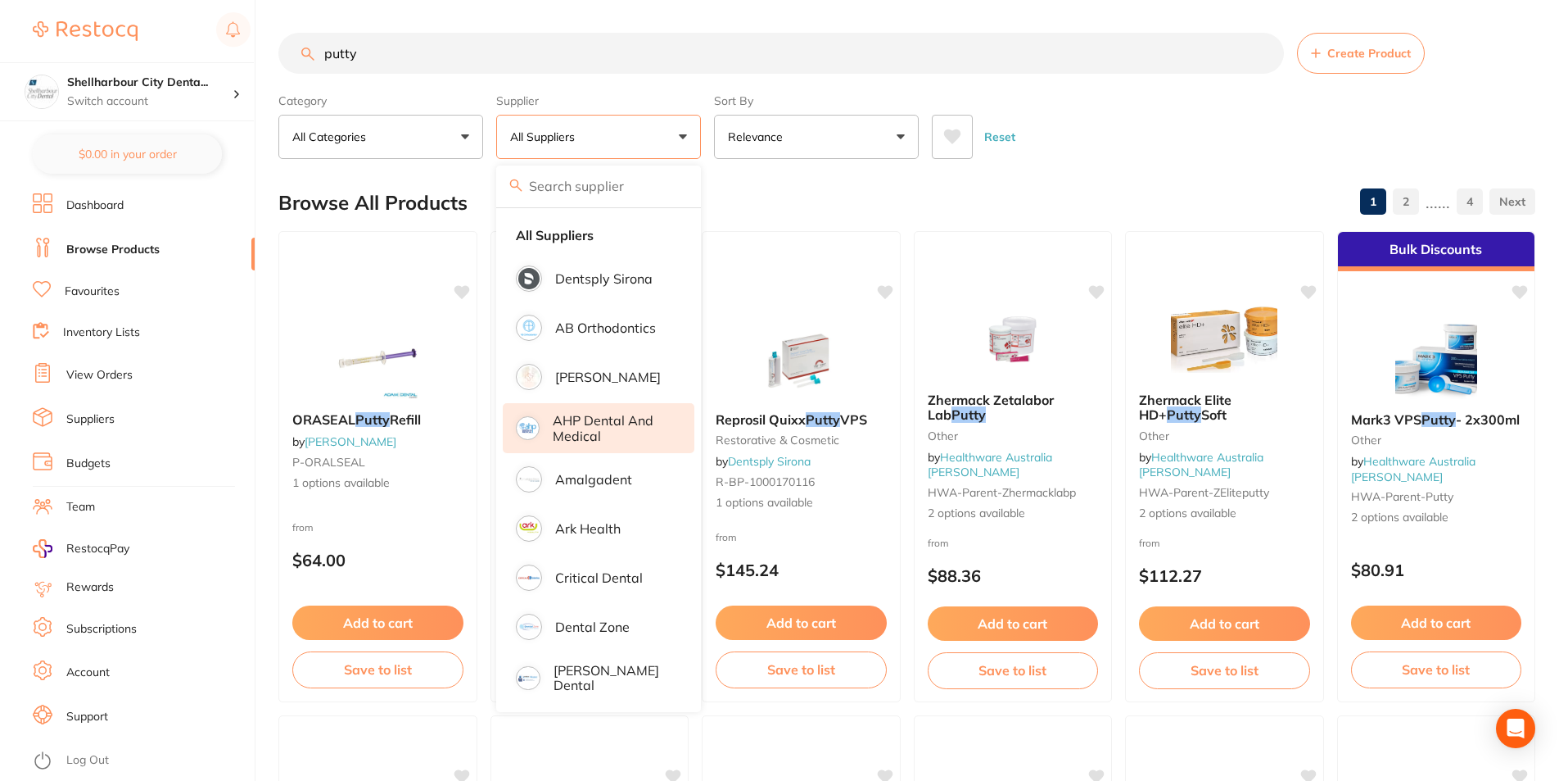
click at [631, 427] on p "AHP Dental and Medical" at bounding box center [612, 428] width 119 height 31
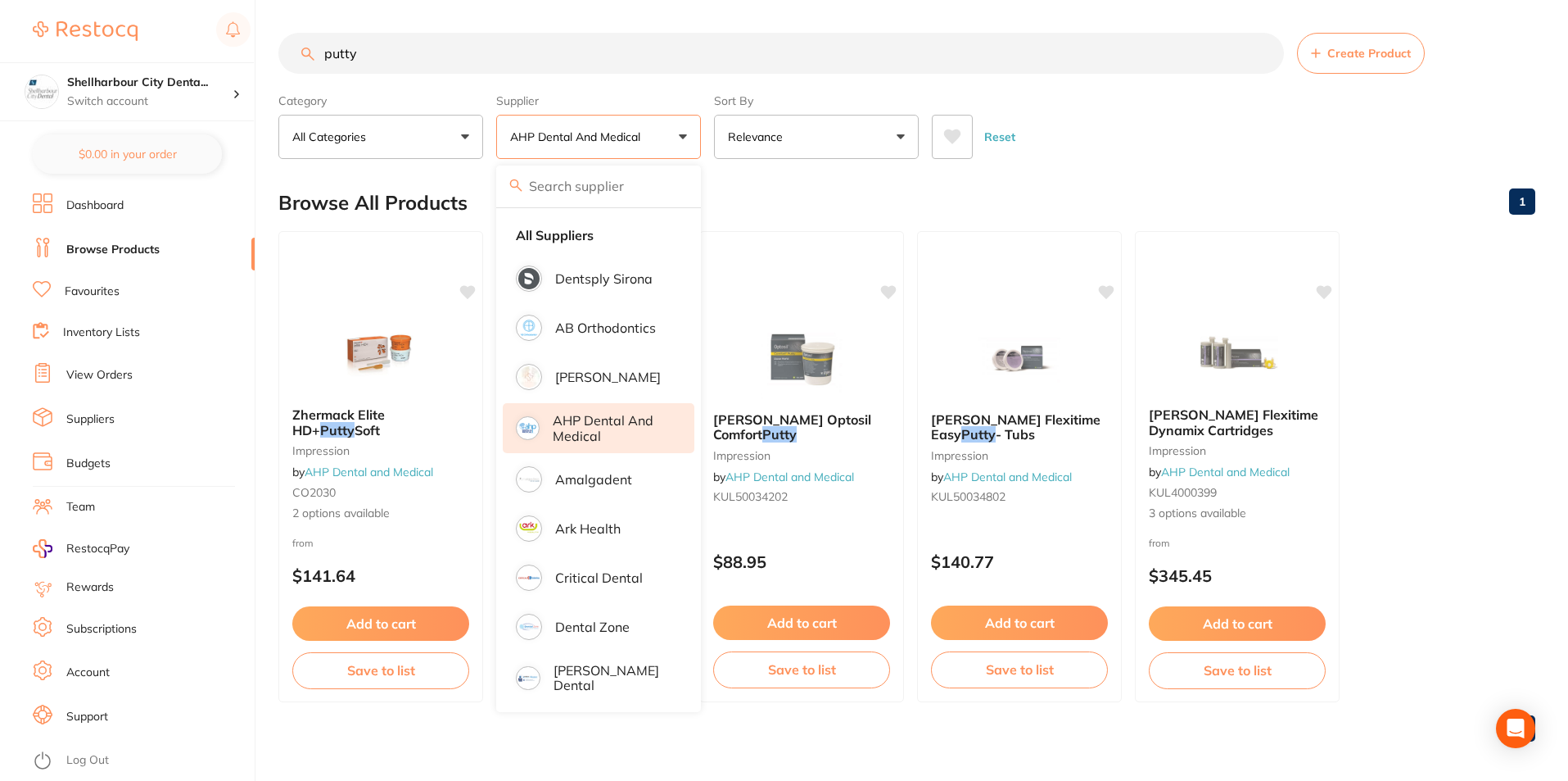
click at [528, 425] on img at bounding box center [527, 428] width 19 height 19
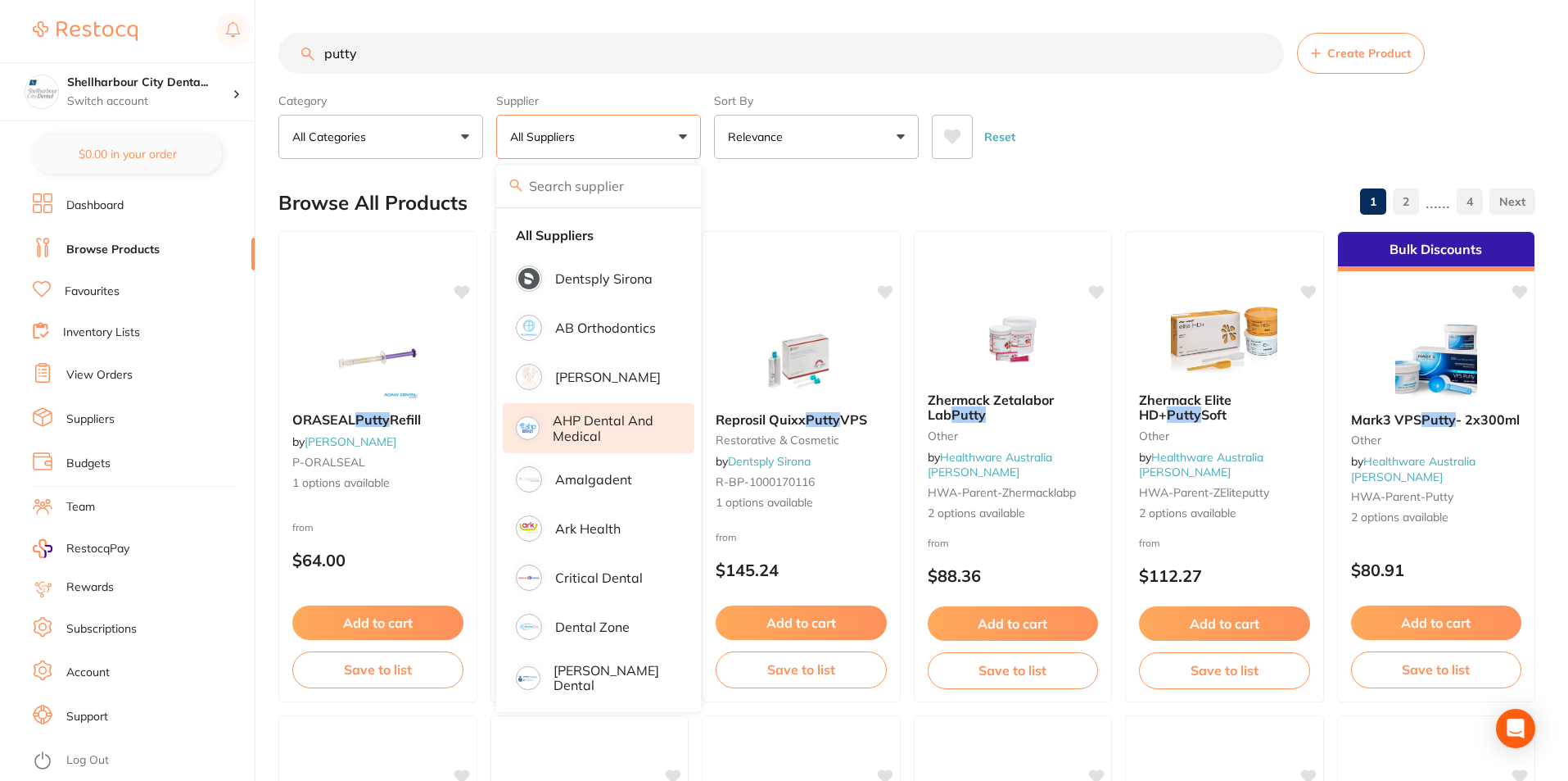
click at [565, 422] on p "AHP Dental and Medical" at bounding box center [612, 428] width 119 height 31
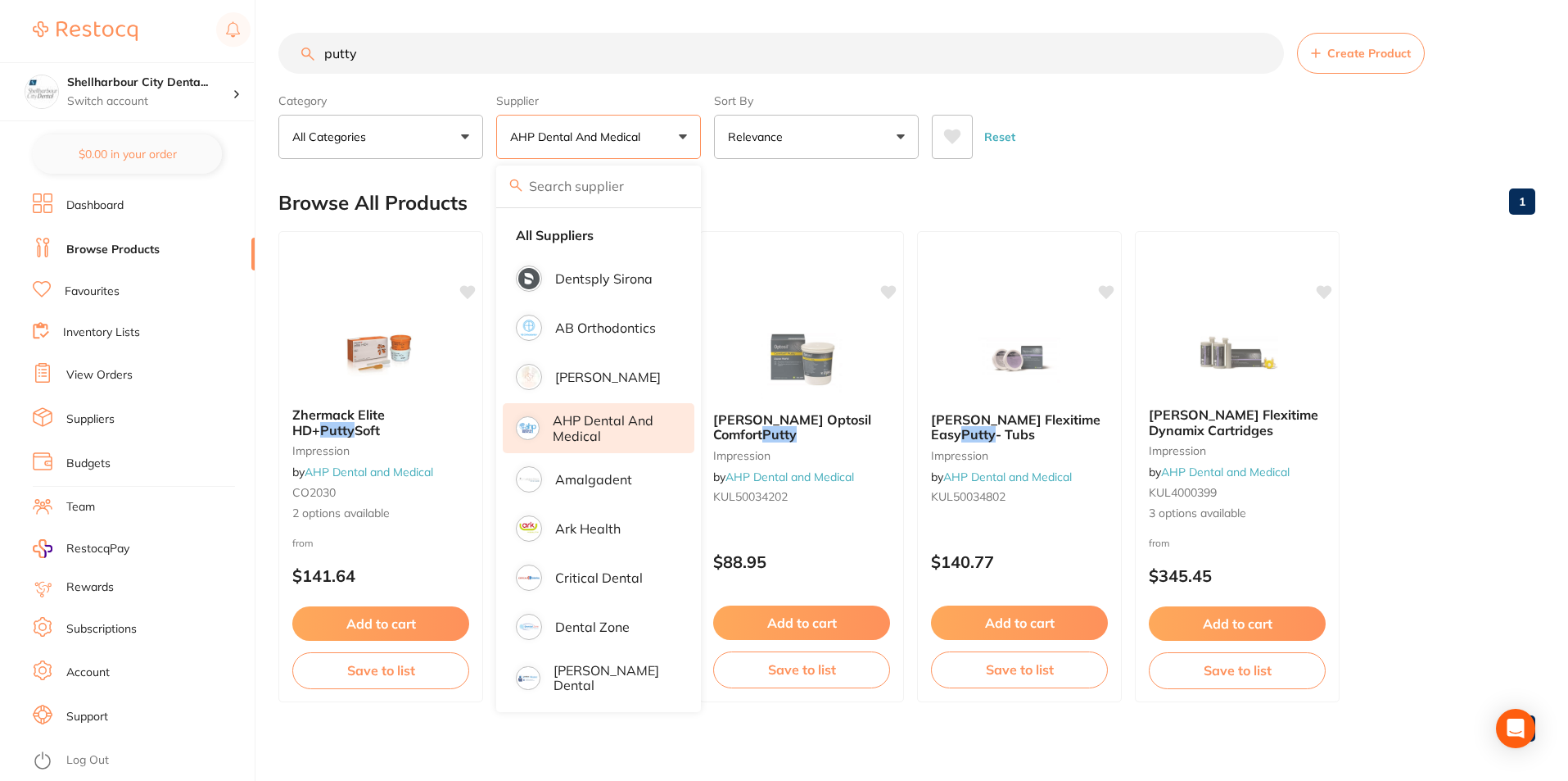
click at [1104, 175] on main "putty Create Product Category All Categories All Categories impression Clear Ca…" at bounding box center [923, 393] width 1289 height 787
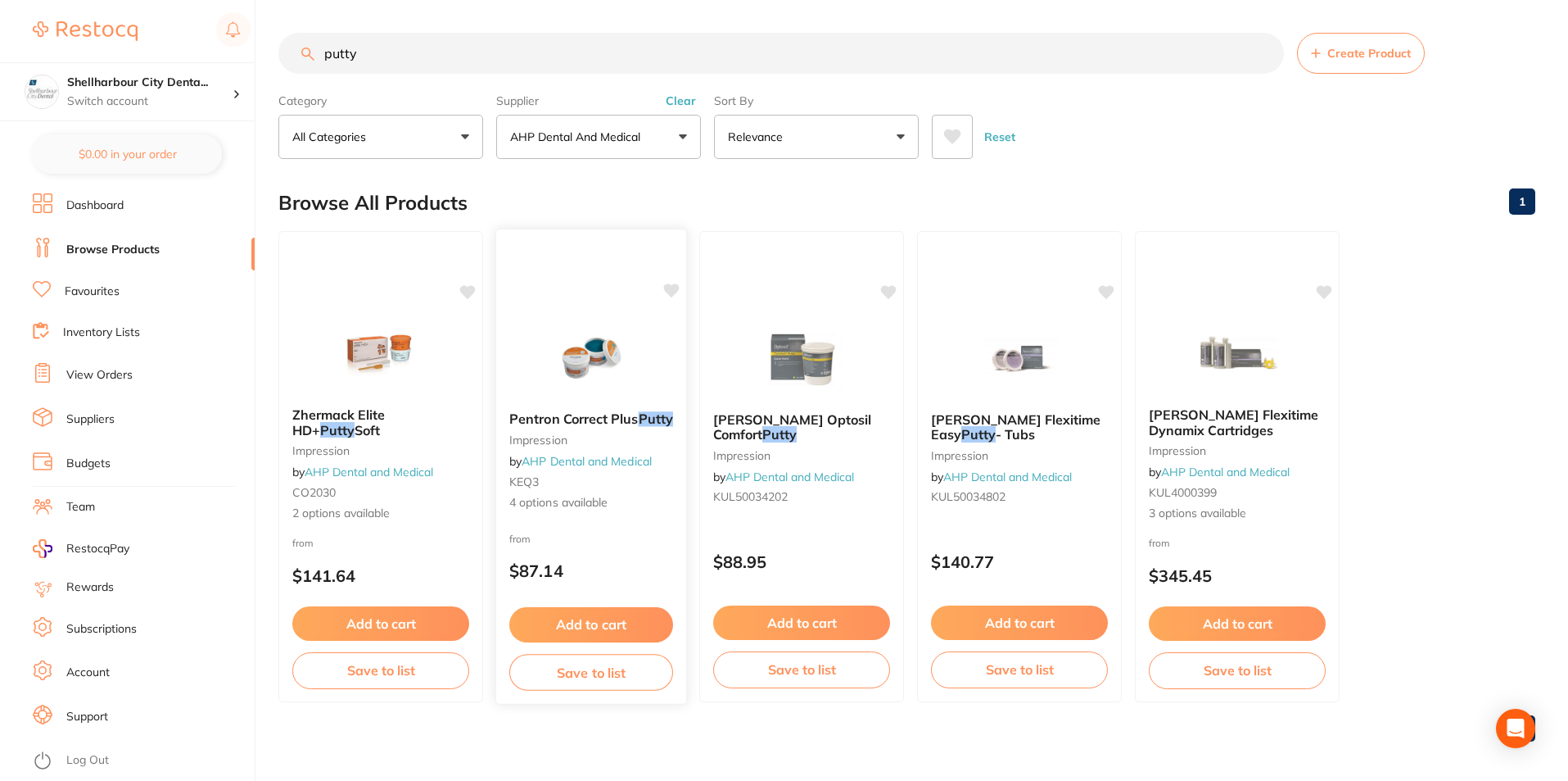
click at [636, 486] on small "KEQ3" at bounding box center [590, 481] width 164 height 13
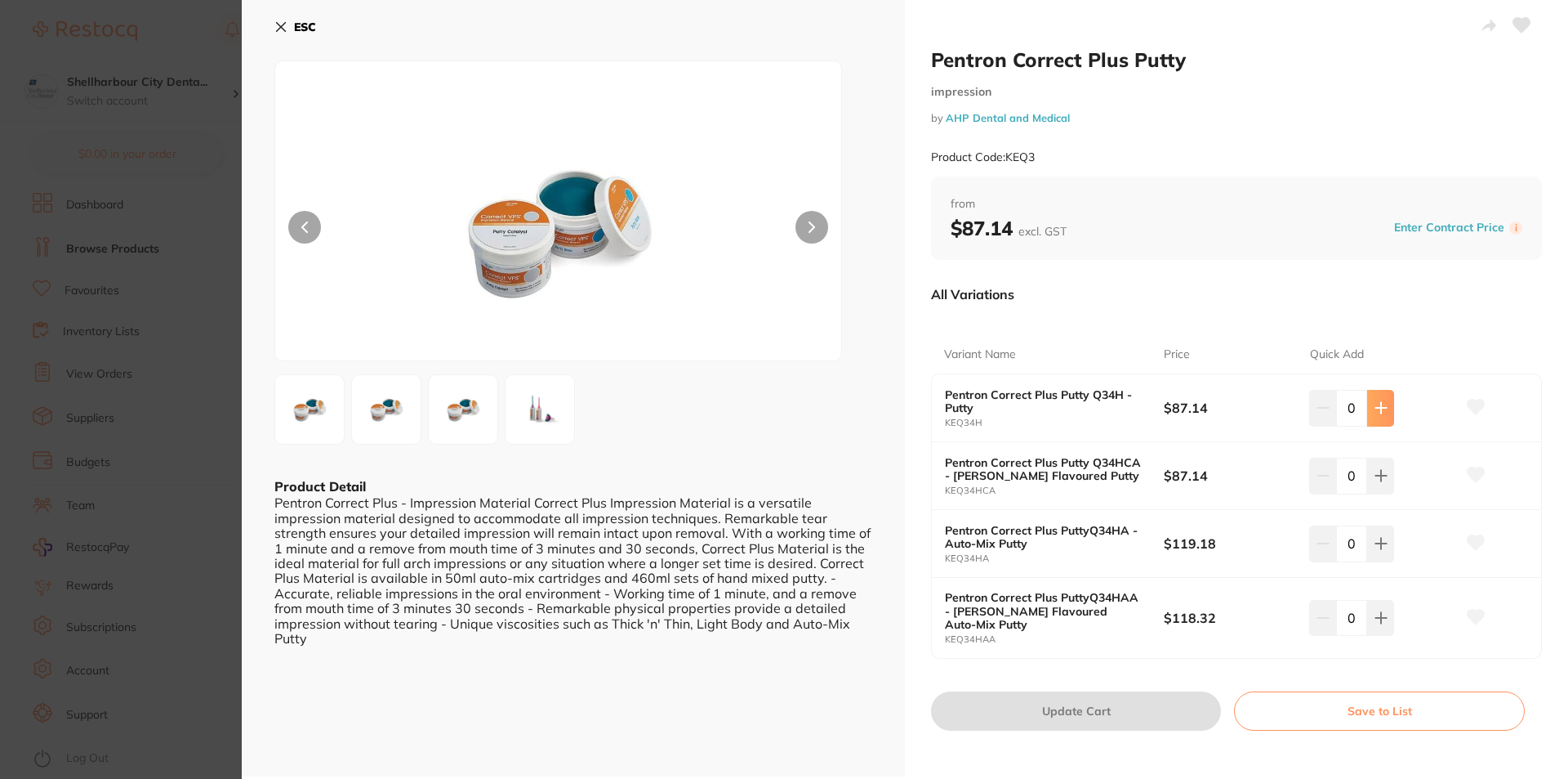
click at [1387, 409] on button at bounding box center [1380, 408] width 27 height 36
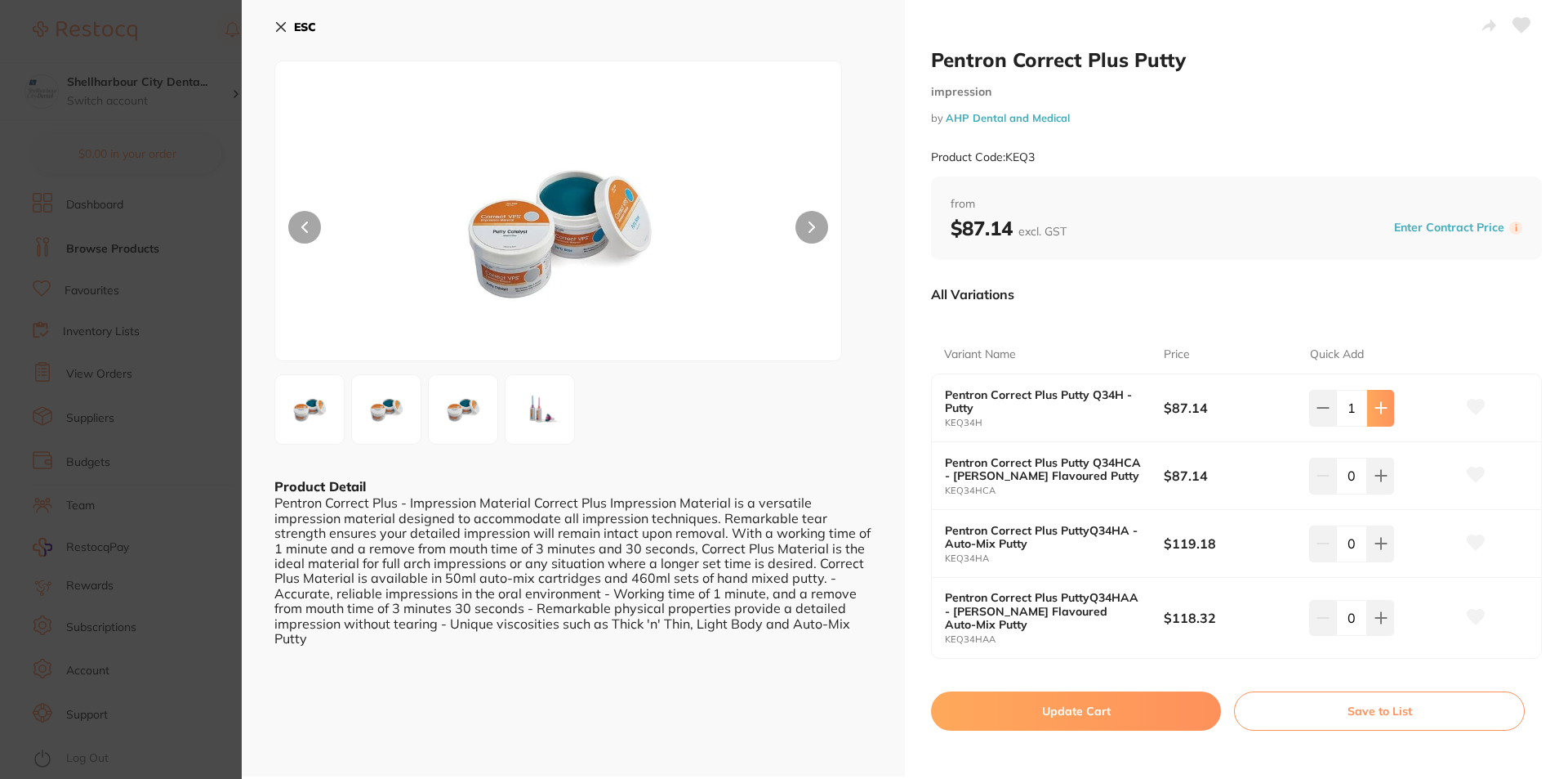
click at [1385, 410] on button at bounding box center [1380, 408] width 27 height 36
type input "2"
click at [1078, 704] on button "Update Cart" at bounding box center [1075, 711] width 290 height 40
checkbox input "false"
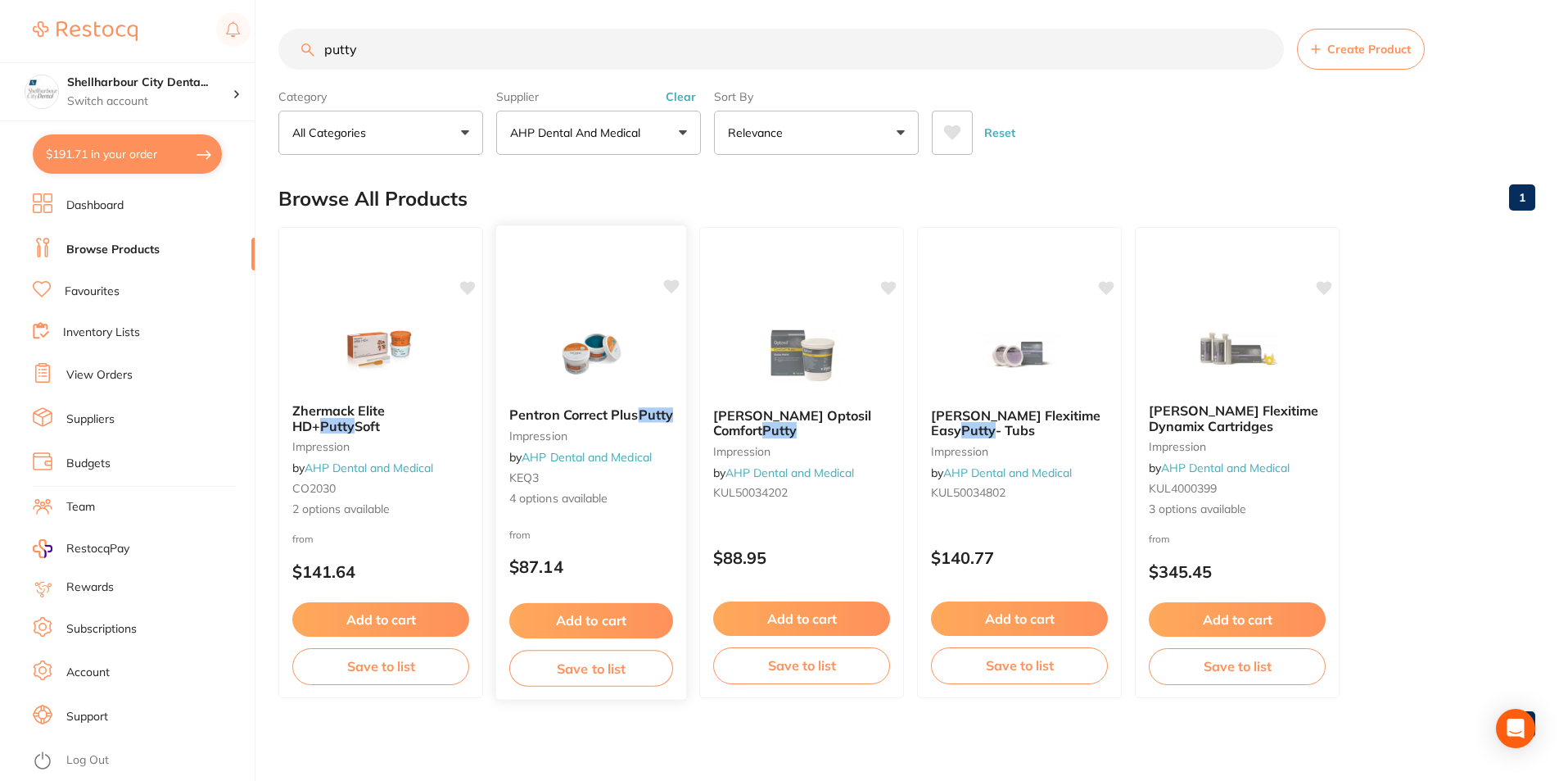
scroll to position [7, 0]
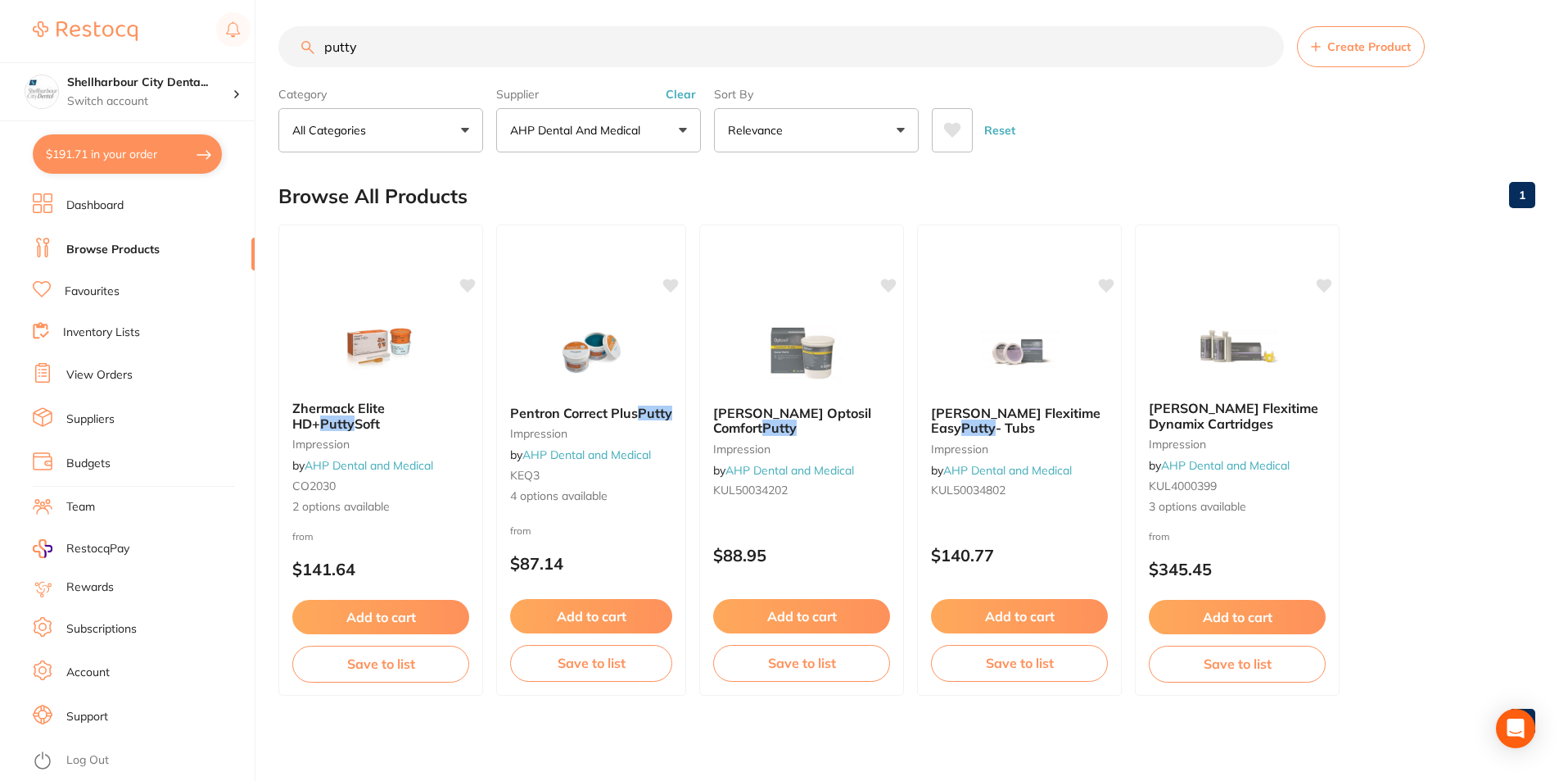
drag, startPoint x: 396, startPoint y: 56, endPoint x: 271, endPoint y: 55, distance: 125.0
click at [271, 55] on div "$191.71 Shellharbour City Denta... Switch account Shellharbour City Dental $191…" at bounding box center [784, 383] width 1568 height 781
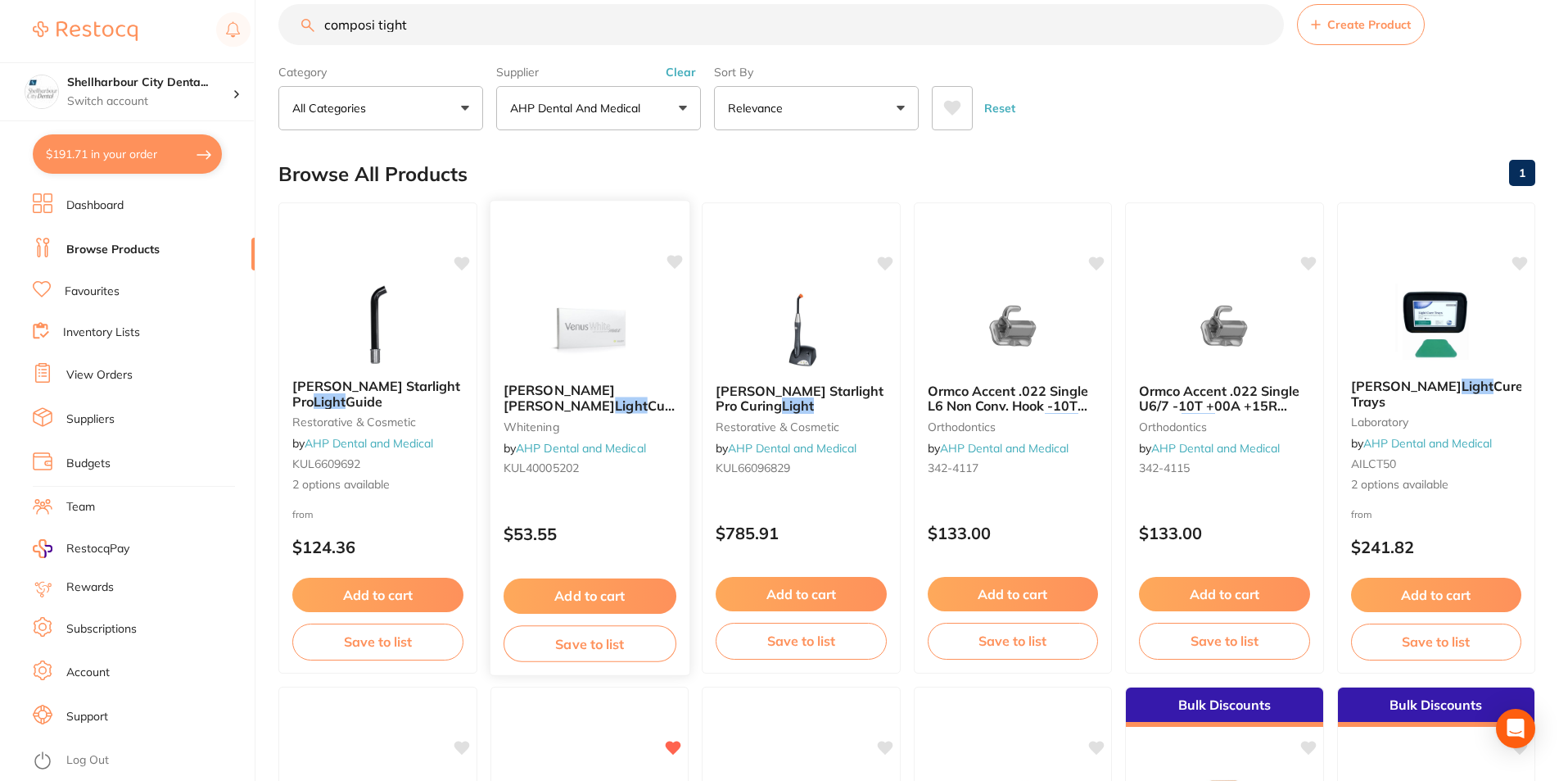
scroll to position [0, 0]
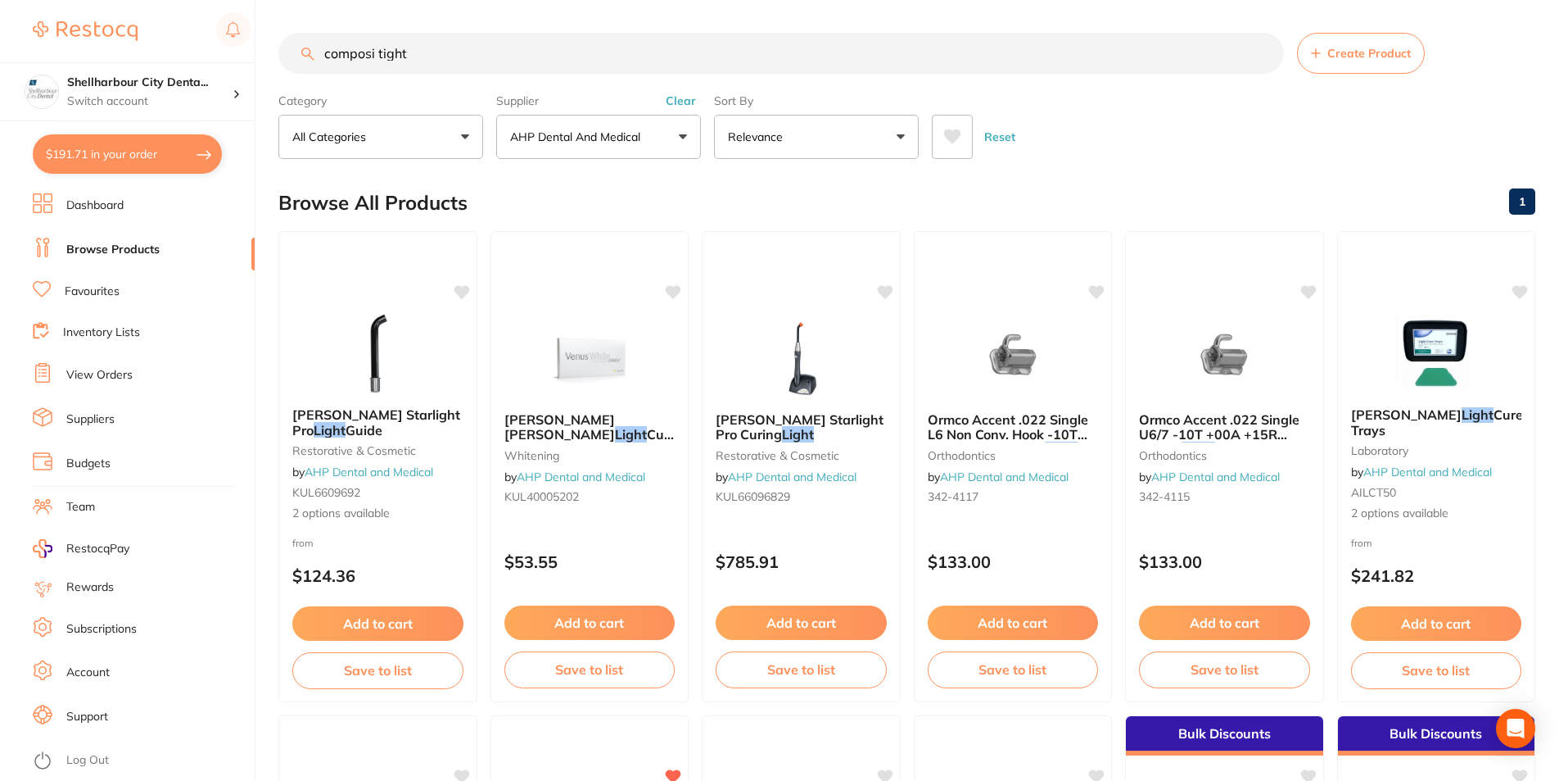
type input "composi tight"
click at [589, 134] on p "AHP Dental and Medical" at bounding box center [578, 137] width 137 height 17
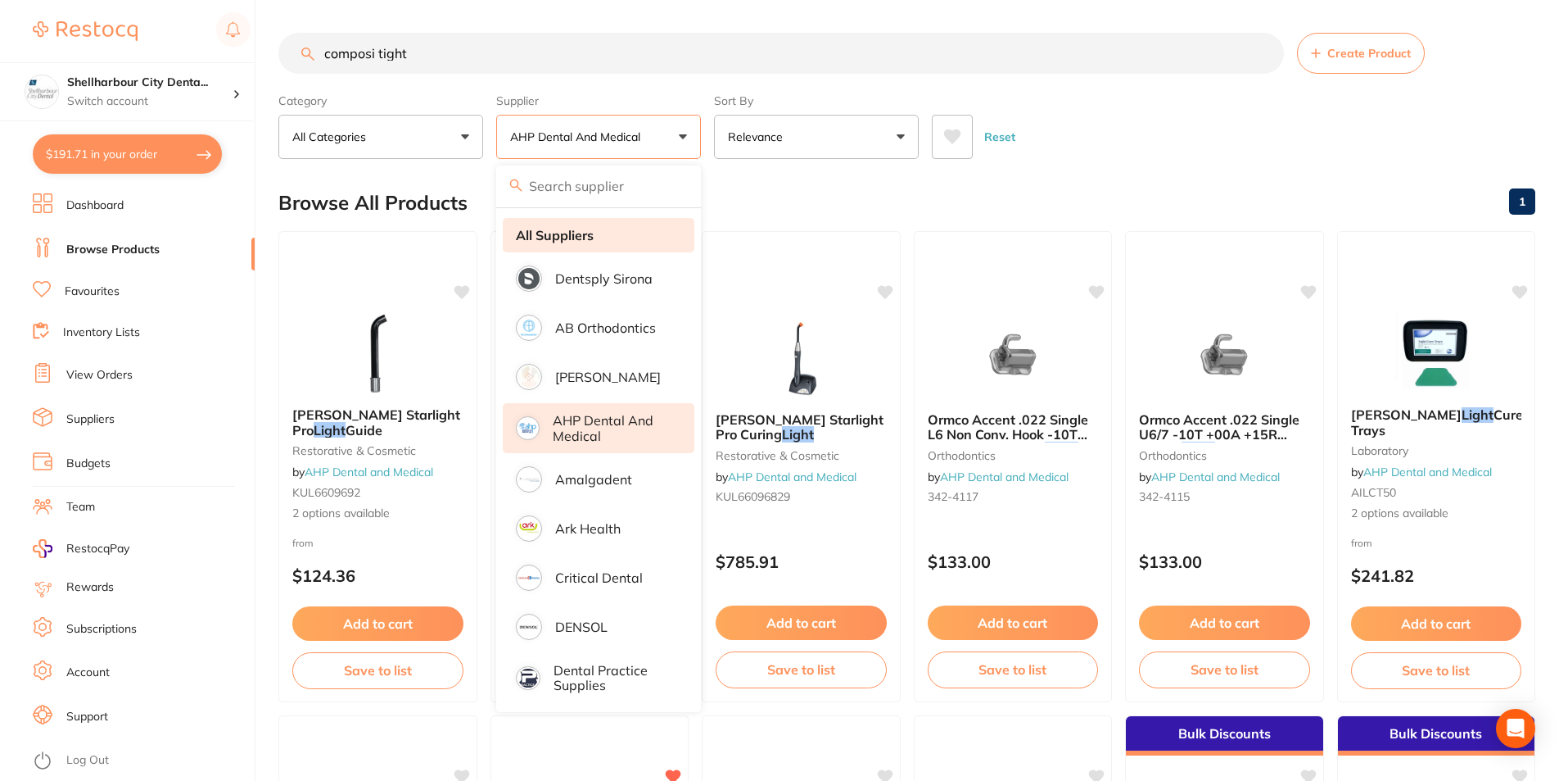
click at [568, 240] on strong "All Suppliers" at bounding box center [554, 234] width 77 height 15
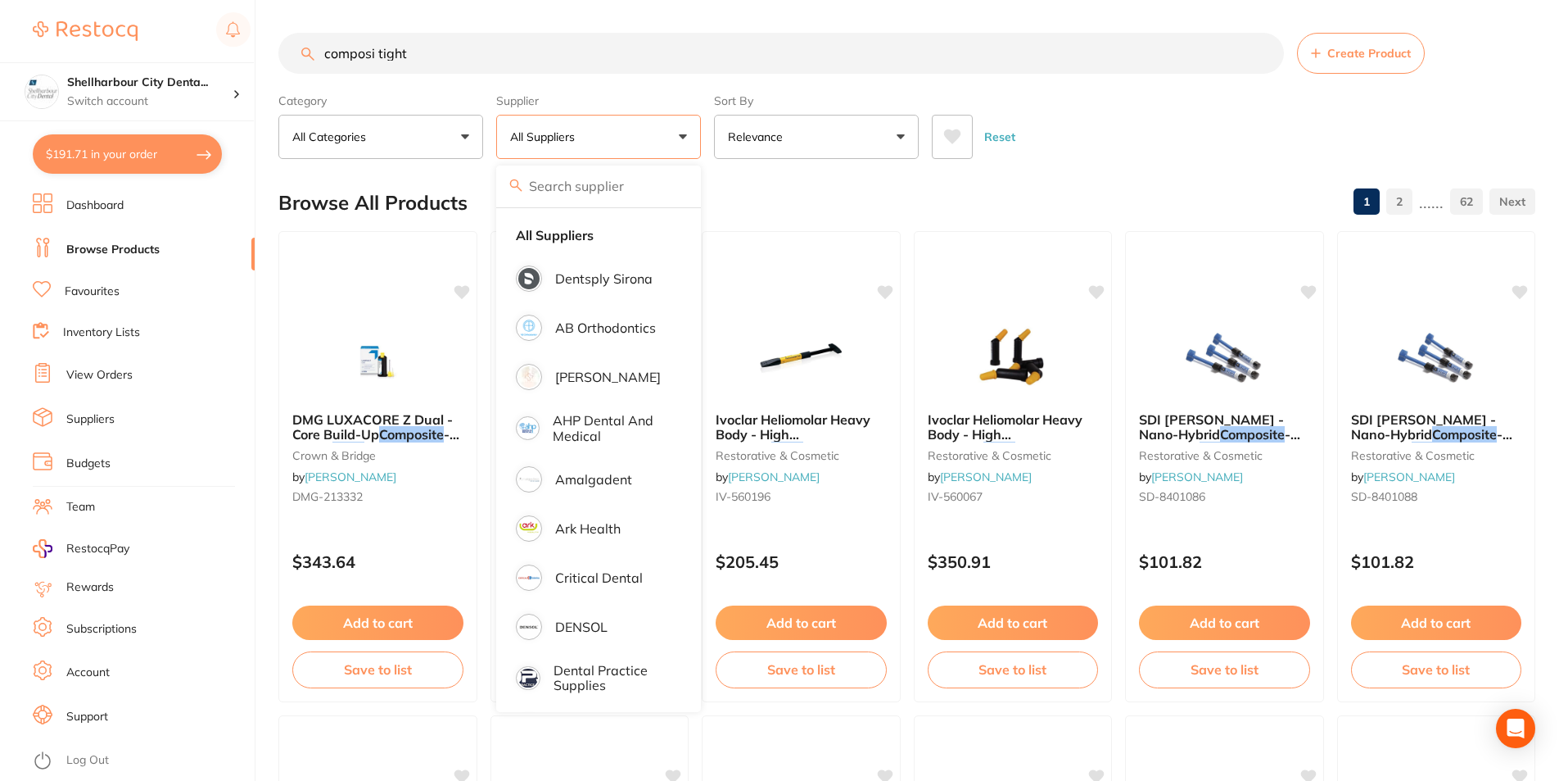
click at [1085, 94] on div "Category All Categories All Categories 3D Printing anaesthetic burs CAD/CAM cro…" at bounding box center [906, 122] width 1257 height 72
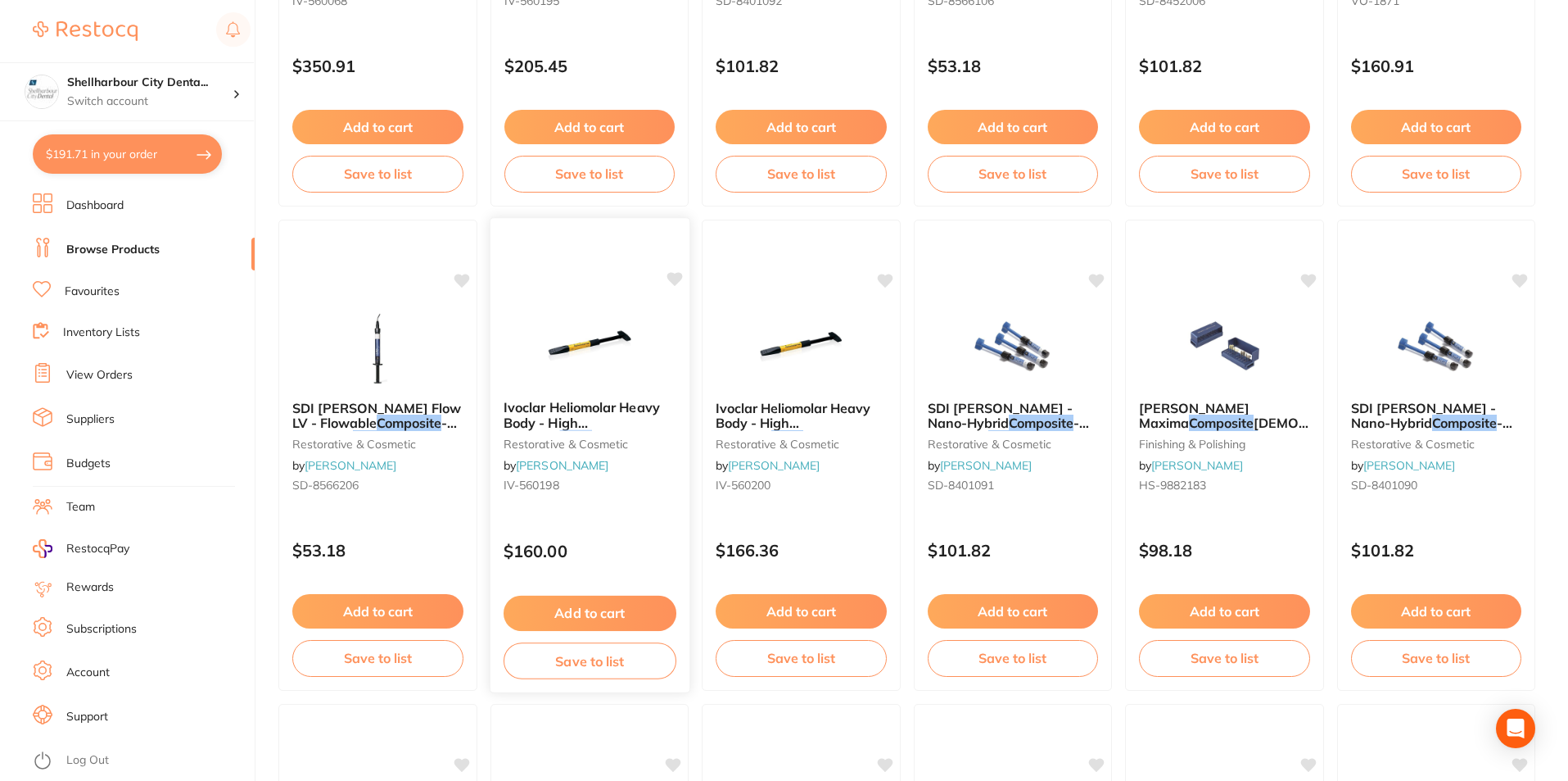
scroll to position [767, 0]
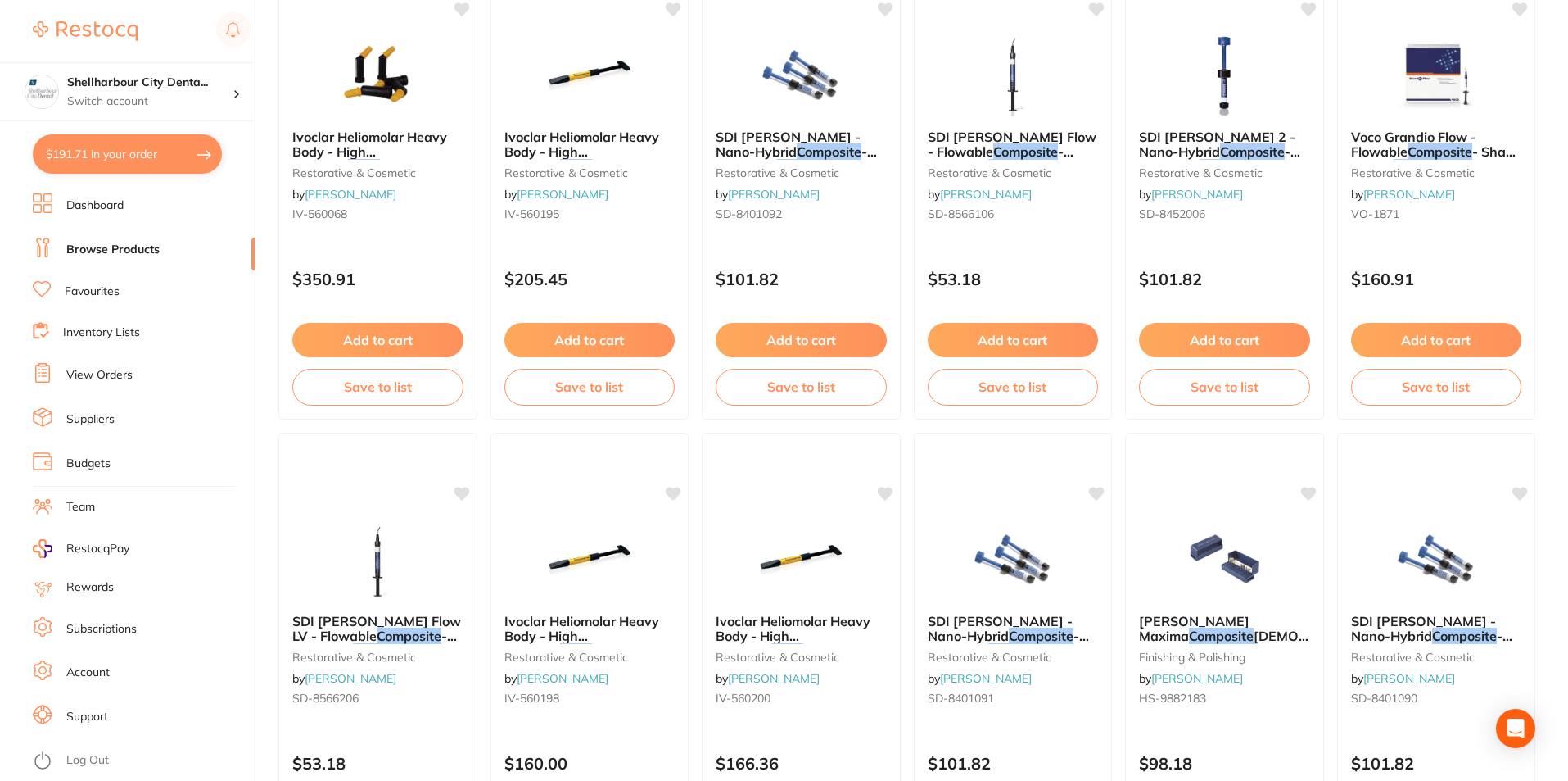
click at [86, 251] on link "Browse Products" at bounding box center [113, 249] width 93 height 17
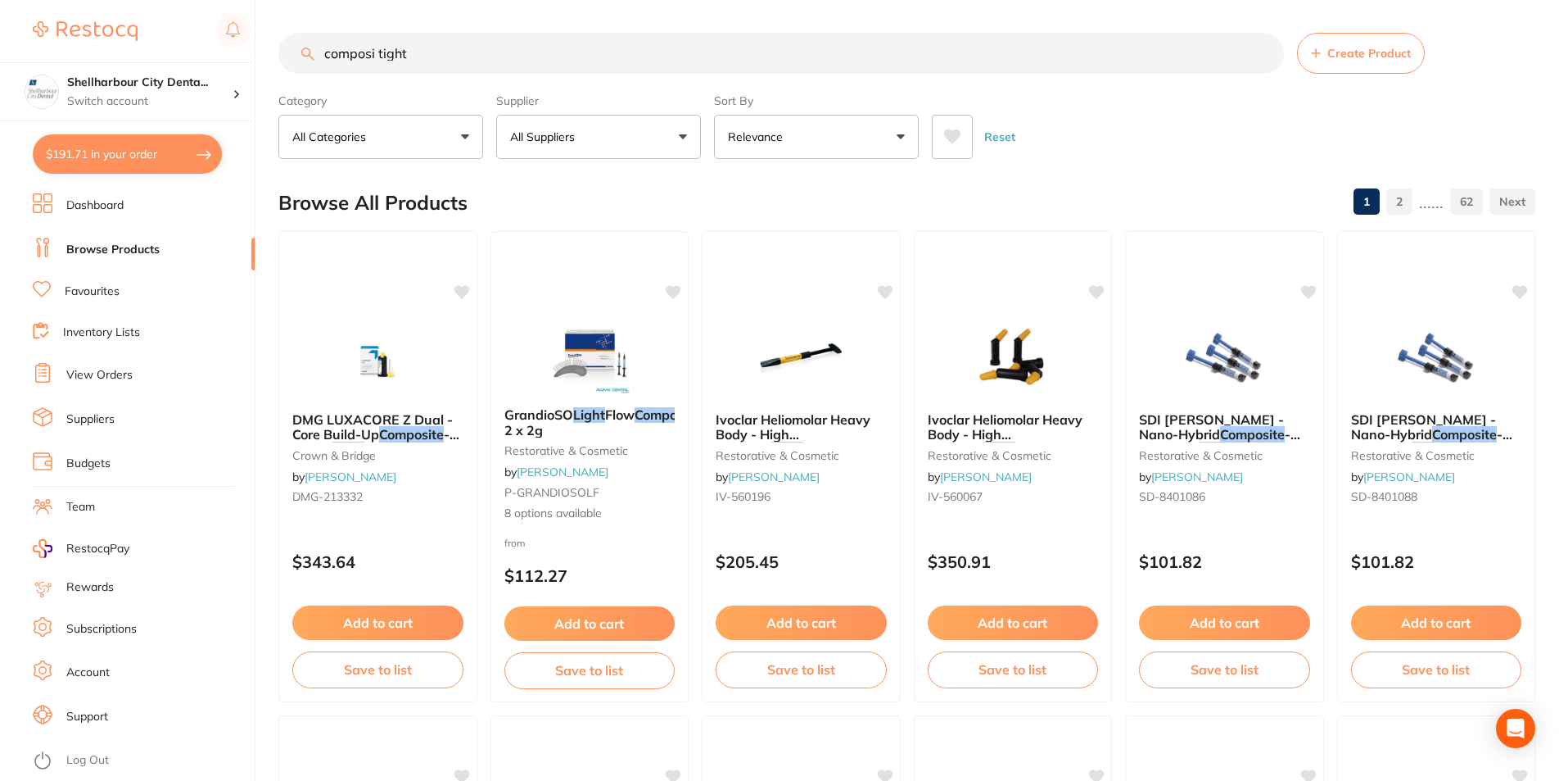
click at [96, 202] on link "Dashboard" at bounding box center [95, 205] width 58 height 17
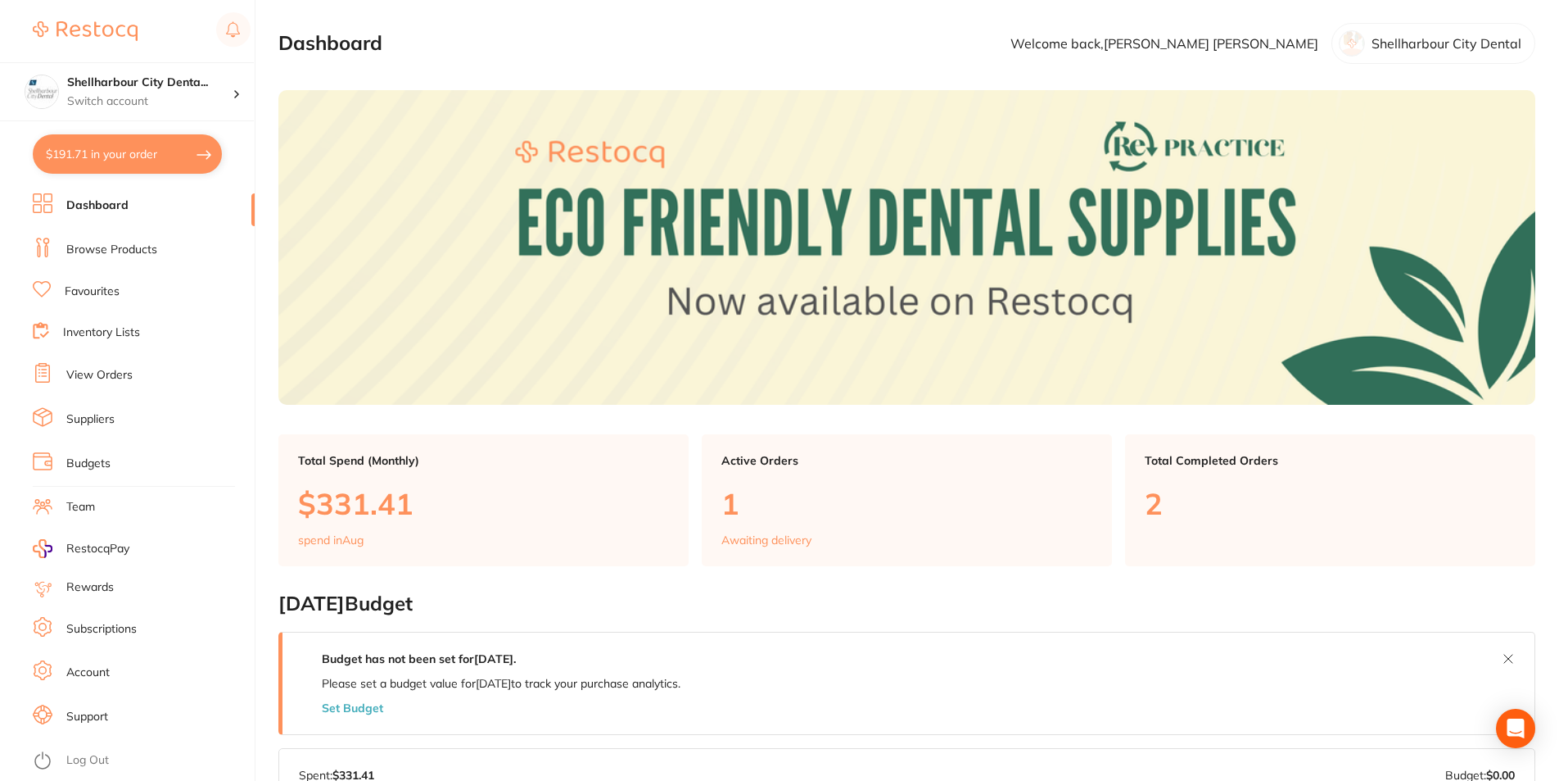
click at [106, 251] on link "Browse Products" at bounding box center [112, 249] width 91 height 17
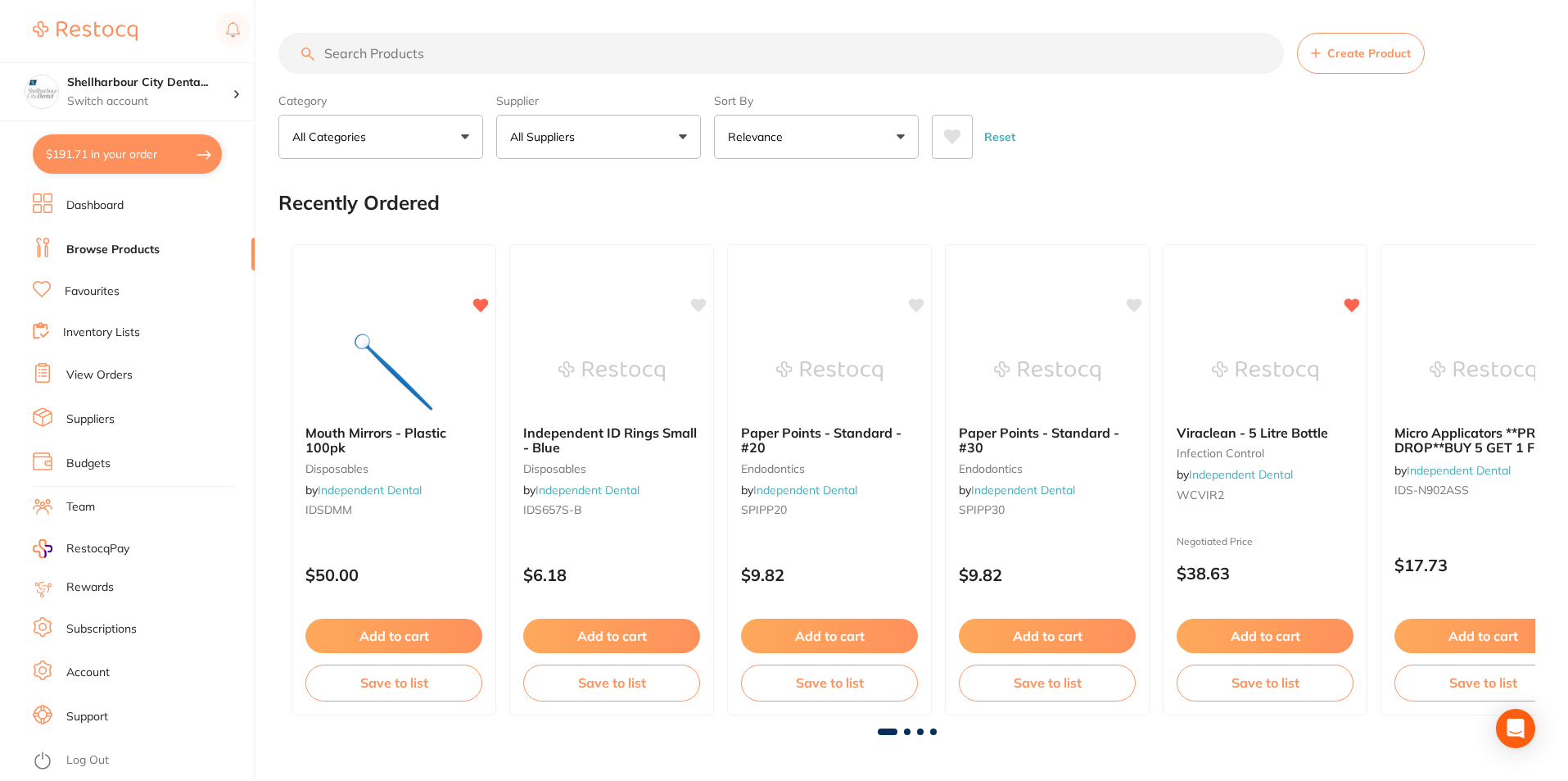
click at [379, 52] on input "search" at bounding box center [782, 53] width 1006 height 41
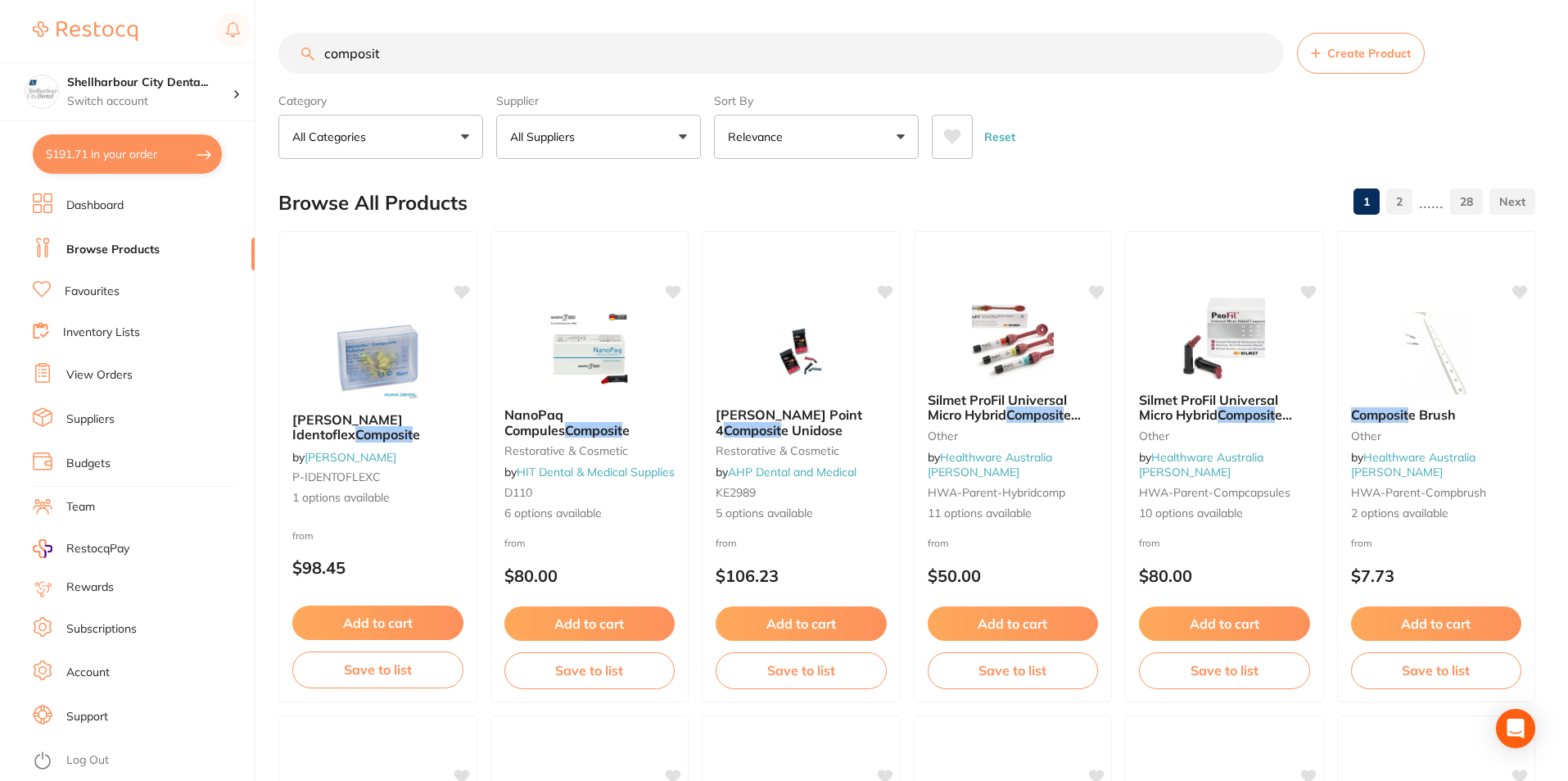
drag, startPoint x: 433, startPoint y: 62, endPoint x: 258, endPoint y: 62, distance: 175.0
click at [258, 62] on div "$191.71 Shellharbour City Denta... Switch account Shellharbour City Dental $191…" at bounding box center [784, 390] width 1568 height 781
type input "garisson"
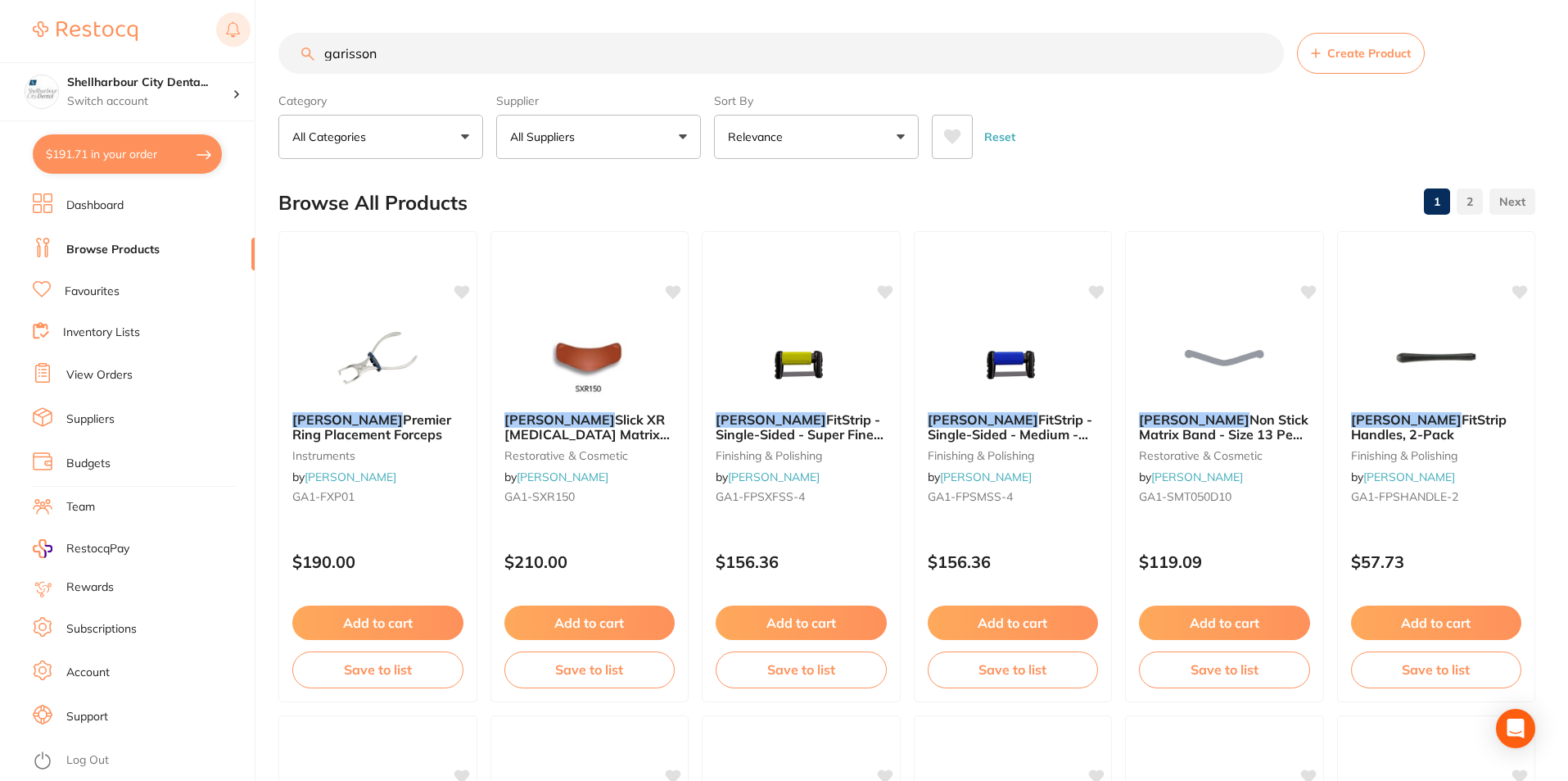
drag, startPoint x: 416, startPoint y: 59, endPoint x: 248, endPoint y: 35, distance: 169.7
click at [248, 35] on div "$191.71 Shellharbour City Denta... Switch account Shellharbour City Dental $191…" at bounding box center [784, 390] width 1568 height 781
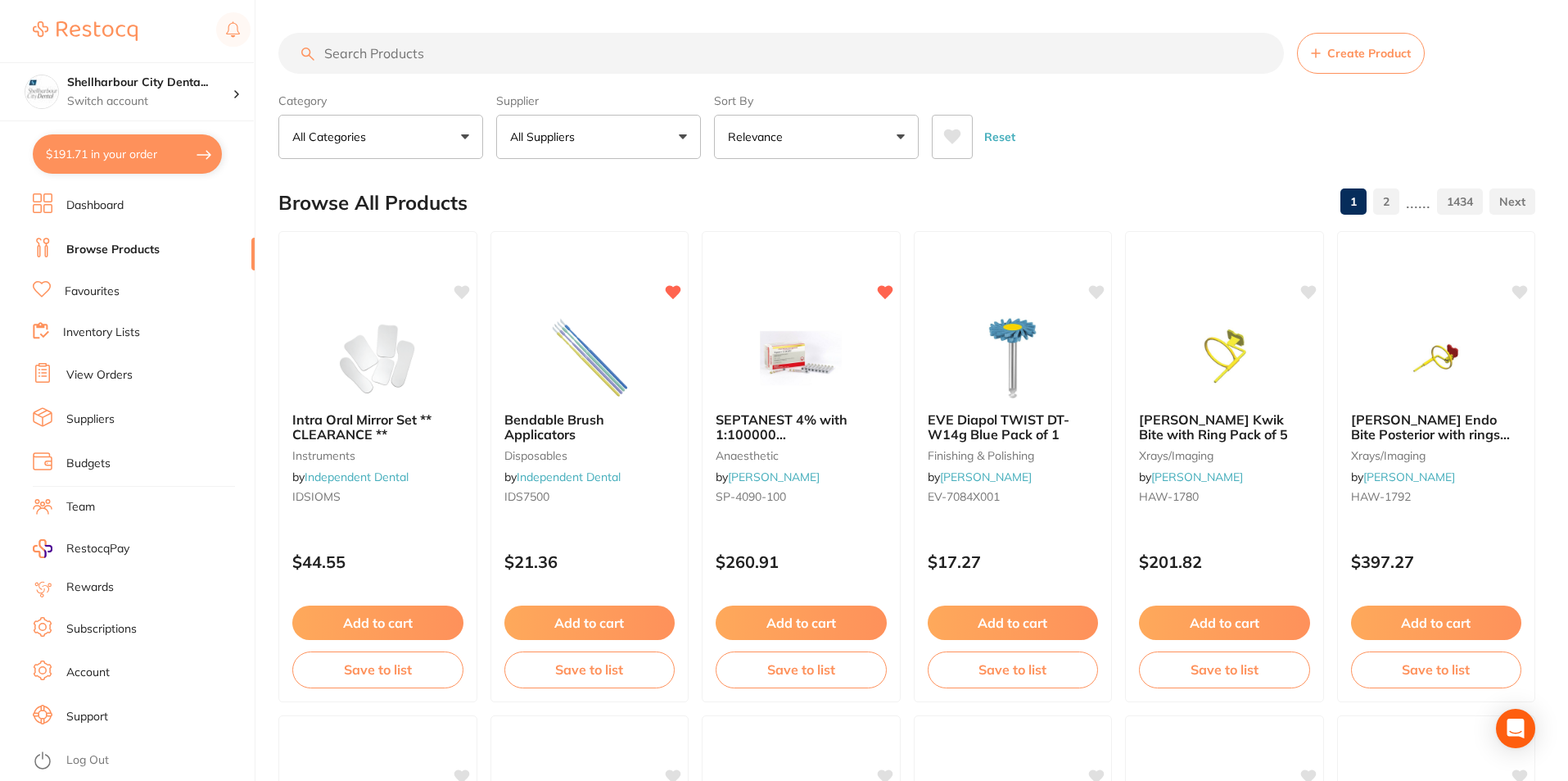
click at [62, 285] on li "Favourites" at bounding box center [144, 291] width 222 height 21
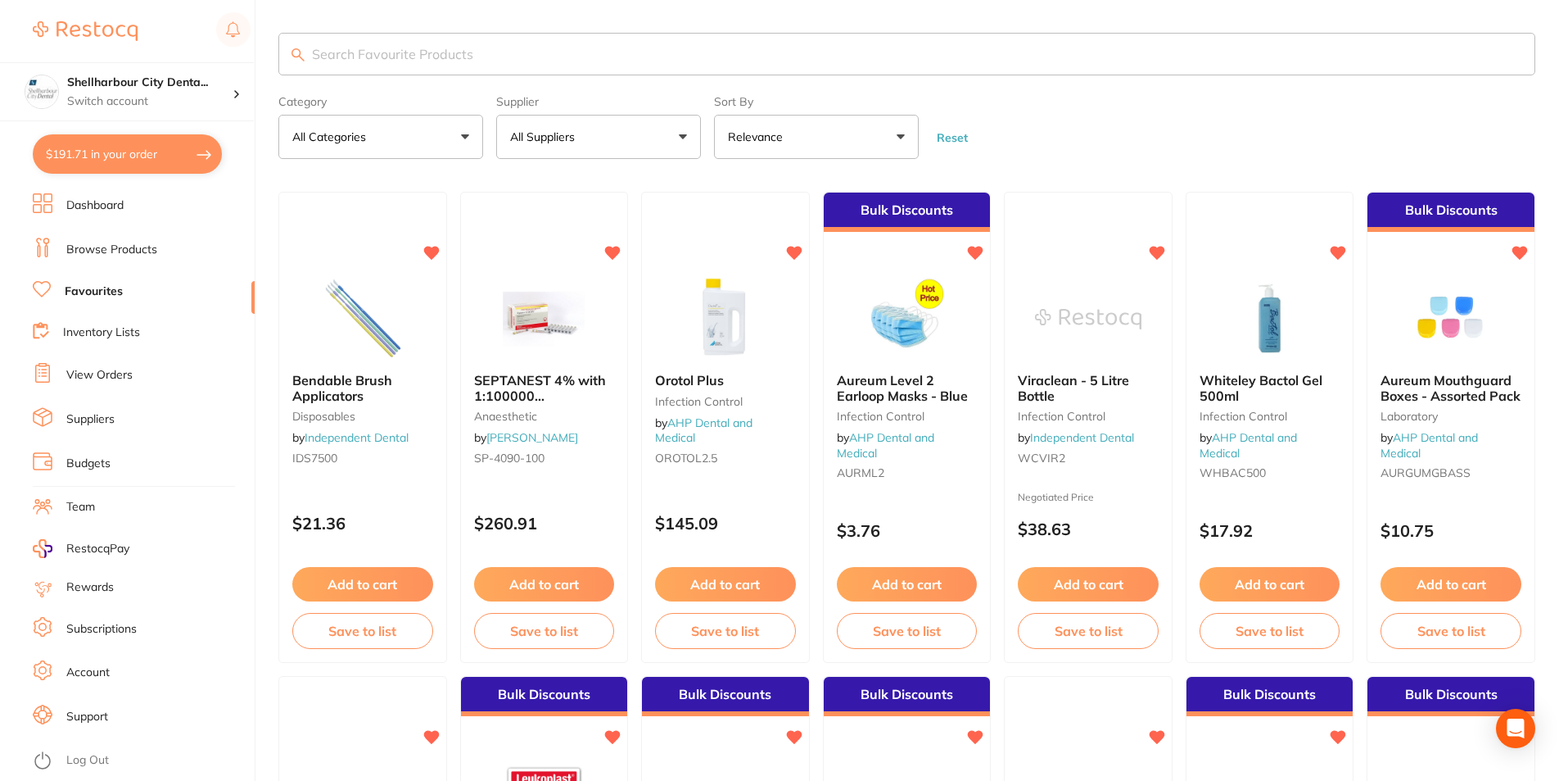
click at [561, 126] on button "All Suppliers" at bounding box center [598, 137] width 204 height 45
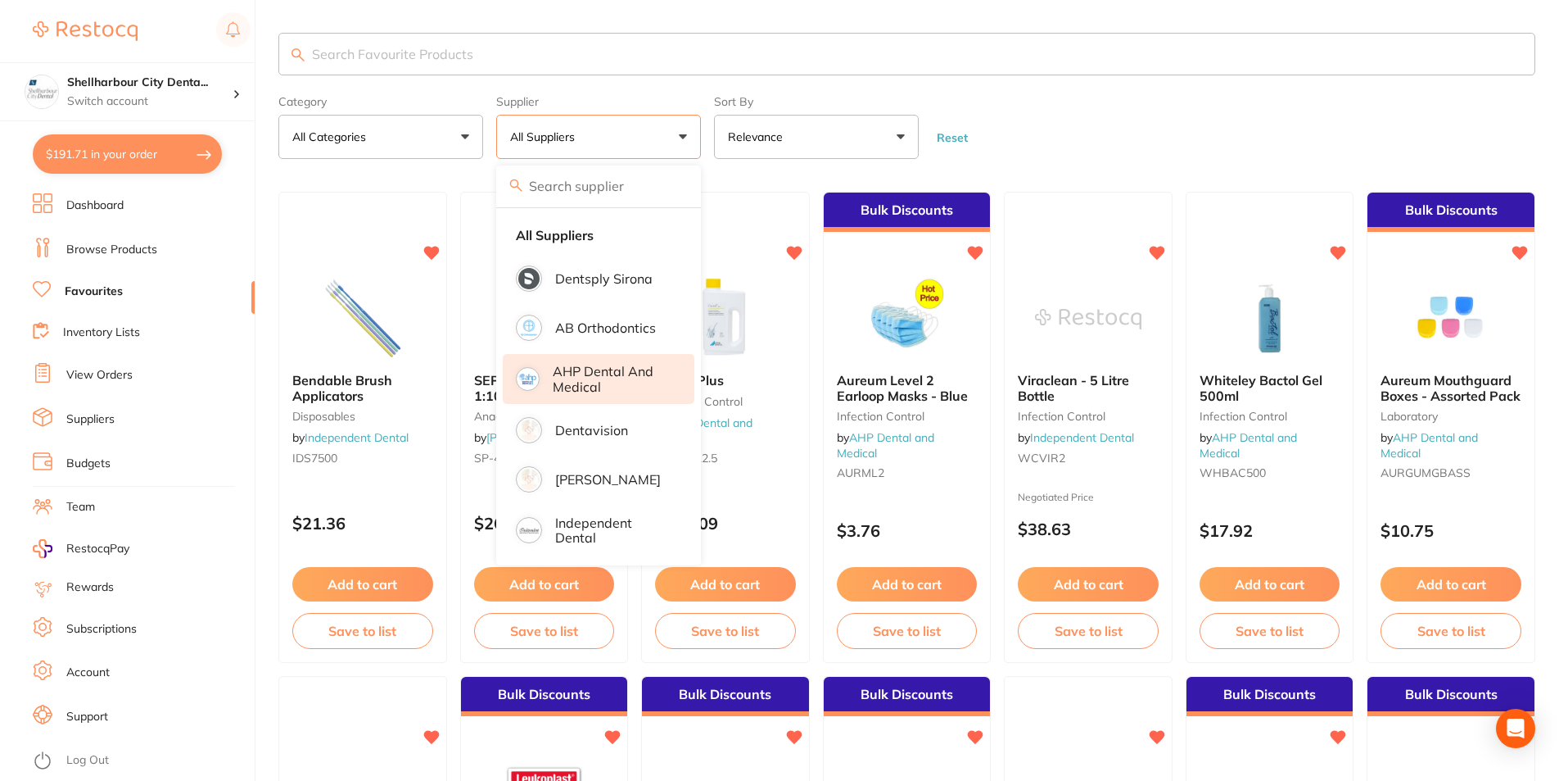
click at [590, 382] on p "AHP Dental and Medical" at bounding box center [612, 378] width 119 height 31
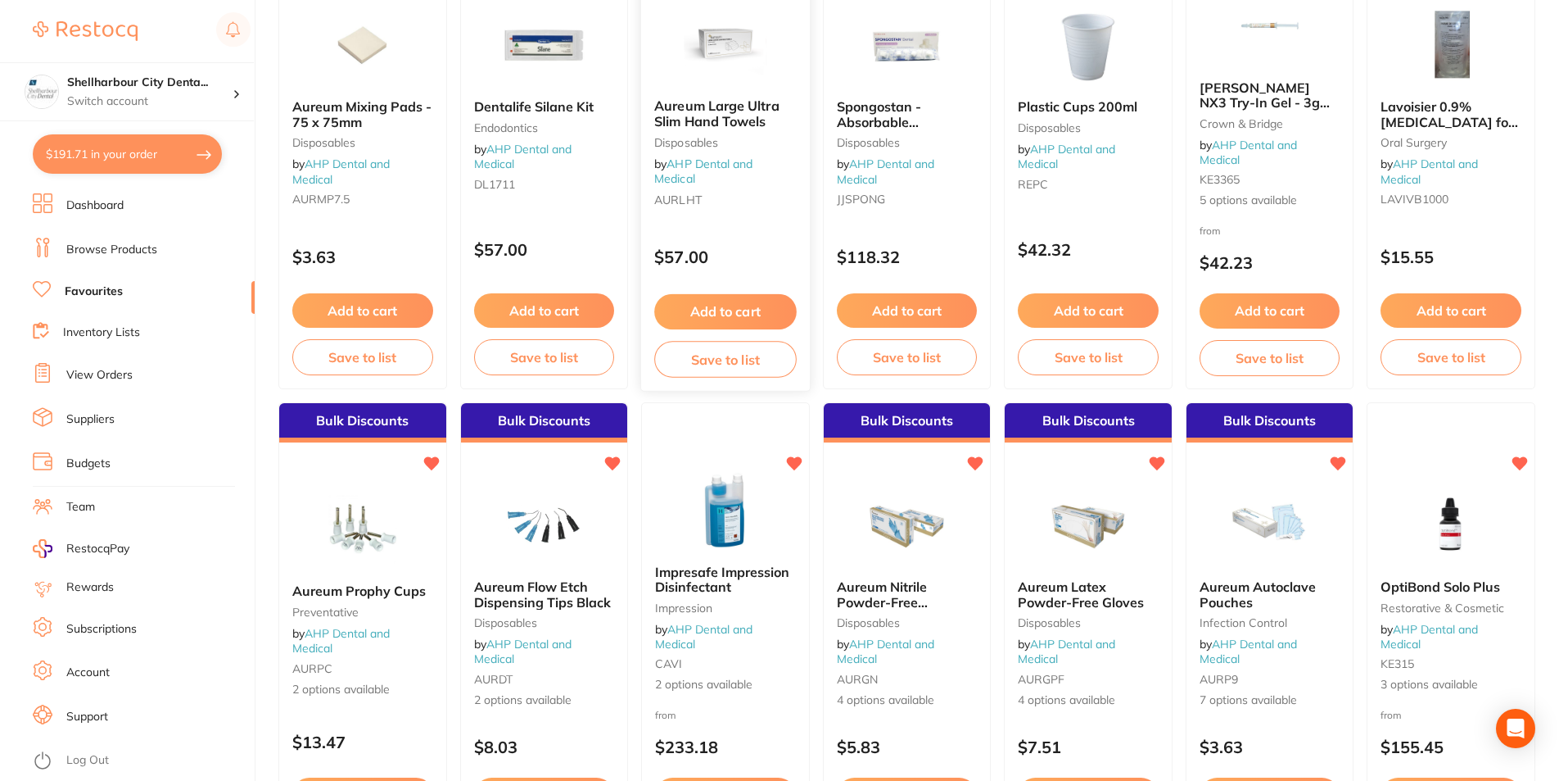
scroll to position [901, 0]
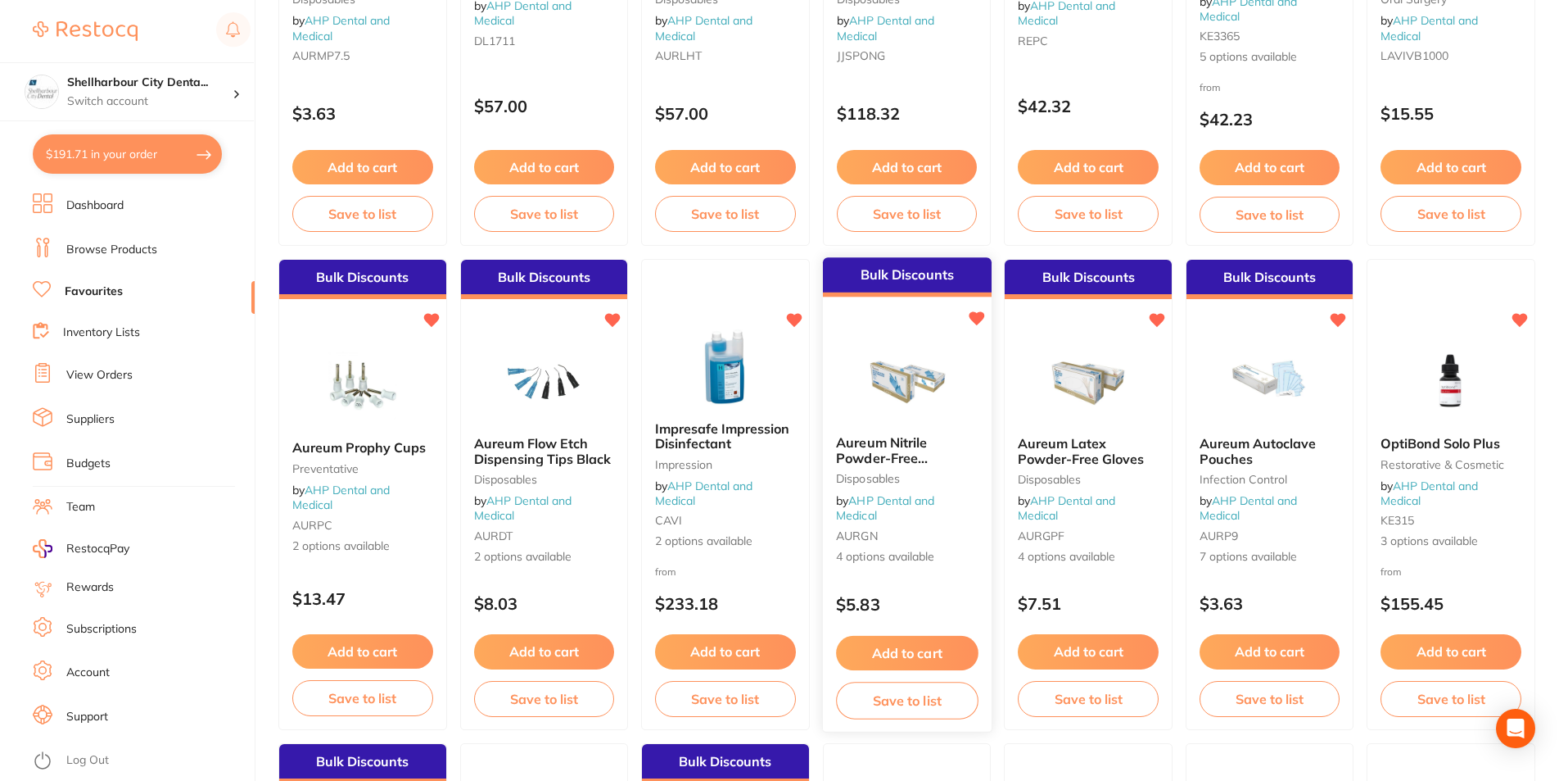
click at [886, 453] on span "Aureum Nitrile Powder-Free Examination Gloves" at bounding box center [899, 456] width 125 height 47
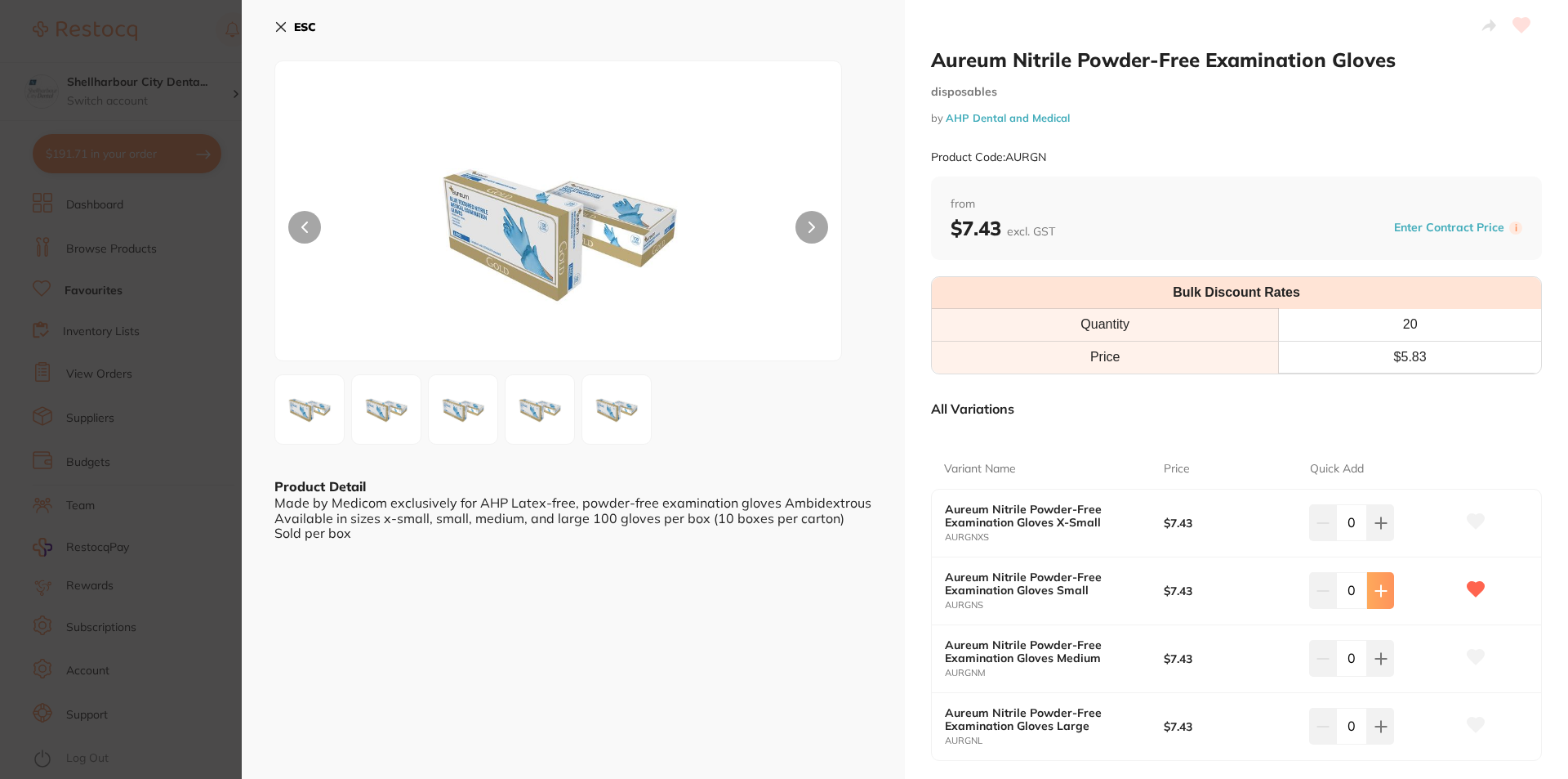
click at [1374, 530] on icon at bounding box center [1380, 523] width 13 height 13
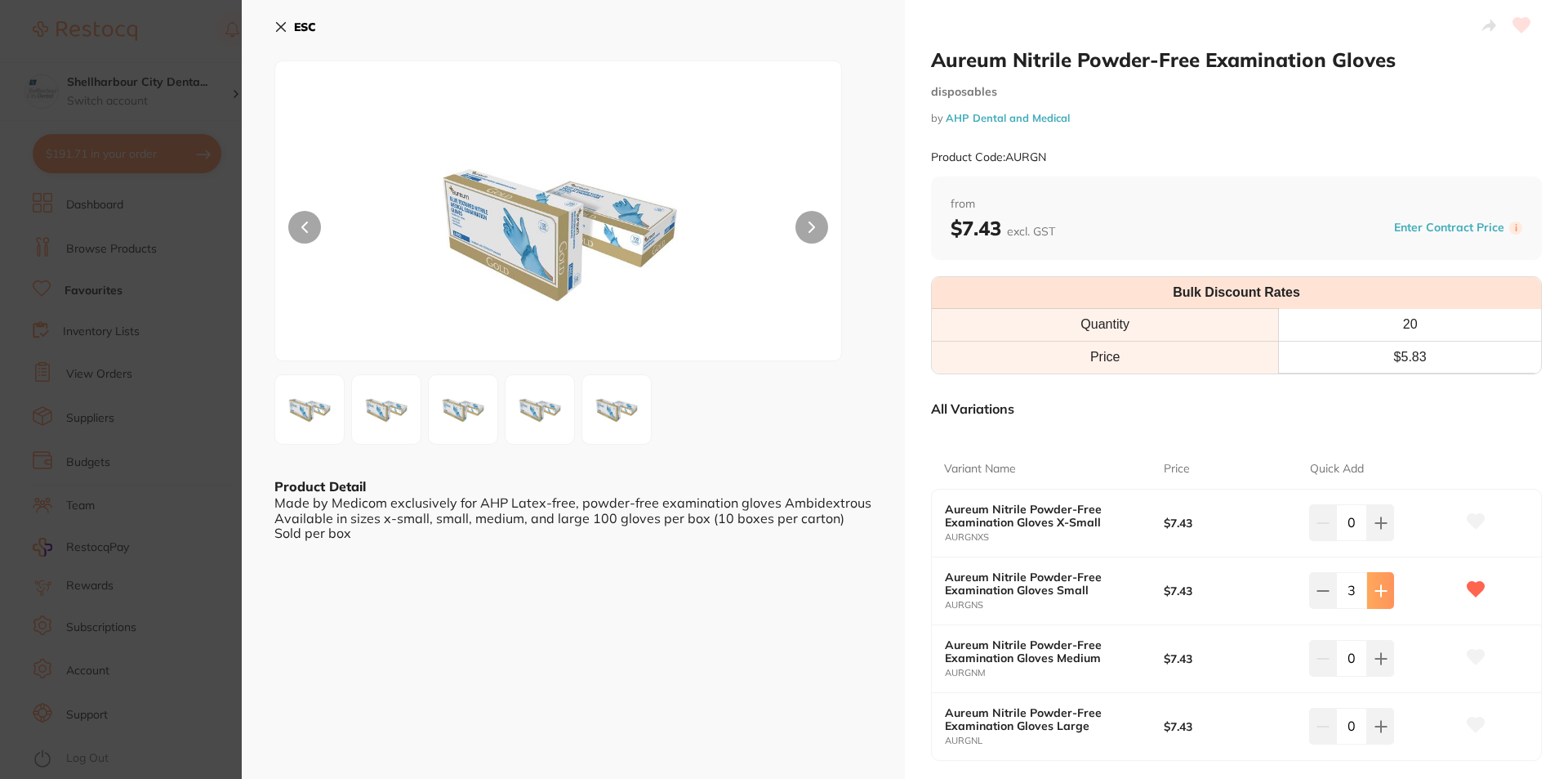
click at [1374, 530] on icon at bounding box center [1380, 523] width 13 height 13
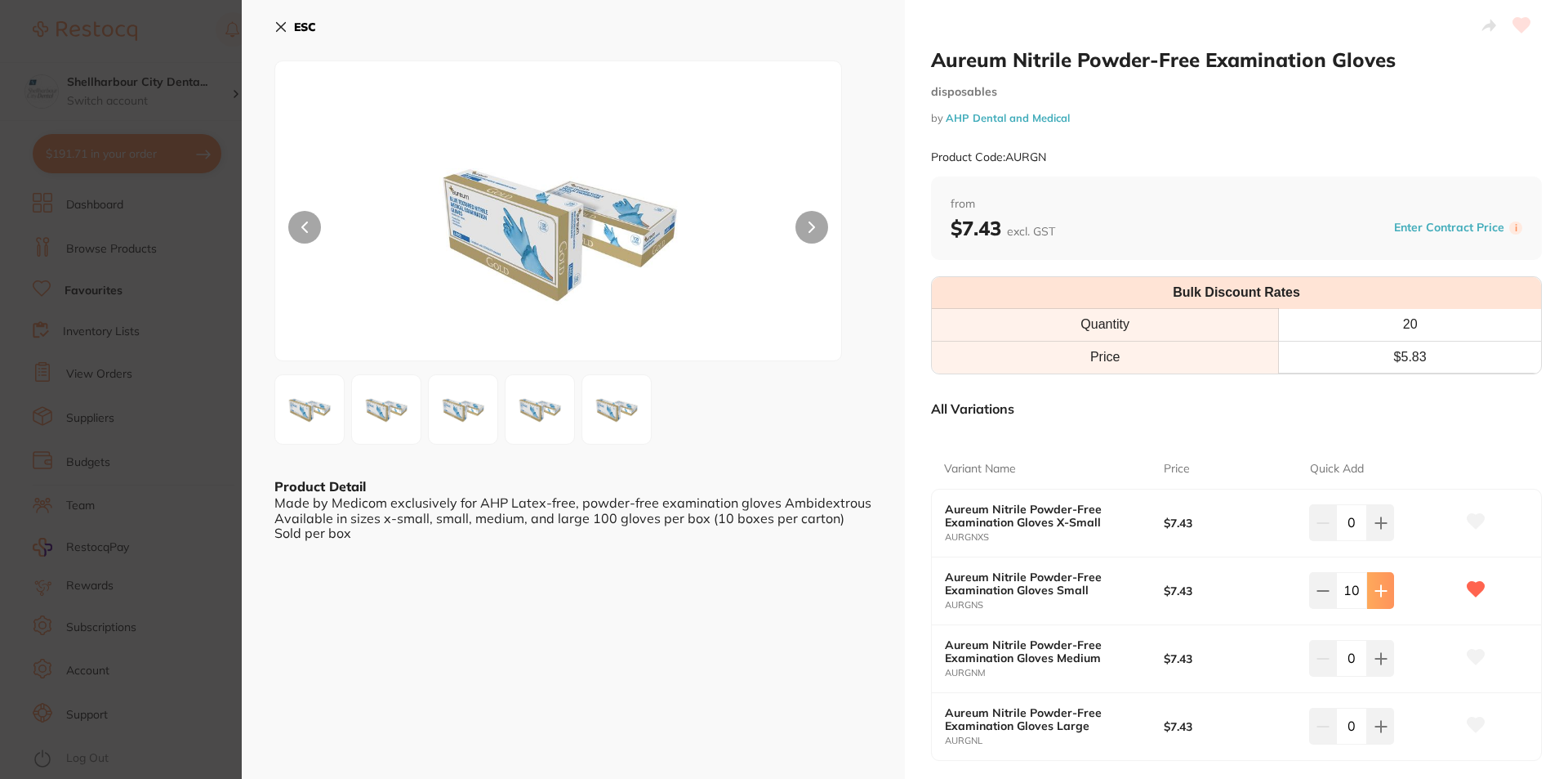
click at [1374, 530] on icon at bounding box center [1380, 523] width 13 height 13
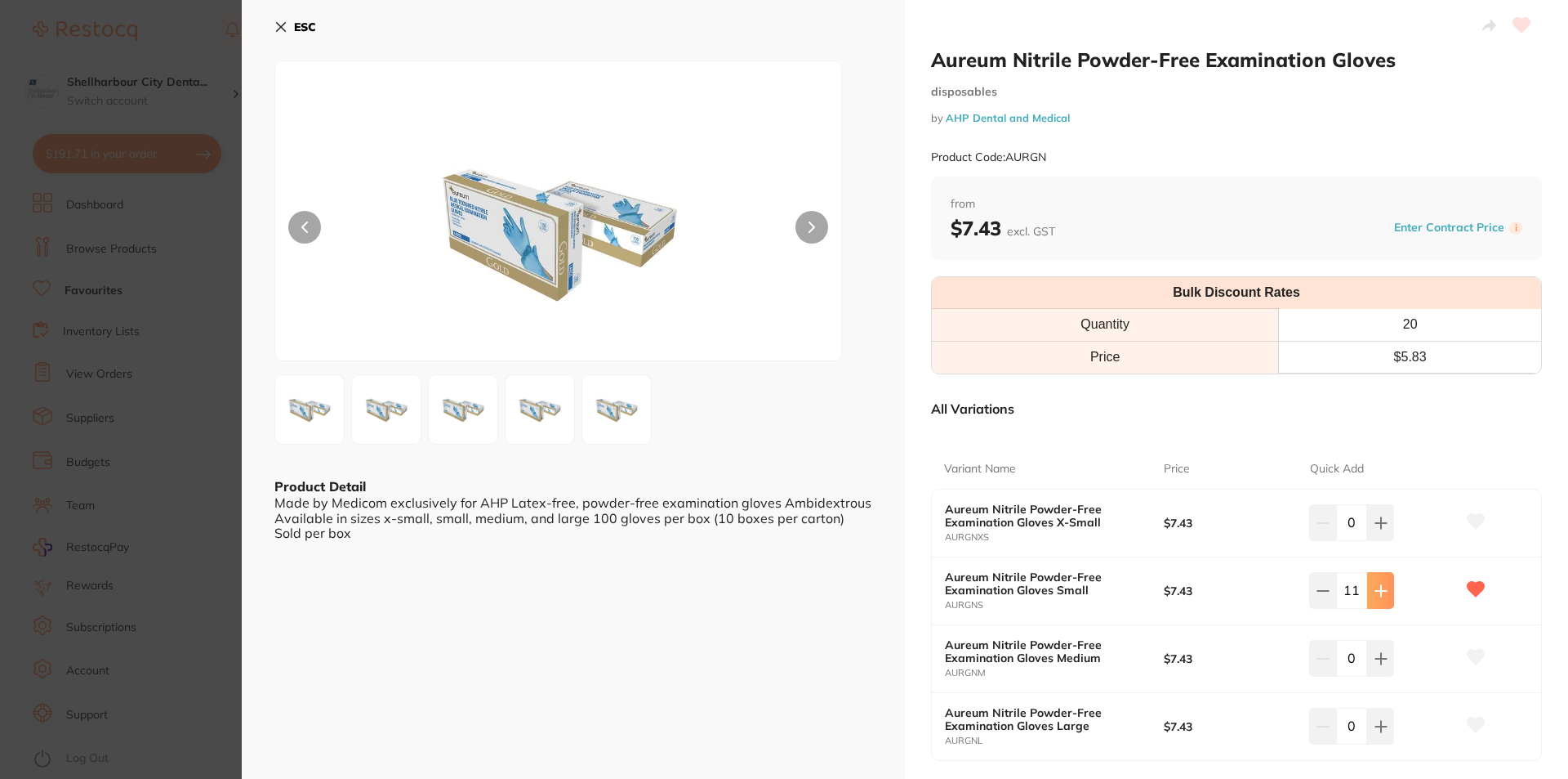
click at [1374, 530] on icon at bounding box center [1380, 523] width 13 height 13
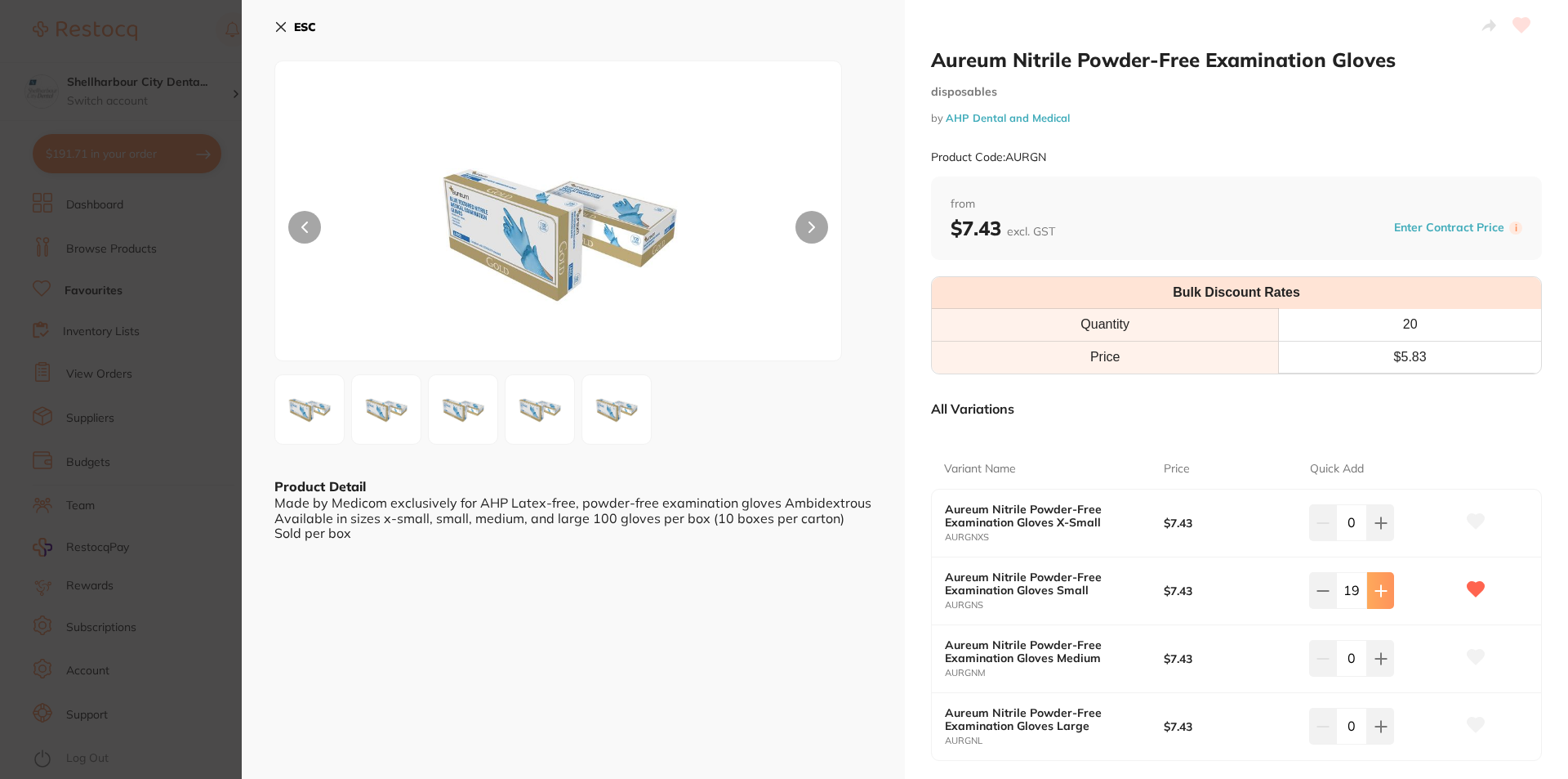
type input "20"
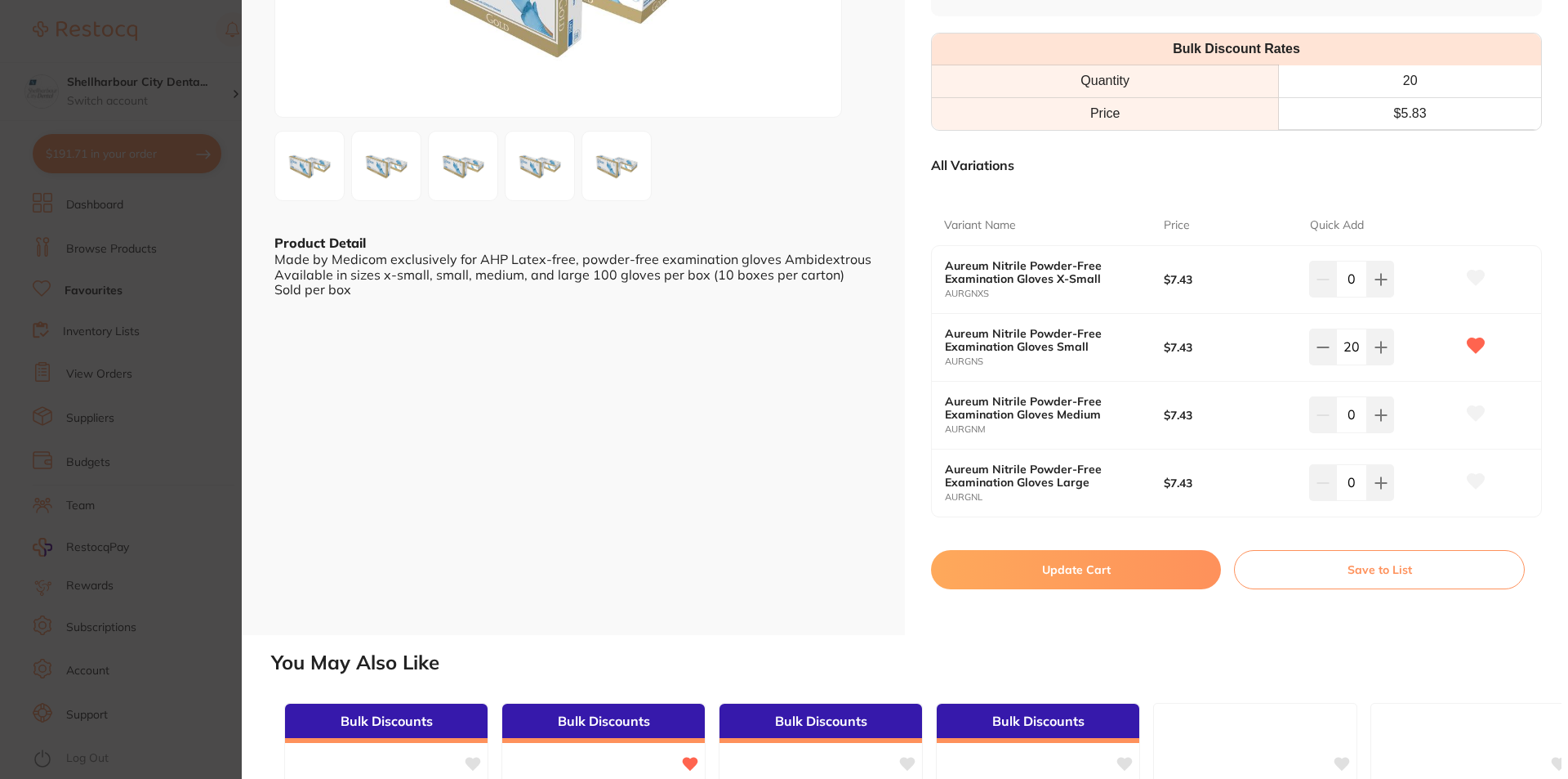
scroll to position [245, 0]
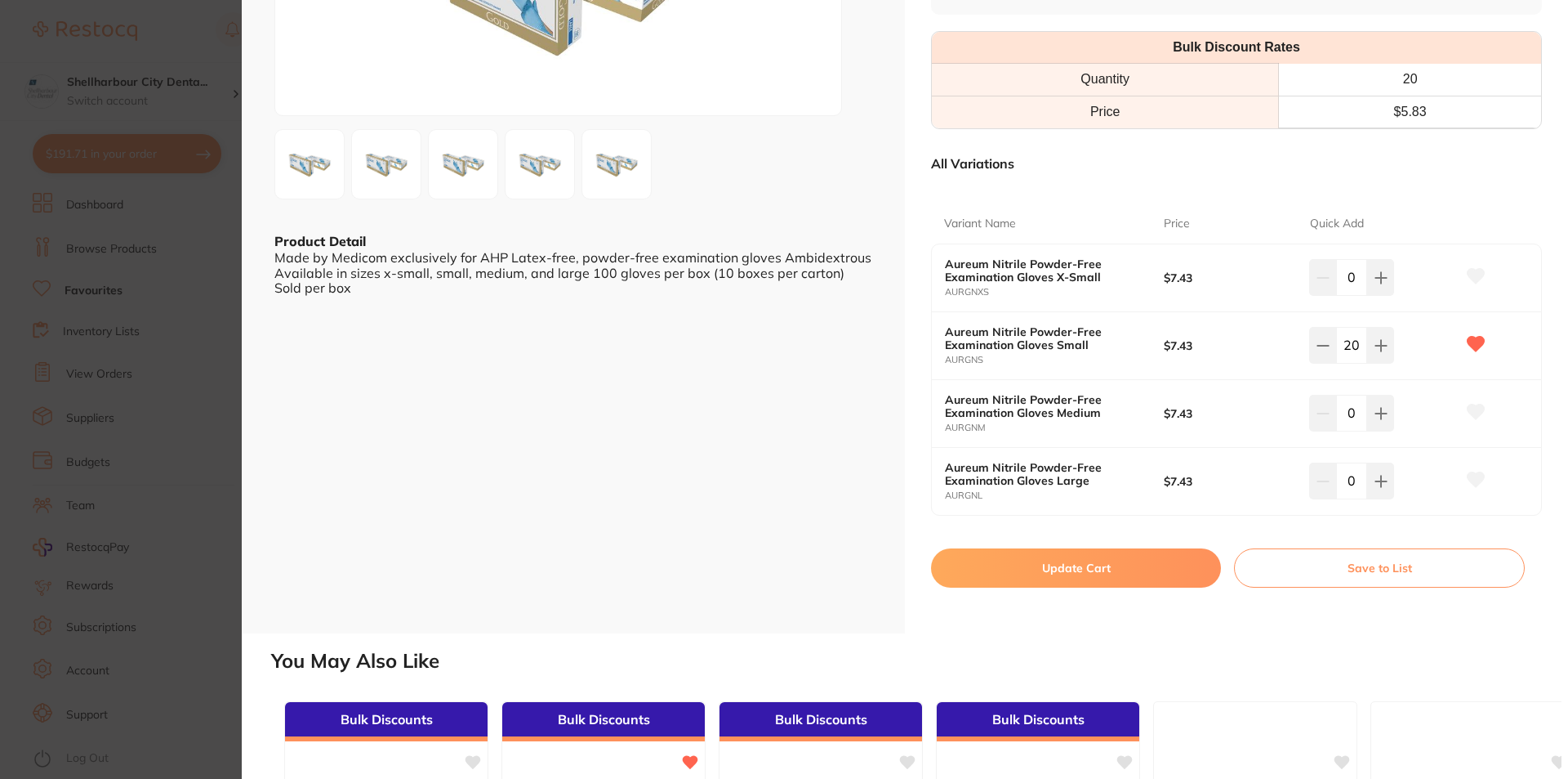
click at [1123, 563] on button "Update Cart" at bounding box center [1075, 568] width 290 height 40
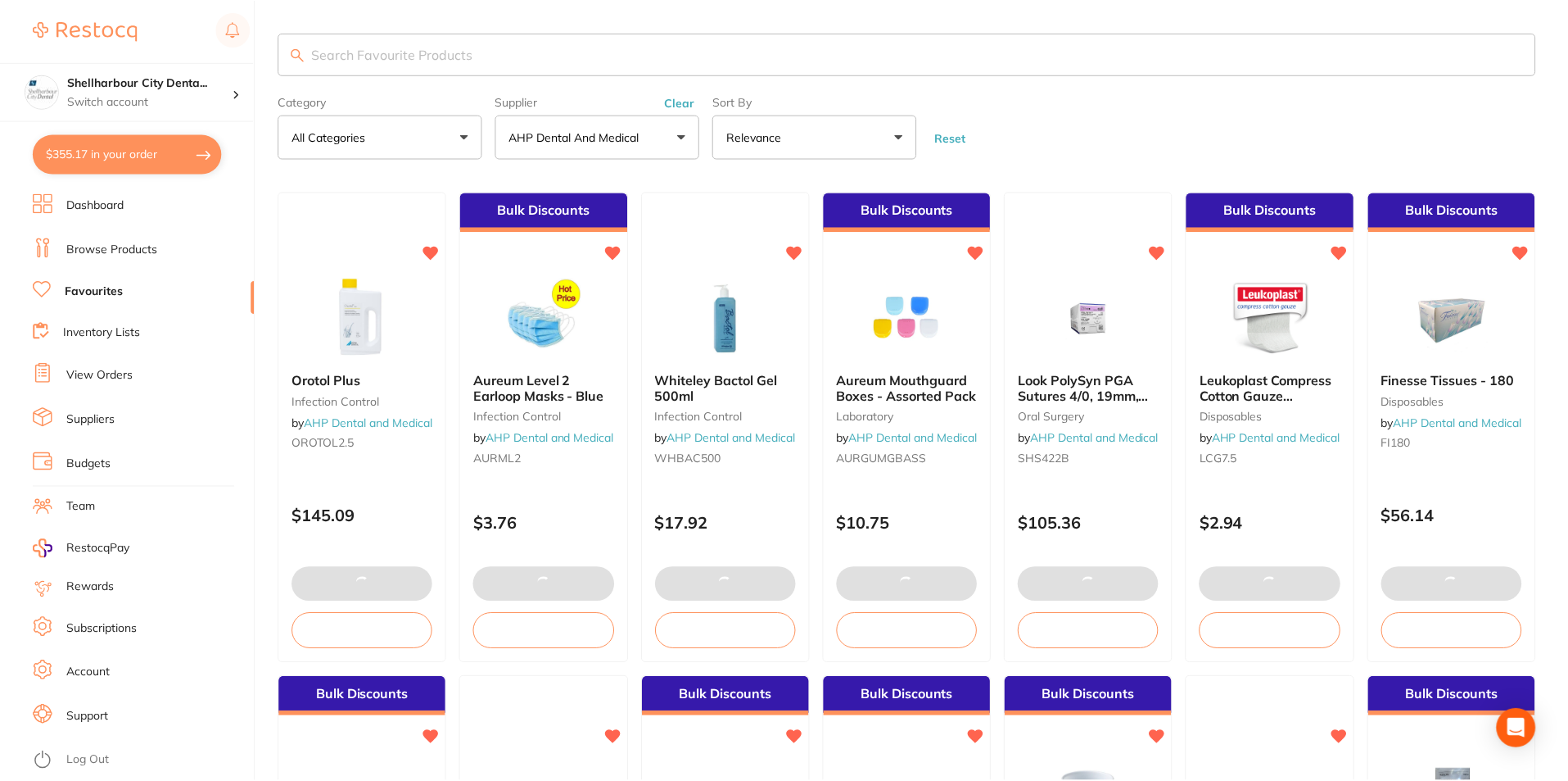
scroll to position [901, 0]
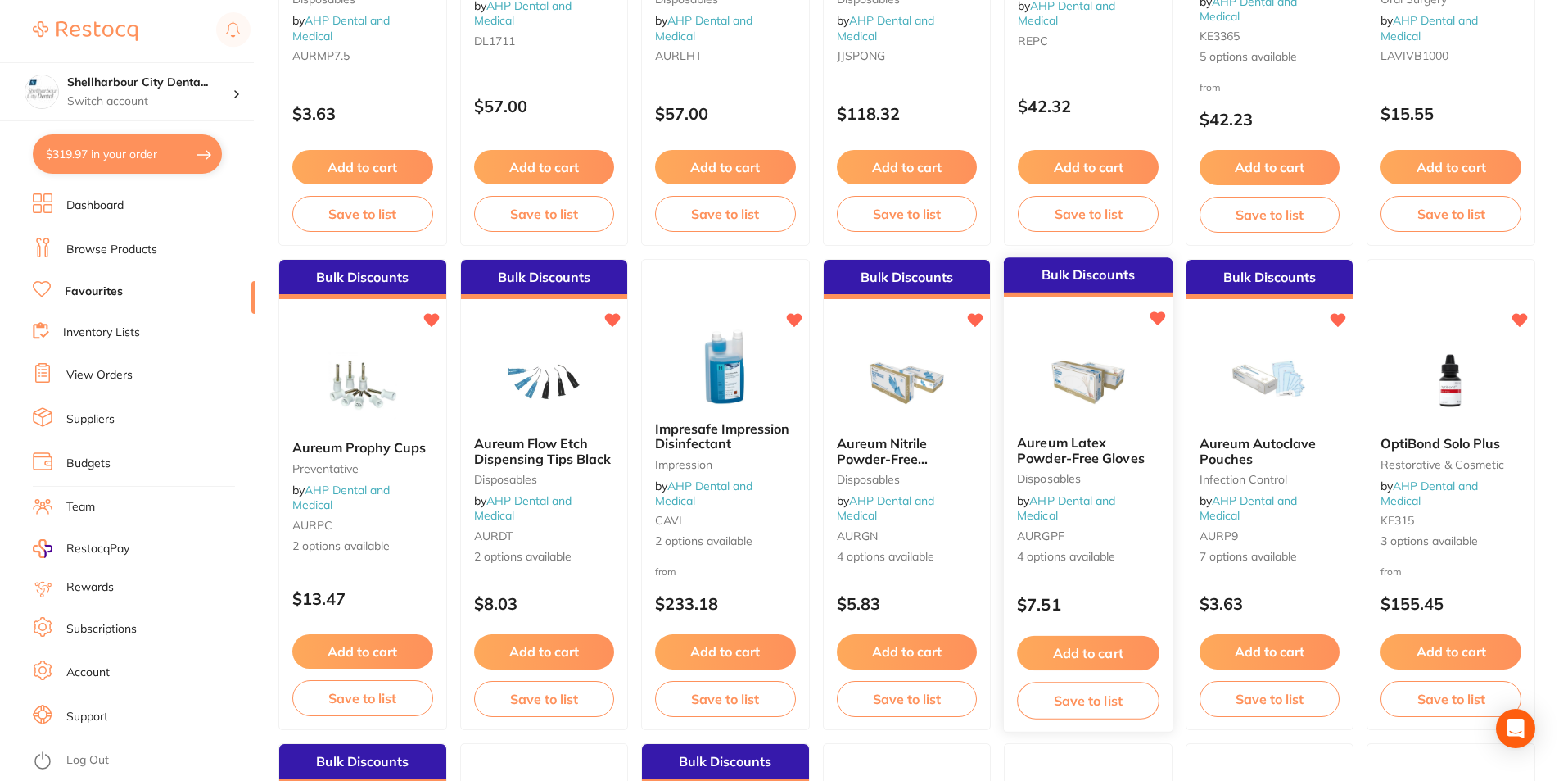
click at [1111, 456] on span "Aureum Latex Powder-Free Gloves" at bounding box center [1080, 450] width 128 height 32
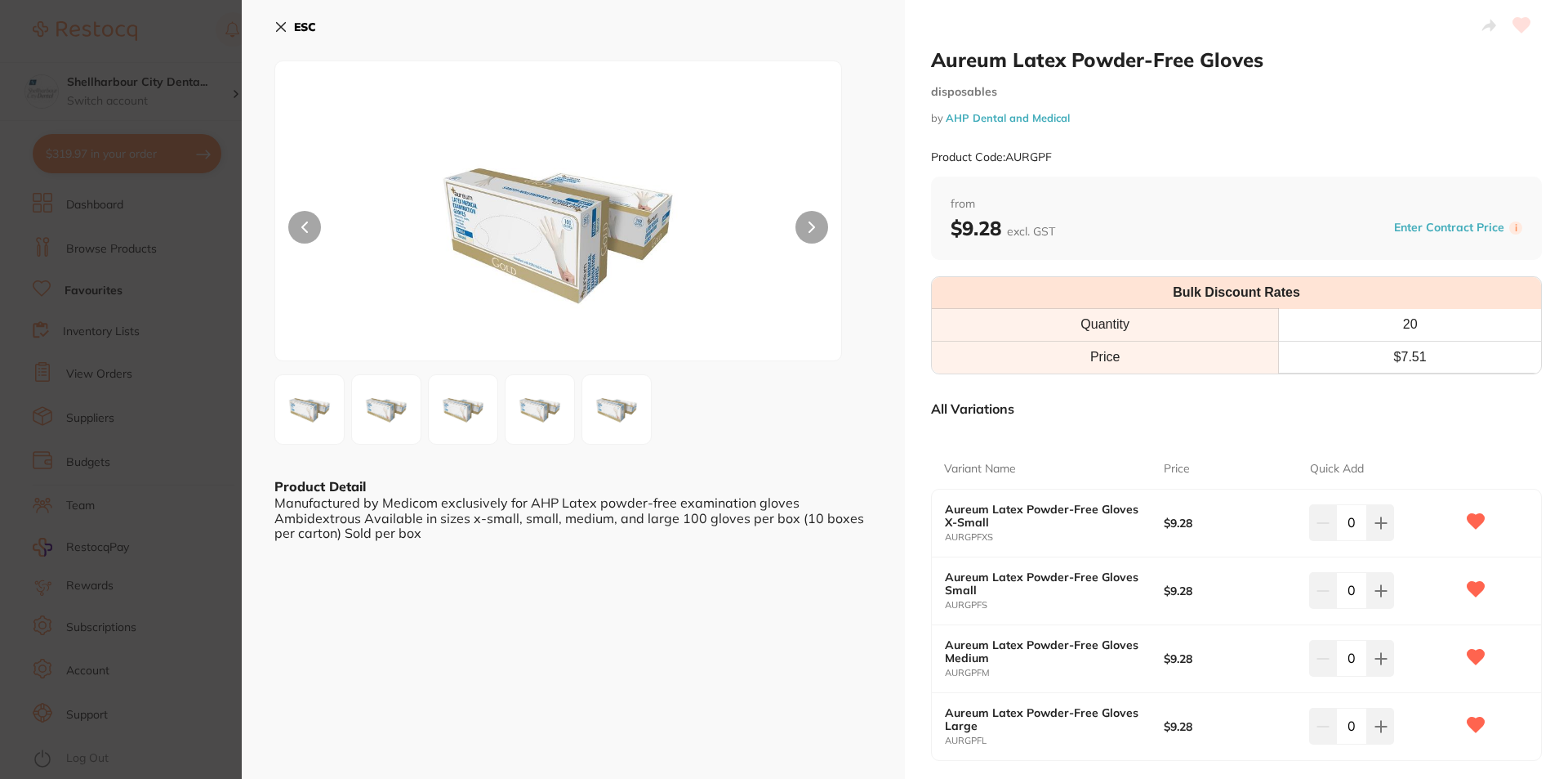
click at [1350, 589] on input "0" at bounding box center [1350, 590] width 31 height 36
click at [1331, 591] on div "0" at bounding box center [1351, 590] width 85 height 36
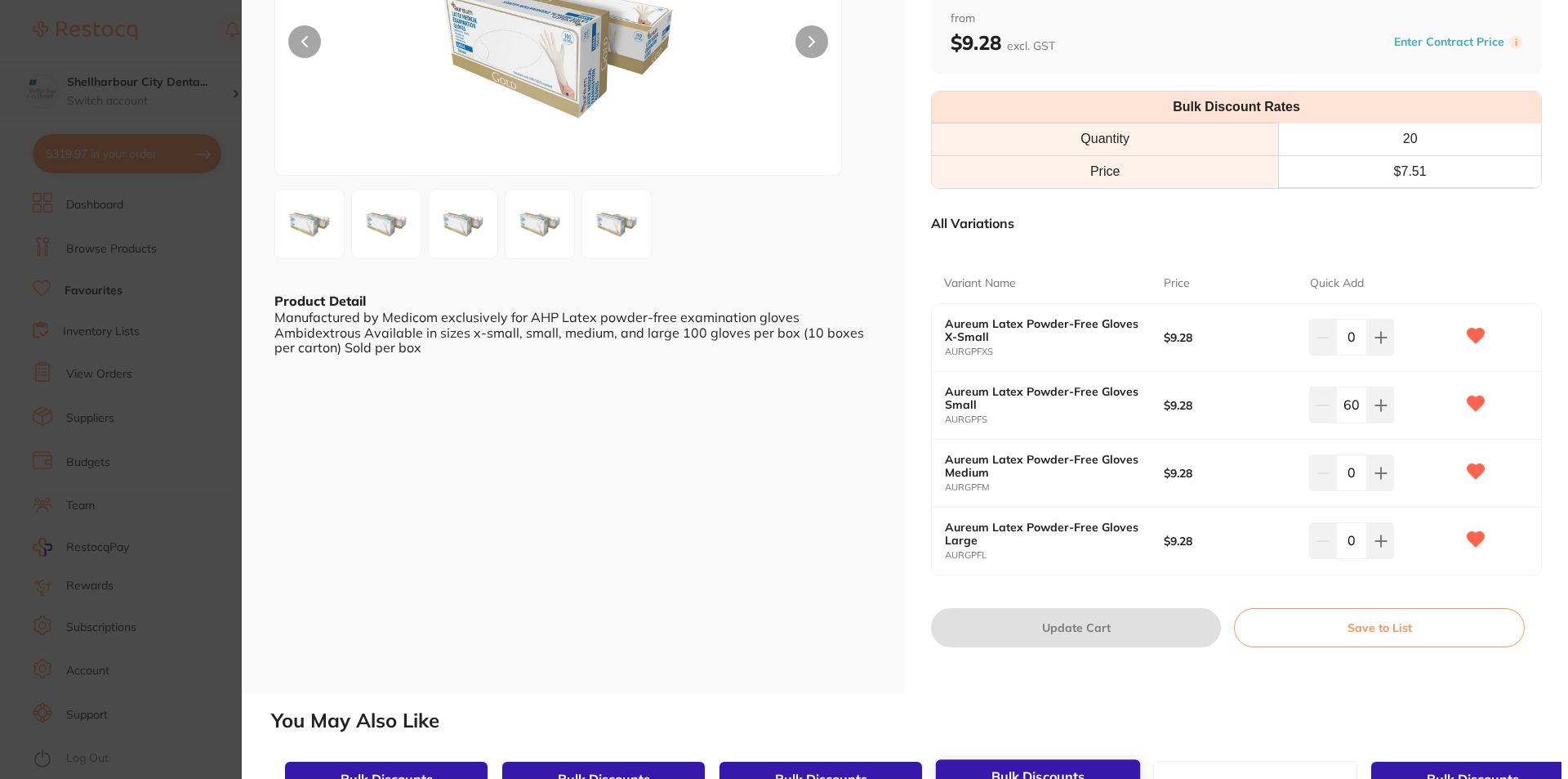
scroll to position [409, 0]
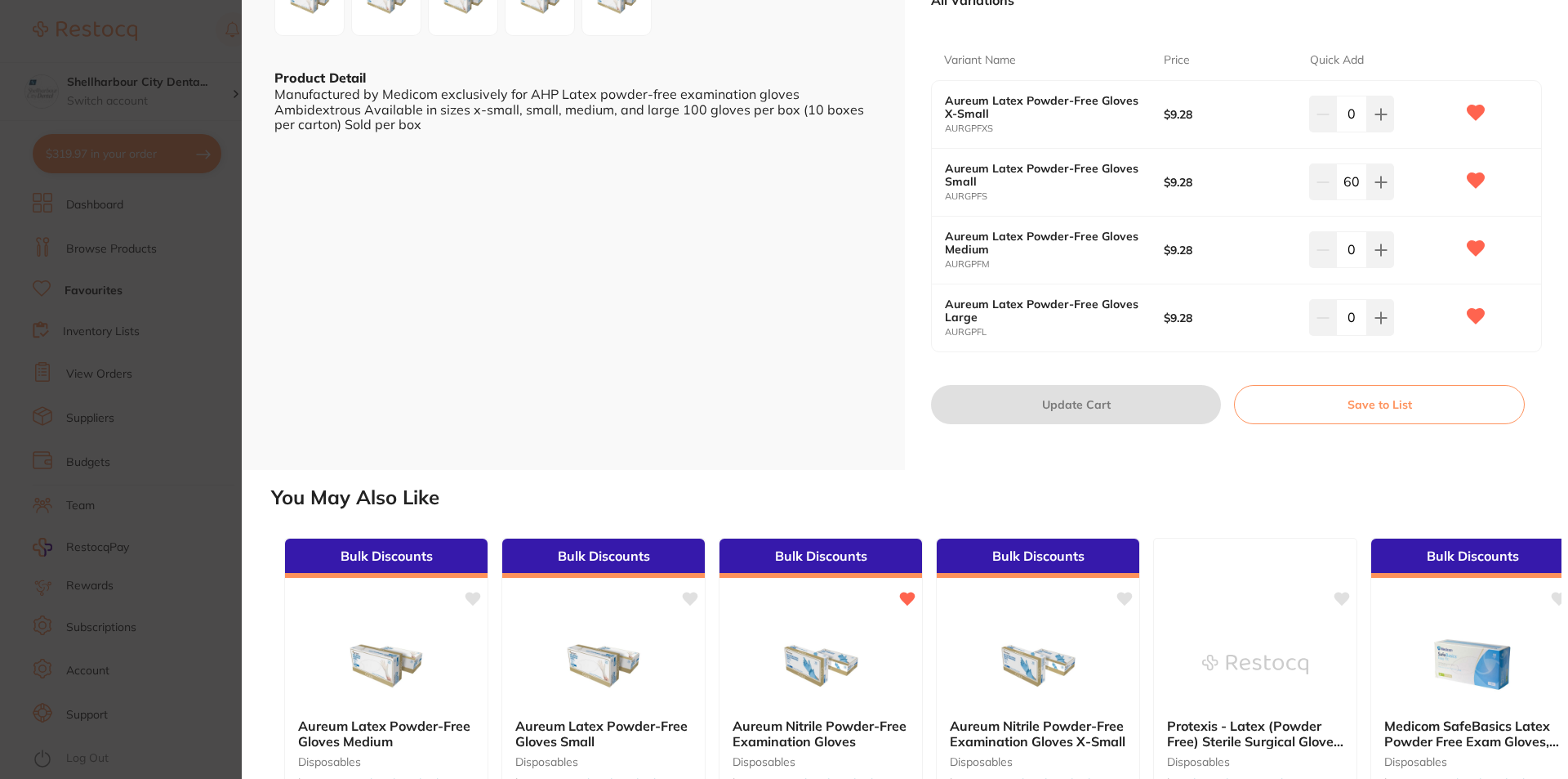
click at [1376, 120] on icon at bounding box center [1380, 114] width 11 height 11
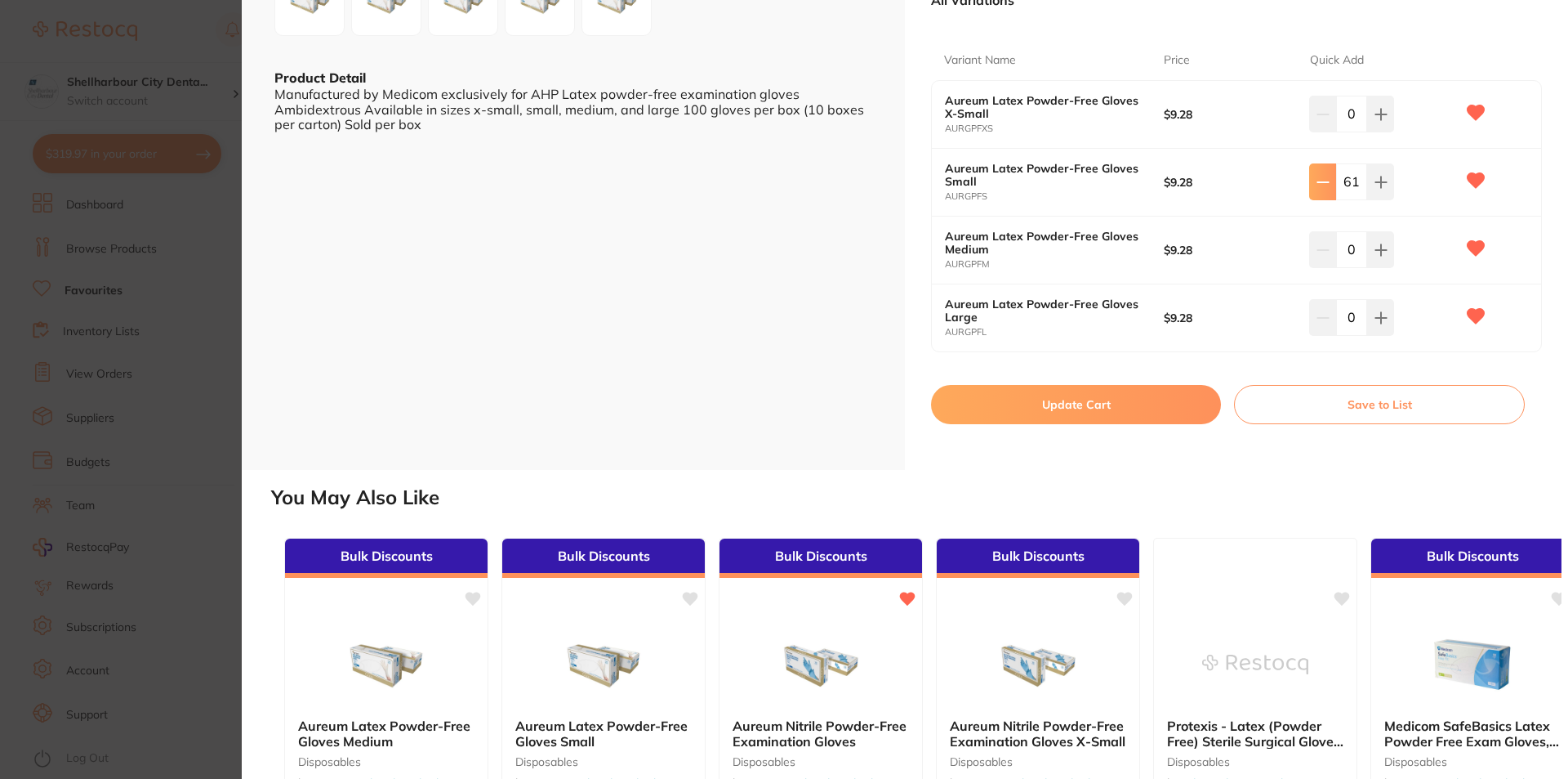
click at [1322, 121] on icon at bounding box center [1323, 114] width 13 height 13
type input "60"
click at [1099, 401] on button "Update Cart" at bounding box center [1075, 405] width 290 height 40
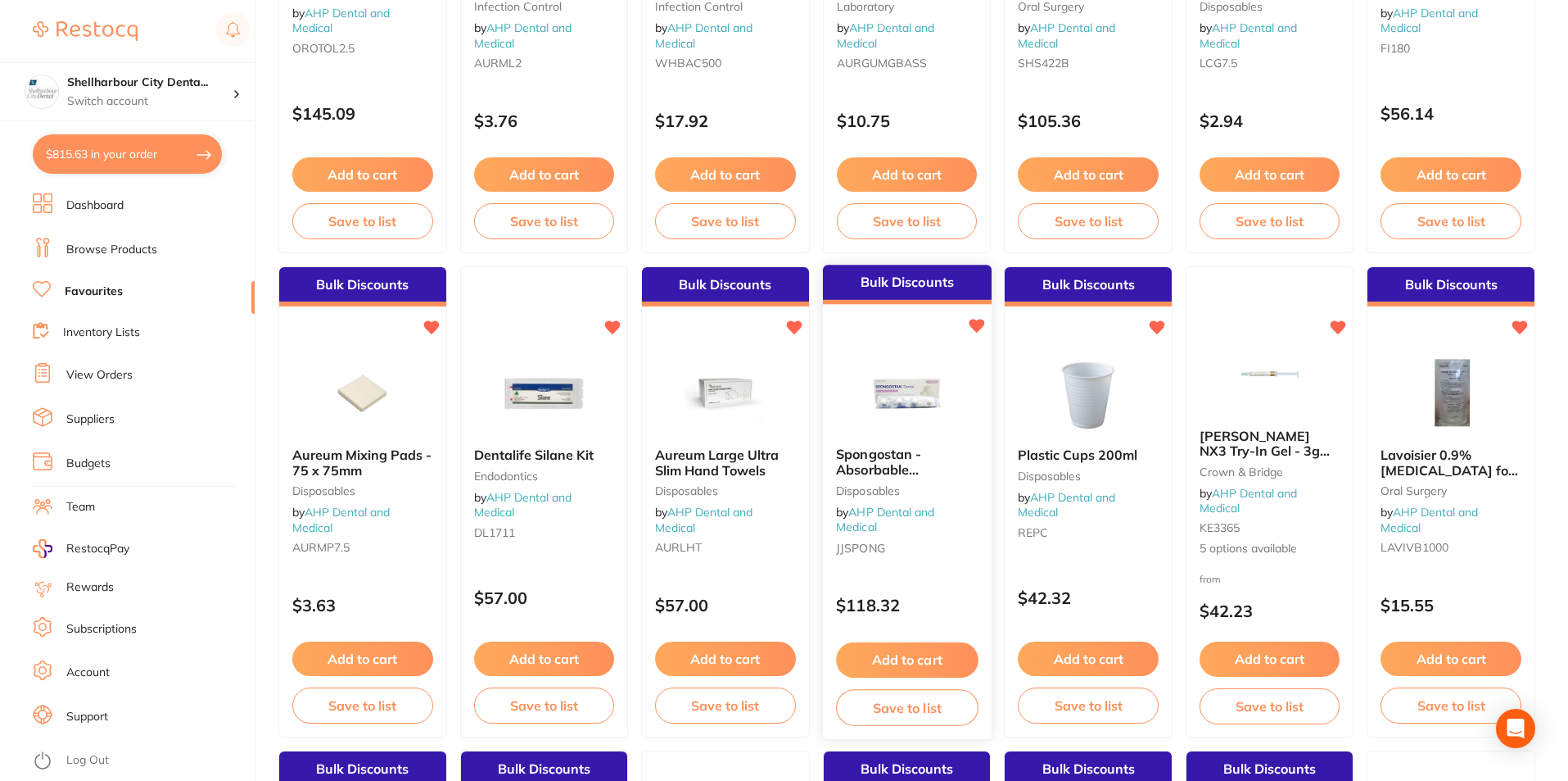
scroll to position [164, 0]
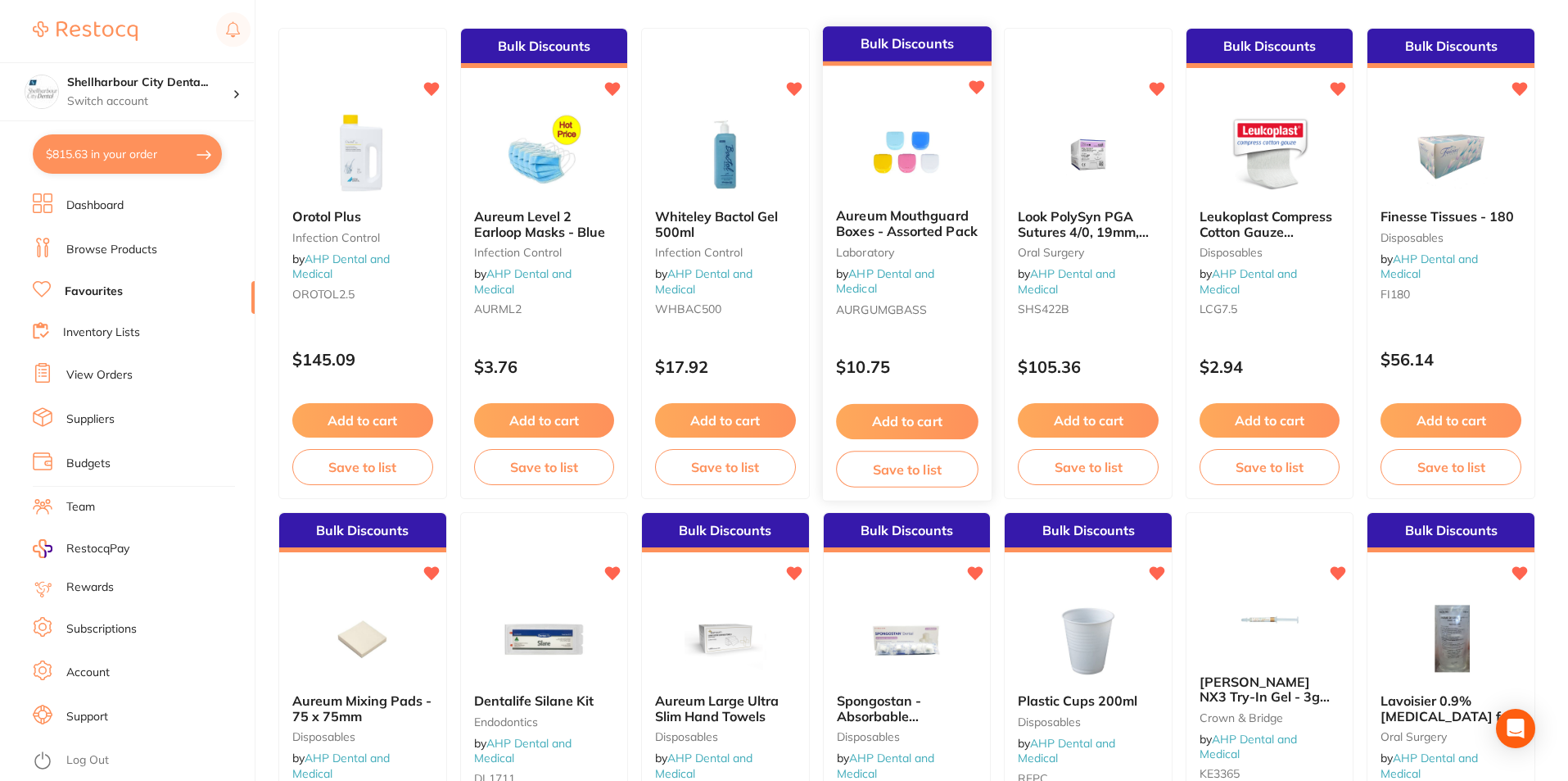
click at [881, 225] on span "Aureum Mouthguard Boxes - Assorted Pack" at bounding box center [906, 224] width 142 height 32
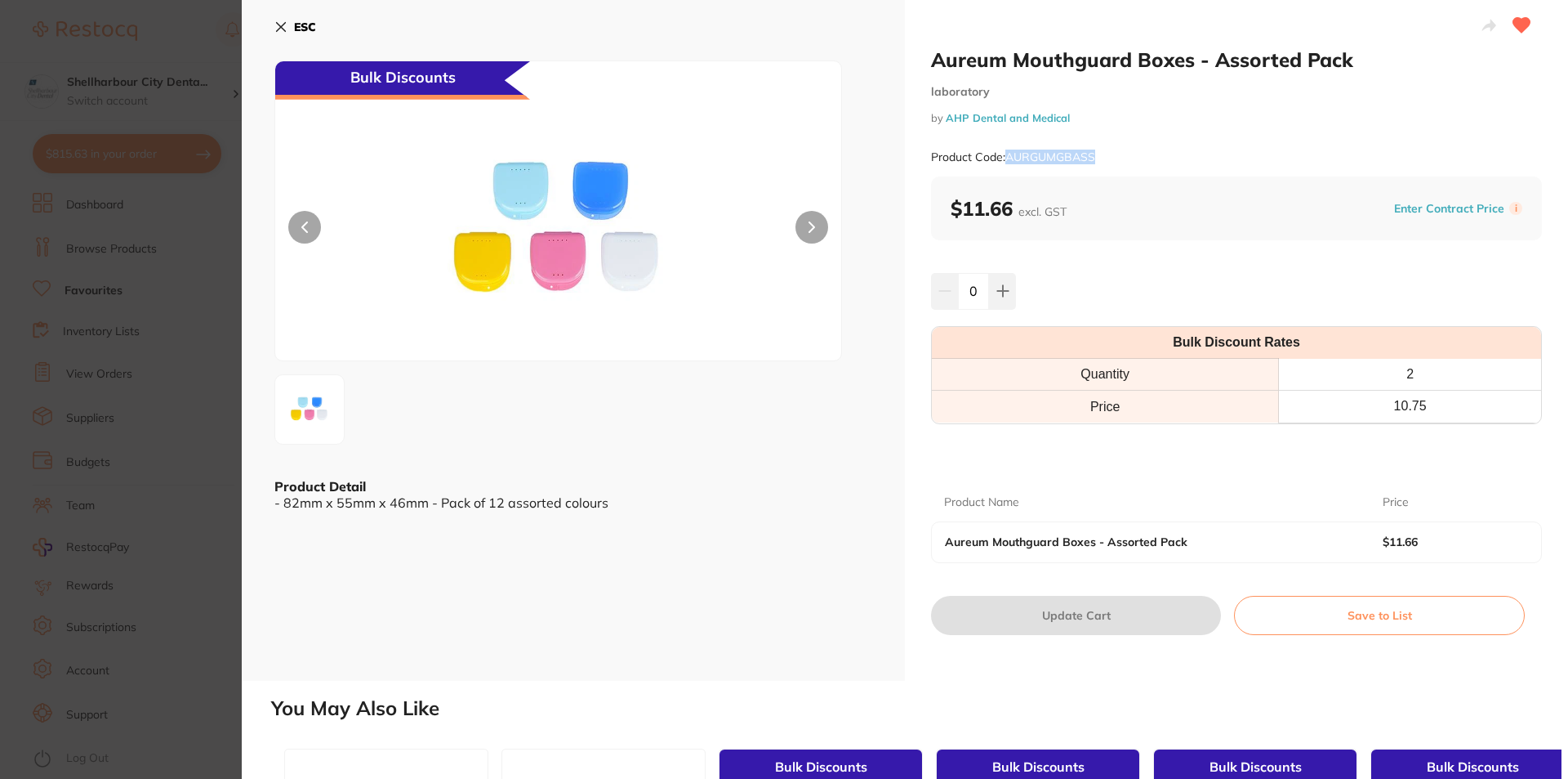
drag, startPoint x: 1102, startPoint y: 154, endPoint x: 1008, endPoint y: 156, distance: 94.0
click at [1008, 156] on div "Product Code: AURGUMGBASS" at bounding box center [1236, 157] width 610 height 40
copy small "AURGUMGBASS"
click at [1003, 287] on icon at bounding box center [1002, 290] width 13 height 13
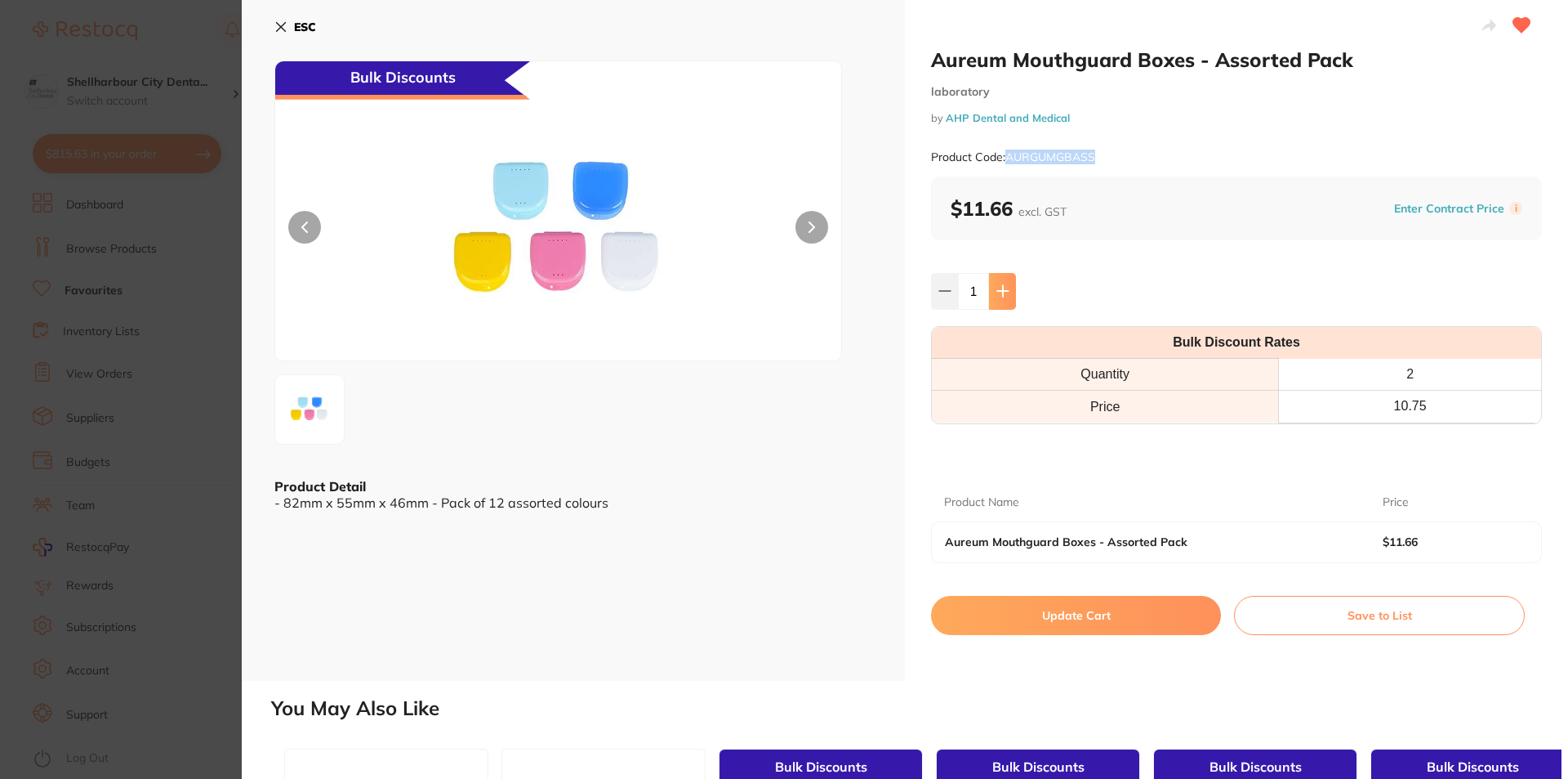
click at [1003, 287] on icon at bounding box center [1002, 290] width 13 height 13
type input "3"
click at [1071, 616] on button "Update Cart" at bounding box center [1075, 616] width 290 height 40
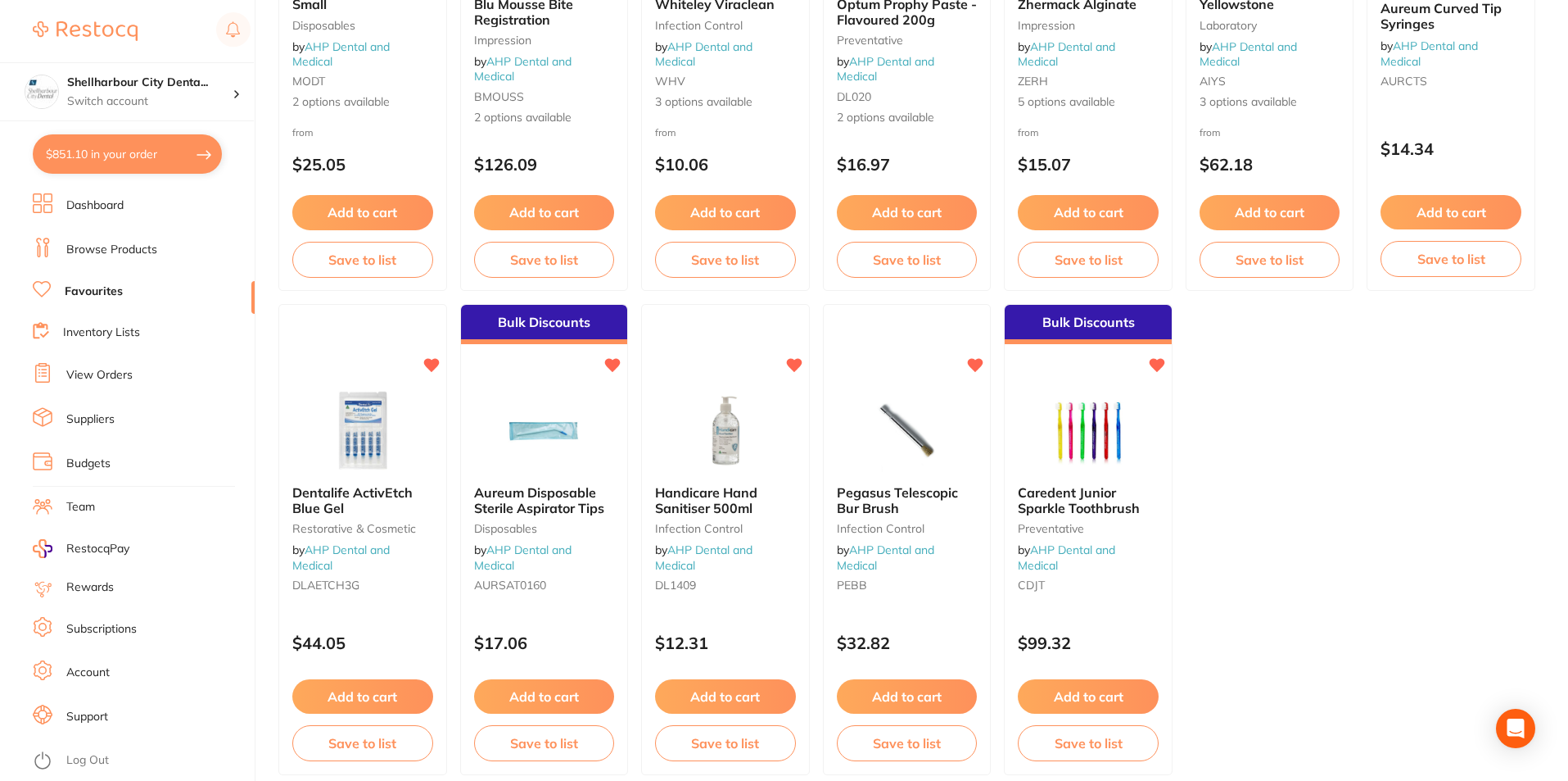
scroll to position [2867, 0]
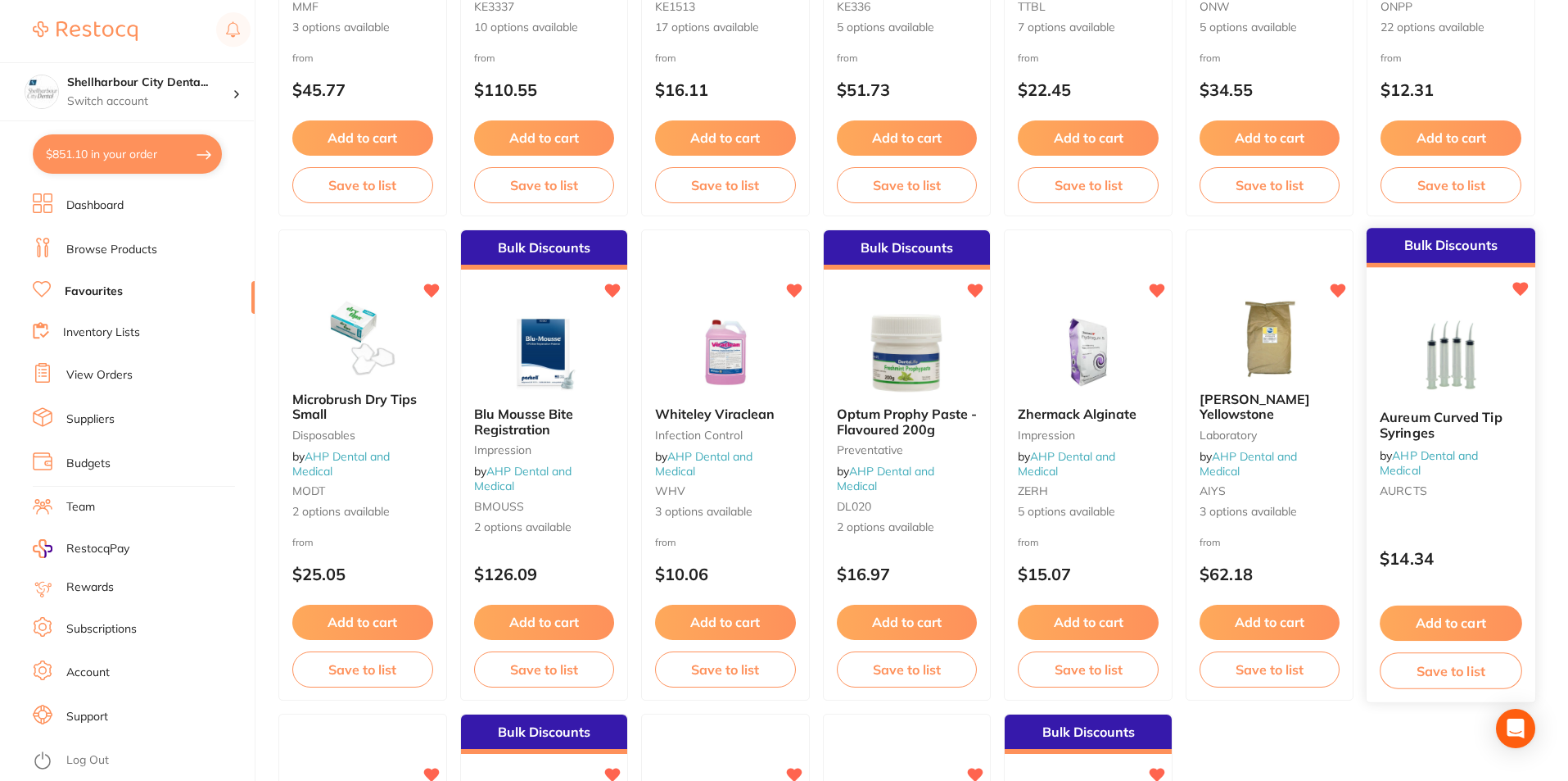
click at [1454, 417] on span "Aureum Curved Tip Syringes" at bounding box center [1441, 426] width 122 height 32
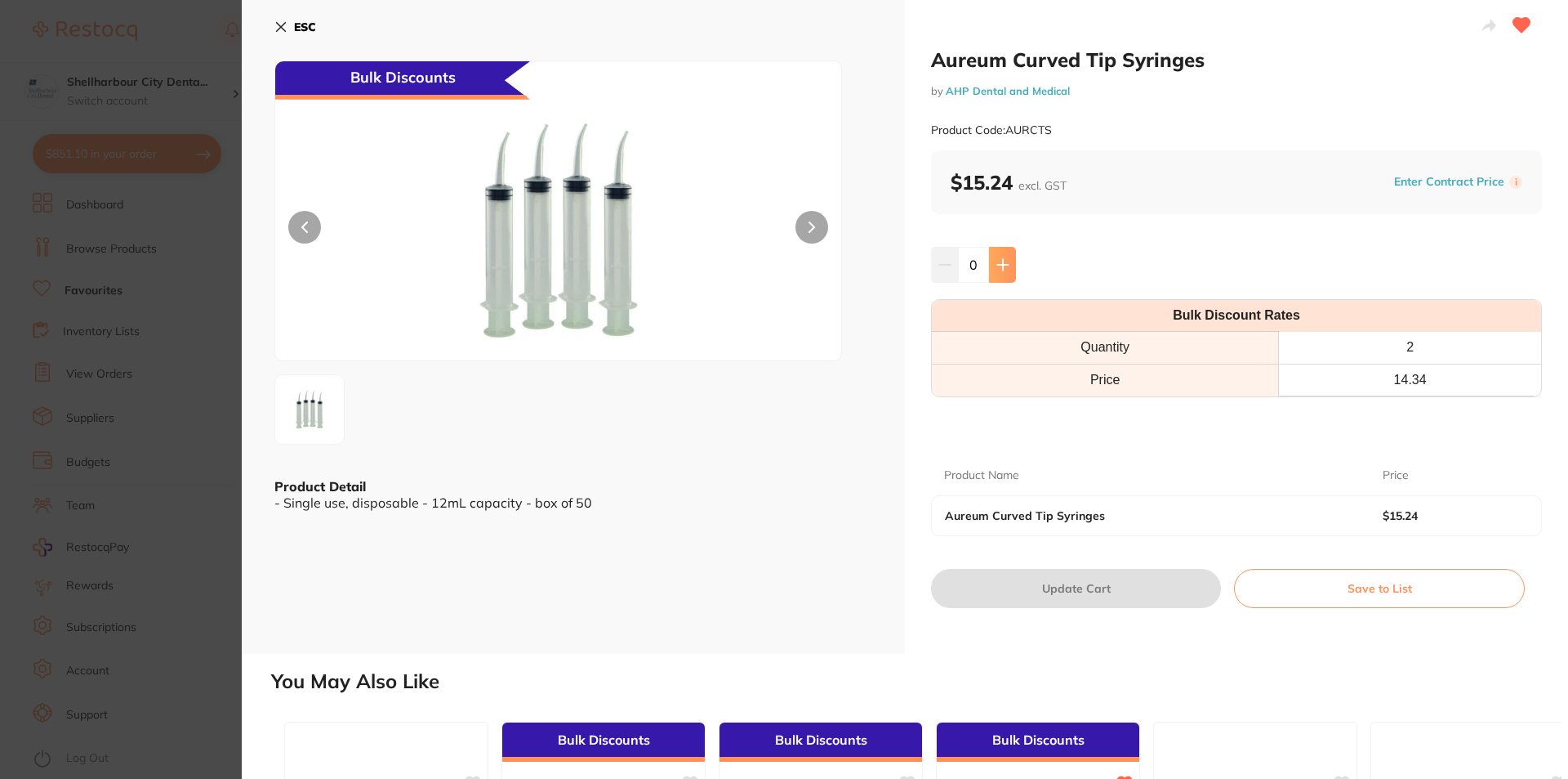
click at [1008, 259] on button at bounding box center [1002, 264] width 27 height 36
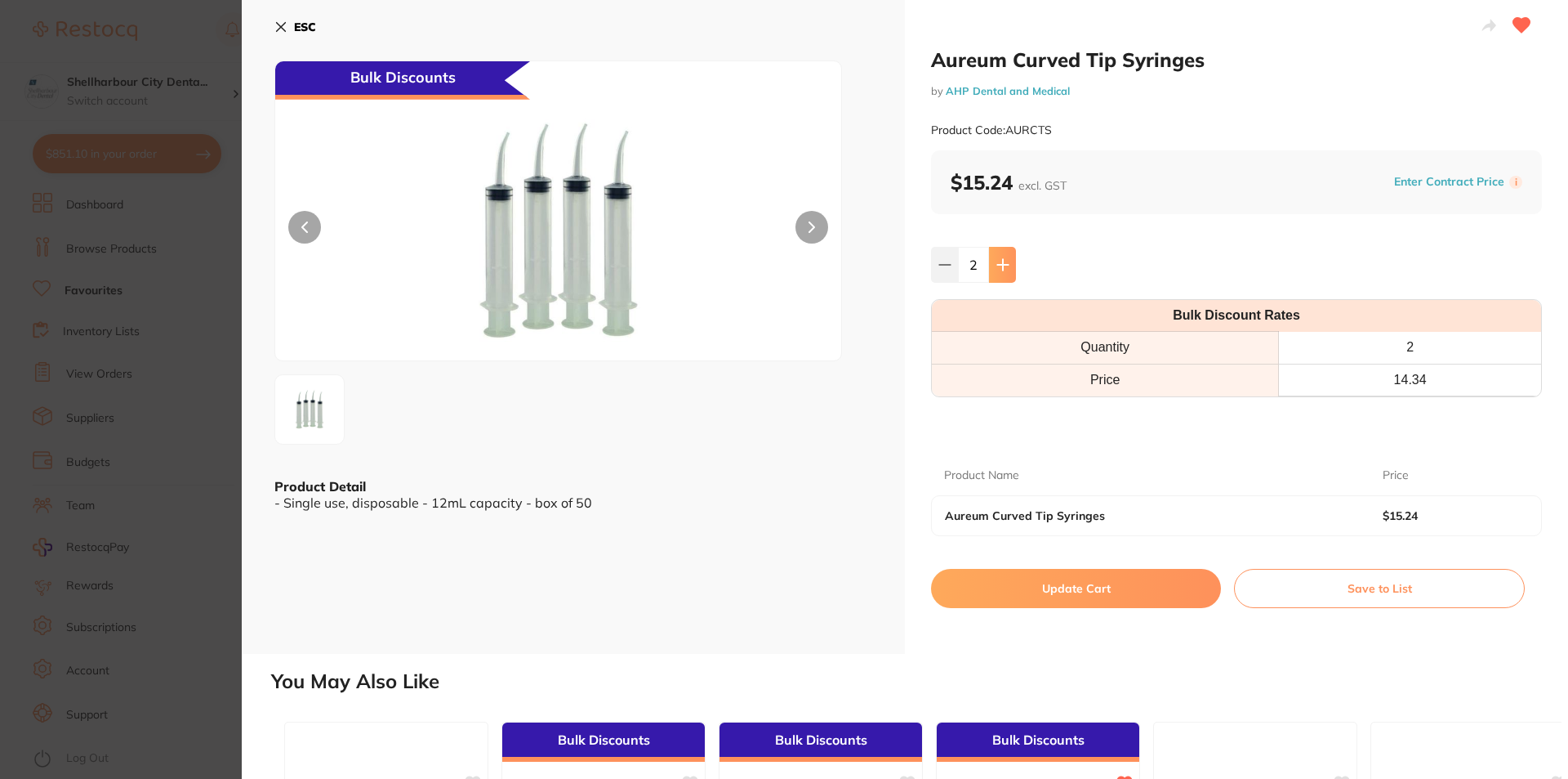
click at [1008, 259] on button at bounding box center [1002, 264] width 27 height 36
click at [941, 267] on icon at bounding box center [944, 264] width 13 height 13
type input "2"
click at [1103, 594] on button "Update Cart" at bounding box center [1075, 588] width 290 height 40
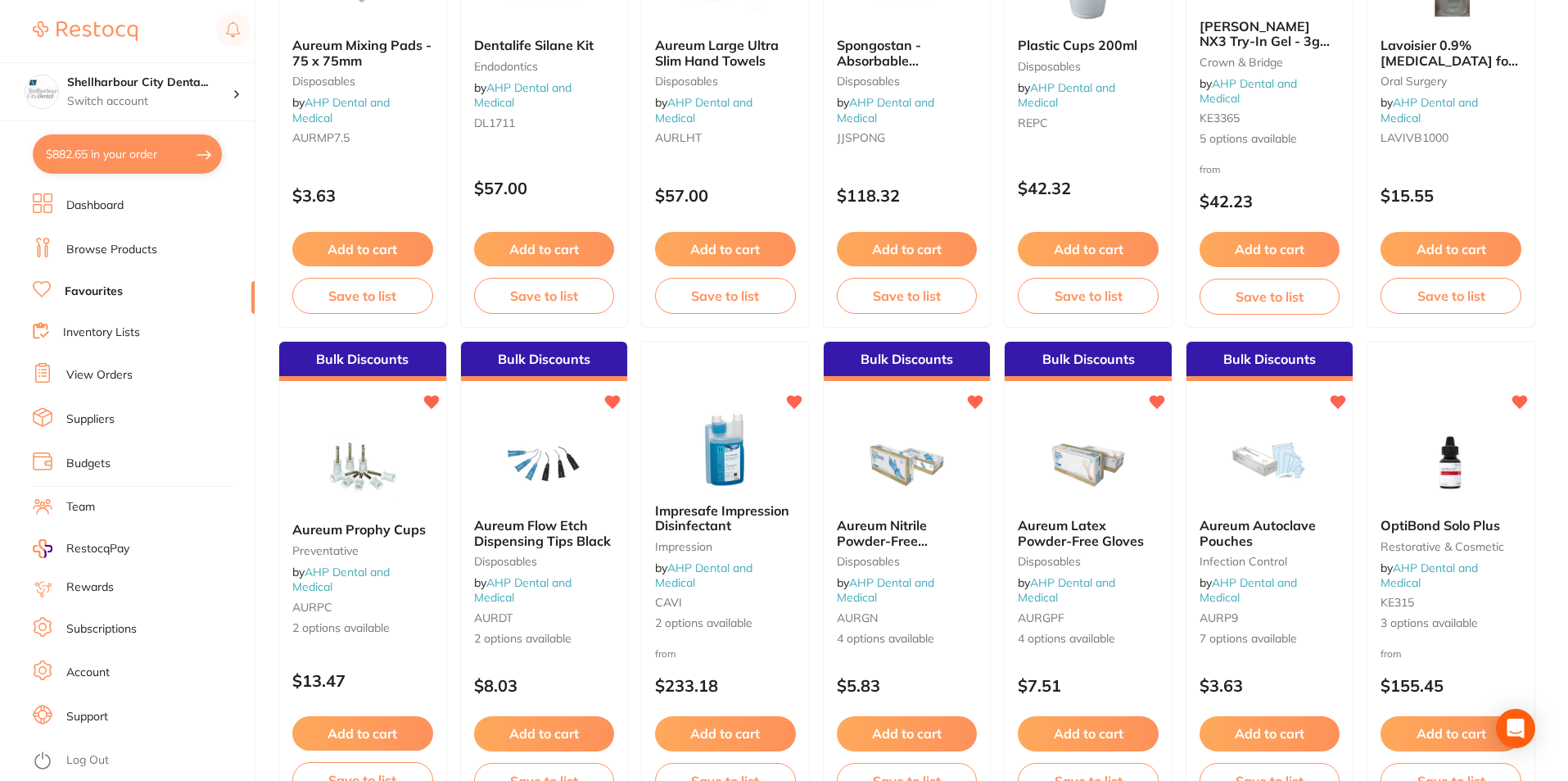
scroll to position [491, 0]
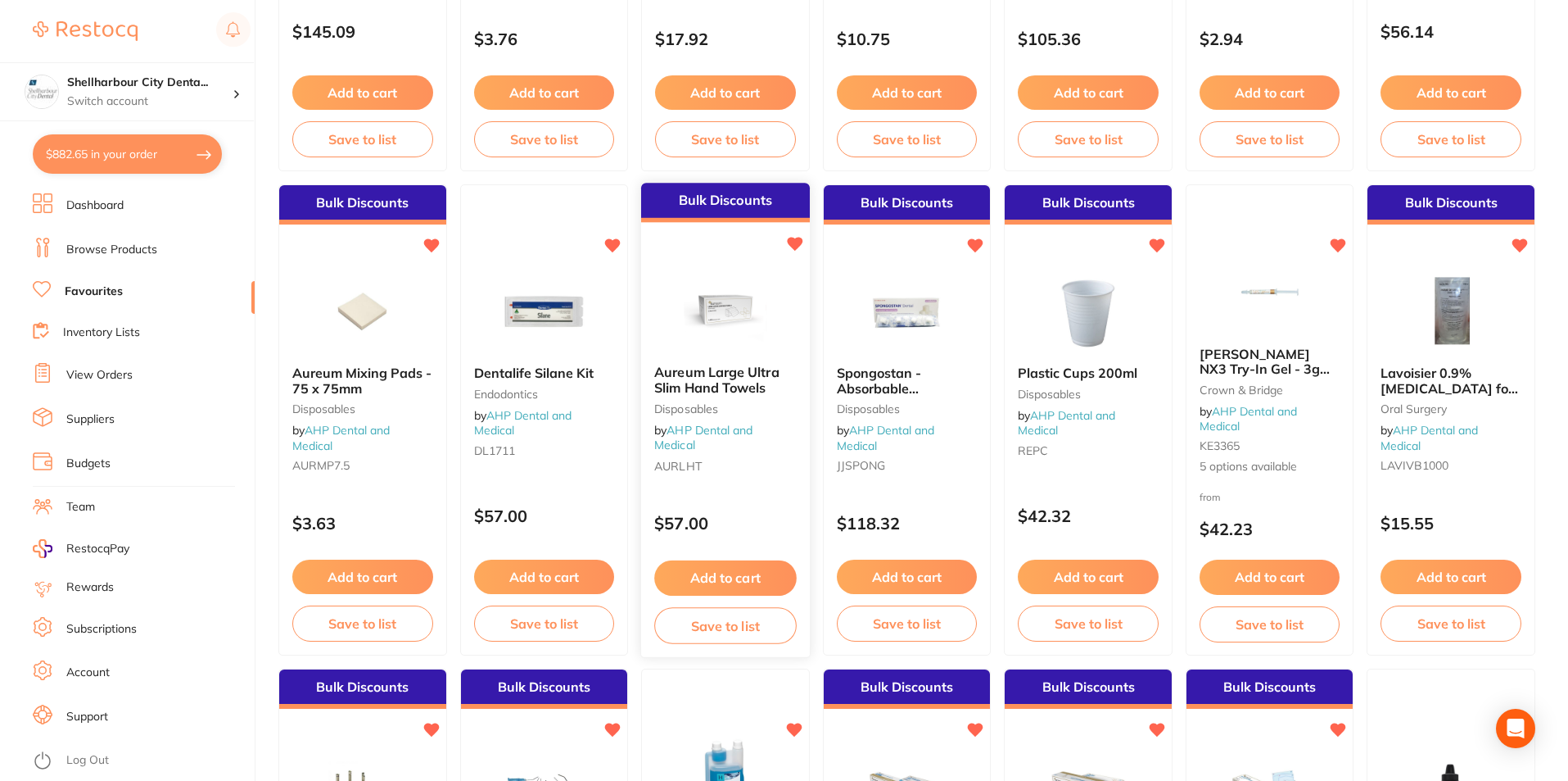
click at [739, 382] on span "Aureum Large Ultra Slim Hand Towels" at bounding box center [716, 380] width 125 height 32
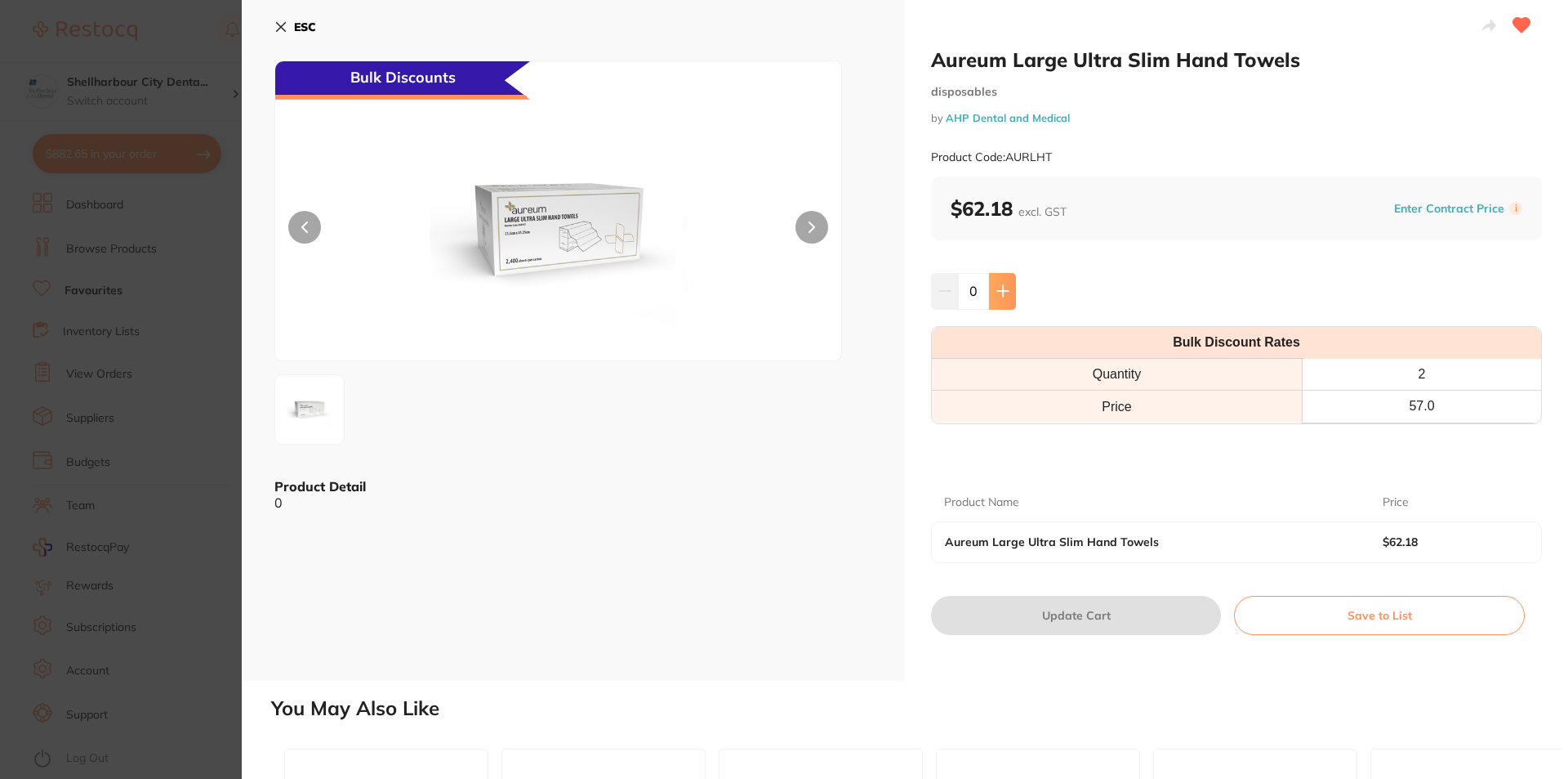
click at [1005, 297] on icon at bounding box center [1002, 290] width 13 height 13
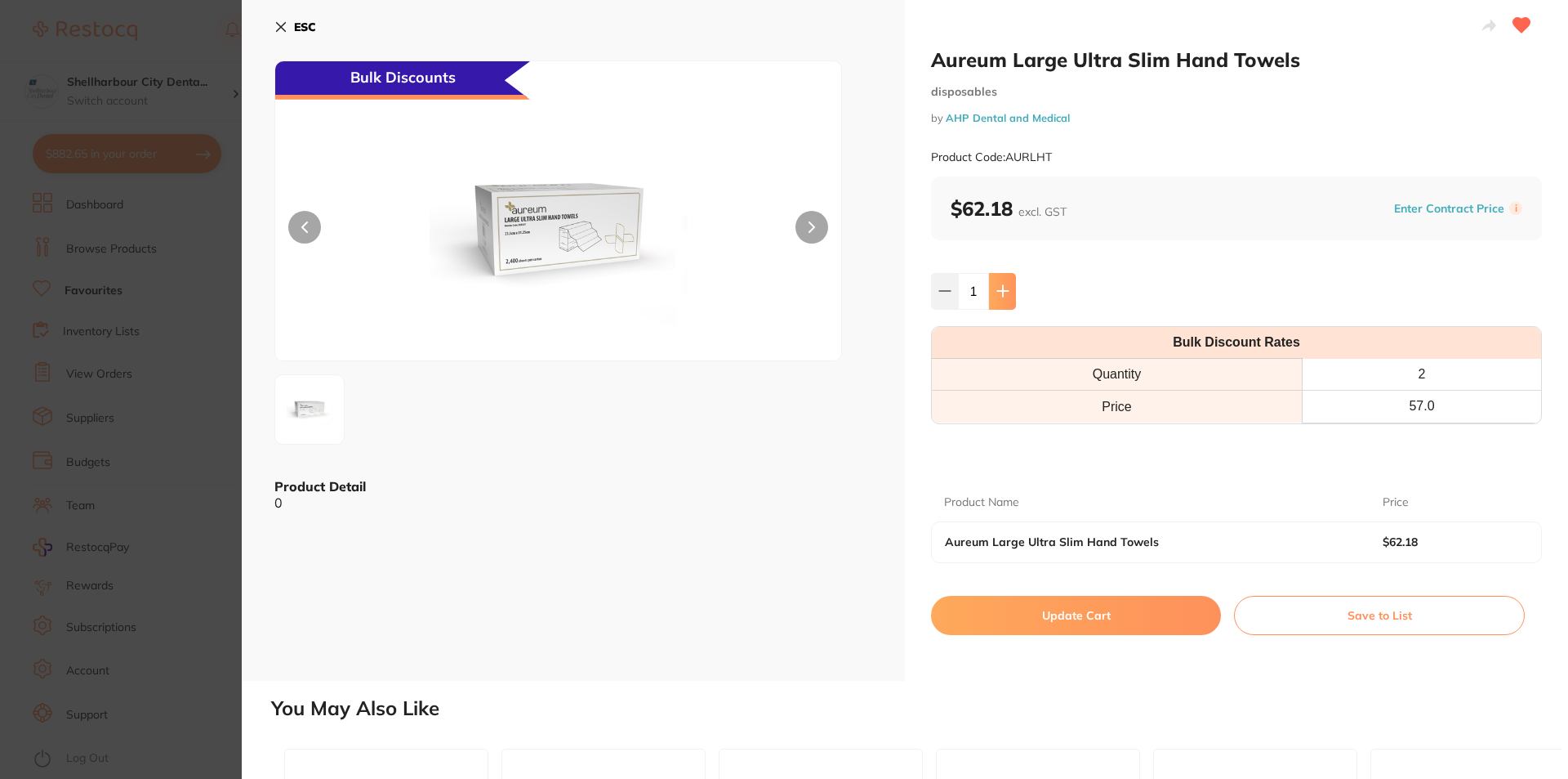
click at [1005, 297] on icon at bounding box center [1002, 290] width 13 height 13
type input "2"
click at [1134, 620] on button "Update Cart" at bounding box center [1075, 616] width 290 height 40
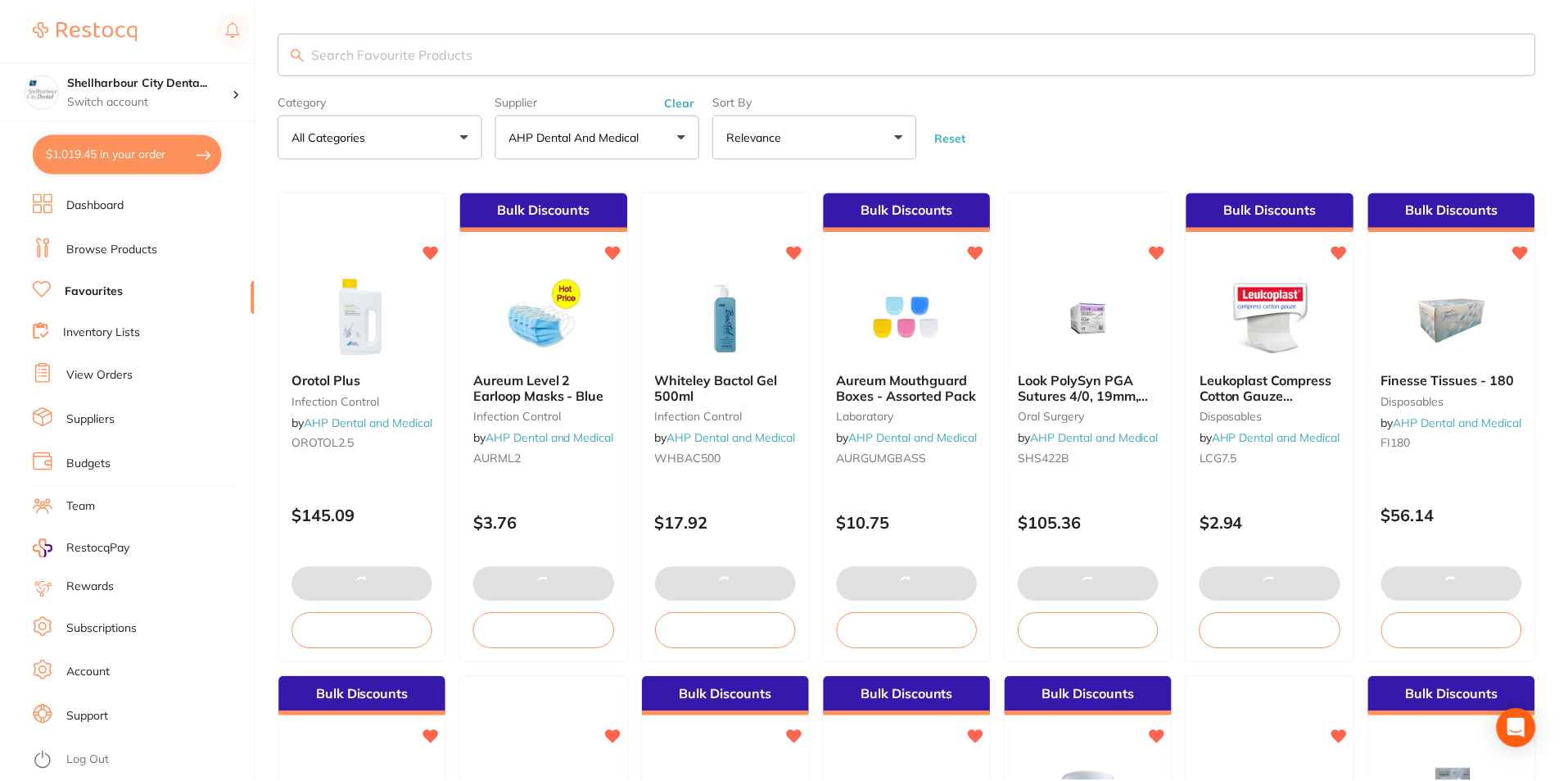
scroll to position [491, 0]
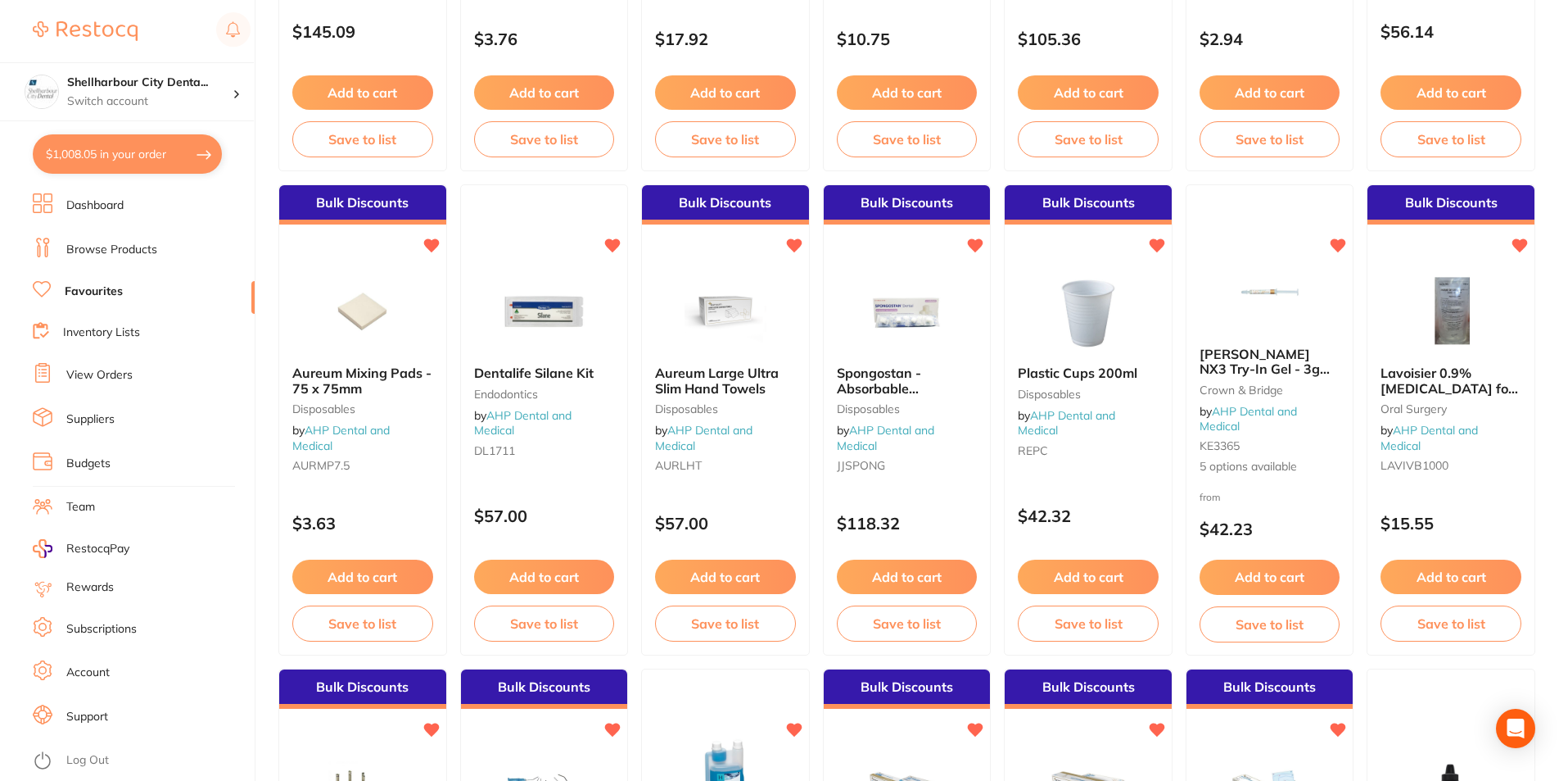
click at [94, 158] on button "$1,008.05 in your order" at bounding box center [127, 154] width 189 height 40
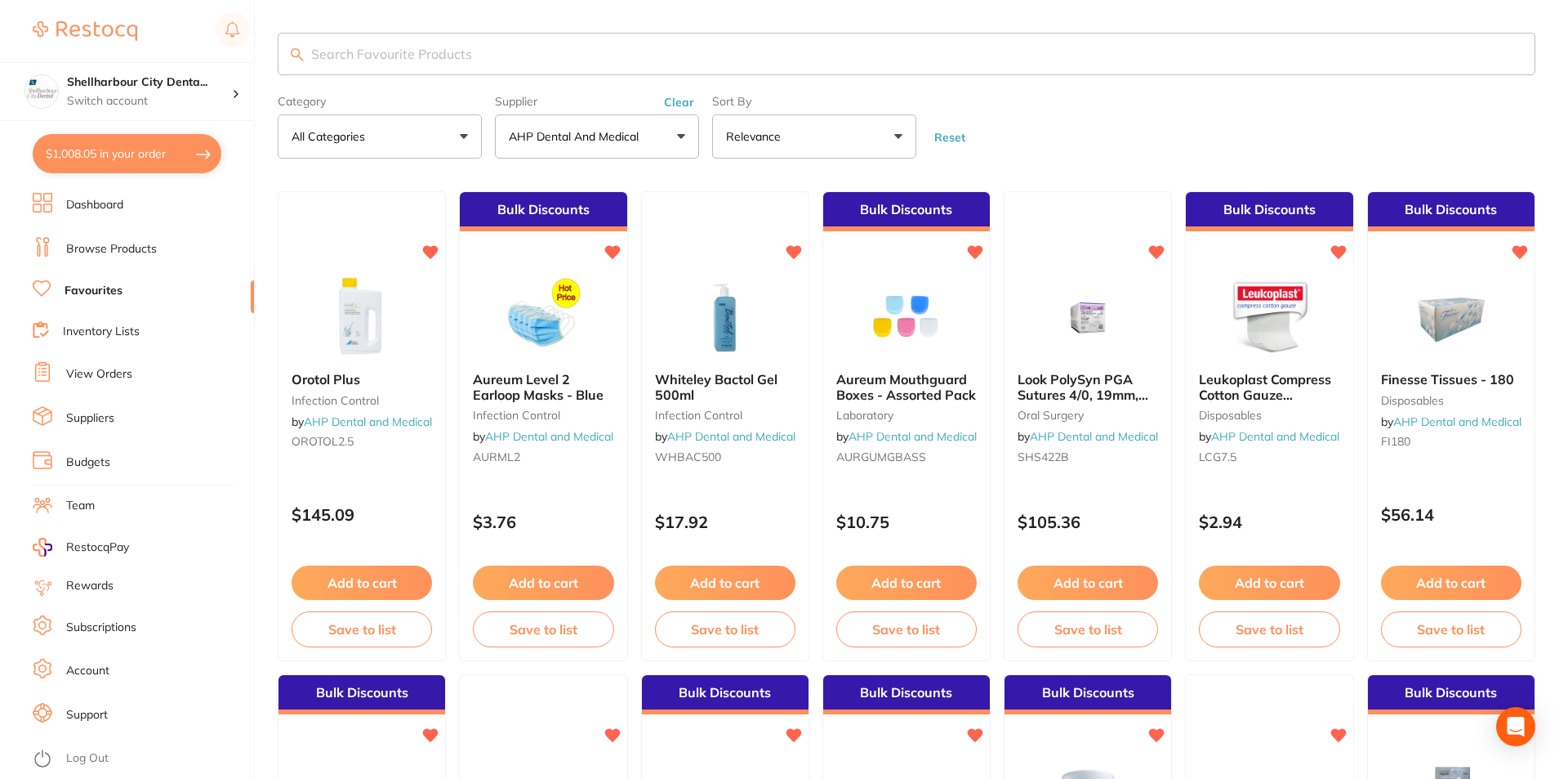
checkbox input "true"
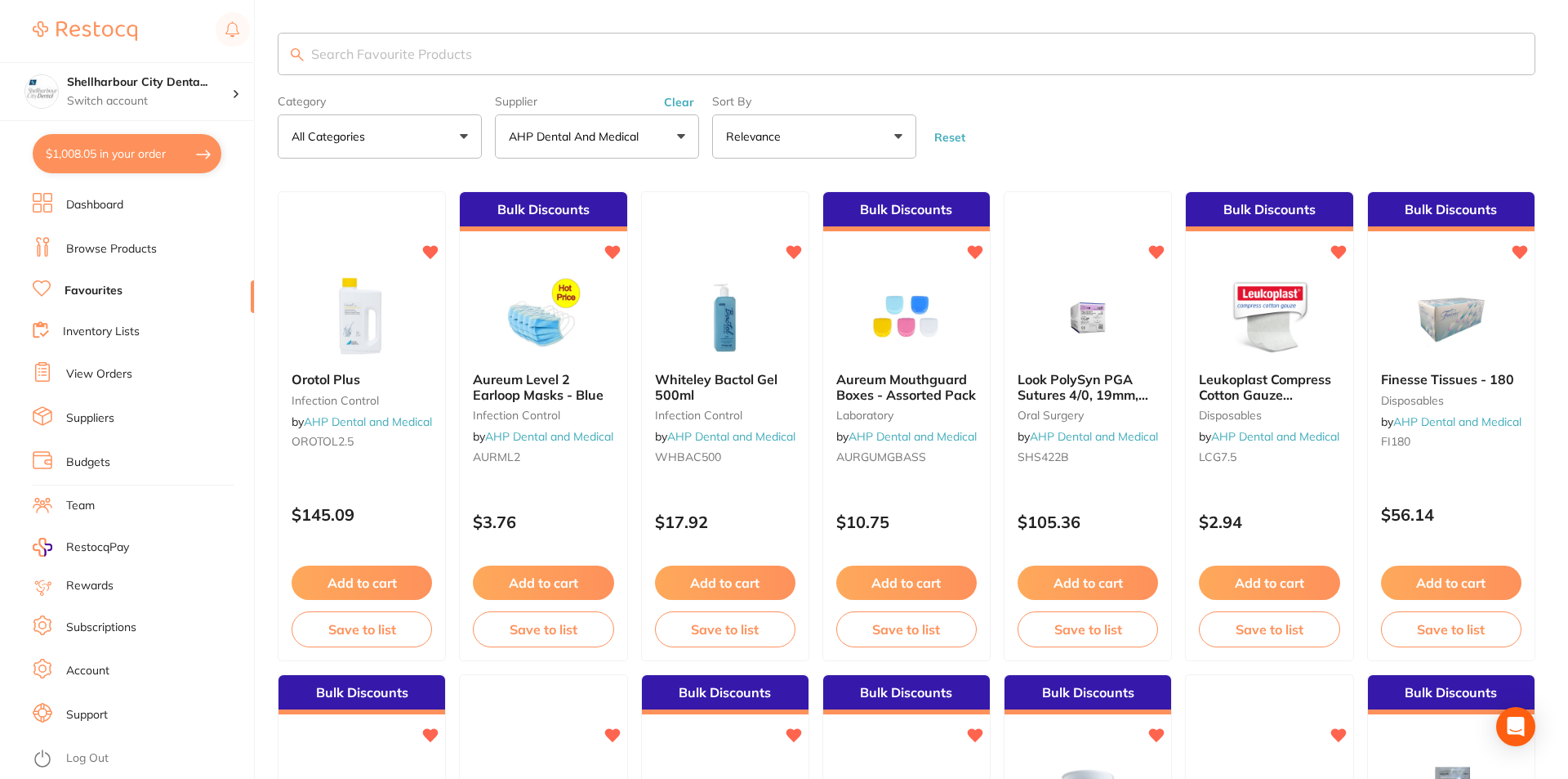
checkbox input "true"
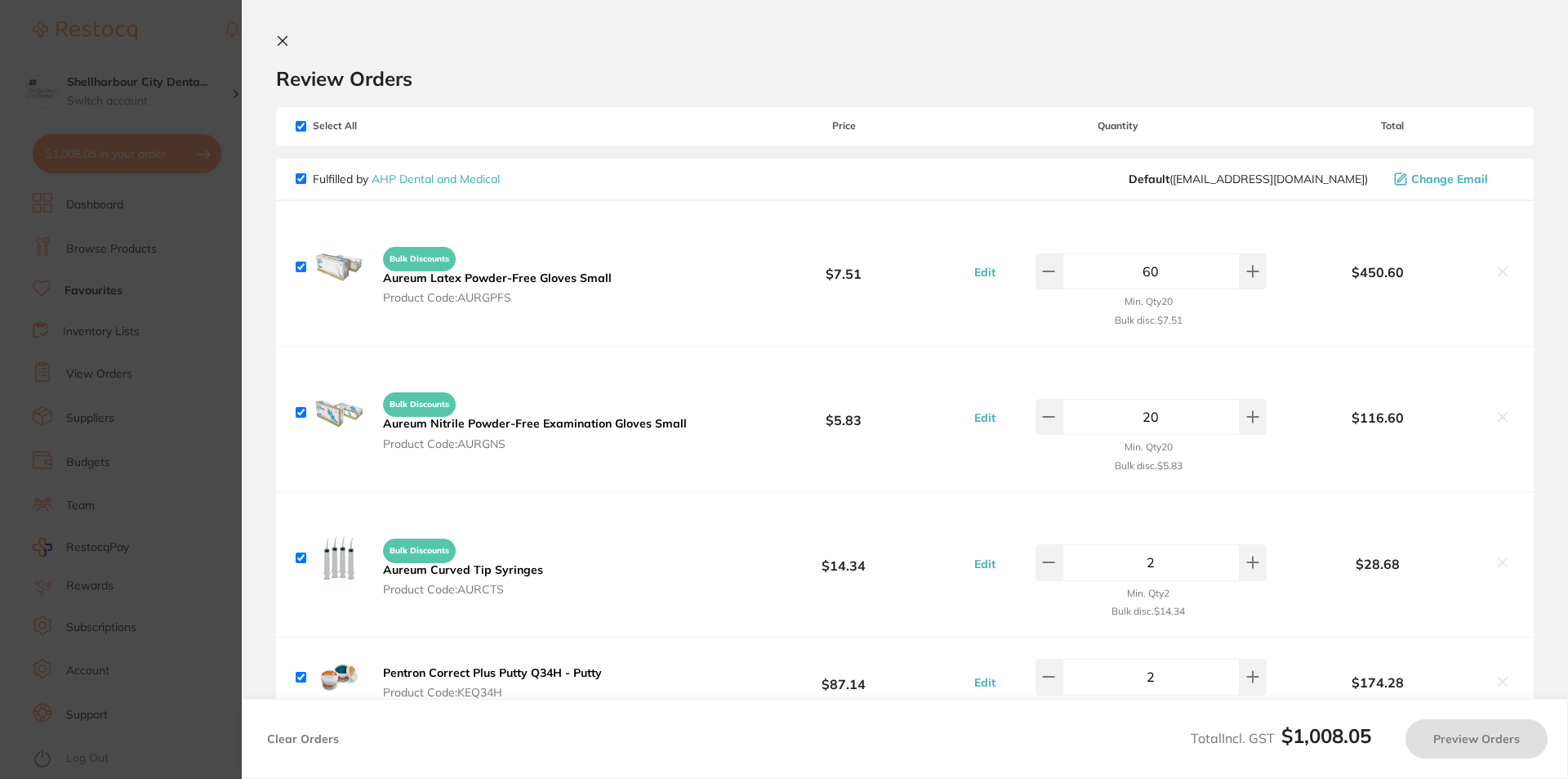
click at [518, 42] on div "Review Orders" at bounding box center [904, 62] width 1257 height 56
click at [729, 298] on div "Bulk Discounts Aureum Latex Powder-Free Gloves Small Product Code: AURGPFS $7.5…" at bounding box center [904, 273] width 1257 height 145
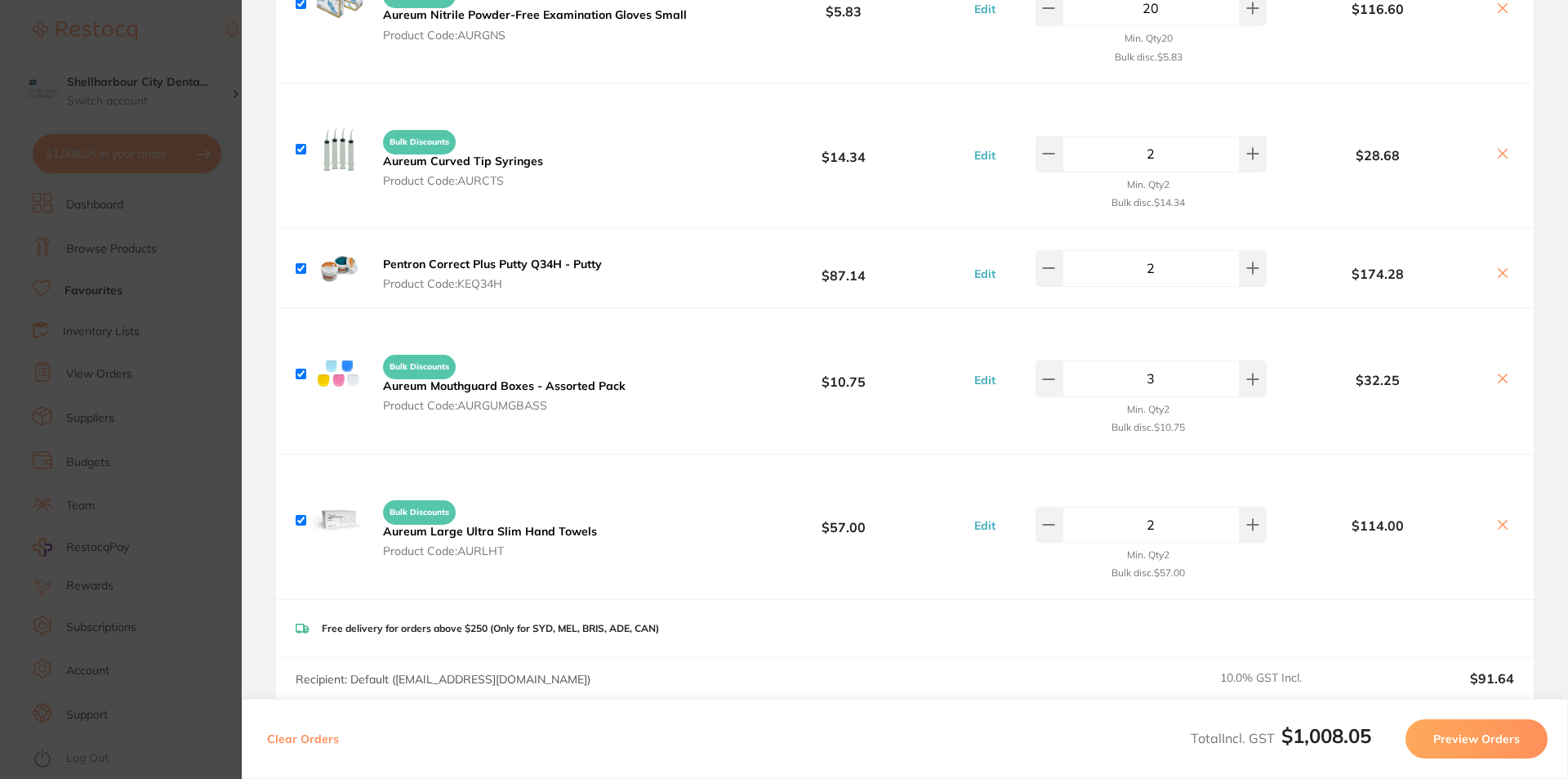
scroll to position [676, 0]
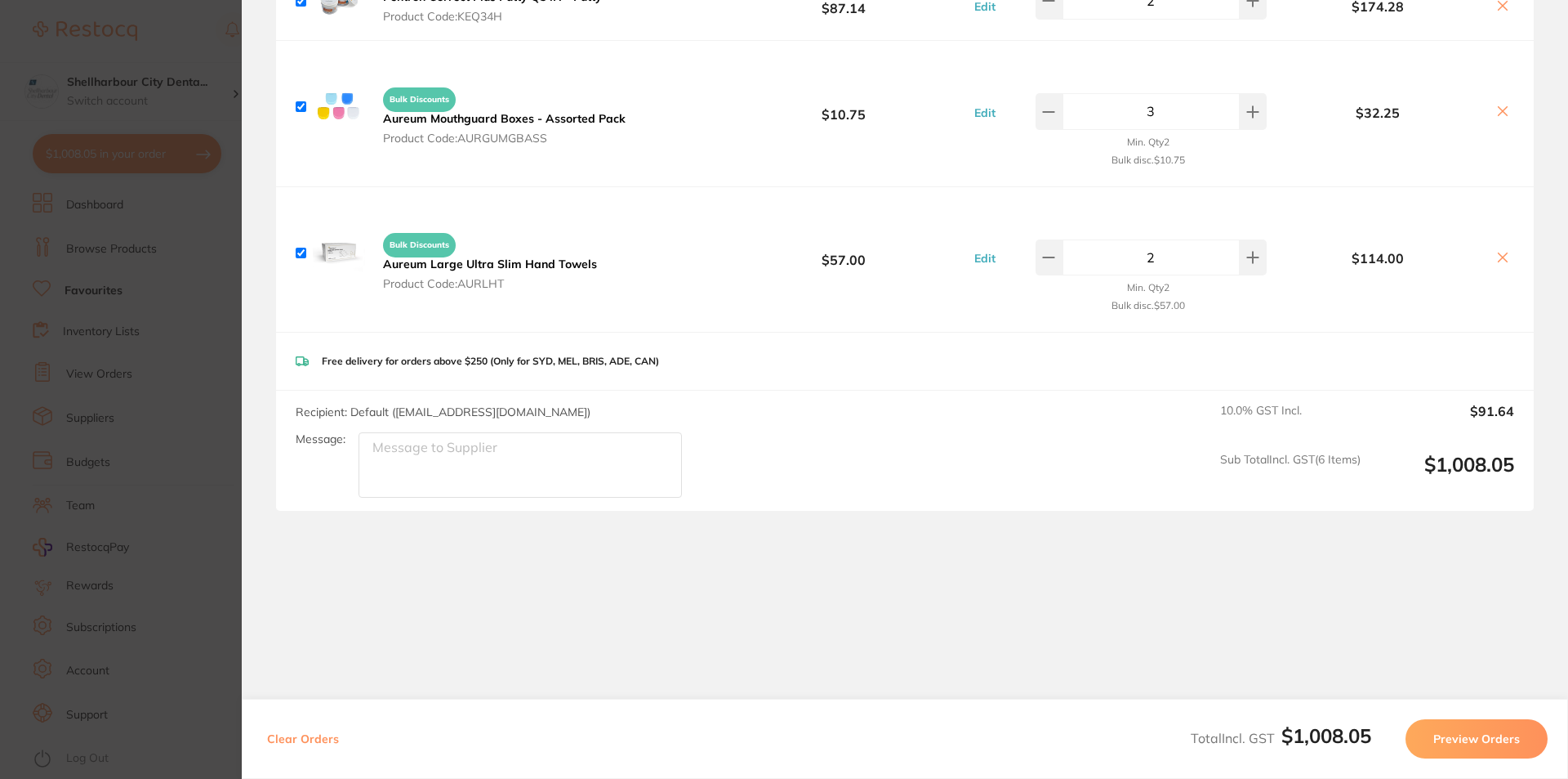
click at [451, 471] on textarea "Message:" at bounding box center [519, 465] width 323 height 65
type textarea "Thank you"
click at [134, 42] on section "Update RRP Set your pre negotiated price for this item. Item Agreed RRP (excl. …" at bounding box center [784, 389] width 1568 height 779
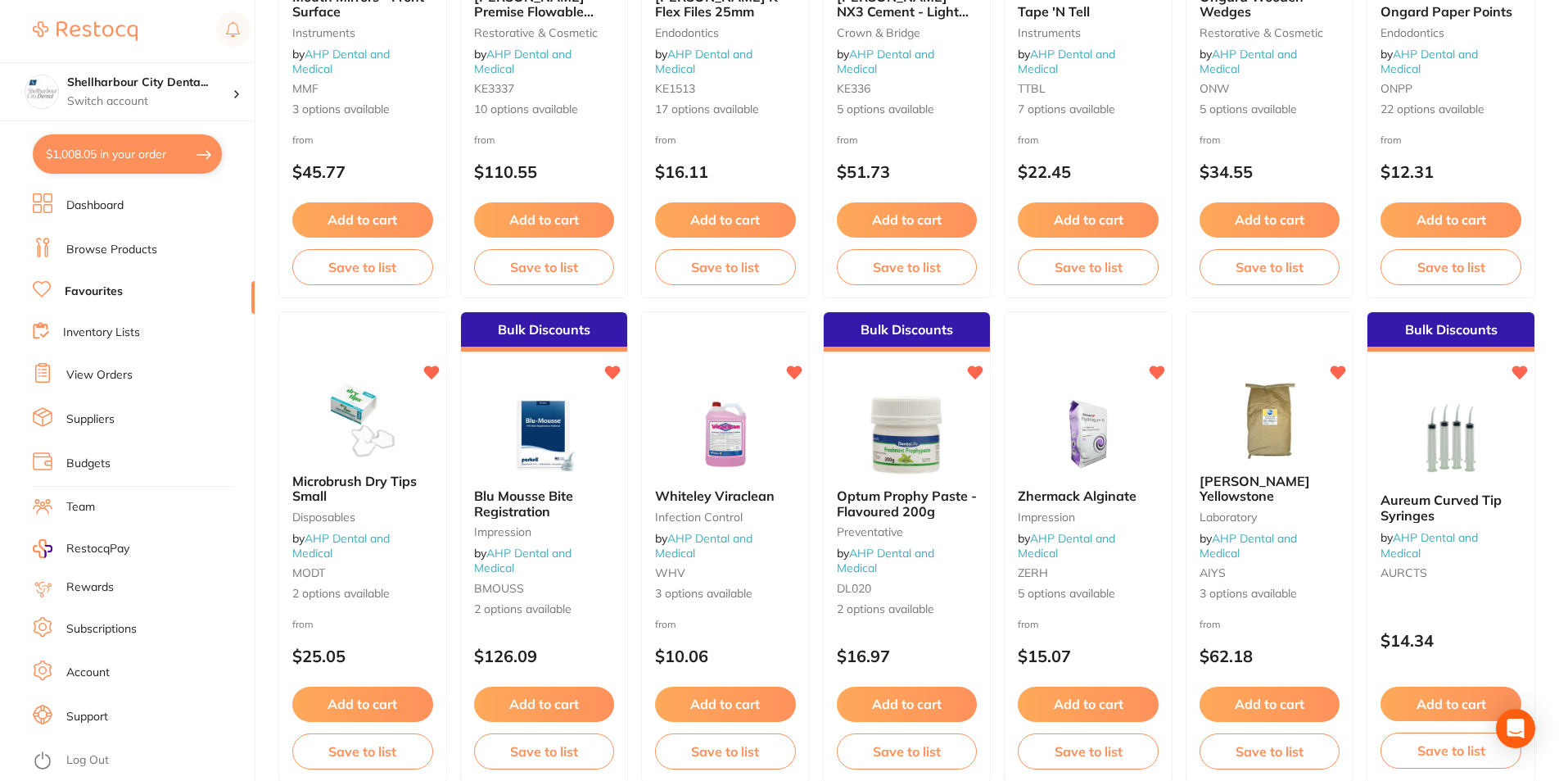
scroll to position [3113, 0]
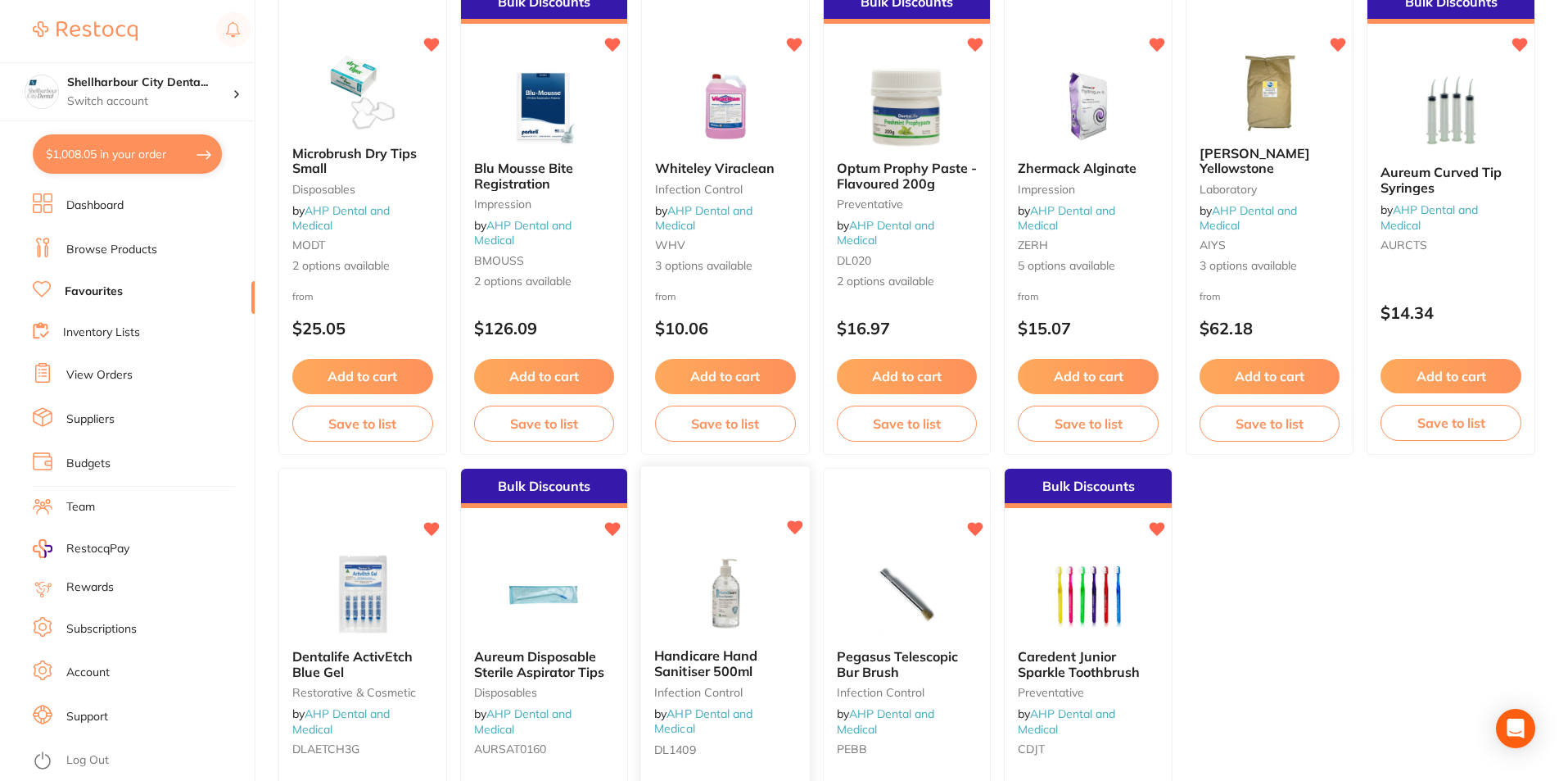
click at [731, 654] on span "Handicare Hand Sanitiser 500ml" at bounding box center [705, 664] width 103 height 32
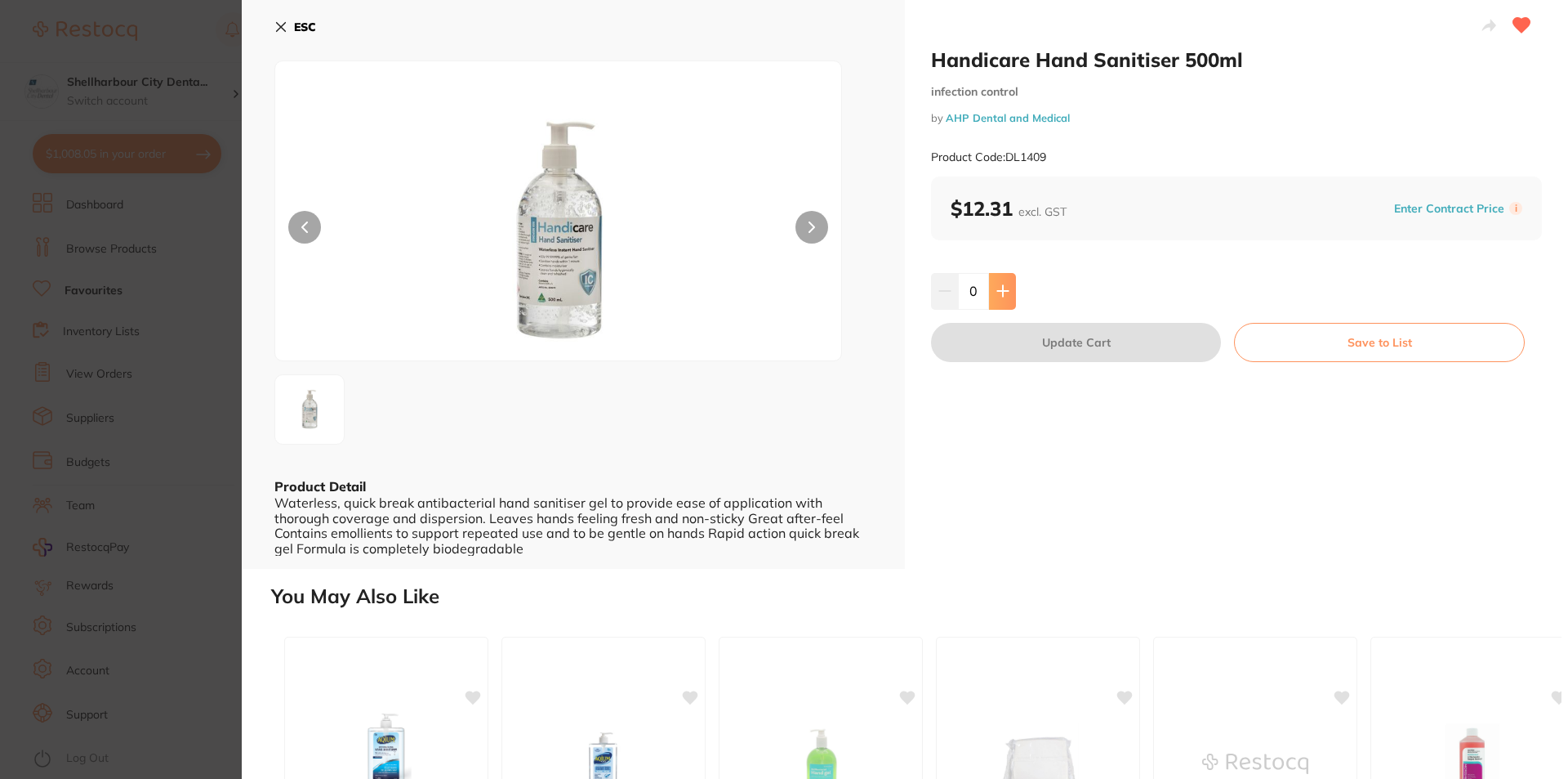
click at [1005, 293] on icon at bounding box center [1002, 290] width 13 height 13
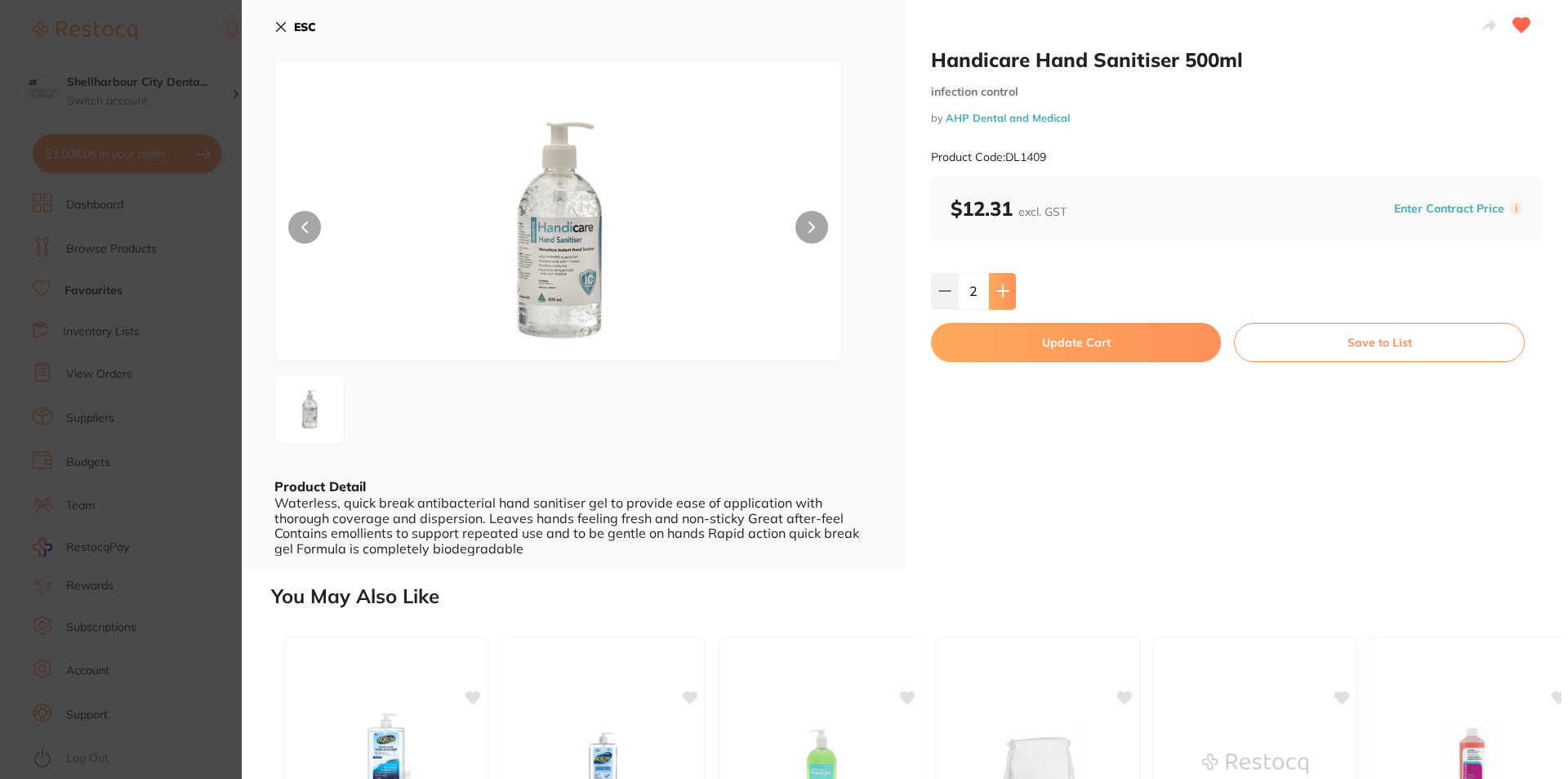
click at [1005, 293] on icon at bounding box center [1002, 290] width 13 height 13
type input "4"
drag, startPoint x: 1054, startPoint y: 156, endPoint x: 1005, endPoint y: 158, distance: 49.0
click at [1005, 158] on div "Product Code: DL1409" at bounding box center [1236, 157] width 610 height 40
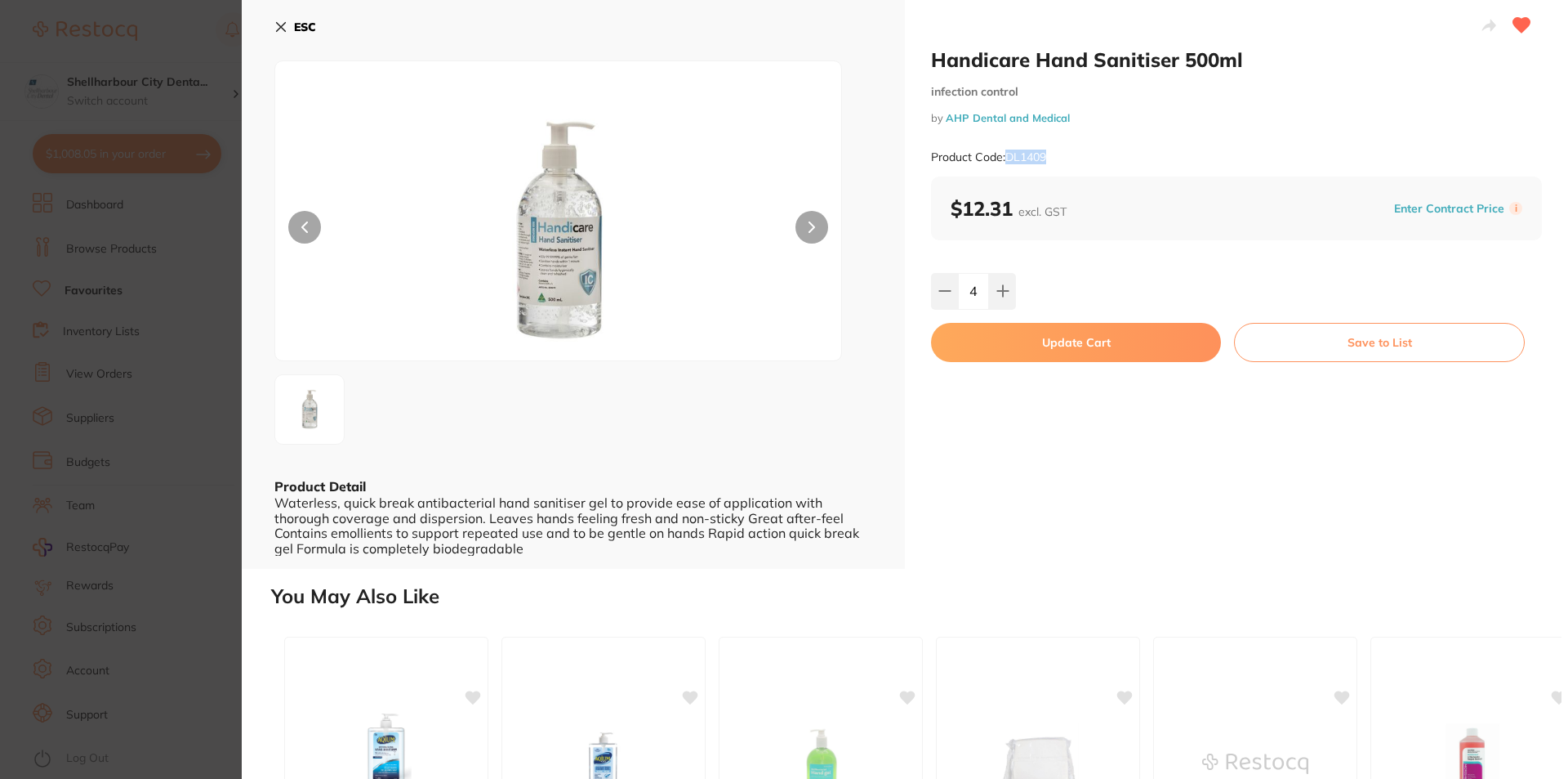
copy small "DL1409"
click at [1082, 348] on button "Update Cart" at bounding box center [1075, 342] width 290 height 40
checkbox input "false"
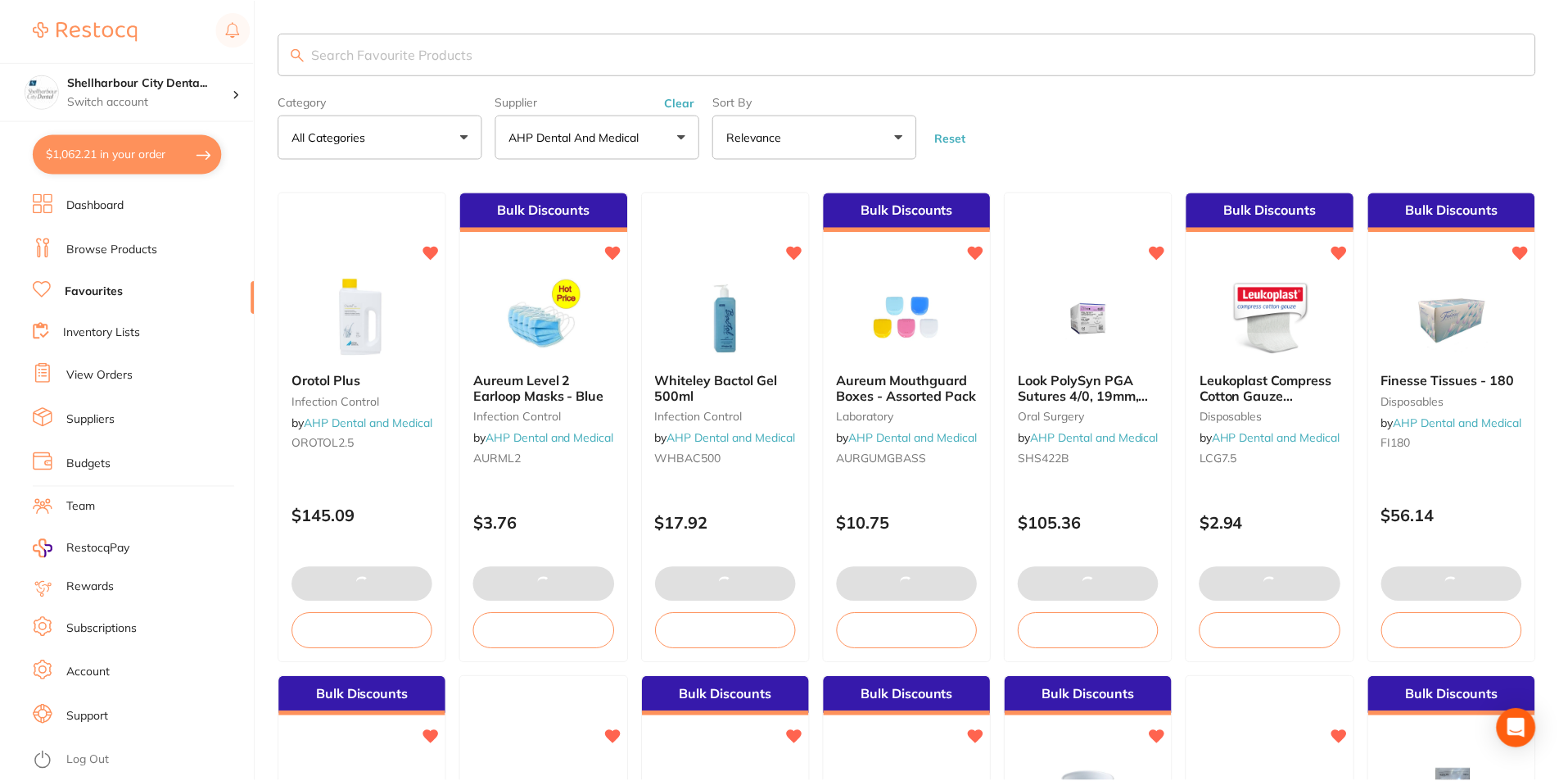
scroll to position [3113, 0]
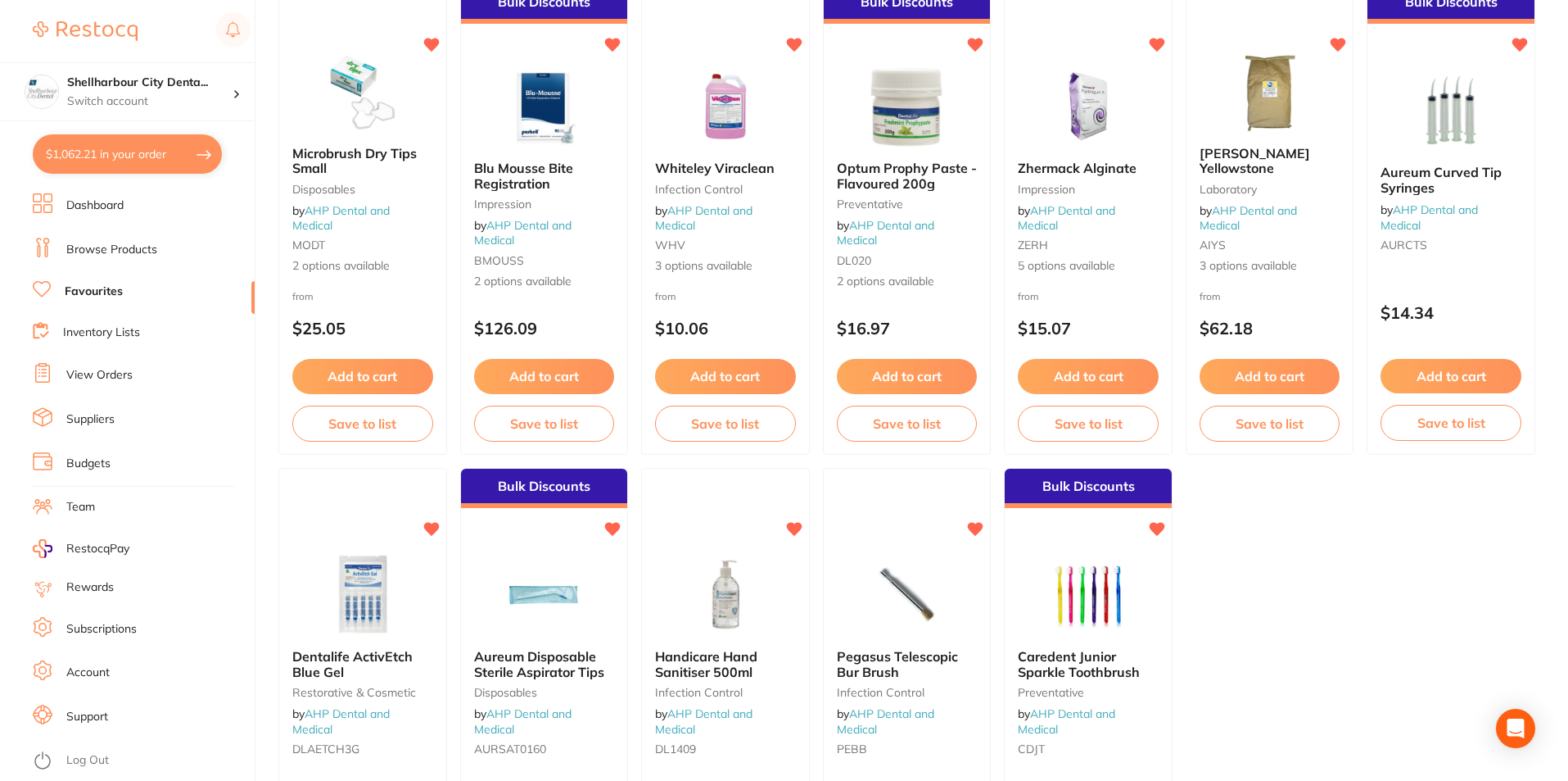
click at [124, 156] on button "$1,062.21 in your order" at bounding box center [127, 154] width 189 height 40
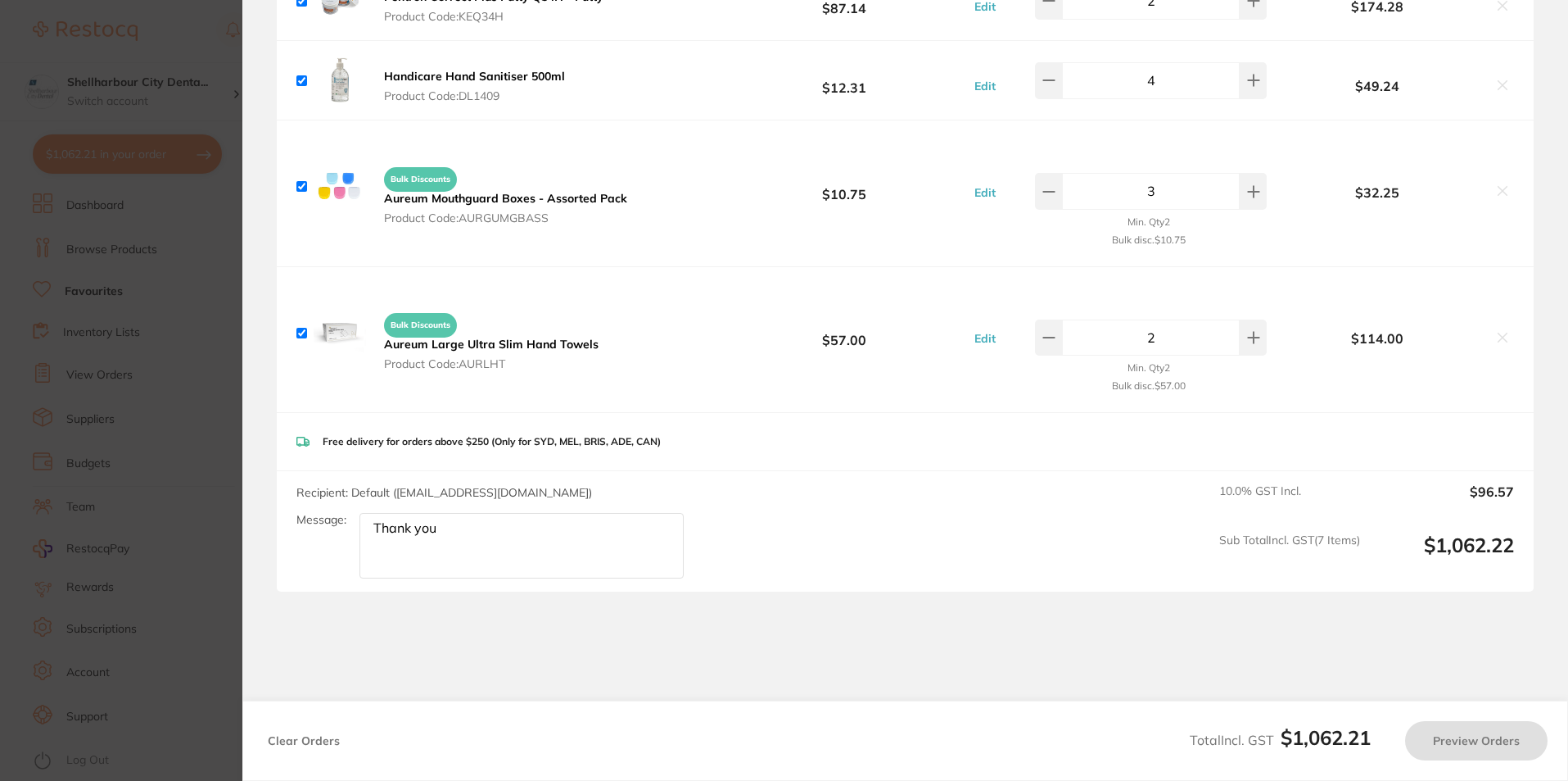
checkbox input "true"
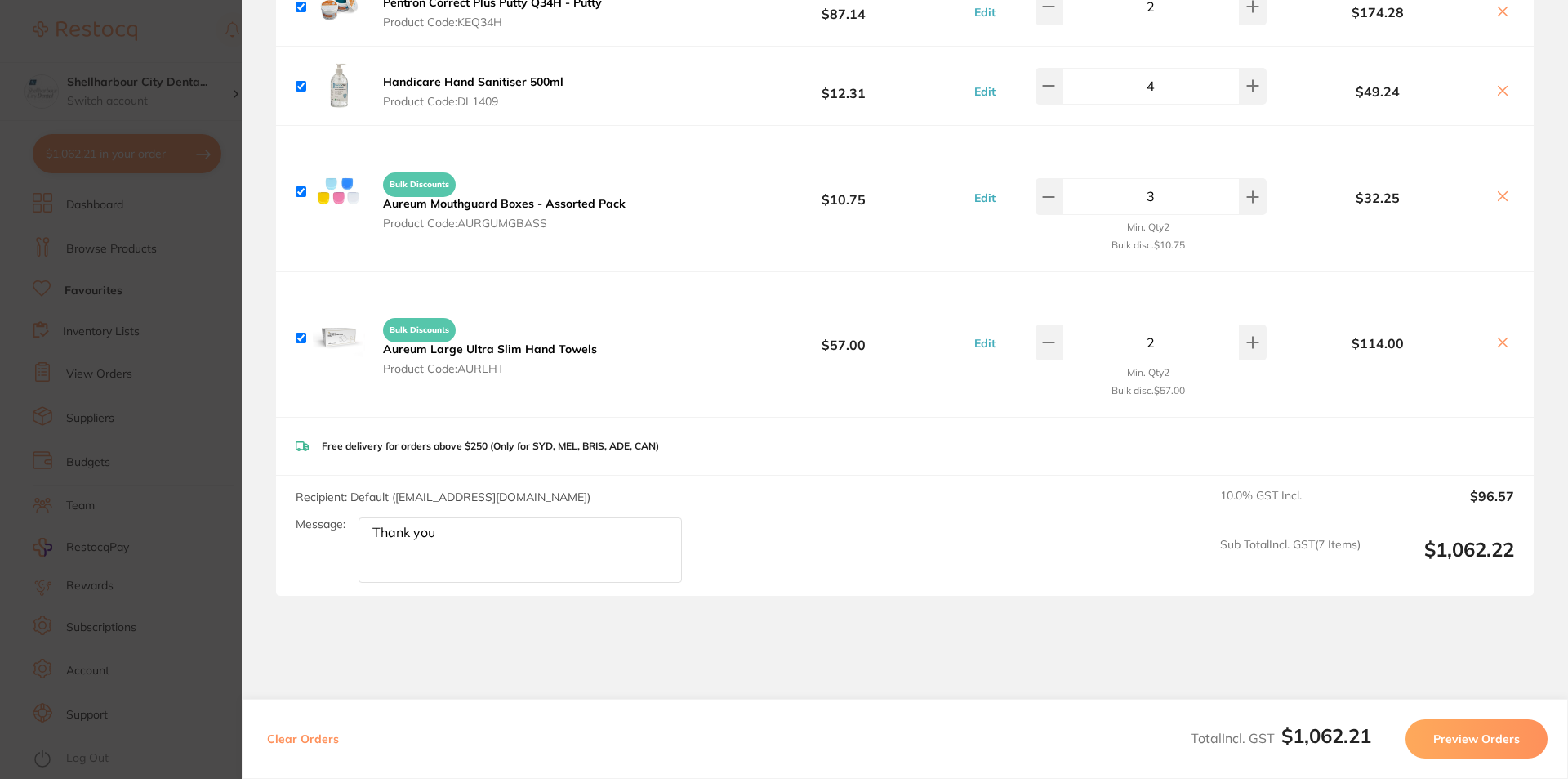
scroll to position [755, 0]
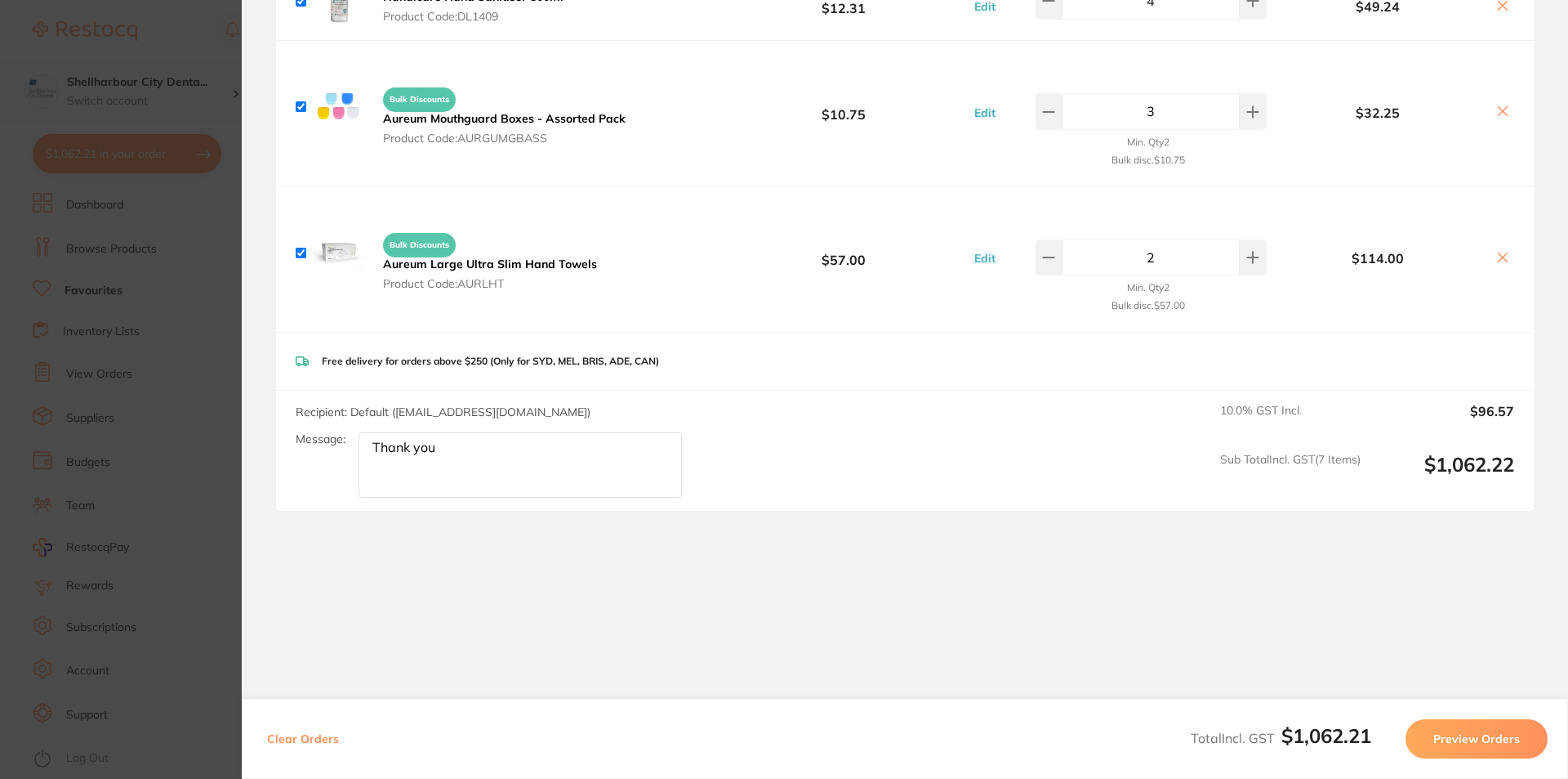
click at [1502, 745] on button "Preview Orders" at bounding box center [1477, 738] width 142 height 40
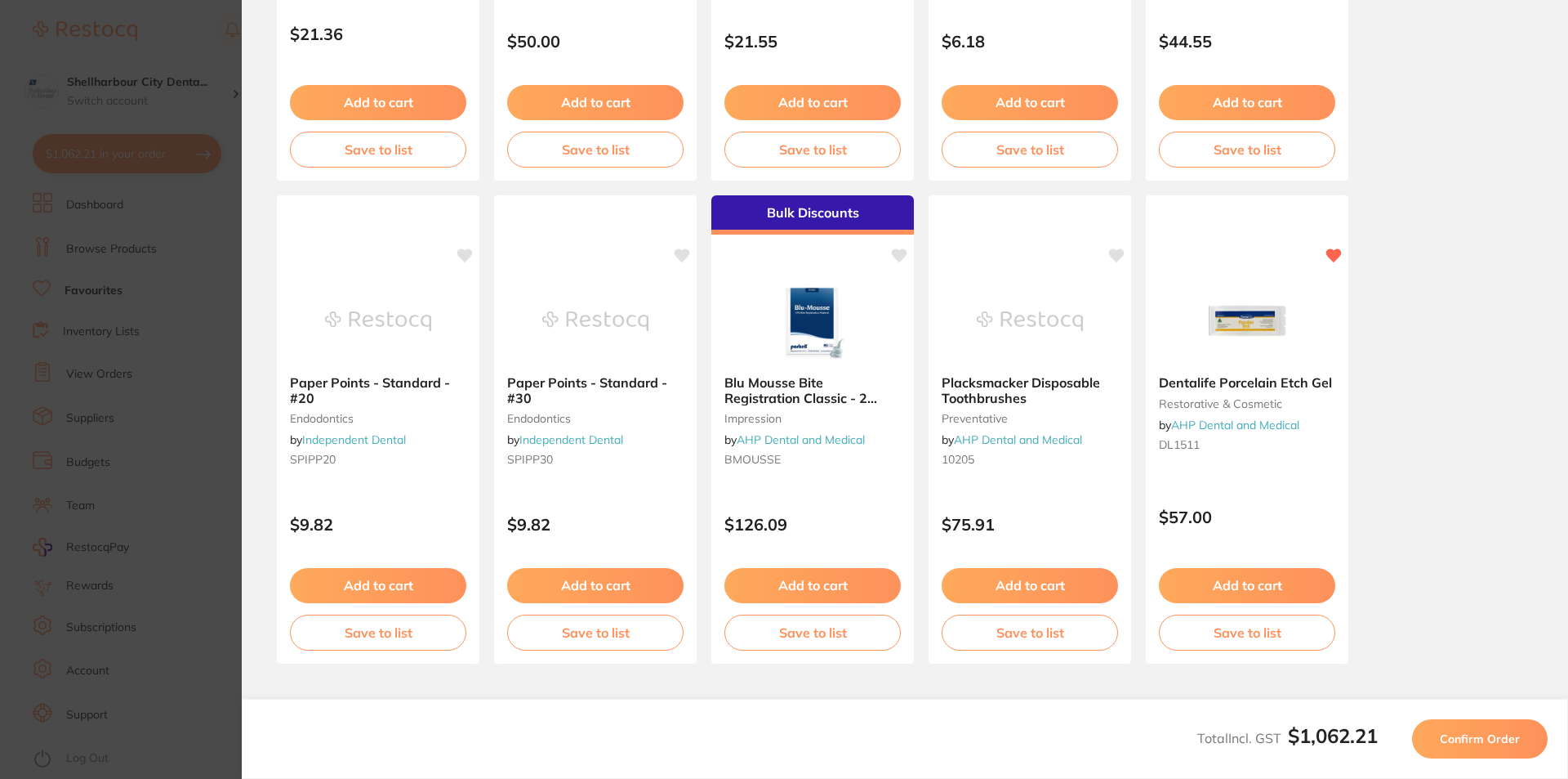
scroll to position [0, 0]
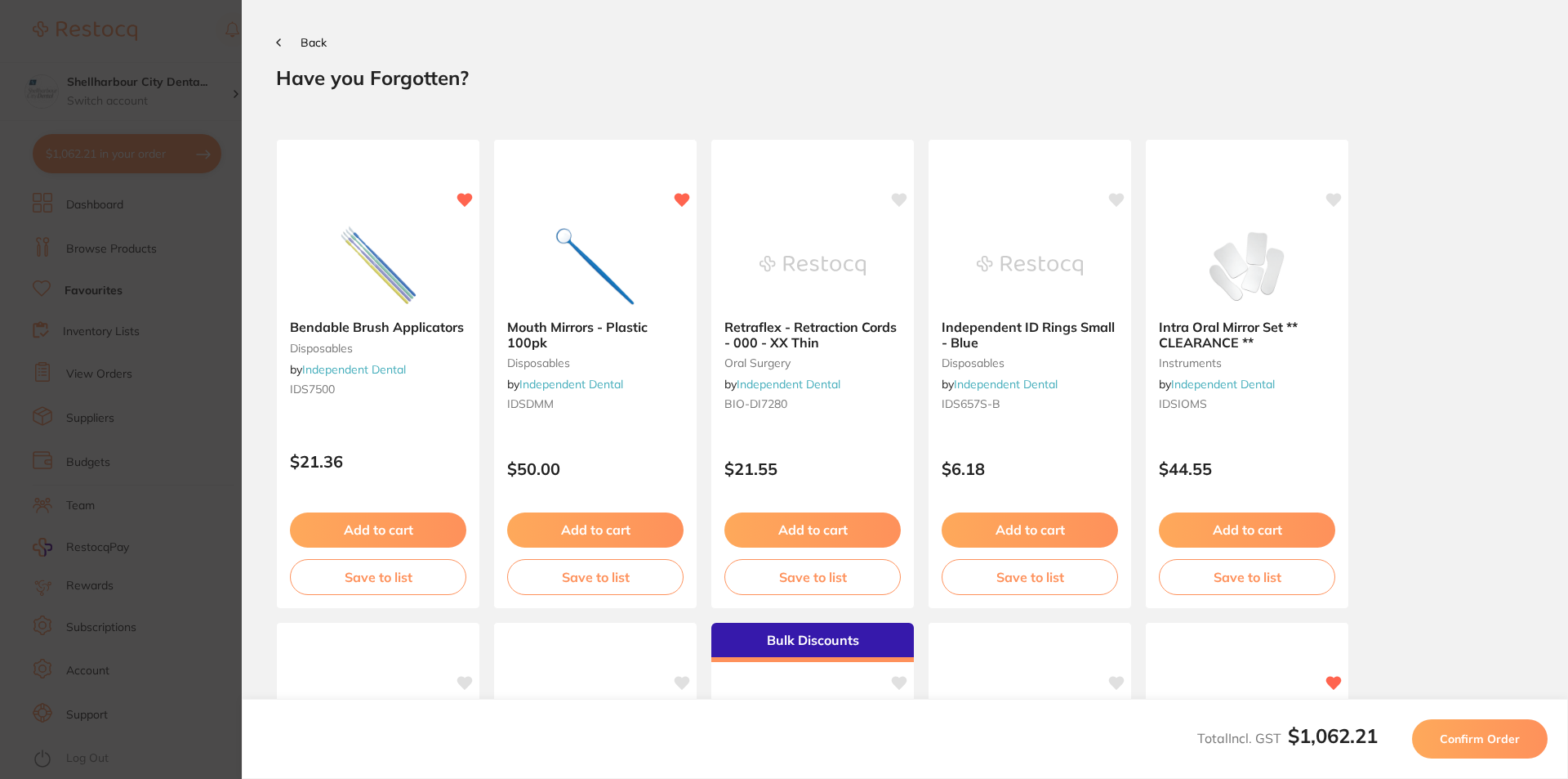
click at [1479, 740] on span "Confirm Order" at bounding box center [1479, 738] width 80 height 15
click at [1471, 735] on span "Confirm Order" at bounding box center [1479, 738] width 80 height 15
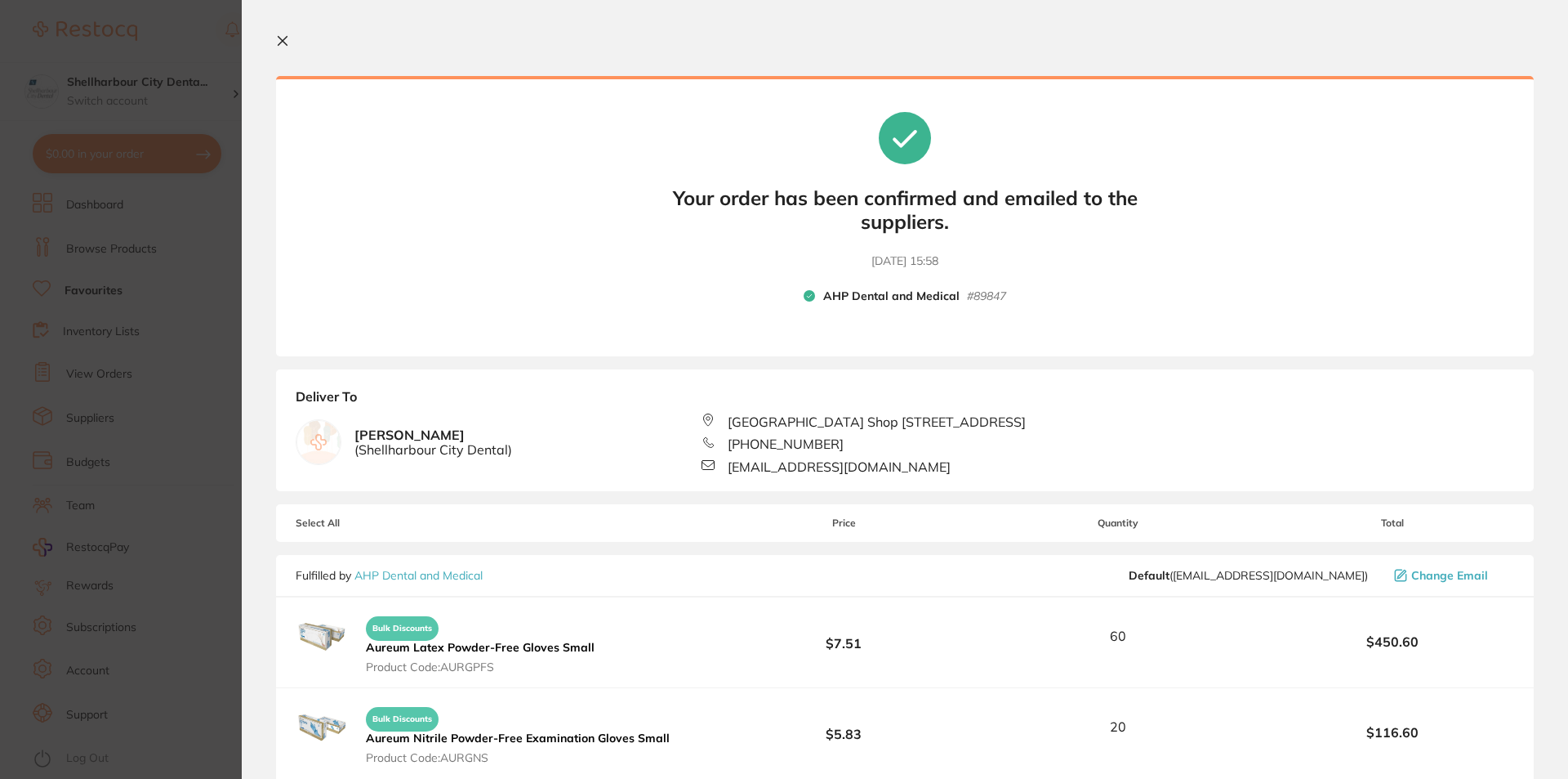
click at [293, 58] on section "Your orders are being processed and we will notify you once we have placed the …" at bounding box center [904, 389] width 1326 height 779
click at [284, 43] on icon at bounding box center [282, 41] width 9 height 9
